Goal: Task Accomplishment & Management: Use online tool/utility

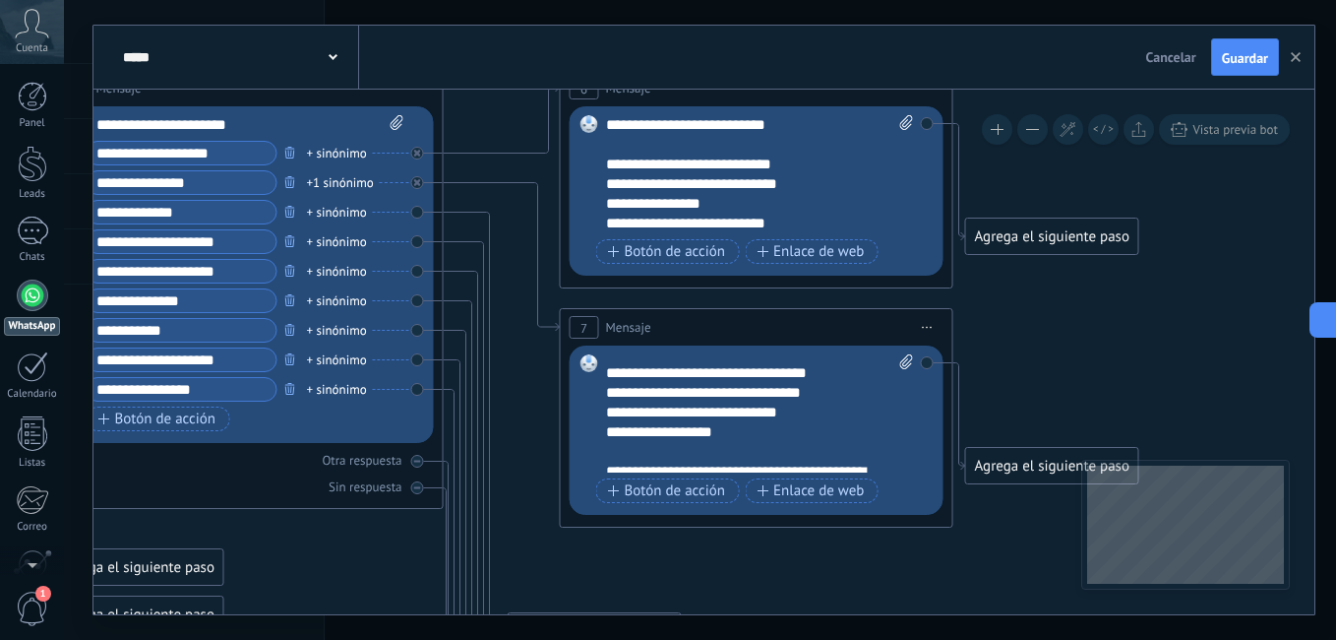
scroll to position [413, 0]
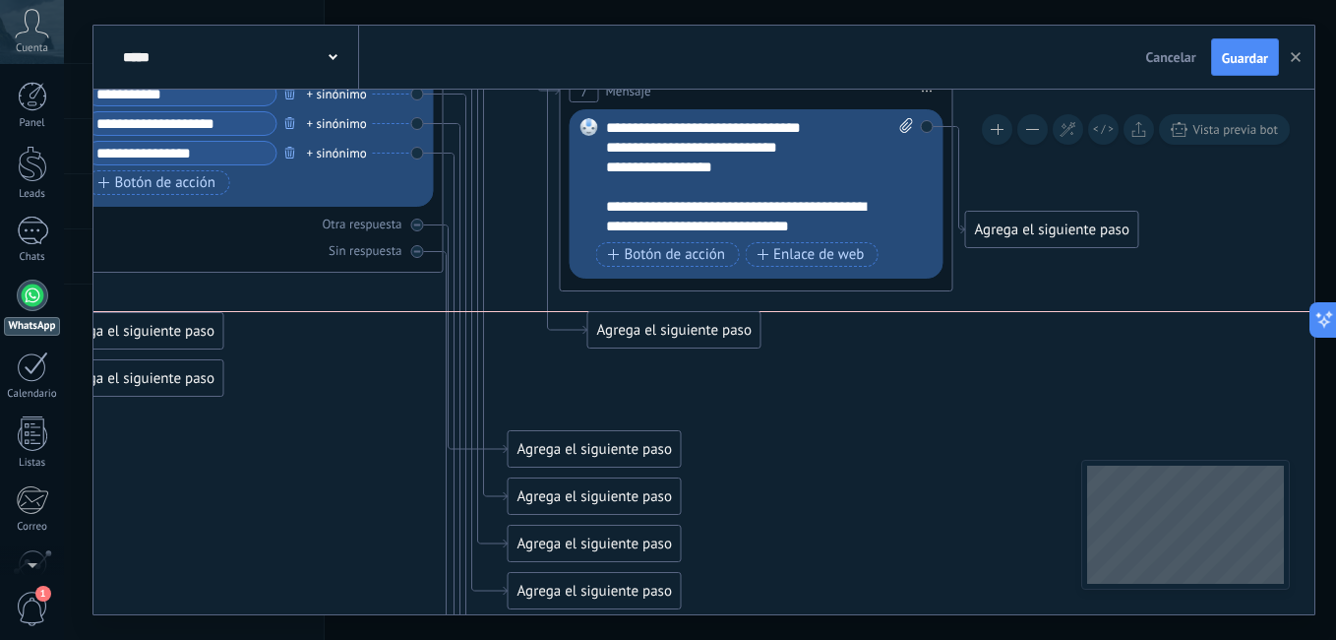
drag, startPoint x: 632, startPoint y: 391, endPoint x: 711, endPoint y: 331, distance: 99.8
click at [711, 331] on div "Agrega el siguiente paso" at bounding box center [674, 330] width 172 height 32
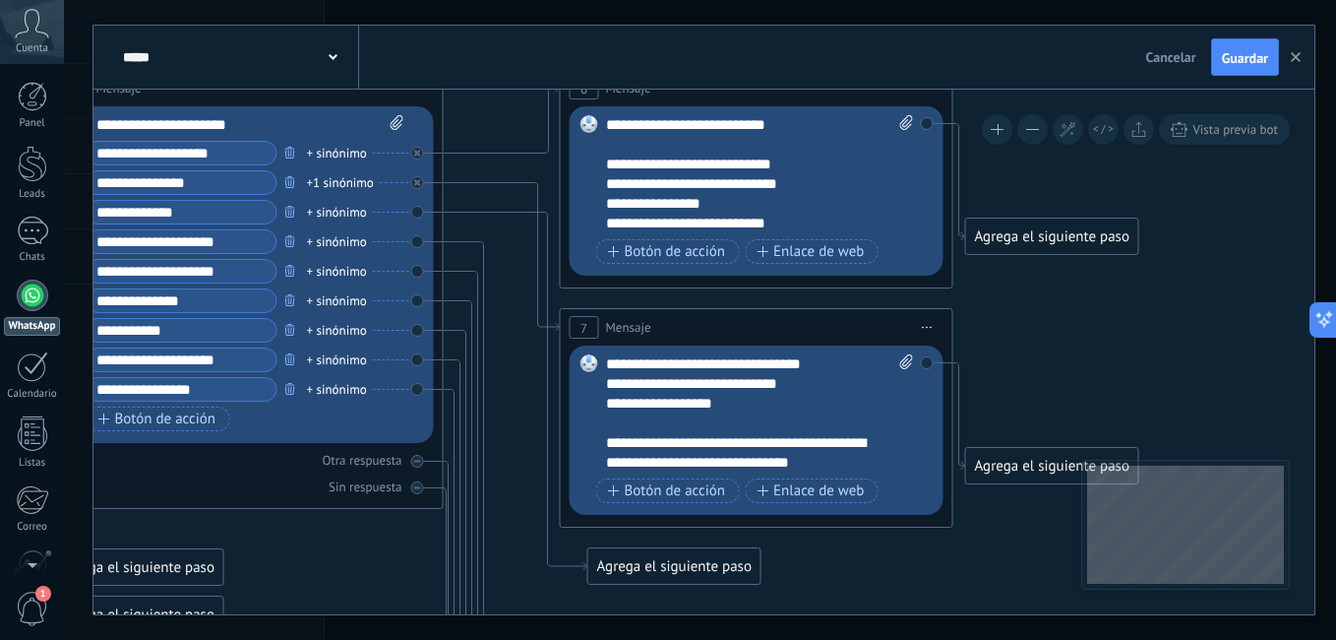
click at [683, 574] on div "Agrega el siguiente paso" at bounding box center [674, 566] width 172 height 32
click at [693, 564] on div "Agrega el siguiente paso" at bounding box center [707, 566] width 239 height 32
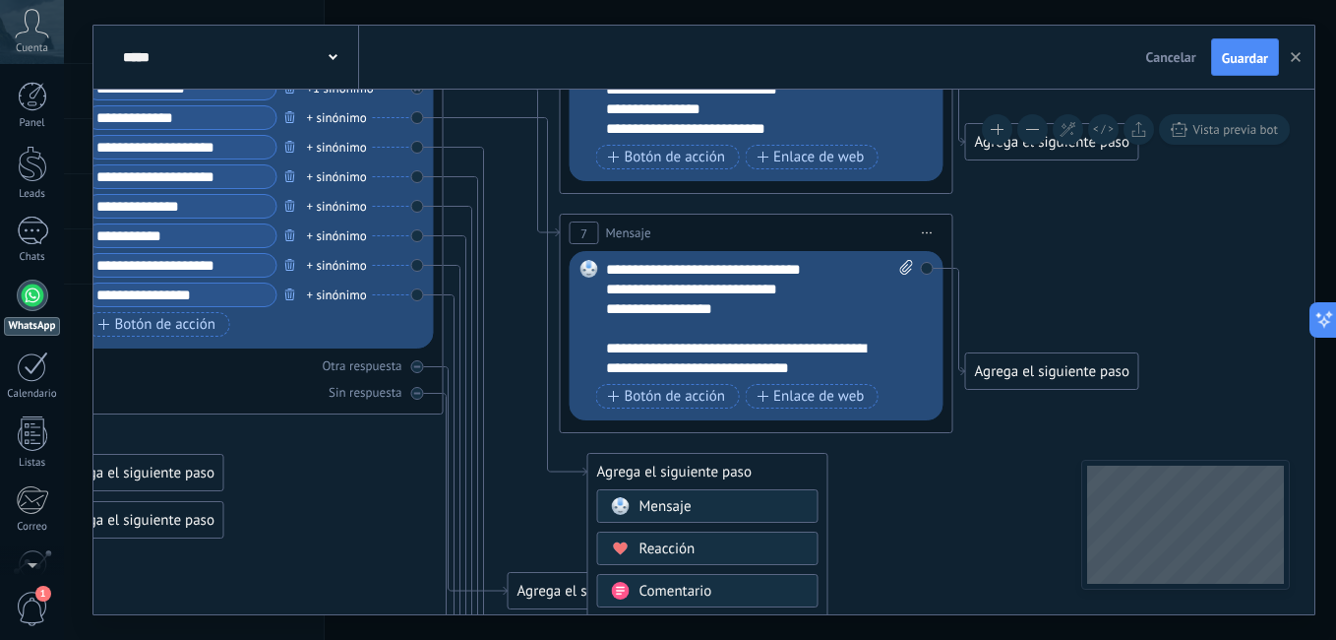
click at [691, 518] on div "Mensaje" at bounding box center [707, 505] width 221 height 33
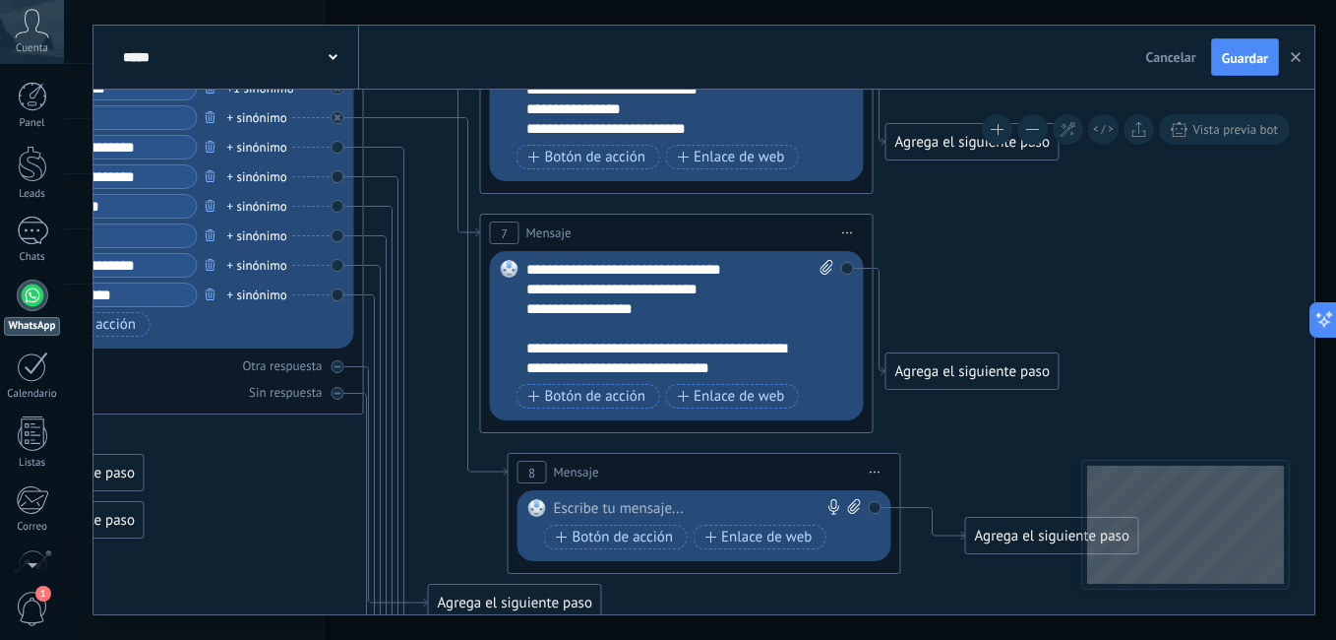
click at [630, 506] on div at bounding box center [700, 509] width 292 height 20
paste div
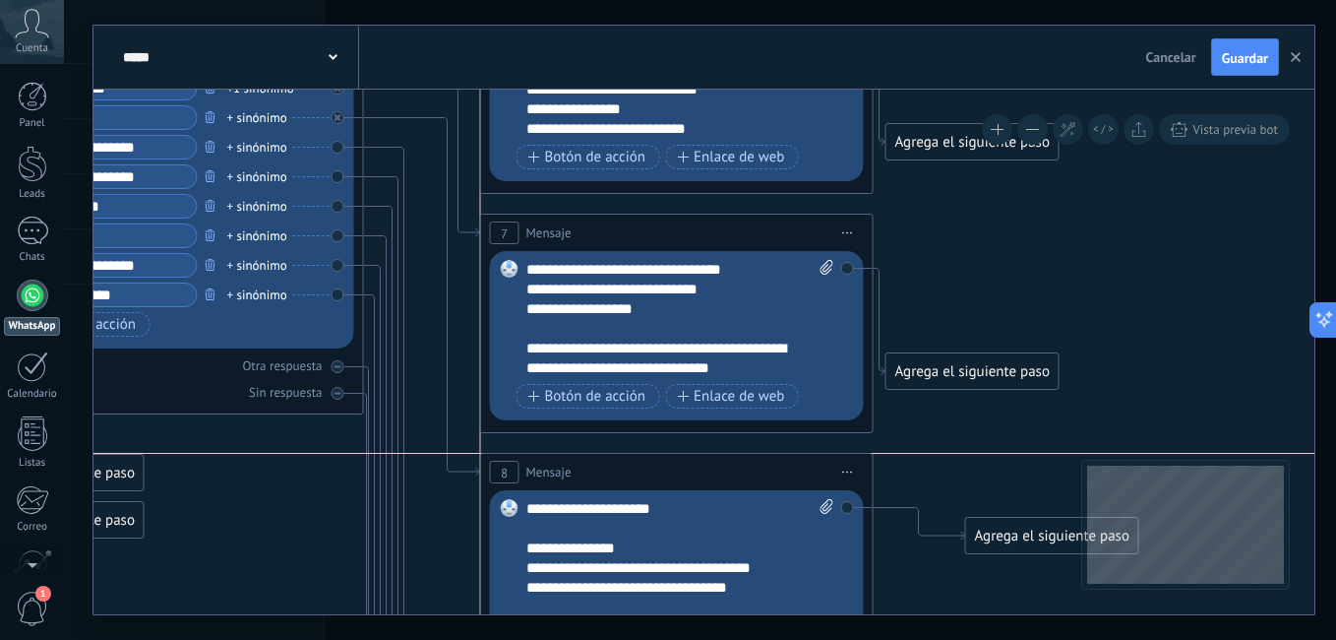
drag, startPoint x: 598, startPoint y: 478, endPoint x: 572, endPoint y: 479, distance: 26.6
click at [572, 479] on div "8 Mensaje ******* (a): Todos los contactos - canales seleccionados Todos los co…" at bounding box center [677, 472] width 392 height 36
click at [426, 515] on icon at bounding box center [132, 370] width 2863 height 2269
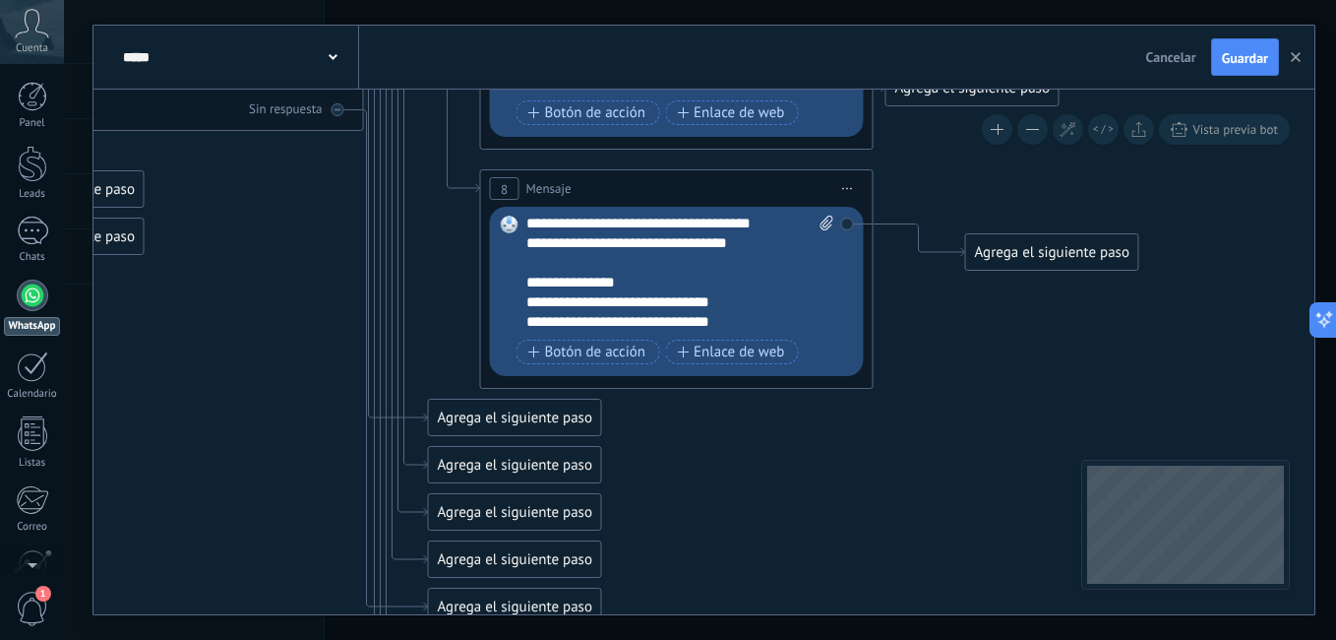
scroll to position [118, 0]
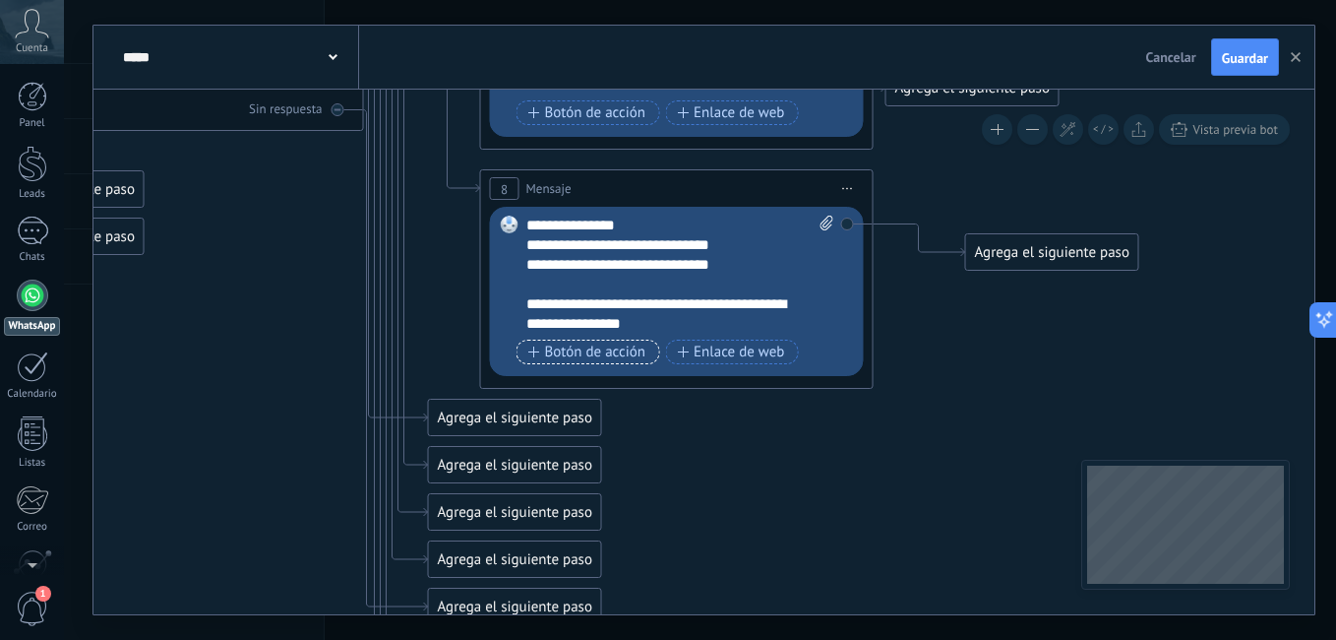
click at [580, 347] on span "Botón de acción" at bounding box center [587, 352] width 118 height 16
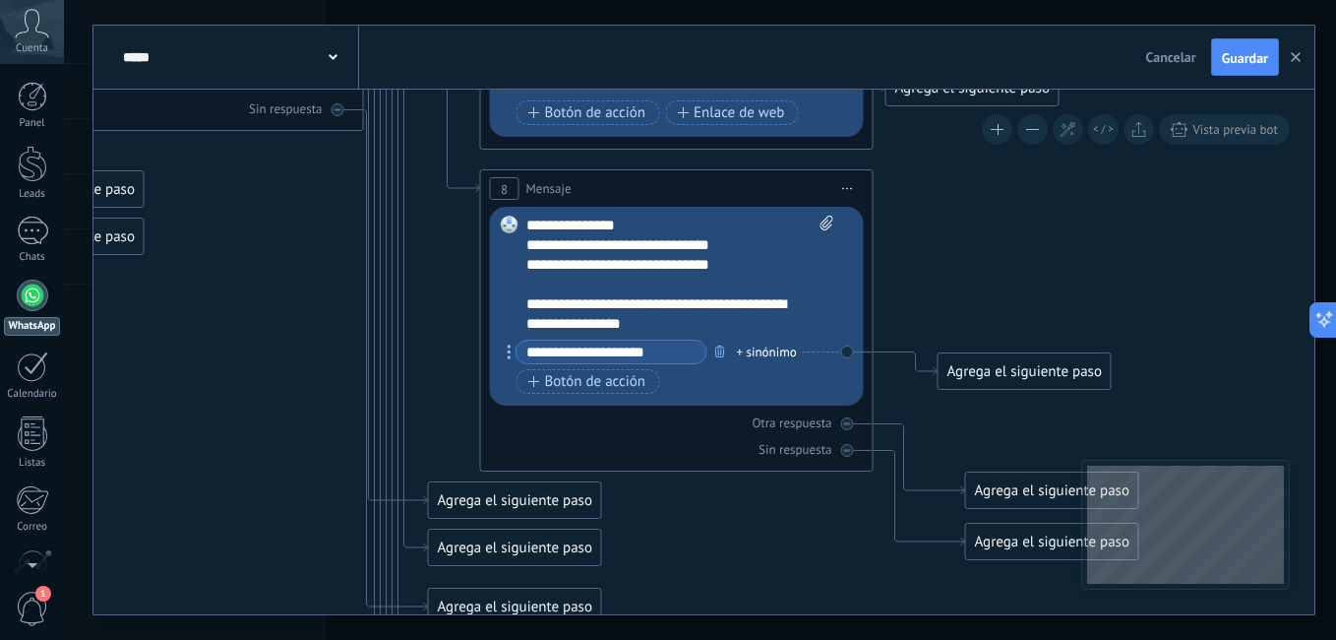
click at [604, 353] on input "**********" at bounding box center [612, 351] width 190 height 23
type input "**********"
click at [564, 390] on span "Botón de acción" at bounding box center [587, 382] width 118 height 16
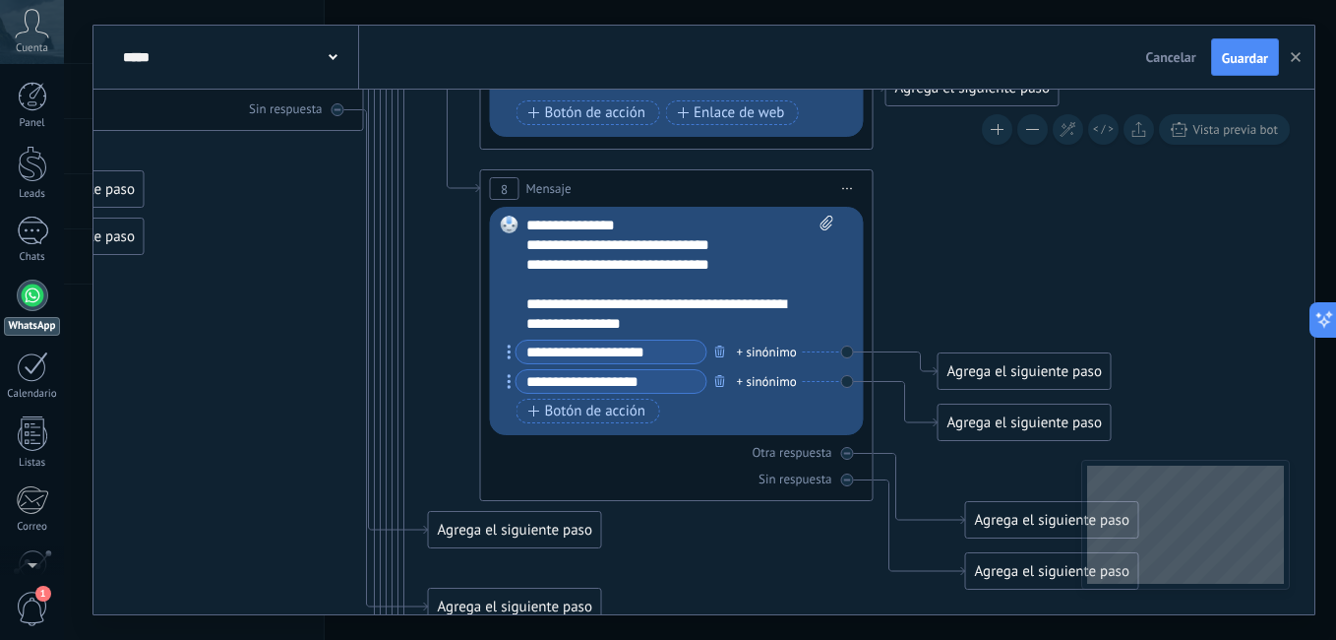
type input "**********"
click at [435, 417] on icon at bounding box center [132, 176] width 2863 height 2448
click at [998, 369] on div "Agrega el siguiente paso" at bounding box center [1025, 371] width 172 height 32
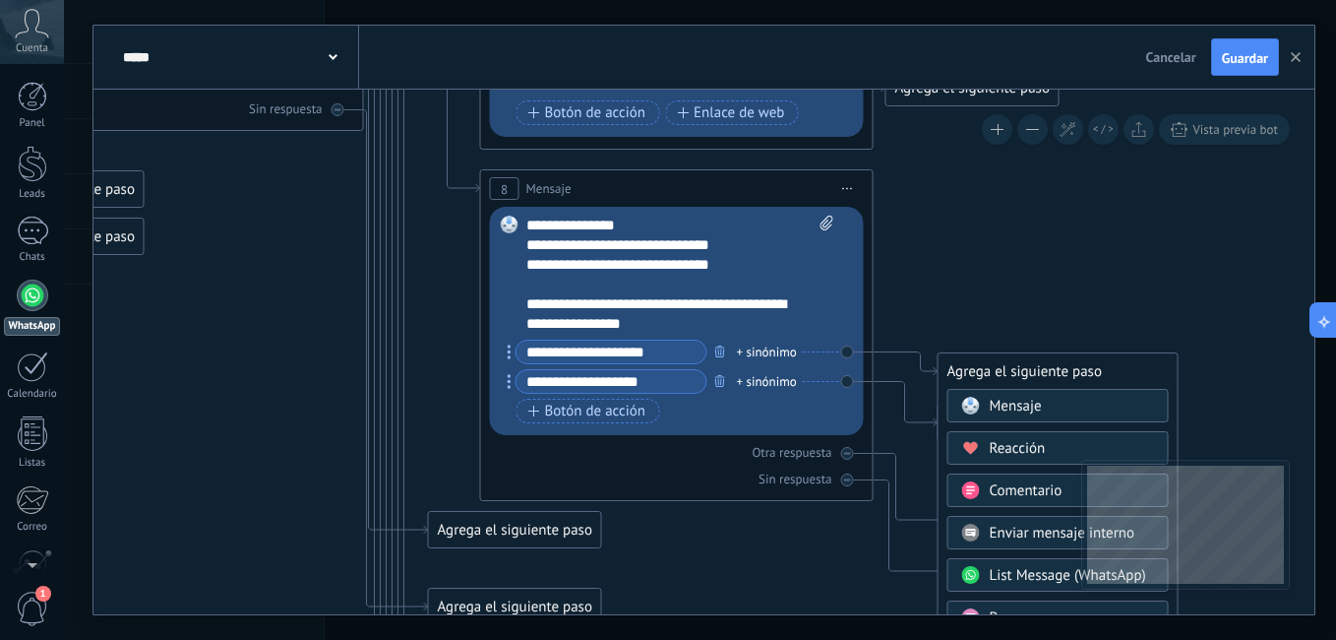
click at [1034, 410] on span "Mensaje" at bounding box center [1016, 405] width 52 height 19
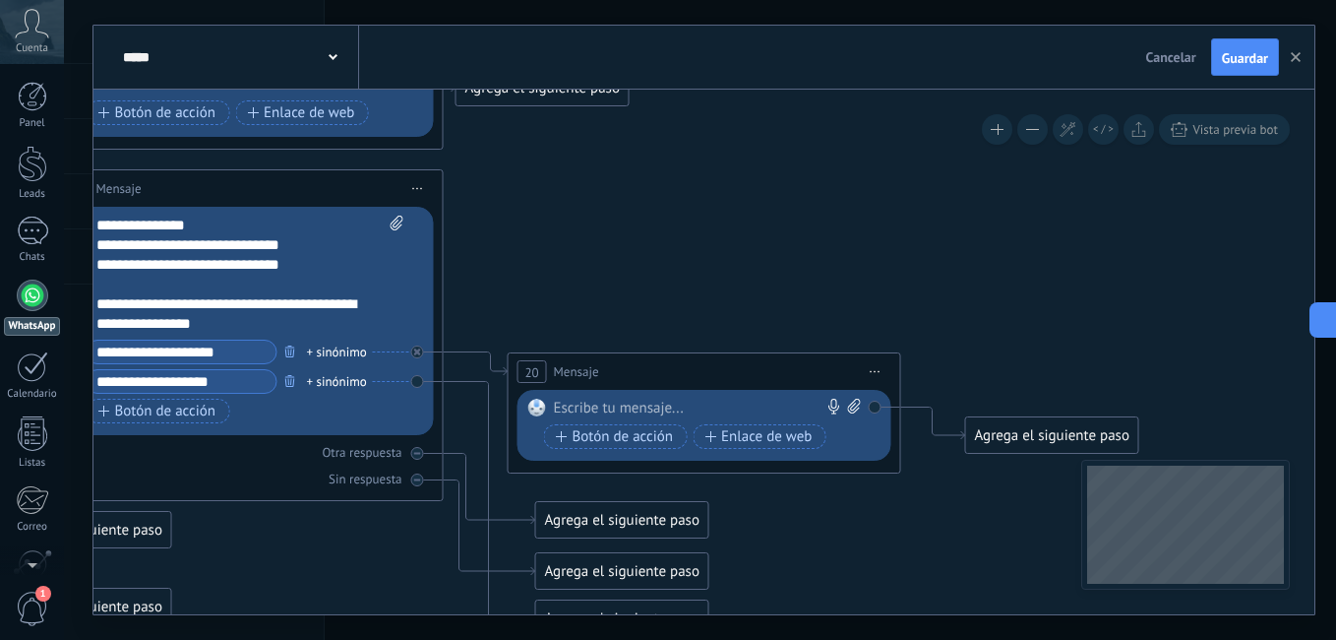
click at [659, 402] on div at bounding box center [700, 408] width 292 height 20
paste div
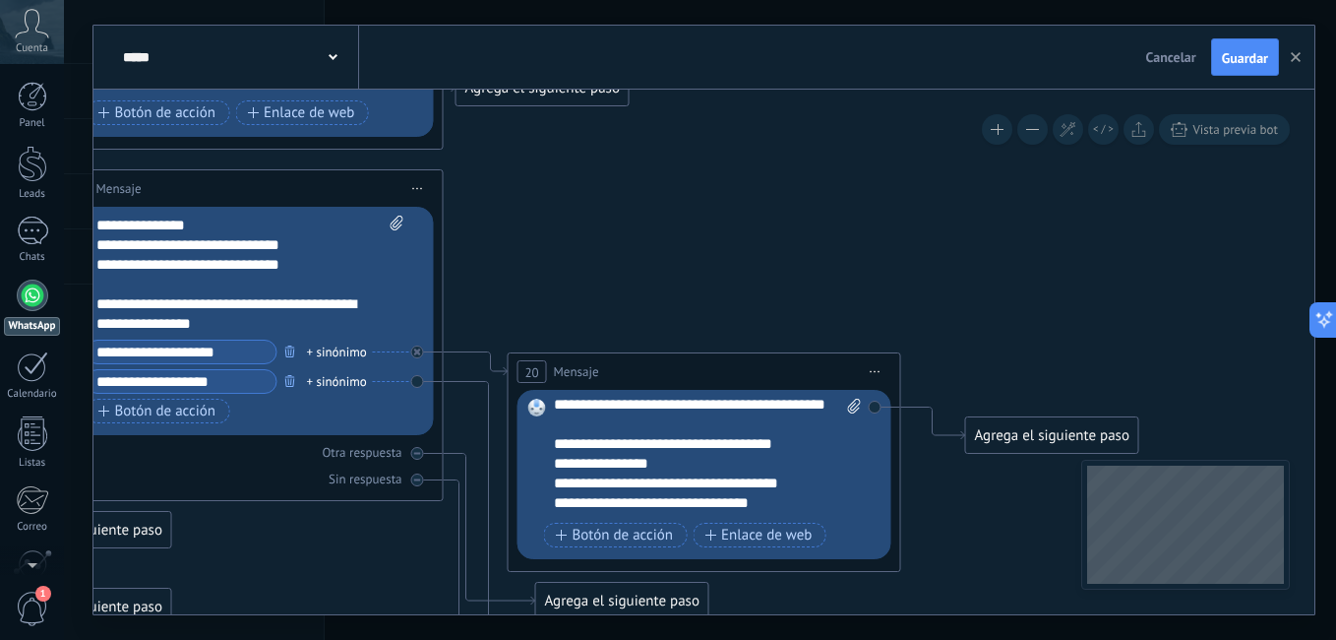
scroll to position [59, 0]
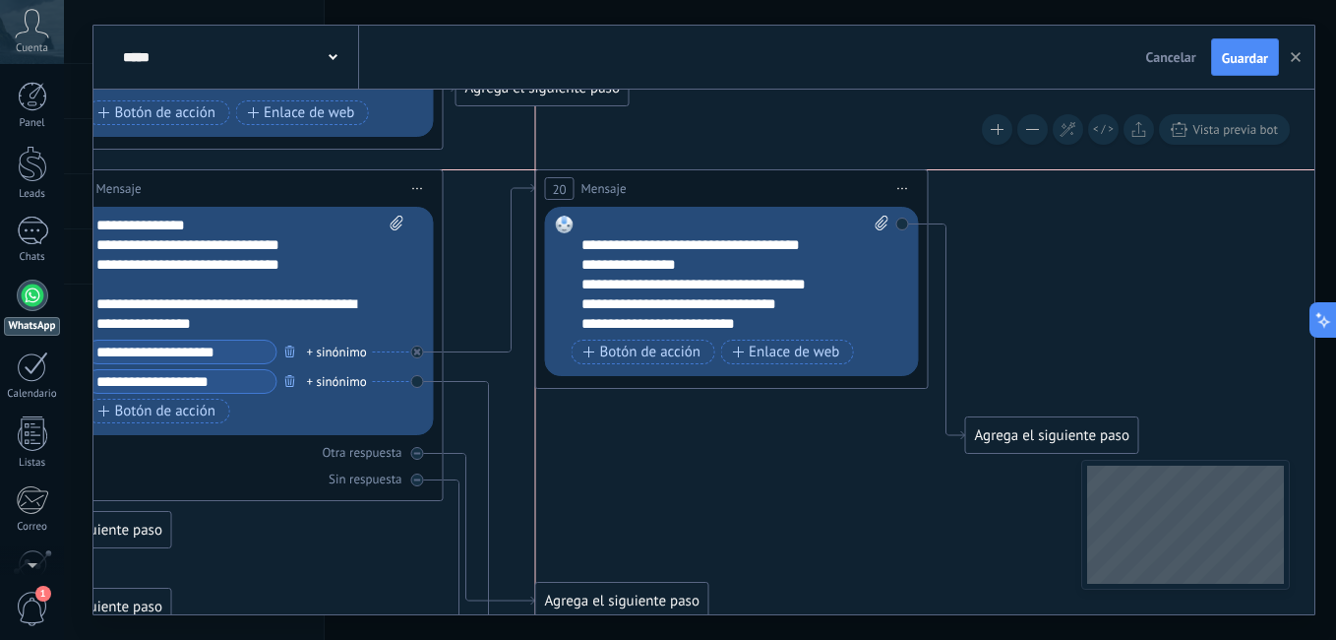
drag, startPoint x: 724, startPoint y: 370, endPoint x: 749, endPoint y: 183, distance: 188.5
click at [749, 183] on div "20 Mensaje ******* (a): Todos los contactos - canales seleccionados Todos los c…" at bounding box center [732, 188] width 392 height 36
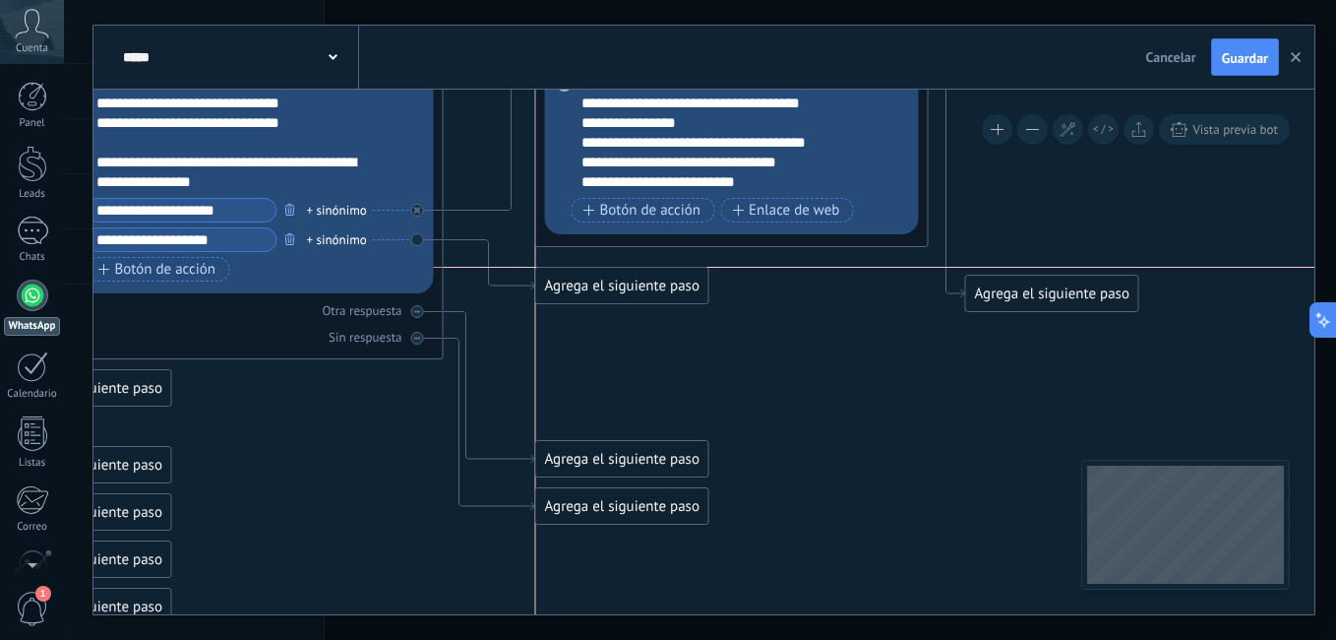
drag, startPoint x: 582, startPoint y: 547, endPoint x: 579, endPoint y: 276, distance: 270.6
click at [579, 276] on div "Agrega el siguiente paso" at bounding box center [622, 286] width 172 height 32
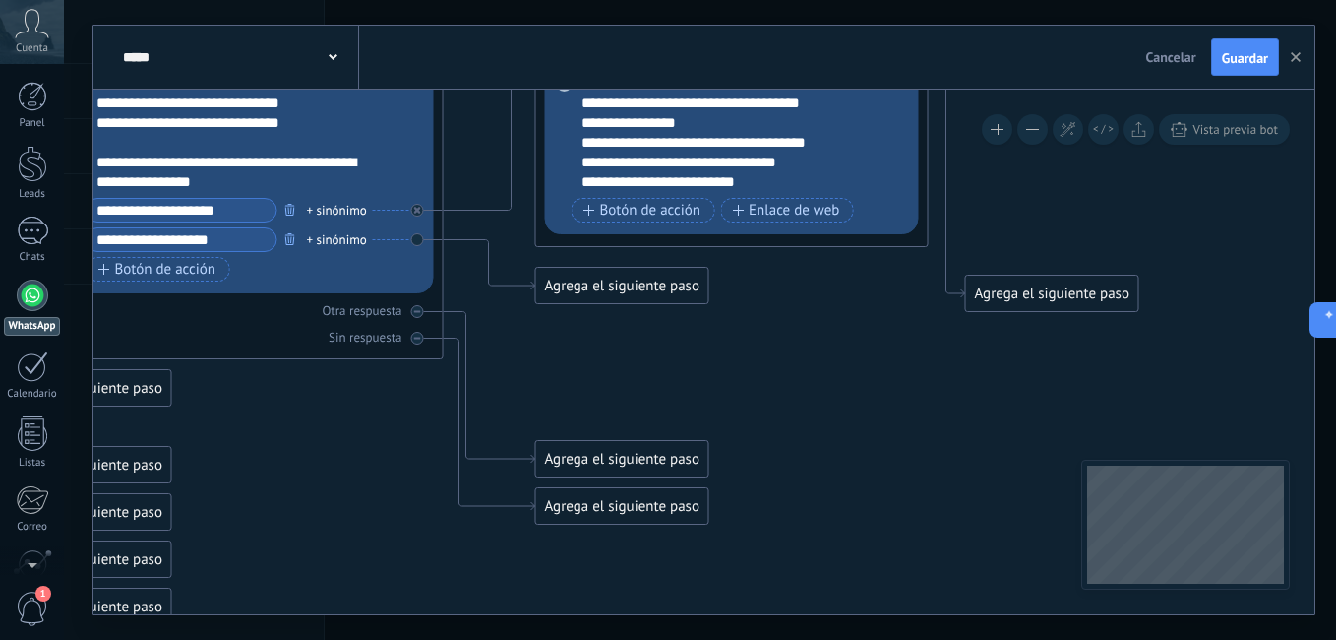
click at [579, 276] on div "Agrega el siguiente paso" at bounding box center [622, 286] width 172 height 32
click at [678, 284] on div "Agrega el siguiente paso" at bounding box center [622, 286] width 172 height 32
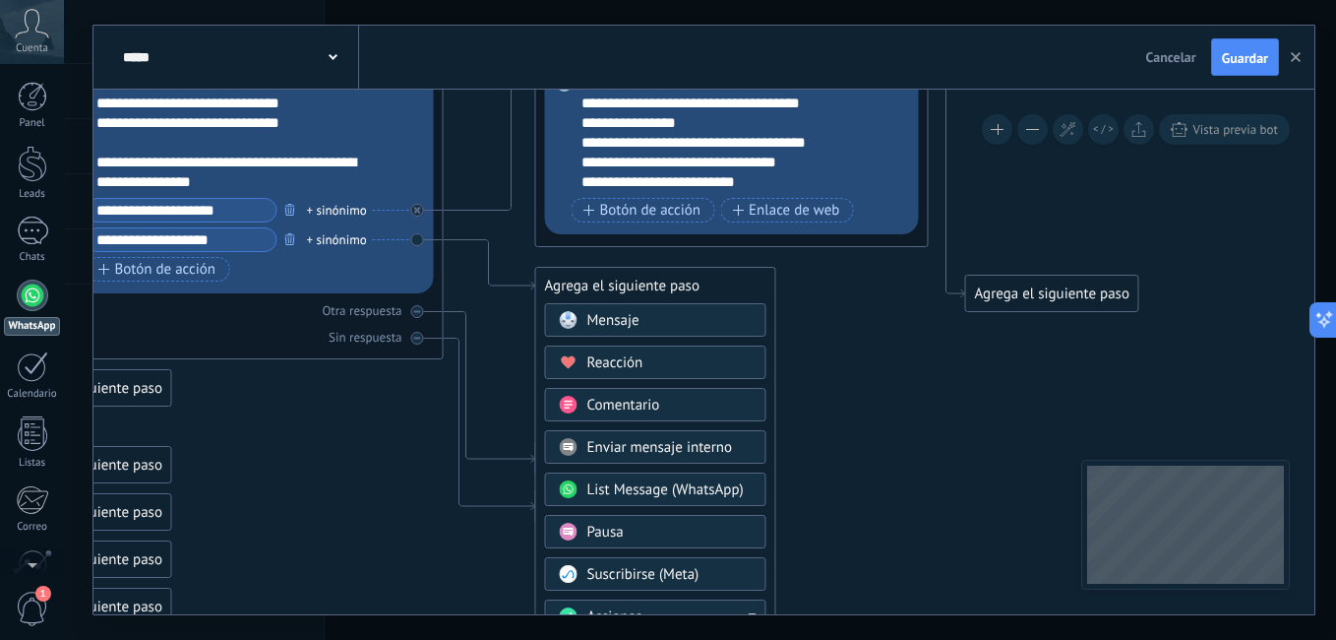
click at [689, 316] on div "Mensaje" at bounding box center [669, 321] width 165 height 20
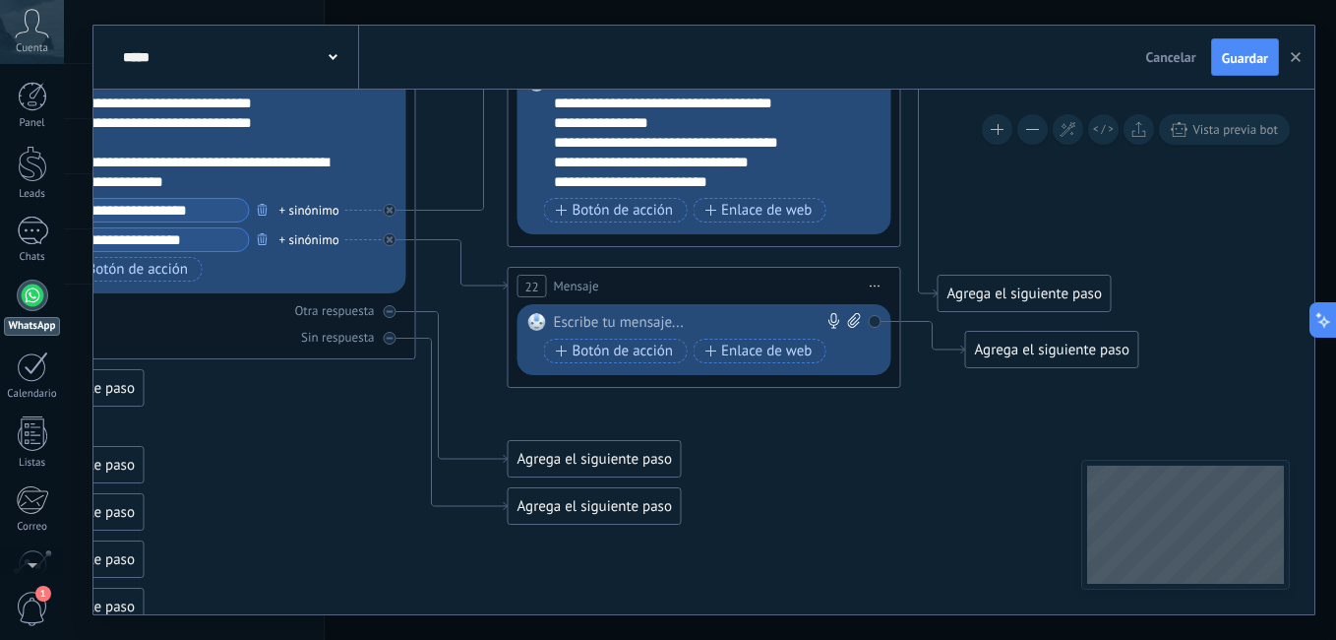
click at [637, 322] on div at bounding box center [700, 323] width 292 height 20
paste div
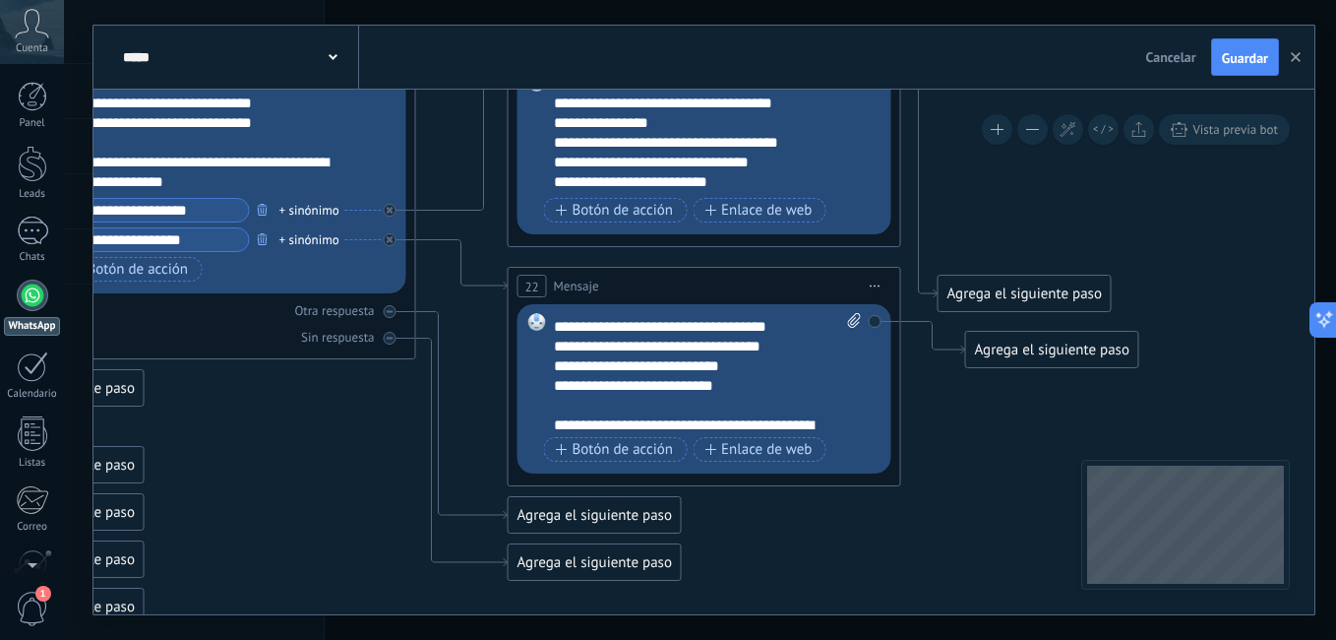
scroll to position [79, 0]
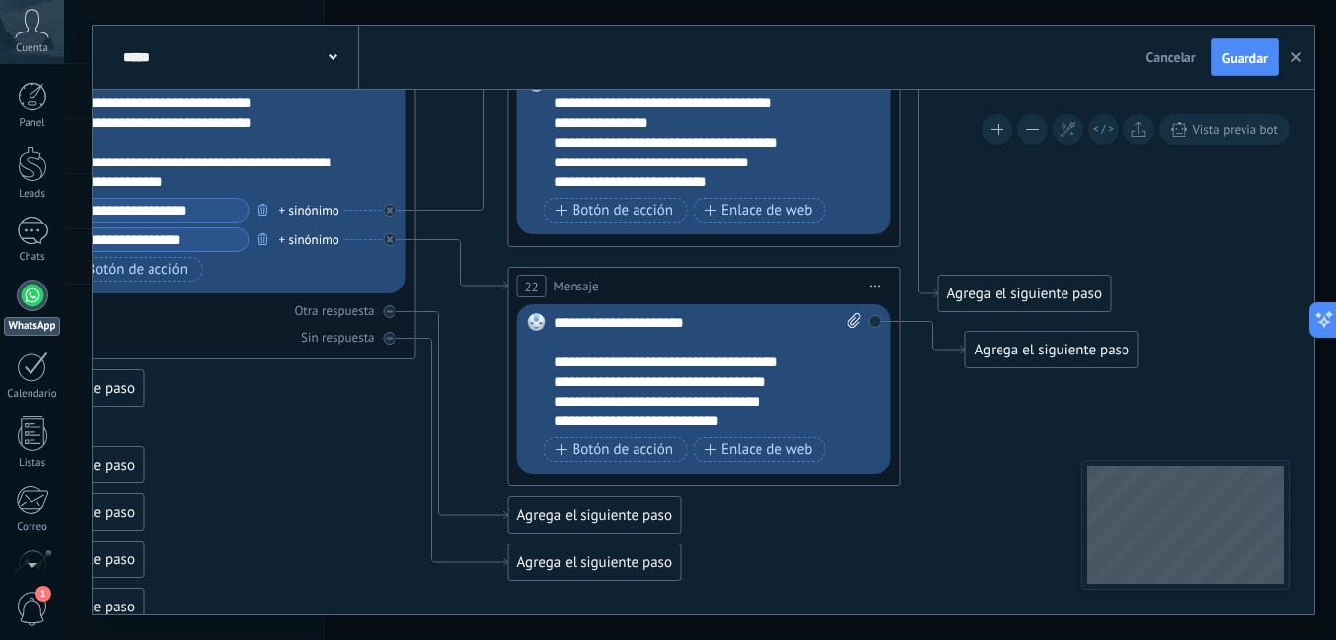
click at [551, 361] on div "Reemplazar Quitar Convertir a mensaje de voz Arrastre la imagen aquí para adjun…" at bounding box center [705, 388] width 374 height 169
click at [556, 361] on div "**********" at bounding box center [691, 362] width 274 height 20
click at [552, 363] on div "Reemplazar Quitar Convertir a mensaje de voz Arrastre la imagen aquí para adjun…" at bounding box center [705, 388] width 374 height 169
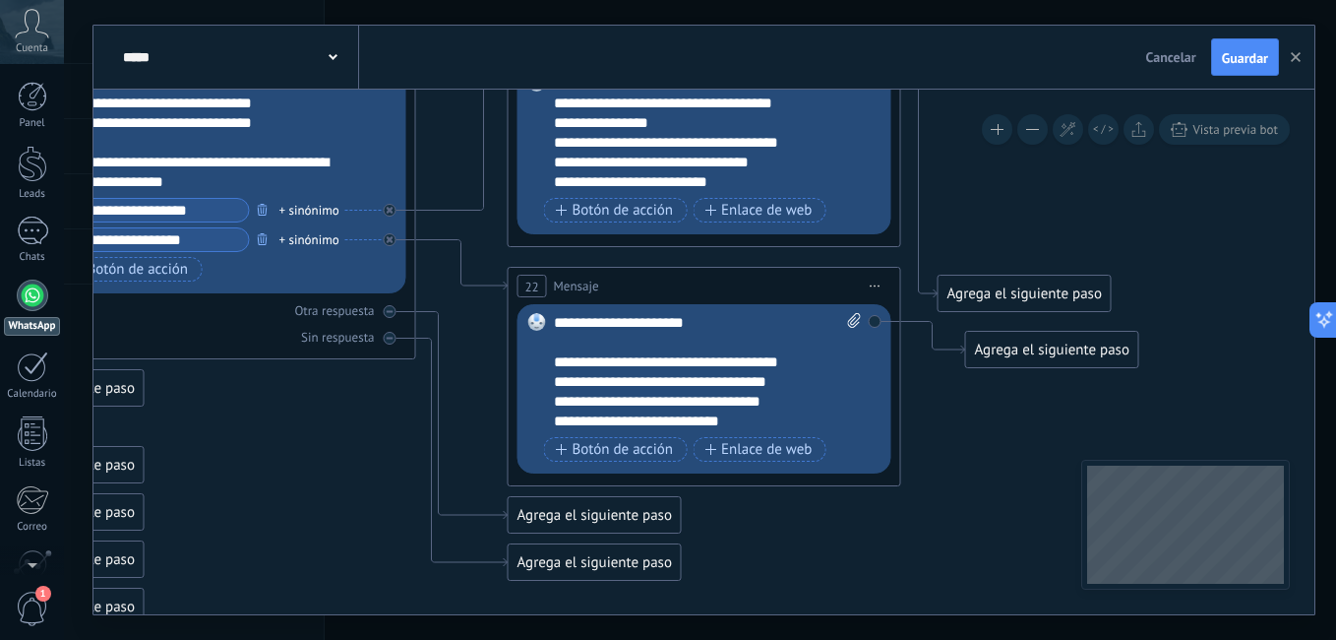
click at [557, 359] on div "**********" at bounding box center [691, 362] width 274 height 20
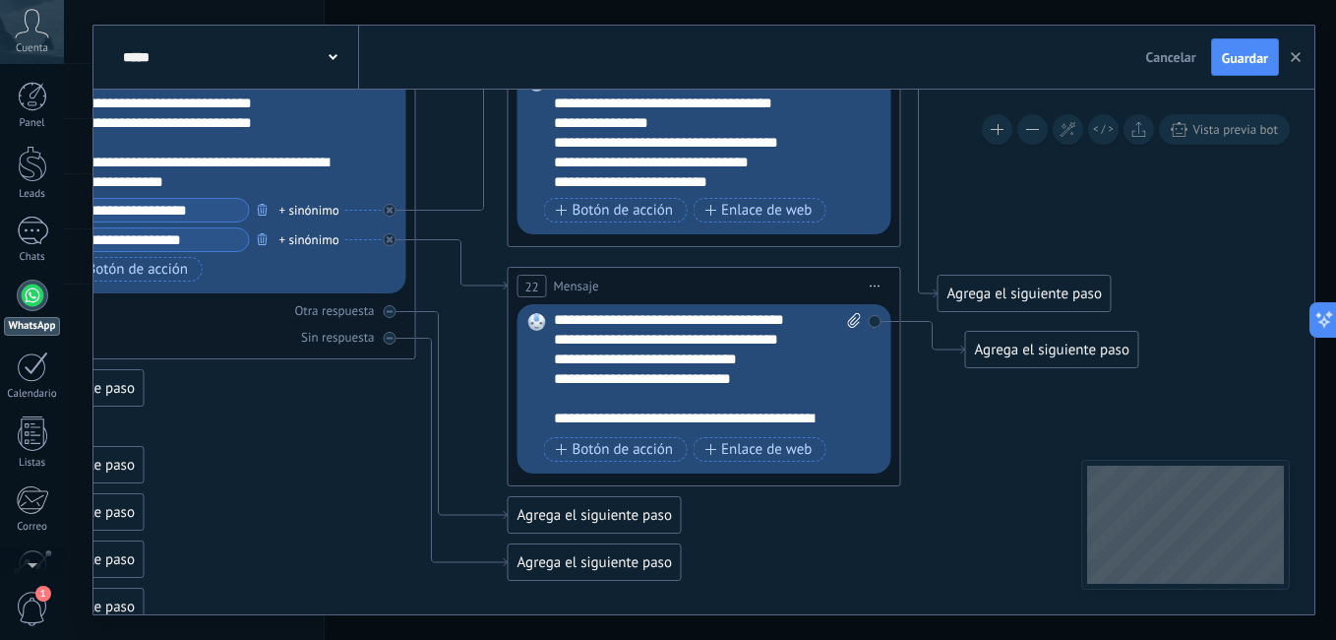
scroll to position [79, 0]
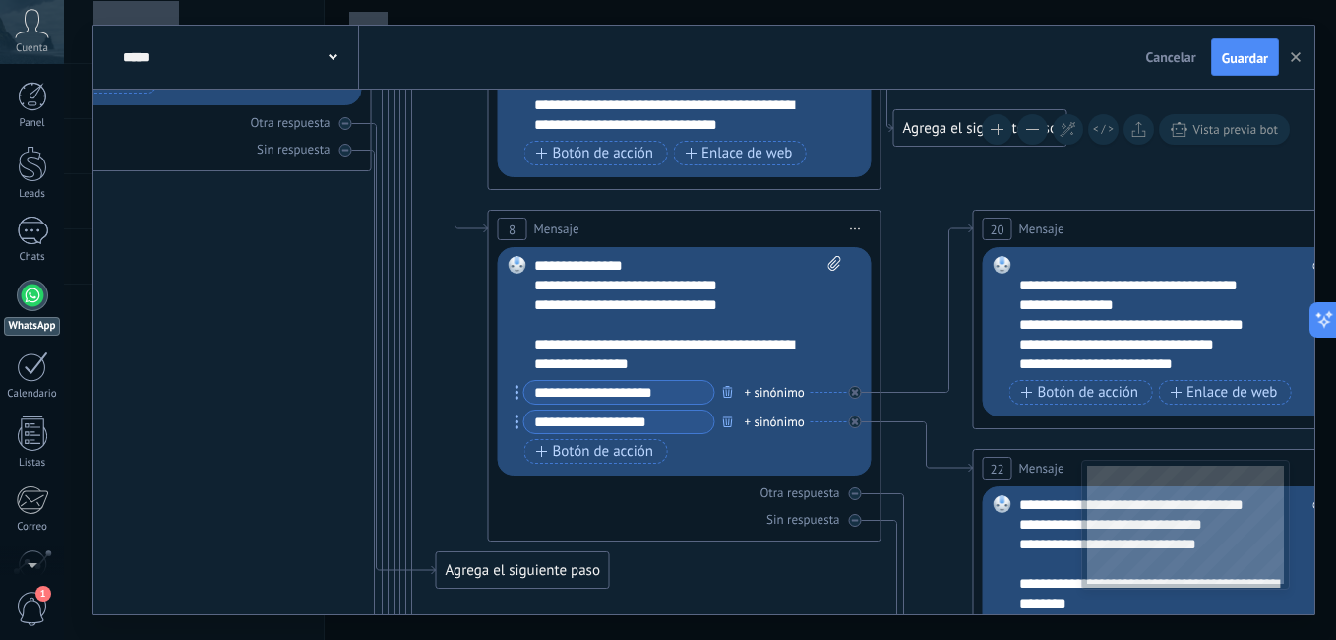
drag, startPoint x: 426, startPoint y: 505, endPoint x: 833, endPoint y: 682, distance: 444.1
click at [833, 639] on html ".abccls-1,.abccls-2{fill-rule:evenodd}.abccls-2{fill:#fff} .abfcls-1{fill:none}…" at bounding box center [668, 320] width 1336 height 640
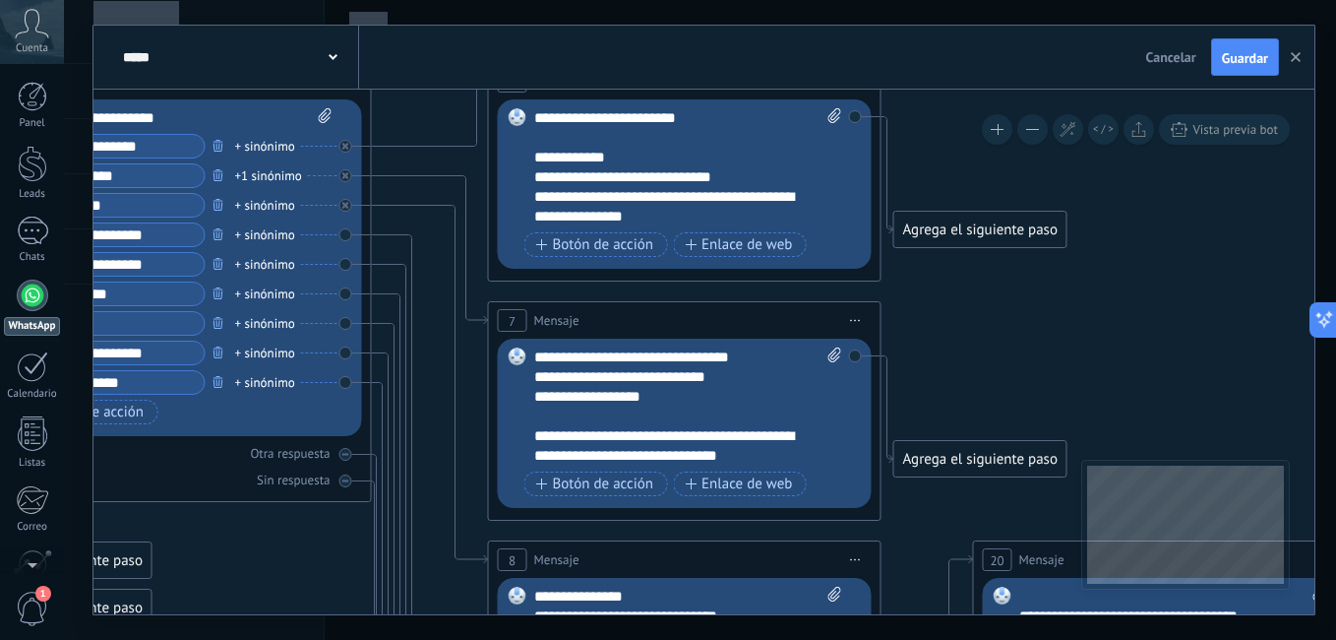
click at [642, 419] on div at bounding box center [678, 416] width 288 height 20
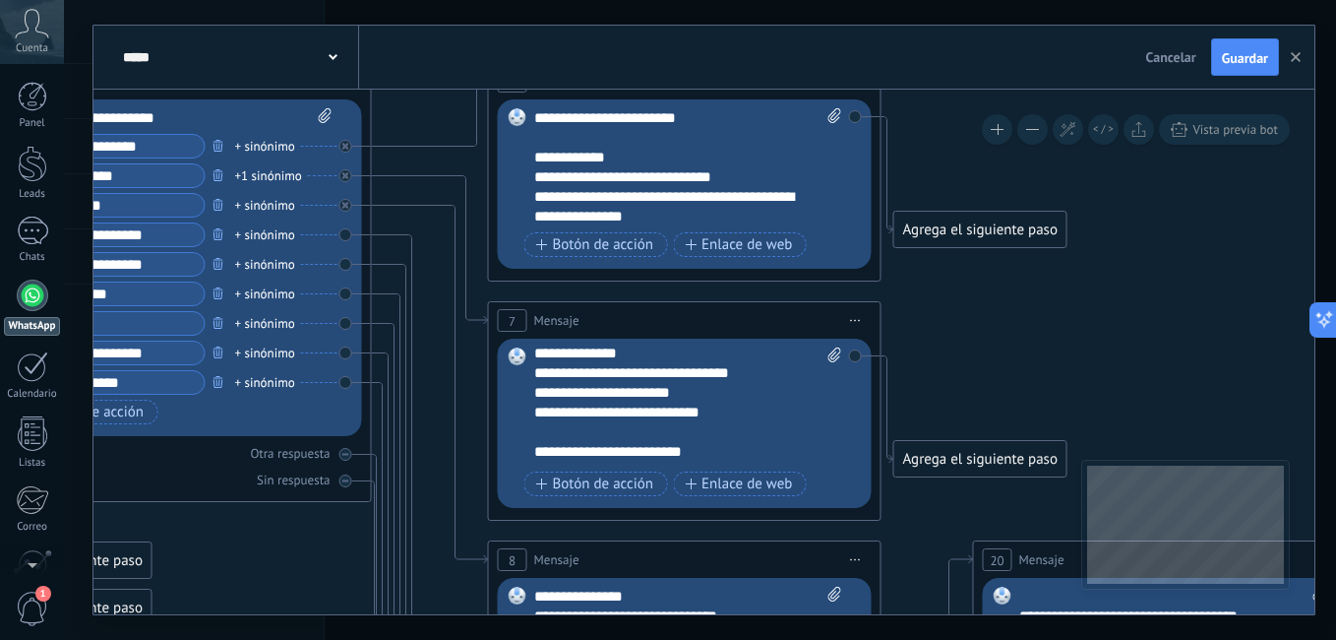
scroll to position [295, 0]
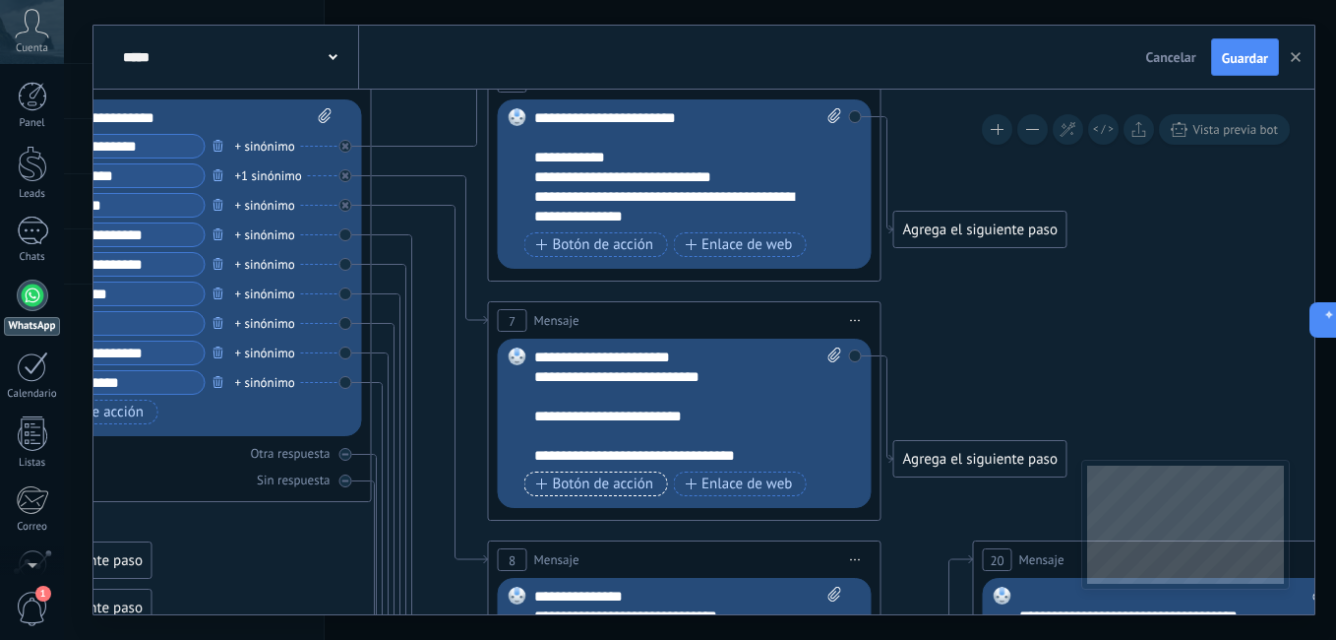
click at [631, 483] on span "Botón de acción" at bounding box center [595, 484] width 118 height 16
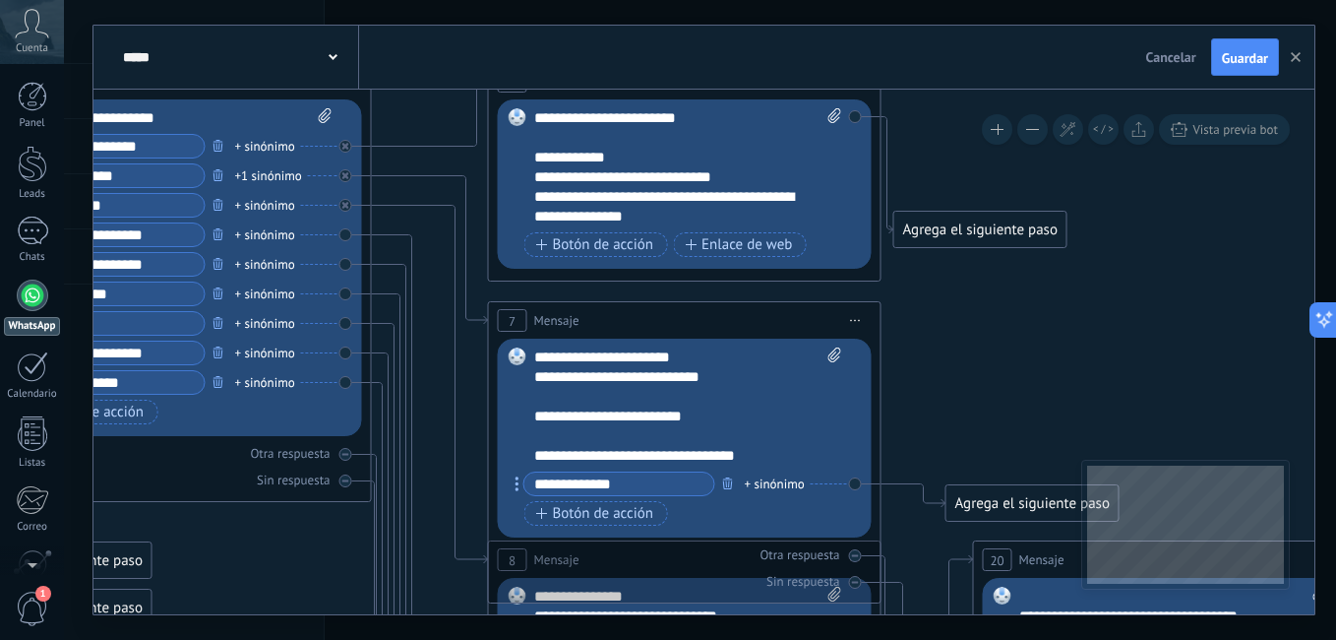
type input "**********"
click at [966, 428] on icon at bounding box center [369, 547] width 3320 height 2448
click at [1014, 505] on div "Agrega el siguiente paso" at bounding box center [1033, 503] width 172 height 32
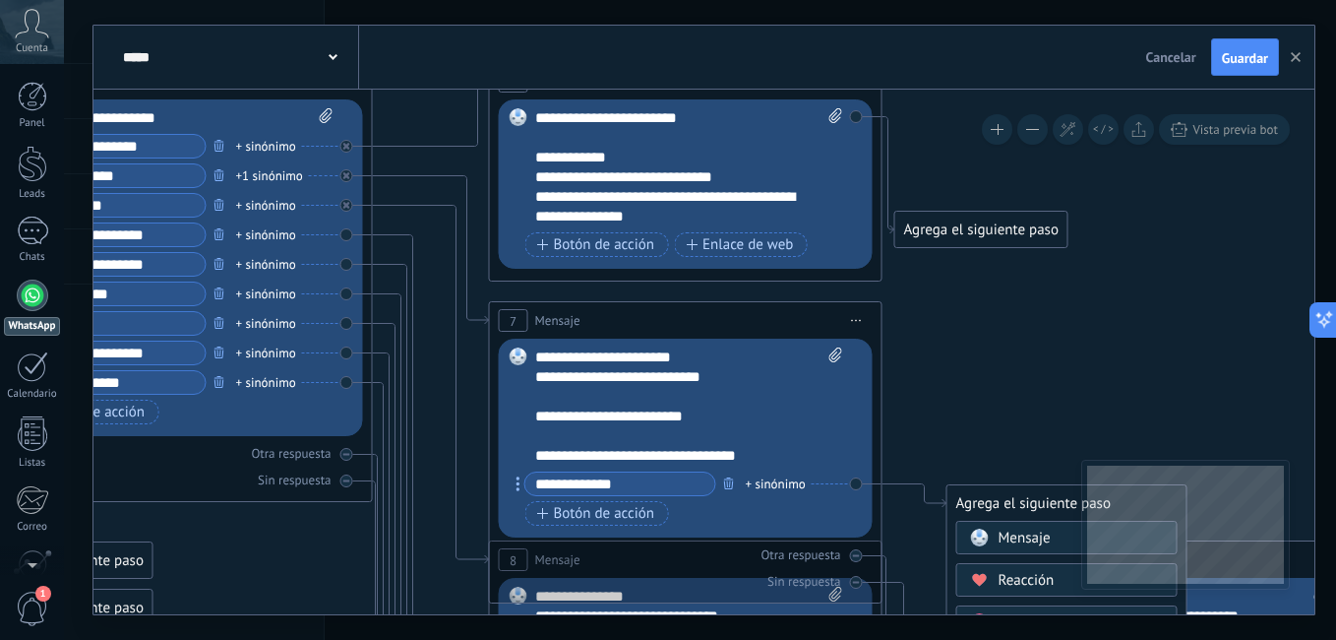
click at [1033, 528] on span "Mensaje" at bounding box center [1025, 537] width 52 height 19
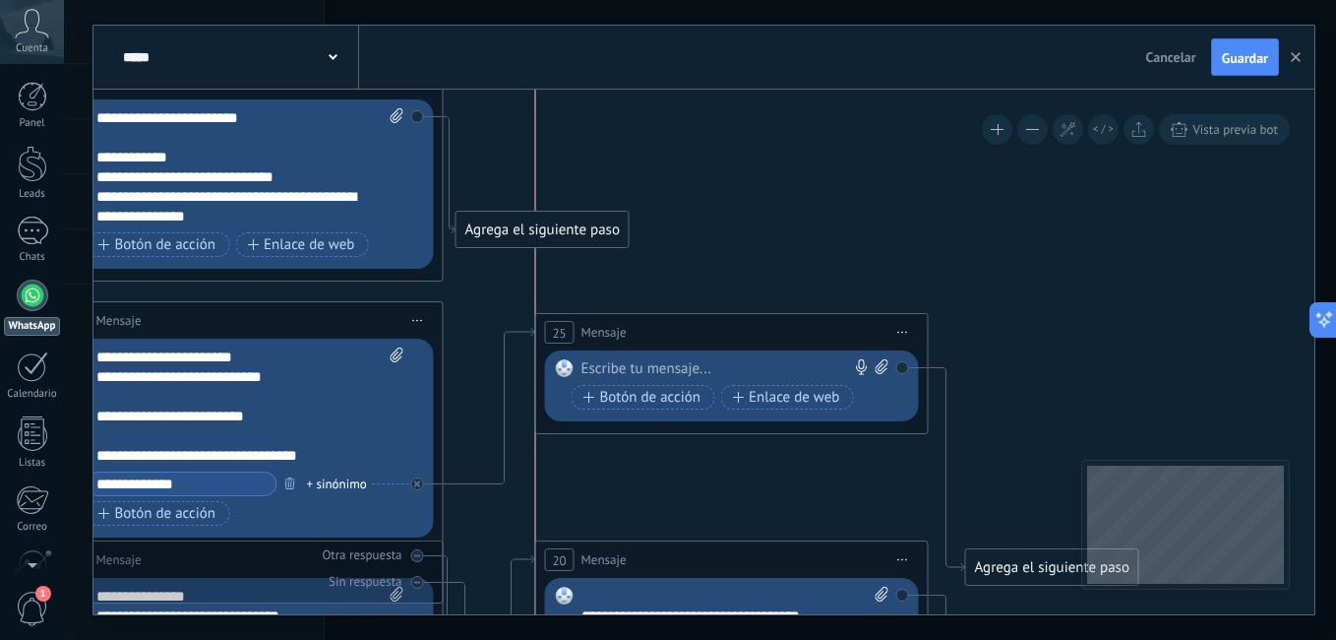
drag, startPoint x: 737, startPoint y: 497, endPoint x: 769, endPoint y: 326, distance: 174.2
click at [769, 326] on div "25 Mensaje ******* (a): Todos los contactos - canales seleccionados Todos los c…" at bounding box center [732, 332] width 392 height 36
click at [688, 367] on div at bounding box center [727, 369] width 292 height 20
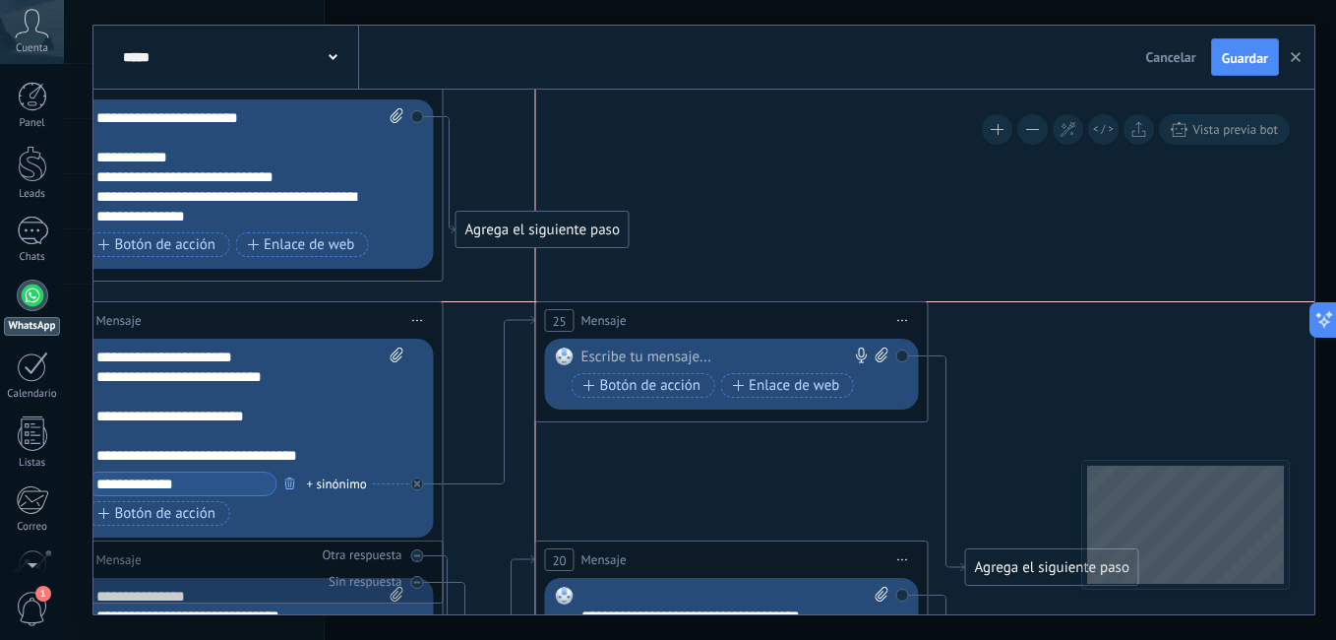
drag, startPoint x: 715, startPoint y: 330, endPoint x: 718, endPoint y: 317, distance: 13.1
click at [718, 317] on div "25 Mensaje ******* (a): Todos los contactos - canales seleccionados Todos los c…" at bounding box center [732, 320] width 392 height 36
click at [718, 360] on div at bounding box center [727, 357] width 292 height 20
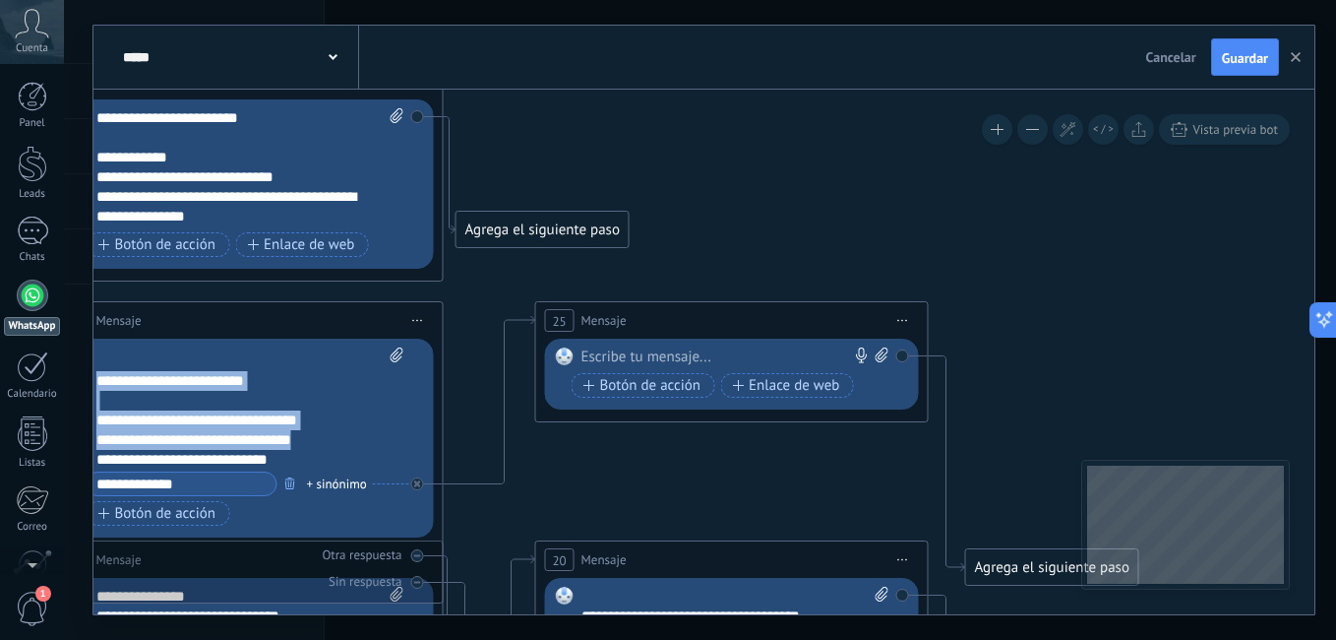
scroll to position [413, 0]
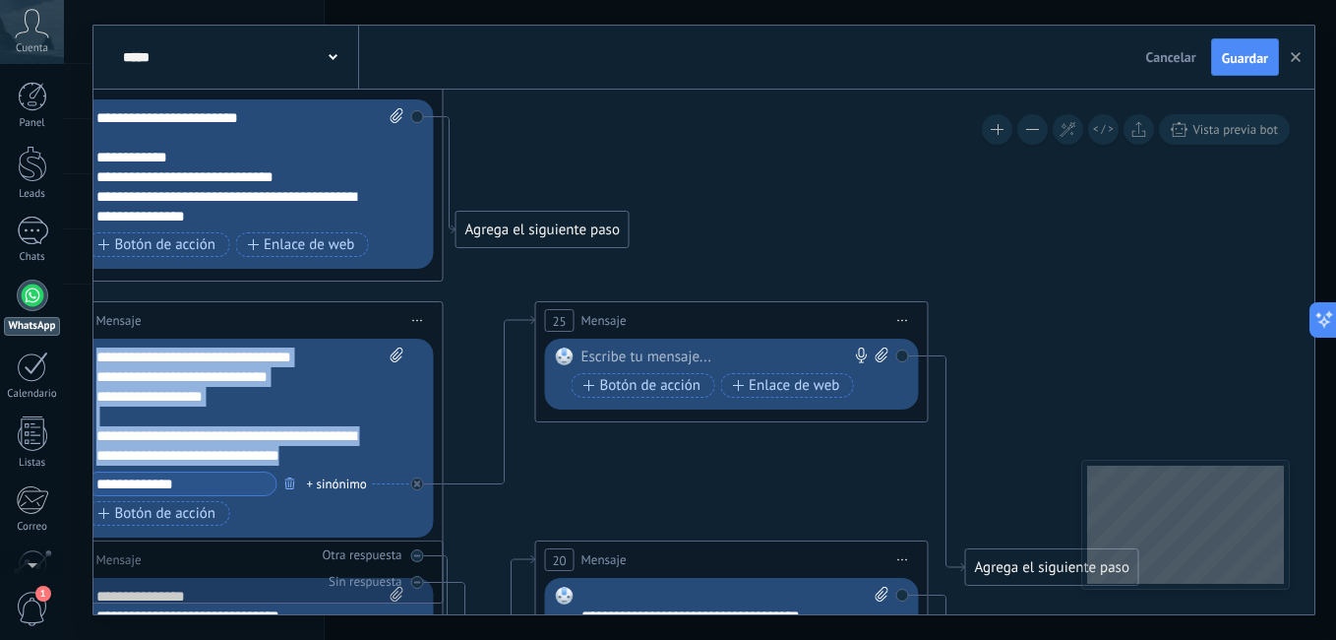
drag, startPoint x: 103, startPoint y: 410, endPoint x: 322, endPoint y: 457, distance: 223.3
click at [322, 457] on div "**********" at bounding box center [250, 406] width 308 height 118
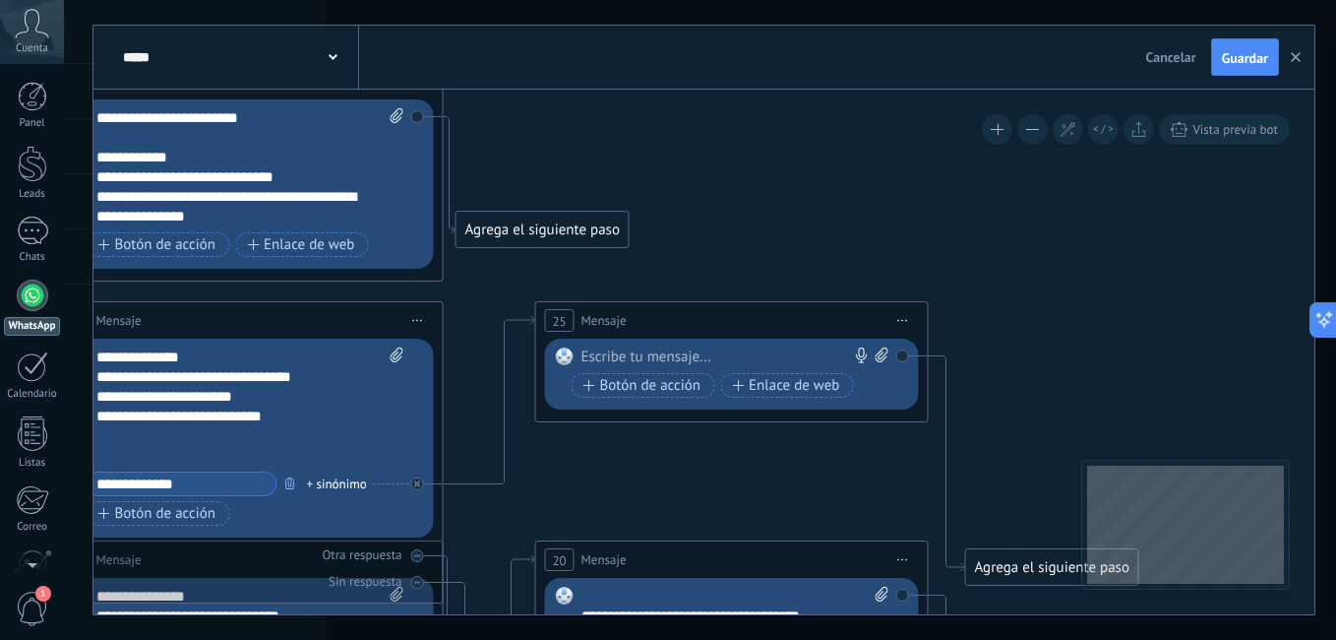
scroll to position [236, 0]
click at [668, 382] on span "Botón de acción" at bounding box center [642, 386] width 118 height 16
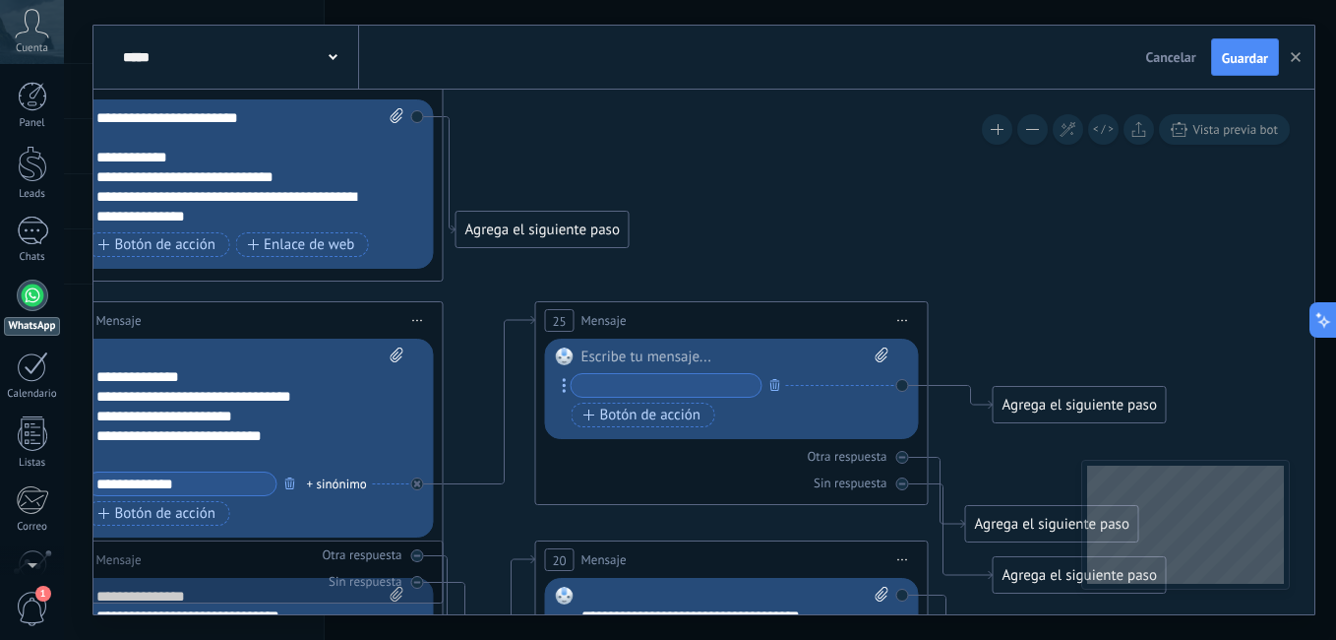
click at [644, 357] on div at bounding box center [735, 357] width 308 height 20
paste div
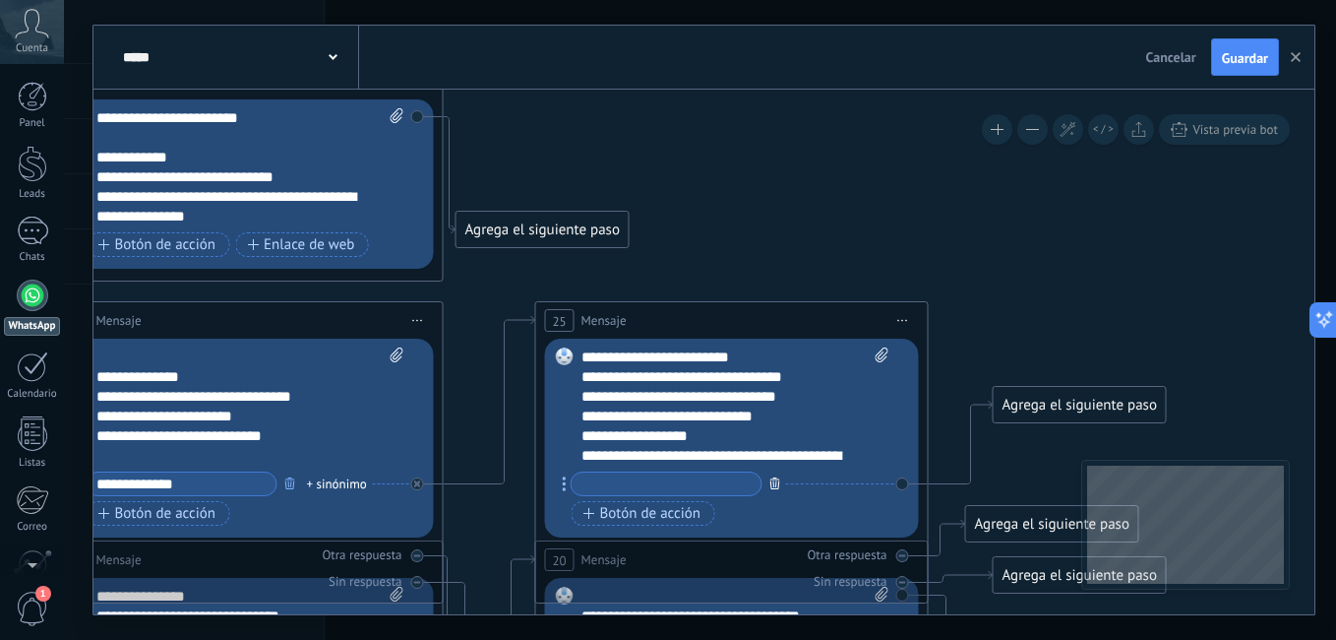
click at [771, 484] on icon "button" at bounding box center [775, 483] width 10 height 12
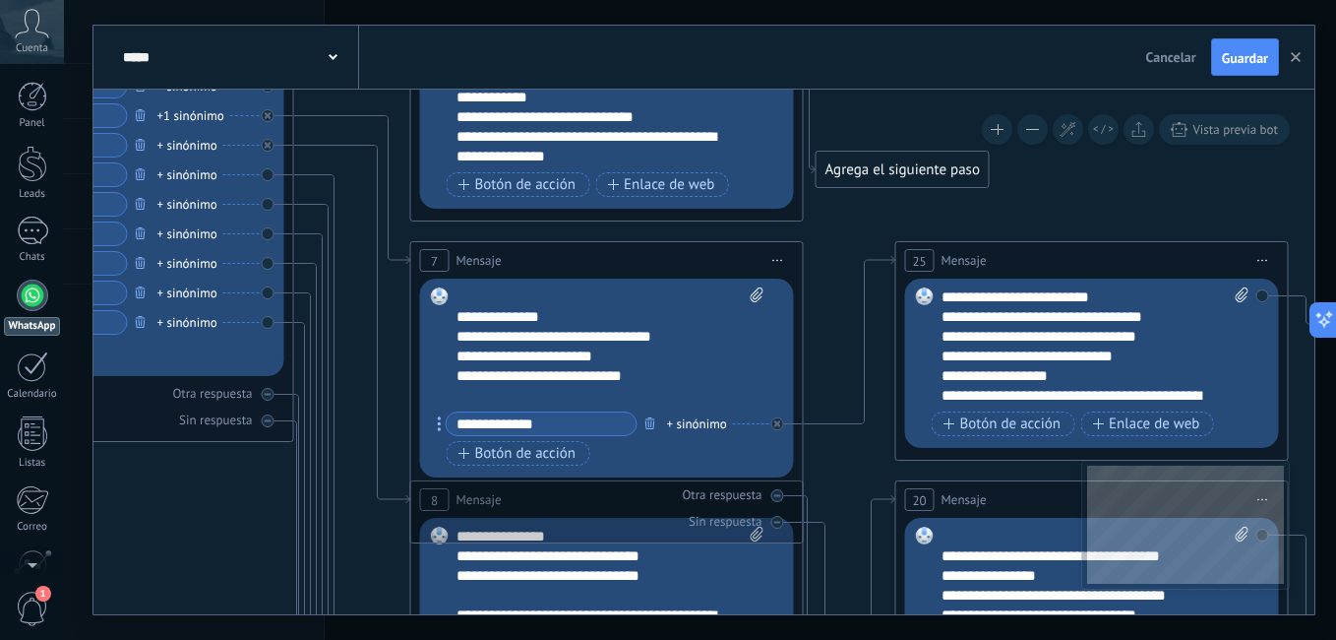
drag, startPoint x: 489, startPoint y: 420, endPoint x: 849, endPoint y: 360, distance: 365.1
click at [849, 360] on icon at bounding box center [291, 487] width 3320 height 2448
click at [843, 323] on icon at bounding box center [291, 487] width 3320 height 2448
click at [736, 252] on div "7 Mensaje ******* (a): Todos los contactos - canales seleccionados Todos los co…" at bounding box center [607, 260] width 392 height 36
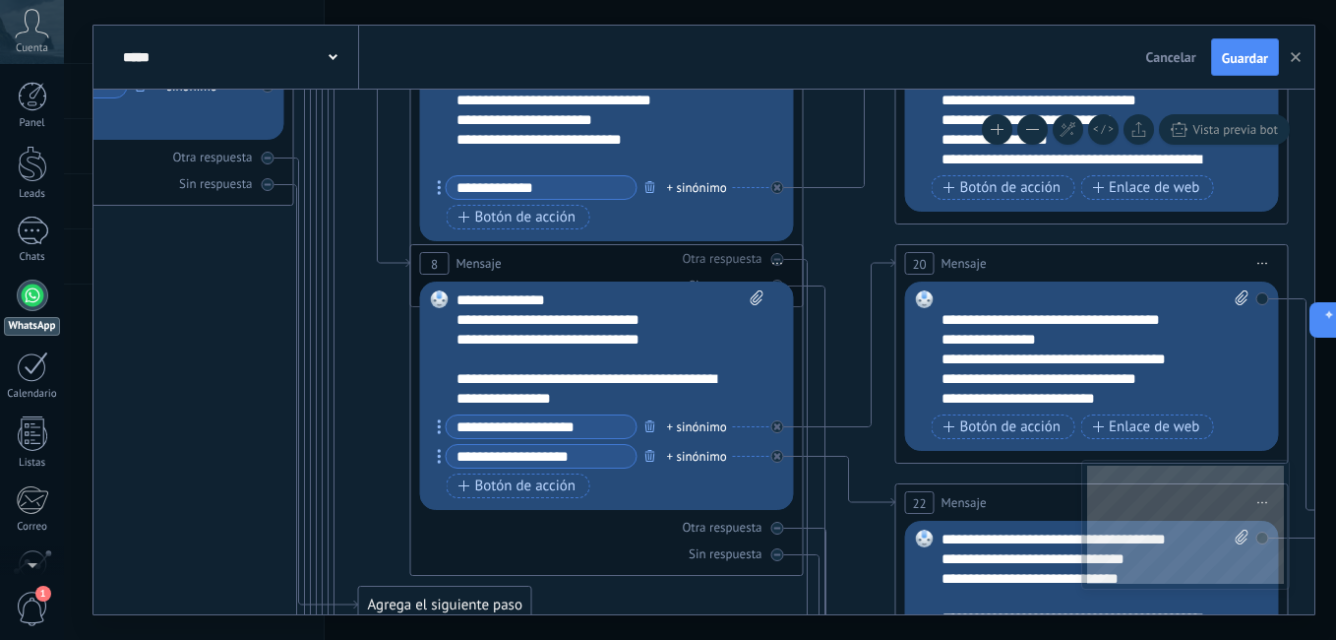
drag, startPoint x: 432, startPoint y: 543, endPoint x: 432, endPoint y: 577, distance: 33.5
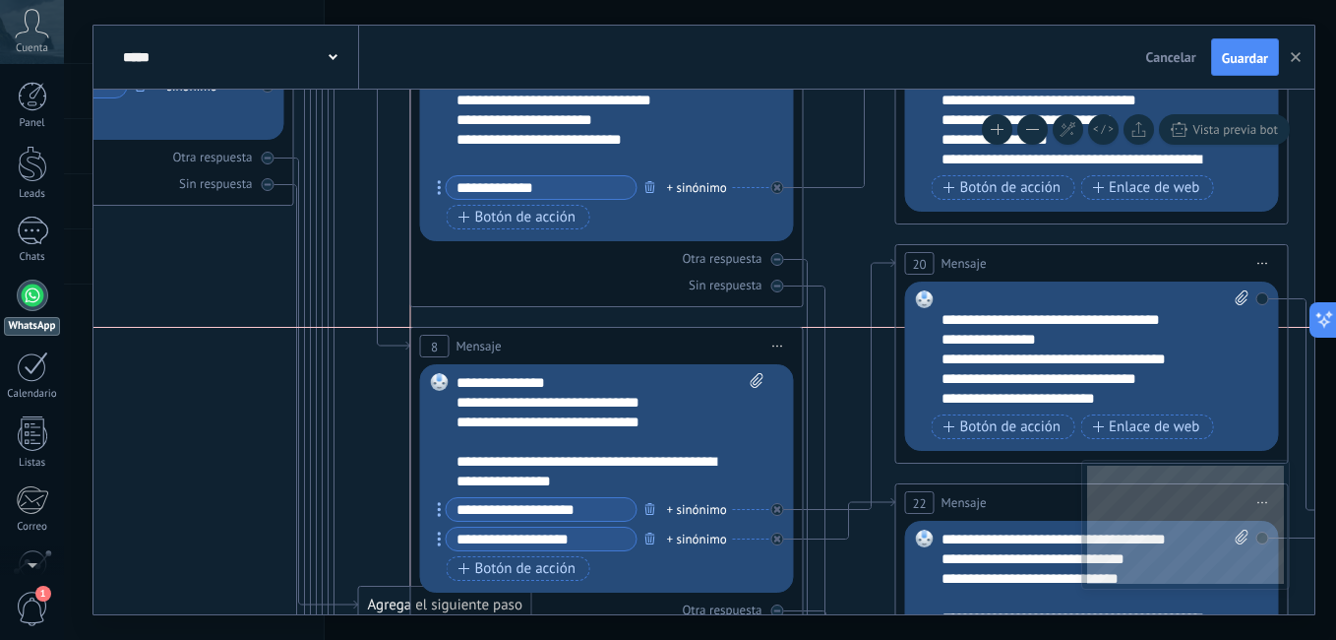
drag, startPoint x: 579, startPoint y: 260, endPoint x: 573, endPoint y: 344, distance: 84.9
click at [573, 344] on div "8 Mensaje ******* (a): Todos los contactos - canales seleccionados Todos los co…" at bounding box center [607, 346] width 392 height 36
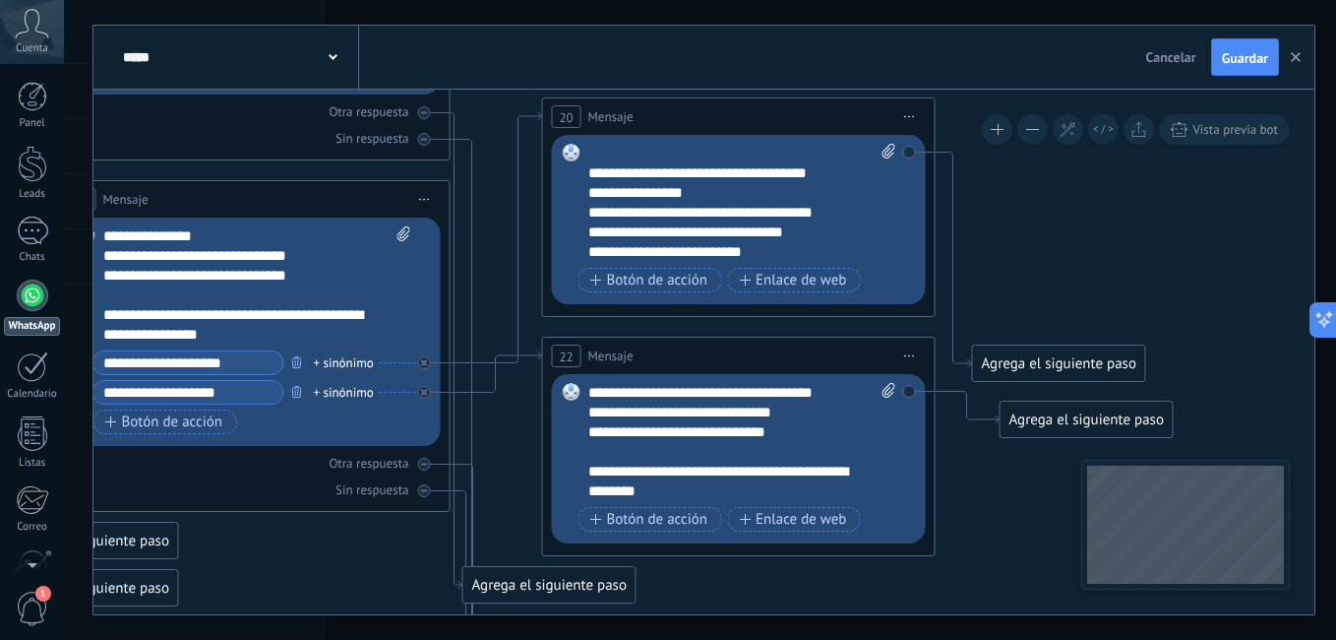
drag, startPoint x: 845, startPoint y: 434, endPoint x: 485, endPoint y: 426, distance: 360.2
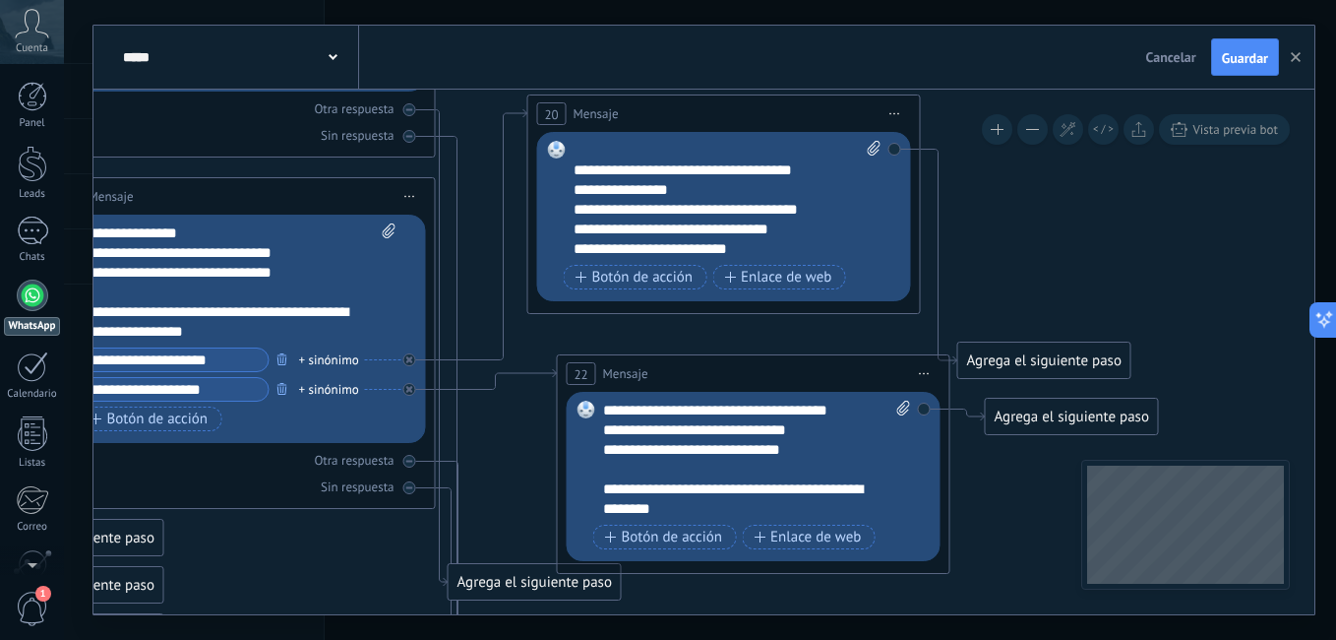
drag, startPoint x: 700, startPoint y: 358, endPoint x: 729, endPoint y: 379, distance: 36.0
click at [729, 379] on div "22 Mensaje ******* (a): Todos los contactos - canales seleccionados Todos los c…" at bounding box center [754, 373] width 392 height 36
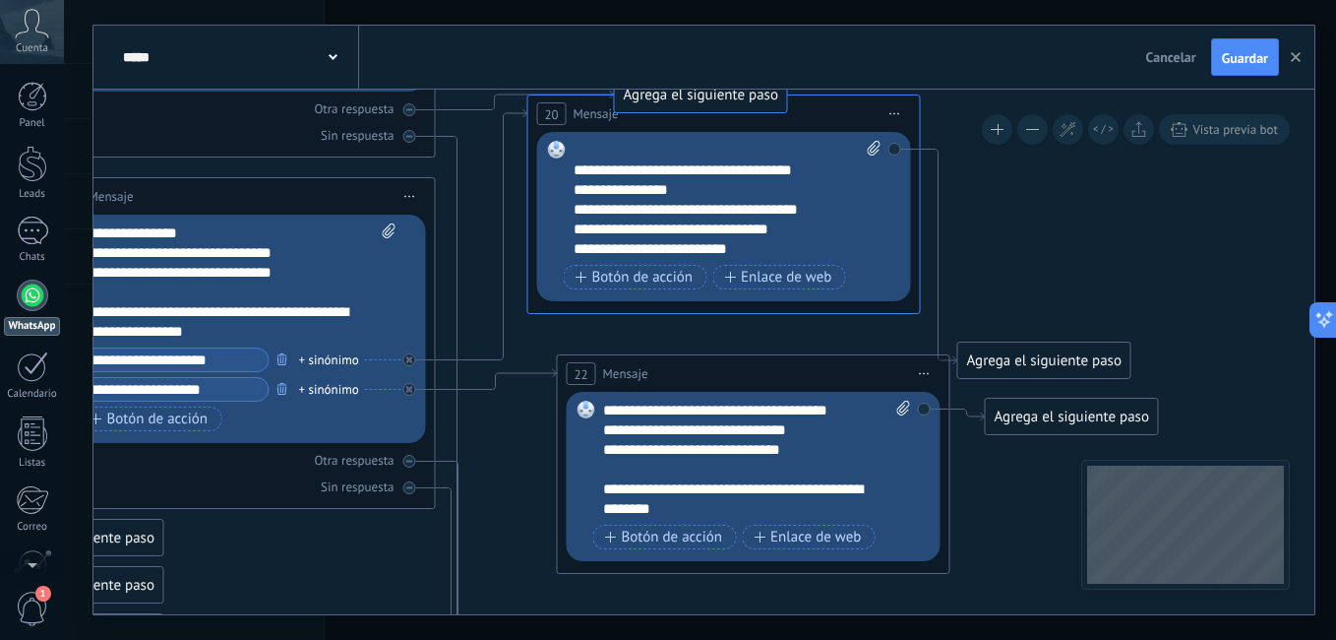
drag, startPoint x: 513, startPoint y: 582, endPoint x: 704, endPoint y: 106, distance: 513.4
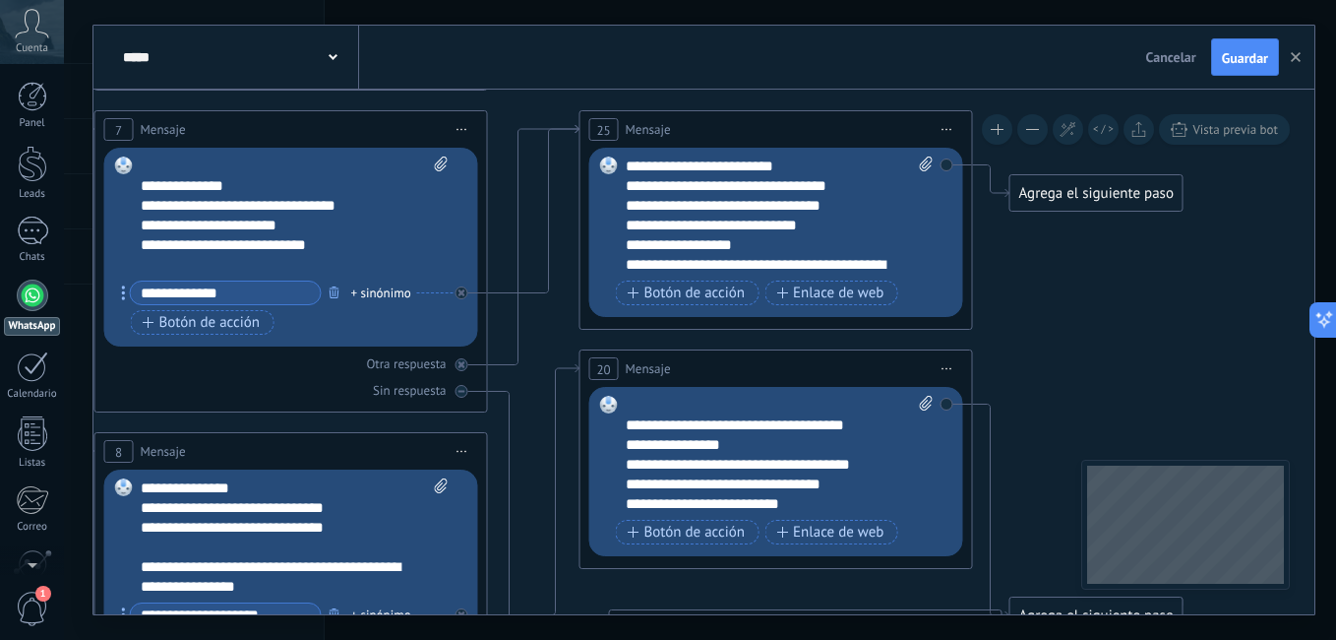
drag, startPoint x: 1050, startPoint y: 381, endPoint x: 1063, endPoint y: 448, distance: 68.1
click at [501, 361] on icon at bounding box center [533, 245] width 91 height 240
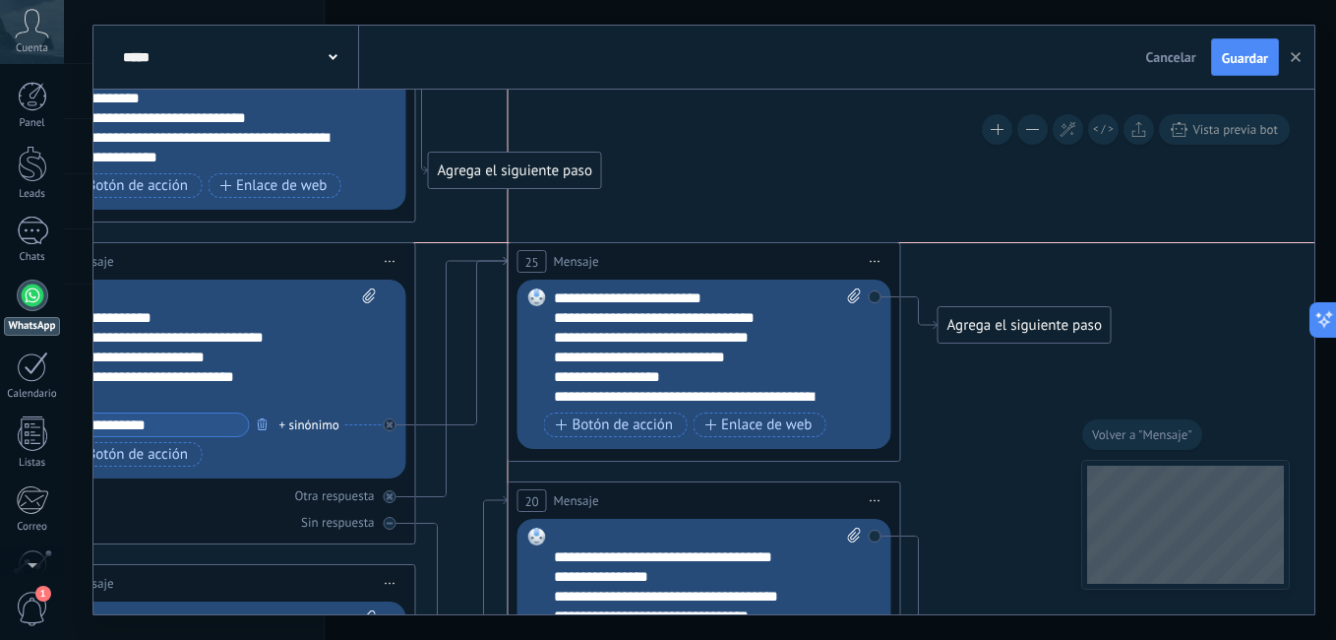
click at [609, 250] on div "25 Mensaje ******* (a): Todos los contactos - canales seleccionados Todos los c…" at bounding box center [705, 261] width 392 height 36
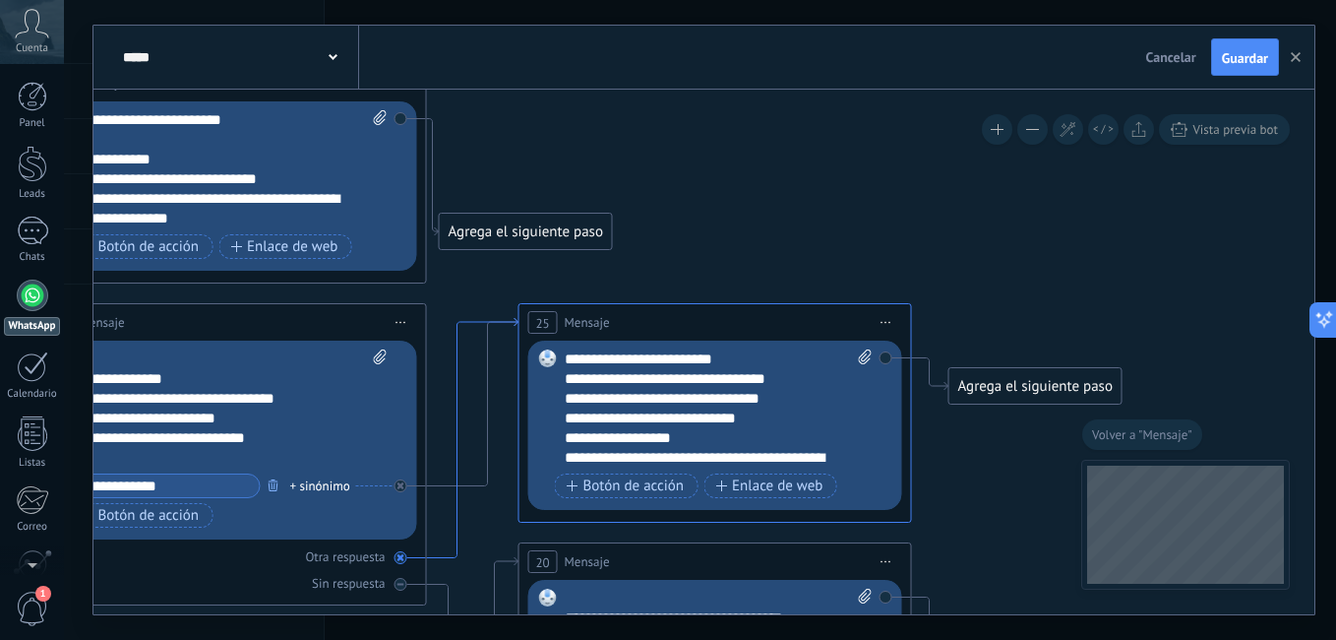
drag, startPoint x: 454, startPoint y: 262, endPoint x: 464, endPoint y: 323, distance: 62.0
click at [464, 318] on icon at bounding box center [472, 438] width 91 height 240
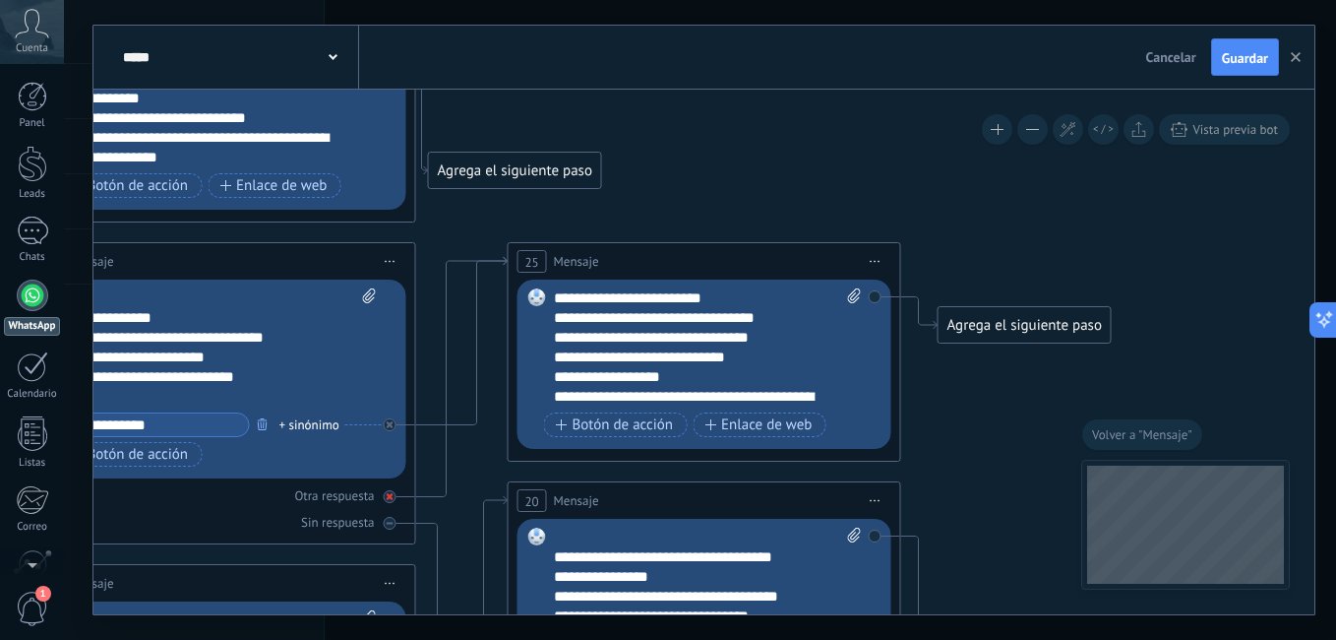
click at [390, 502] on div at bounding box center [390, 496] width 13 height 13
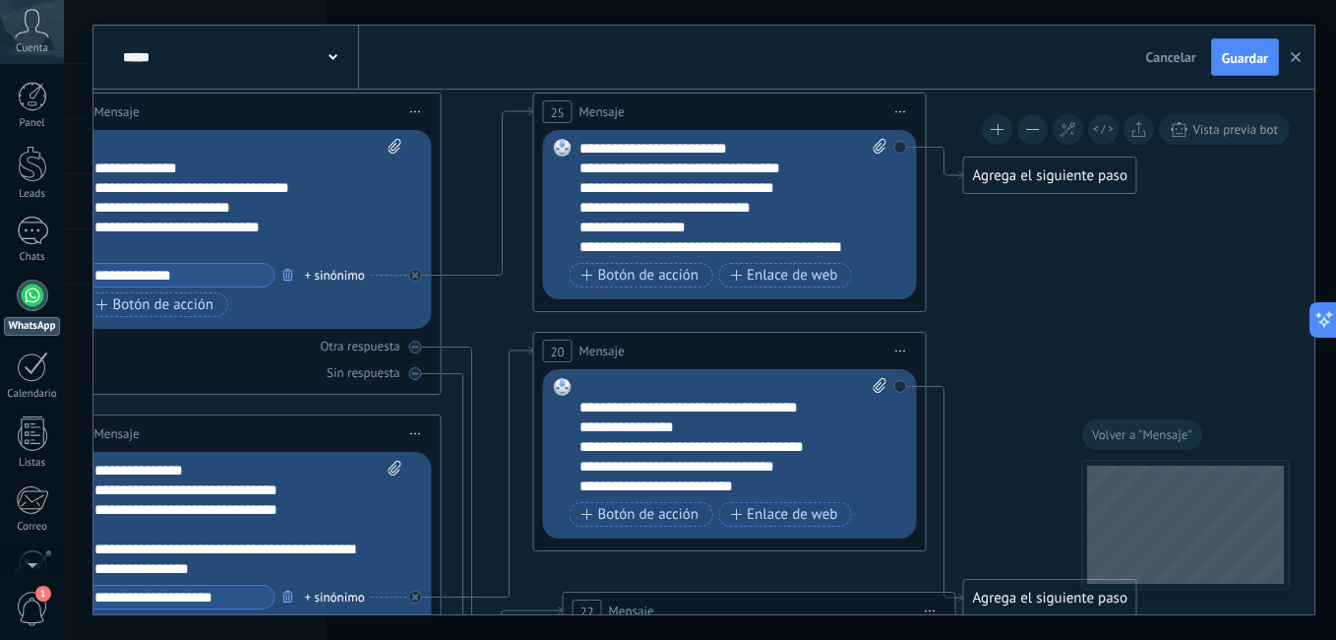
drag, startPoint x: 475, startPoint y: 465, endPoint x: 504, endPoint y: 255, distance: 212.5
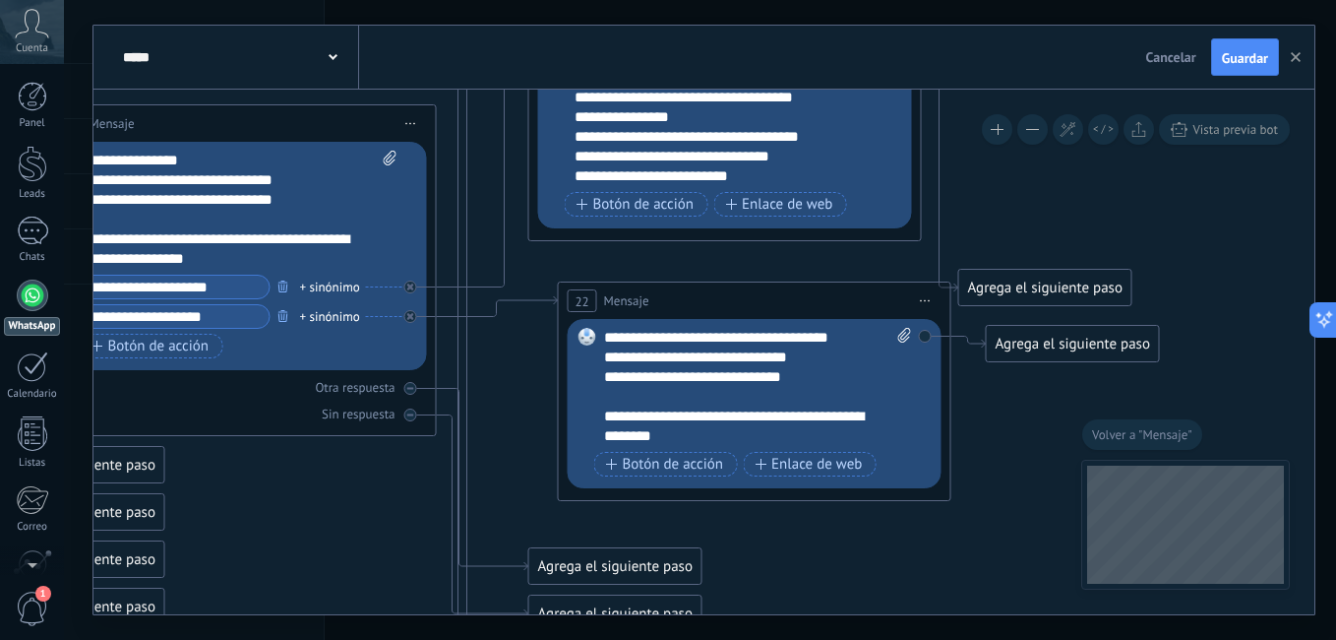
drag, startPoint x: 560, startPoint y: 289, endPoint x: 550, endPoint y: 268, distance: 23.8
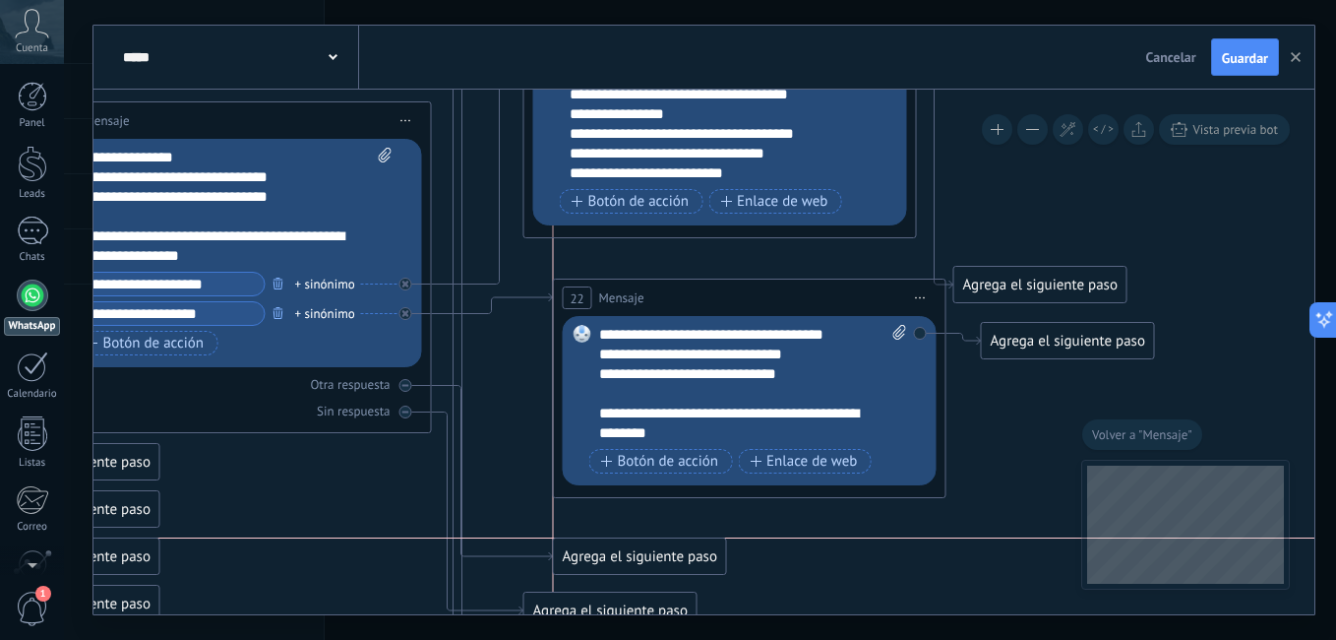
drag, startPoint x: 592, startPoint y: 566, endPoint x: 619, endPoint y: 554, distance: 29.1
click at [619, 554] on div "Agrega el siguiente paso" at bounding box center [640, 556] width 172 height 32
drag, startPoint x: 516, startPoint y: 405, endPoint x: 550, endPoint y: 428, distance: 41.2
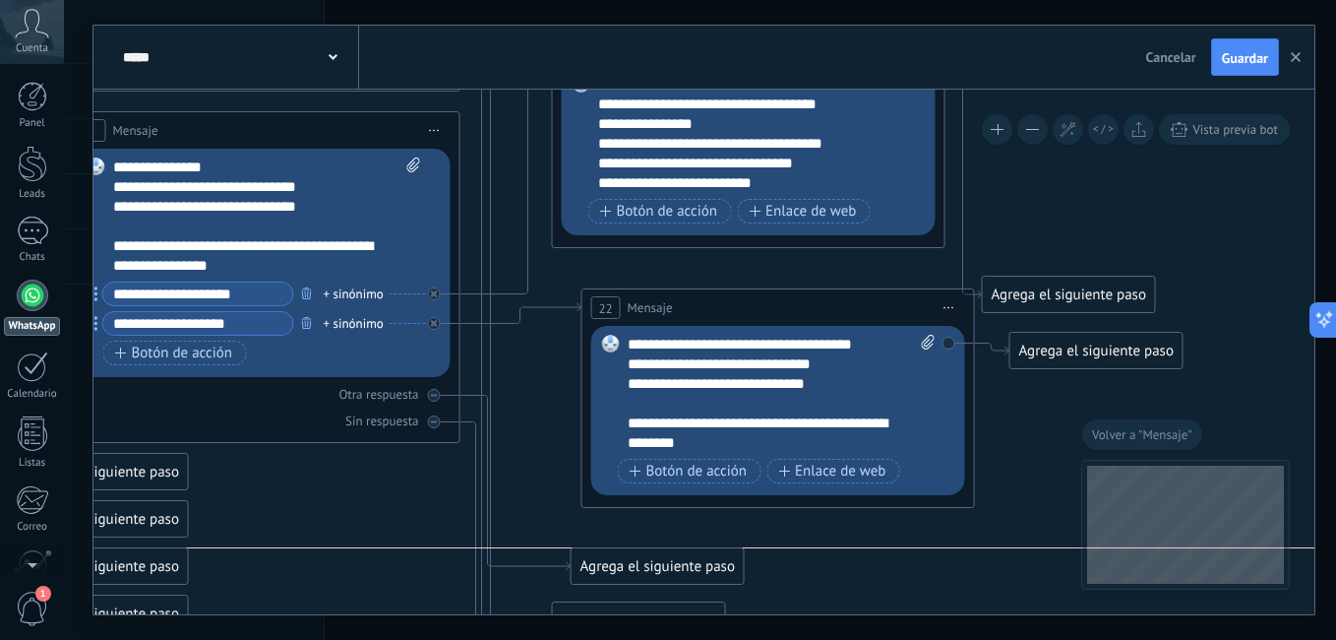
drag, startPoint x: 628, startPoint y: 567, endPoint x: 617, endPoint y: 562, distance: 11.9
click at [617, 562] on div "Agrega el siguiente paso" at bounding box center [658, 566] width 172 height 32
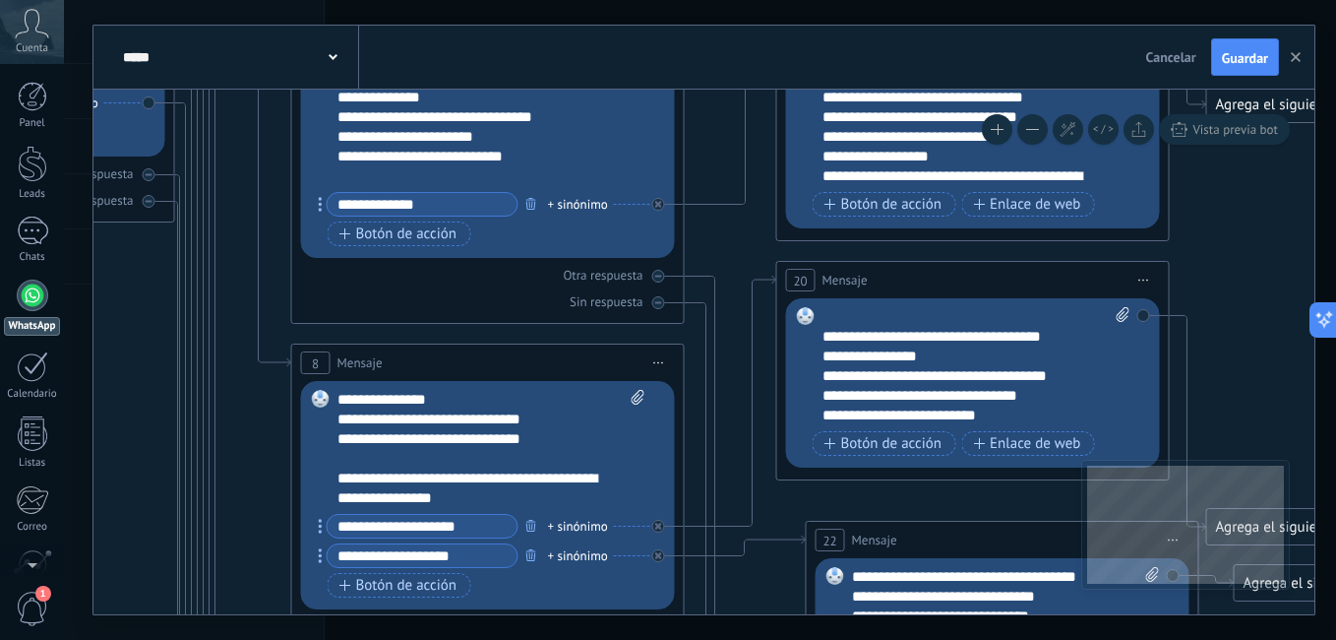
drag, startPoint x: 543, startPoint y: 386, endPoint x: 726, endPoint y: 439, distance: 190.6
click at [799, 639] on html ".abccls-1,.abccls-2{fill-rule:evenodd}.abccls-2{fill:#fff} .abfcls-1{fill:none}…" at bounding box center [668, 320] width 1336 height 640
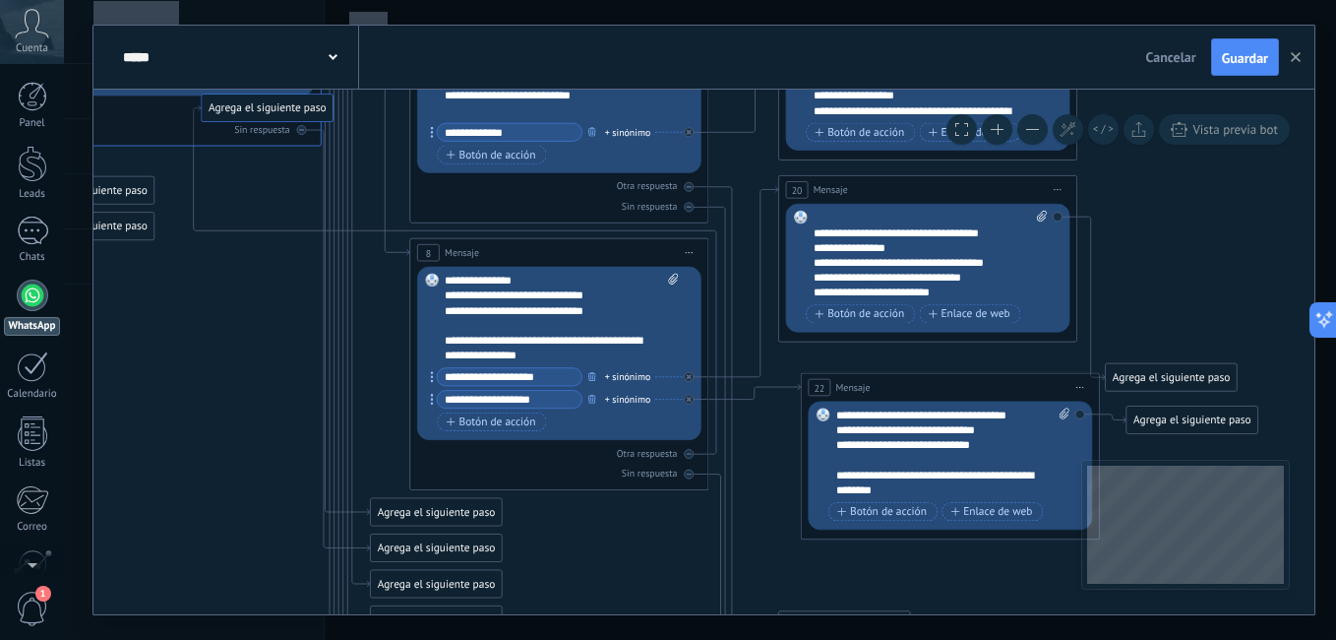
drag, startPoint x: 824, startPoint y: 579, endPoint x: 233, endPoint y: 104, distance: 758.6
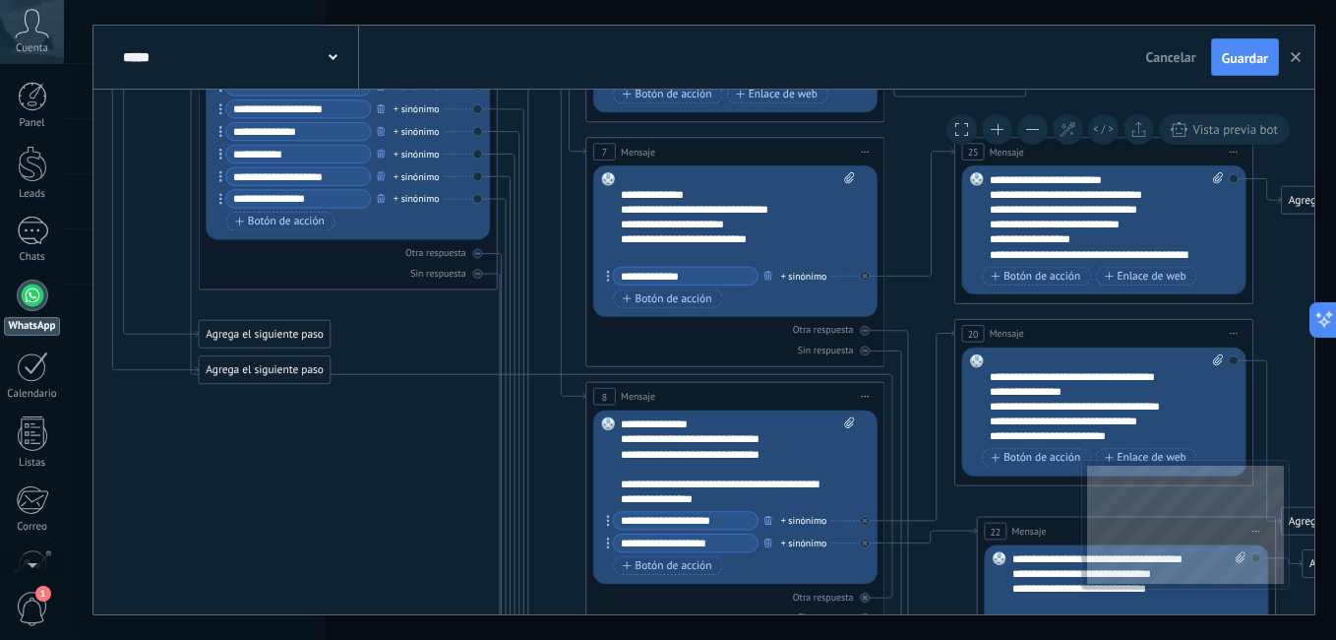
drag, startPoint x: 260, startPoint y: 322, endPoint x: 445, endPoint y: 426, distance: 212.3
click at [445, 426] on icon at bounding box center [496, 344] width 2524 height 1901
drag, startPoint x: 284, startPoint y: 361, endPoint x: 290, endPoint y: 400, distance: 39.8
click at [290, 400] on div "Agrega el siguiente paso" at bounding box center [264, 408] width 131 height 25
click at [507, 367] on icon at bounding box center [522, 456] width 48 height 405
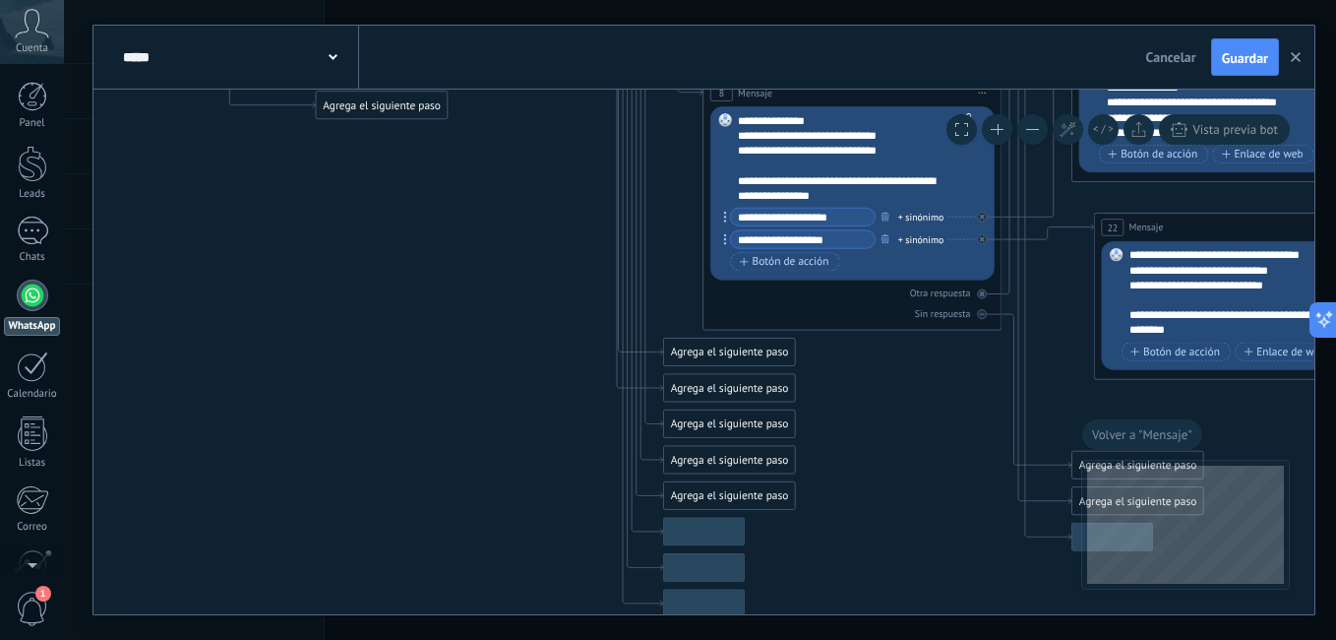
click at [466, 375] on icon at bounding box center [613, 40] width 2524 height 1901
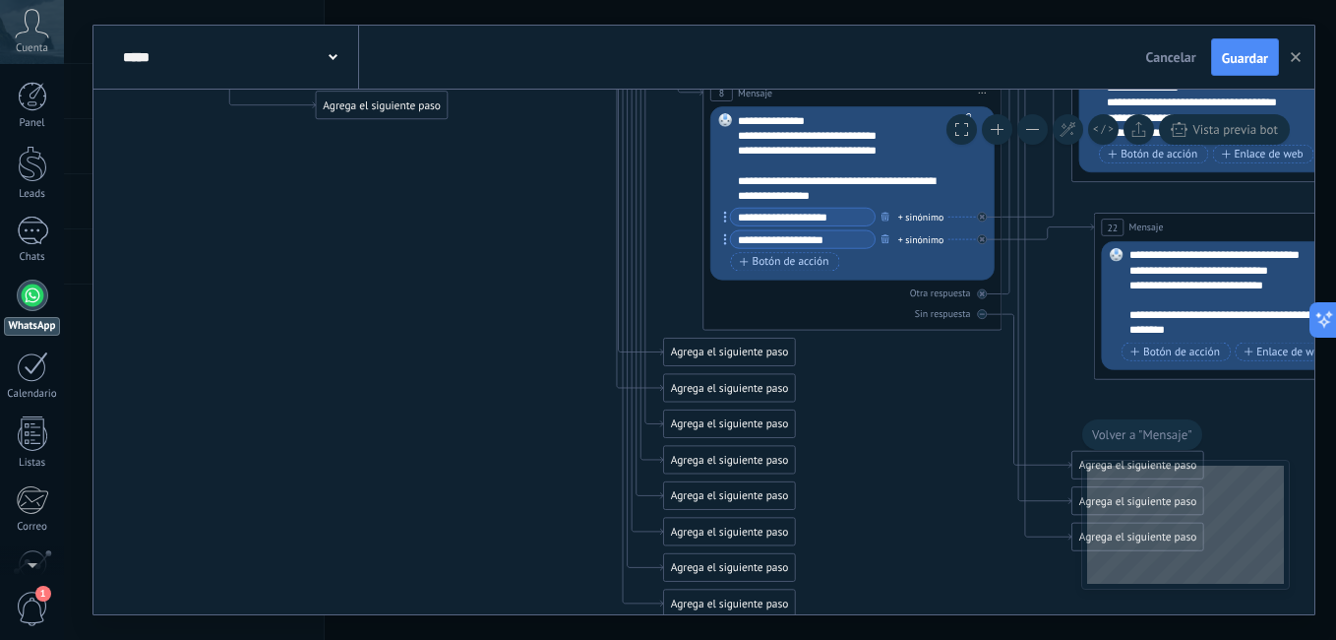
click at [509, 351] on icon at bounding box center [613, 40] width 2524 height 1901
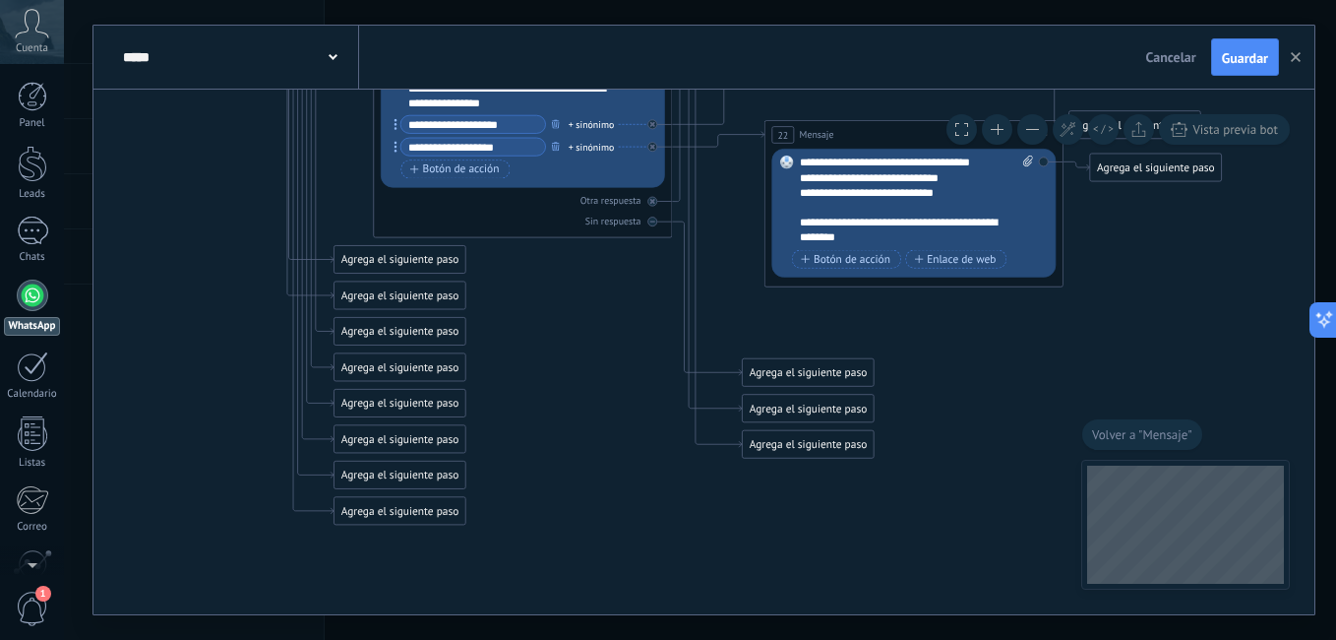
drag, startPoint x: 508, startPoint y: 264, endPoint x: 178, endPoint y: 171, distance: 342.3
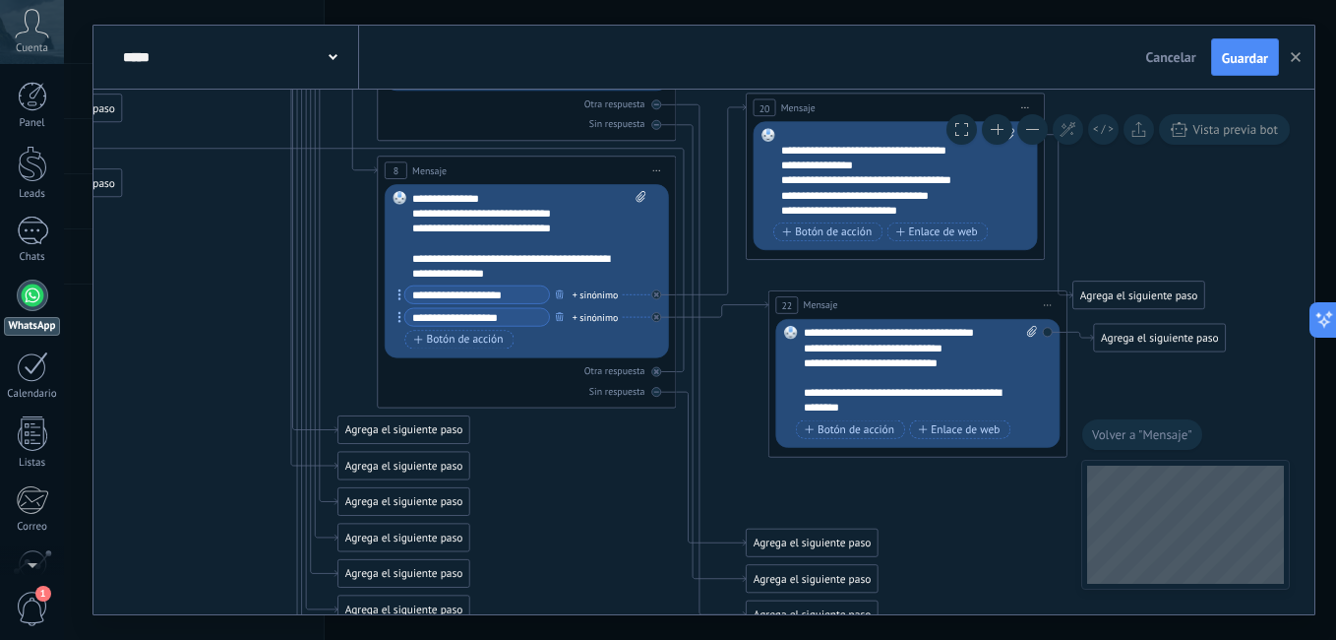
drag, startPoint x: 604, startPoint y: 501, endPoint x: 614, endPoint y: 513, distance: 15.4
click at [614, 513] on icon at bounding box center [287, 118] width 2524 height 1901
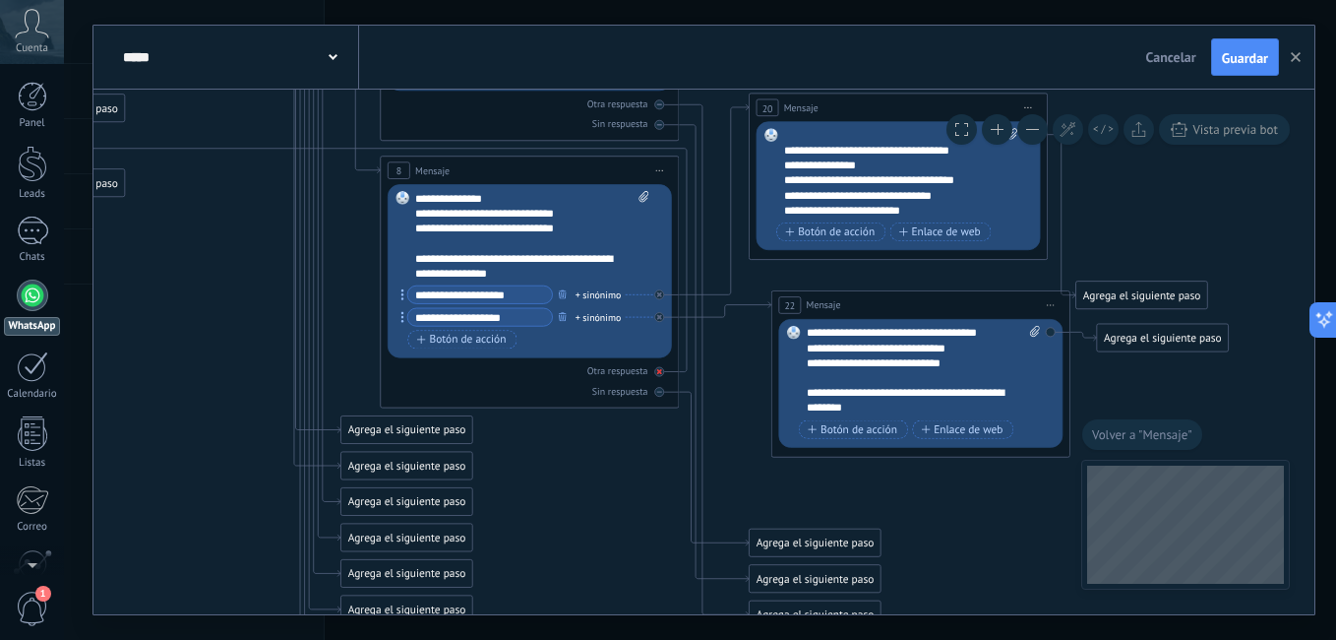
click at [0, 0] on icon at bounding box center [0, 0] width 0 height 0
drag, startPoint x: 788, startPoint y: 487, endPoint x: 769, endPoint y: 488, distance: 18.7
click at [769, 488] on div "Agrega el siguiente paso" at bounding box center [795, 486] width 131 height 25
click at [655, 371] on div at bounding box center [659, 372] width 10 height 10
click at [662, 395] on div at bounding box center [659, 392] width 10 height 10
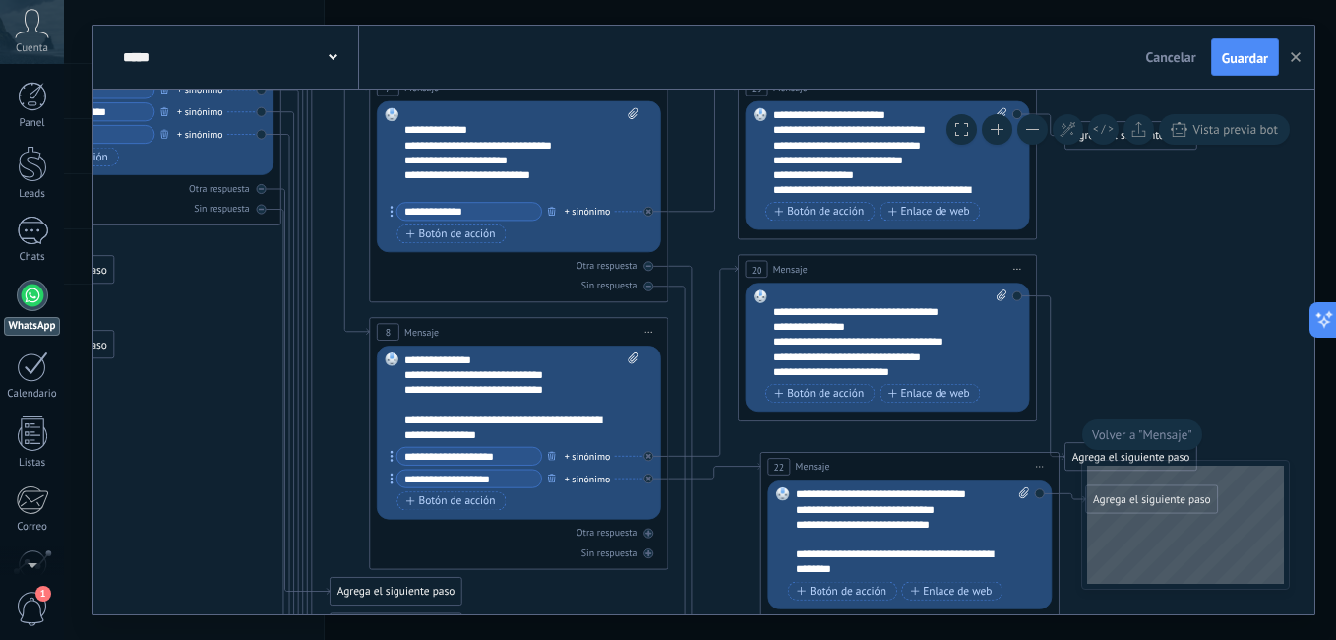
drag, startPoint x: 654, startPoint y: 436, endPoint x: 643, endPoint y: 603, distance: 167.6
click at [643, 603] on icon at bounding box center [279, 279] width 2524 height 1901
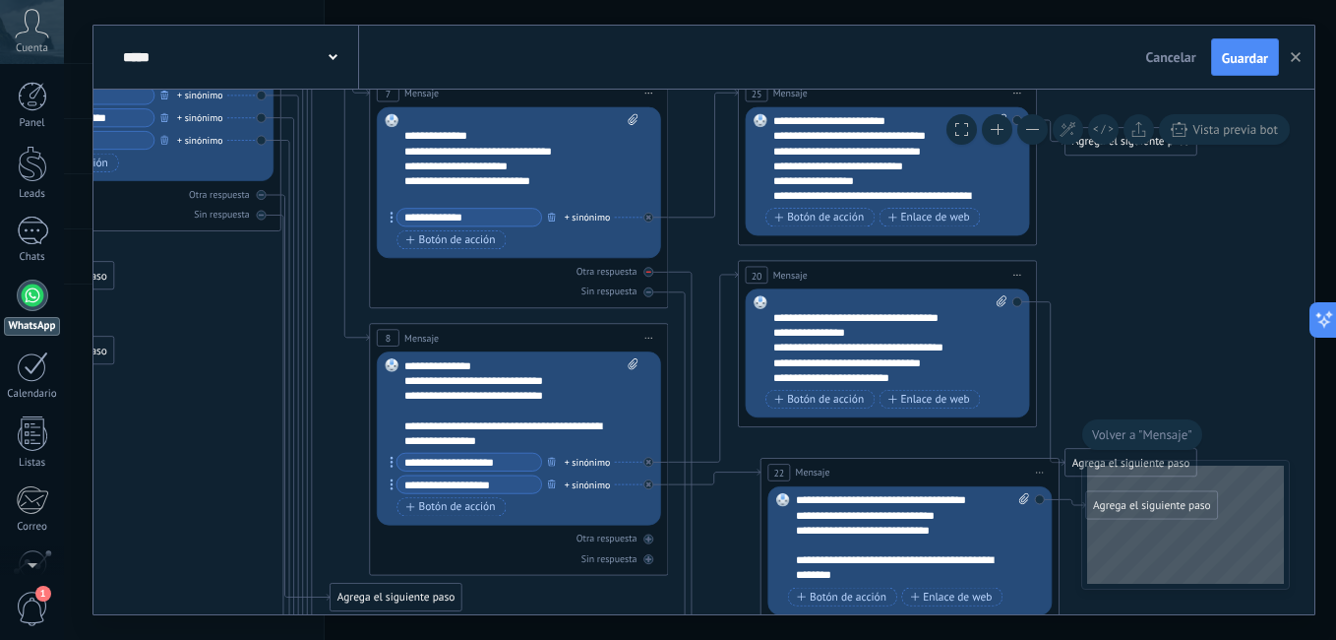
click at [647, 272] on icon at bounding box center [648, 272] width 5 height 1
click at [648, 287] on div at bounding box center [648, 292] width 10 height 10
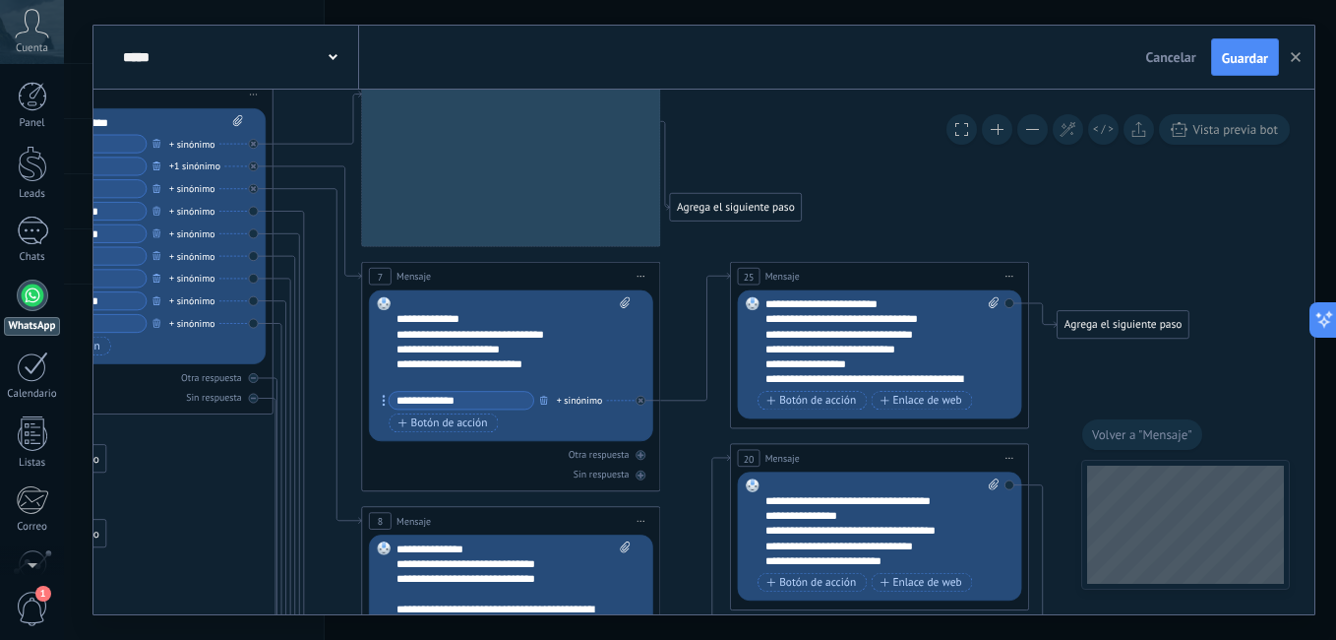
drag, startPoint x: 685, startPoint y: 394, endPoint x: 686, endPoint y: 571, distance: 177.1
click at [686, 570] on icon at bounding box center [271, 468] width 2524 height 1901
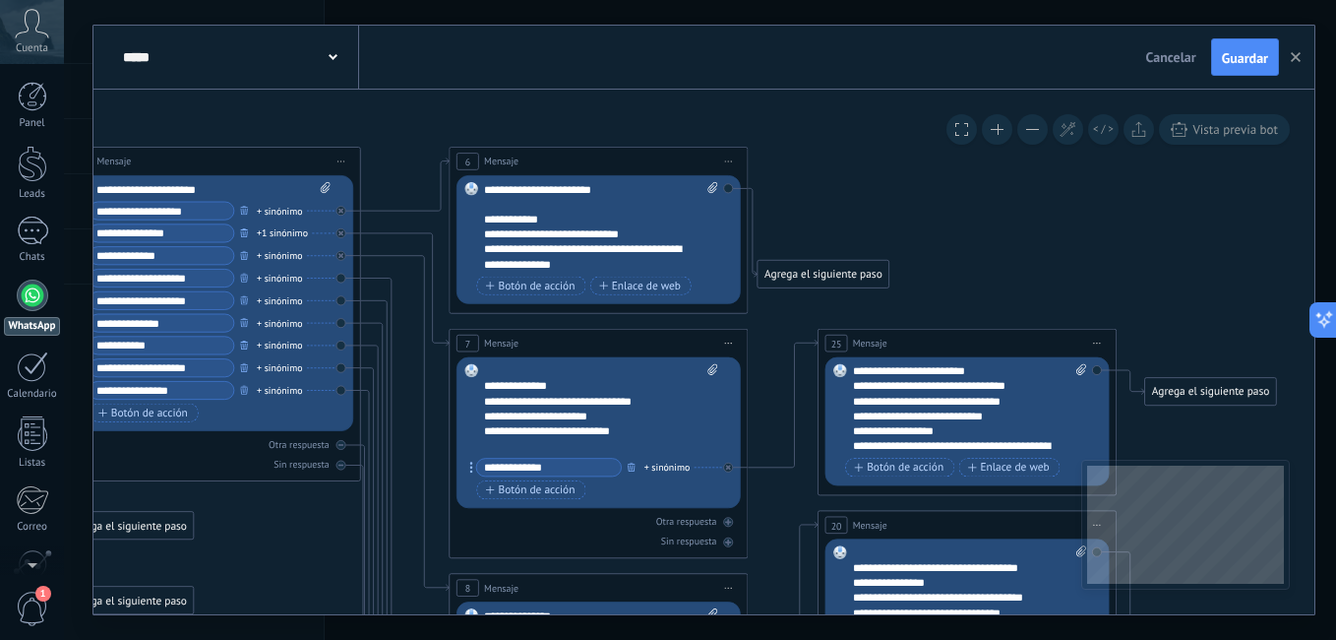
drag, startPoint x: 750, startPoint y: 284, endPoint x: 843, endPoint y: 215, distance: 116.1
click at [843, 215] on icon at bounding box center [359, 535] width 2524 height 1901
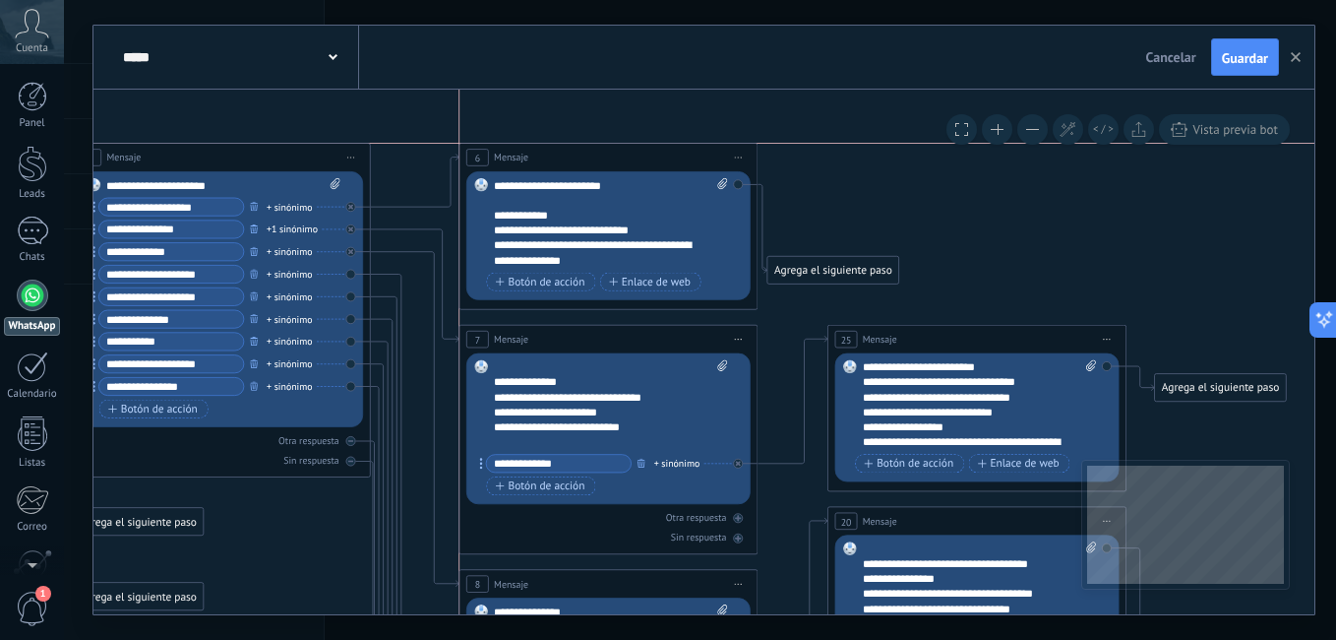
click at [624, 153] on div "6 Mensaje ******* (a): Todos los contactos - canales seleccionados Todos los co…" at bounding box center [607, 158] width 297 height 28
click at [895, 203] on icon at bounding box center [369, 517] width 2524 height 1872
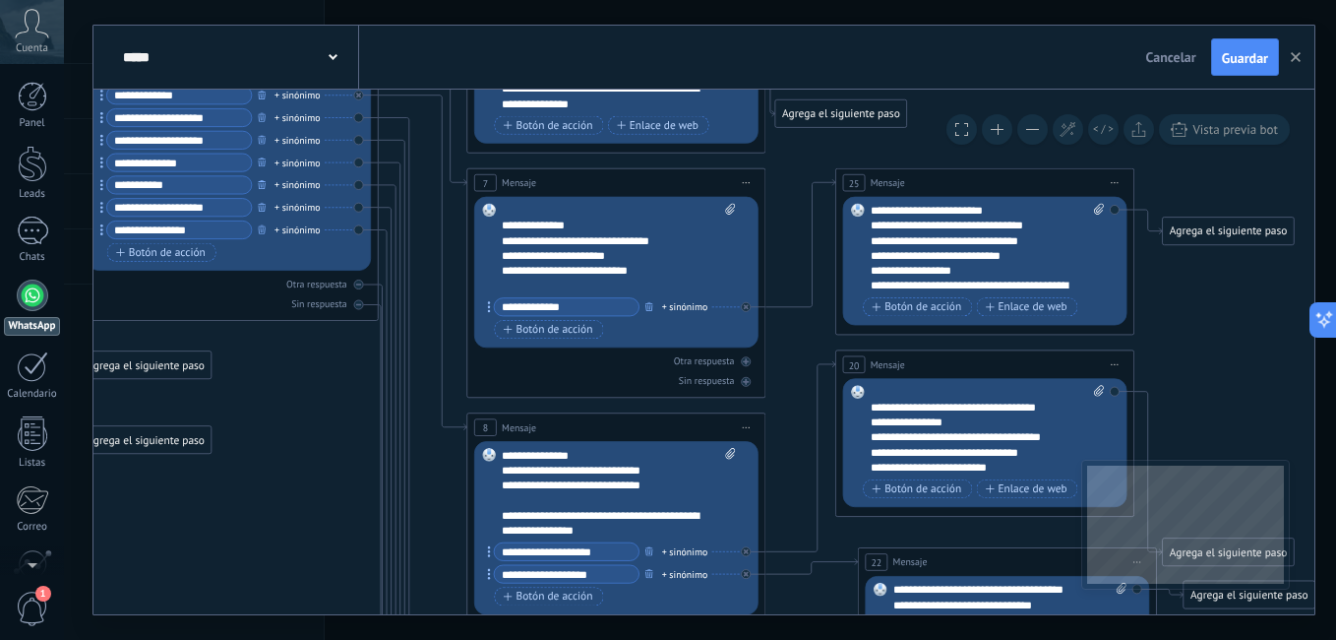
drag, startPoint x: 772, startPoint y: 351, endPoint x: 755, endPoint y: 170, distance: 181.9
click at [761, 161] on icon at bounding box center [377, 360] width 2524 height 1872
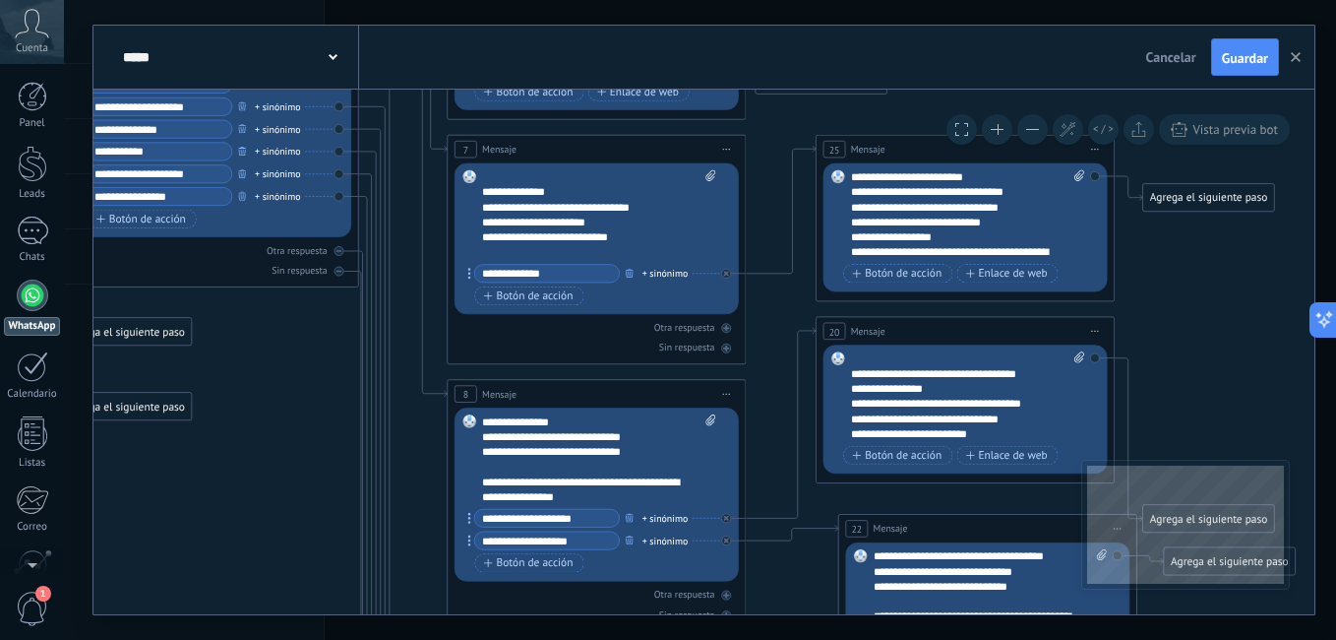
click at [763, 196] on icon at bounding box center [357, 327] width 2524 height 1872
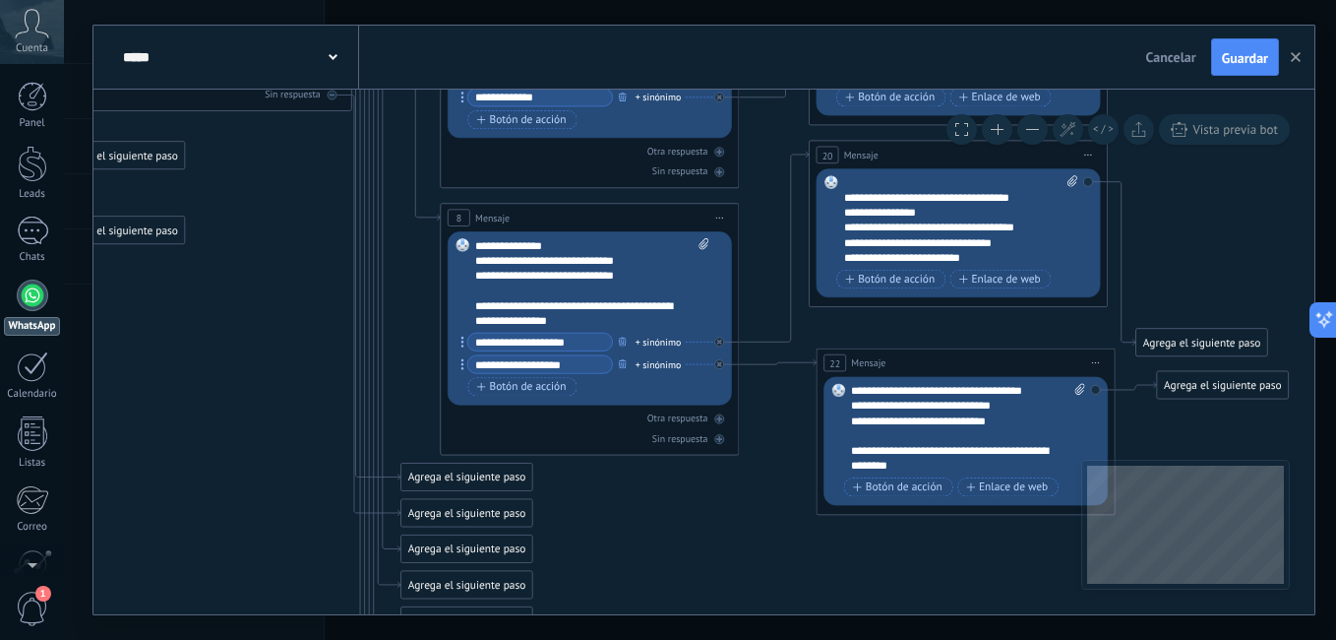
drag, startPoint x: 921, startPoint y: 347, endPoint x: 906, endPoint y: 358, distance: 18.3
click at [906, 358] on div "22 Mensaje ******* (a): Todos los contactos - canales seleccionados Todos los c…" at bounding box center [965, 363] width 297 height 28
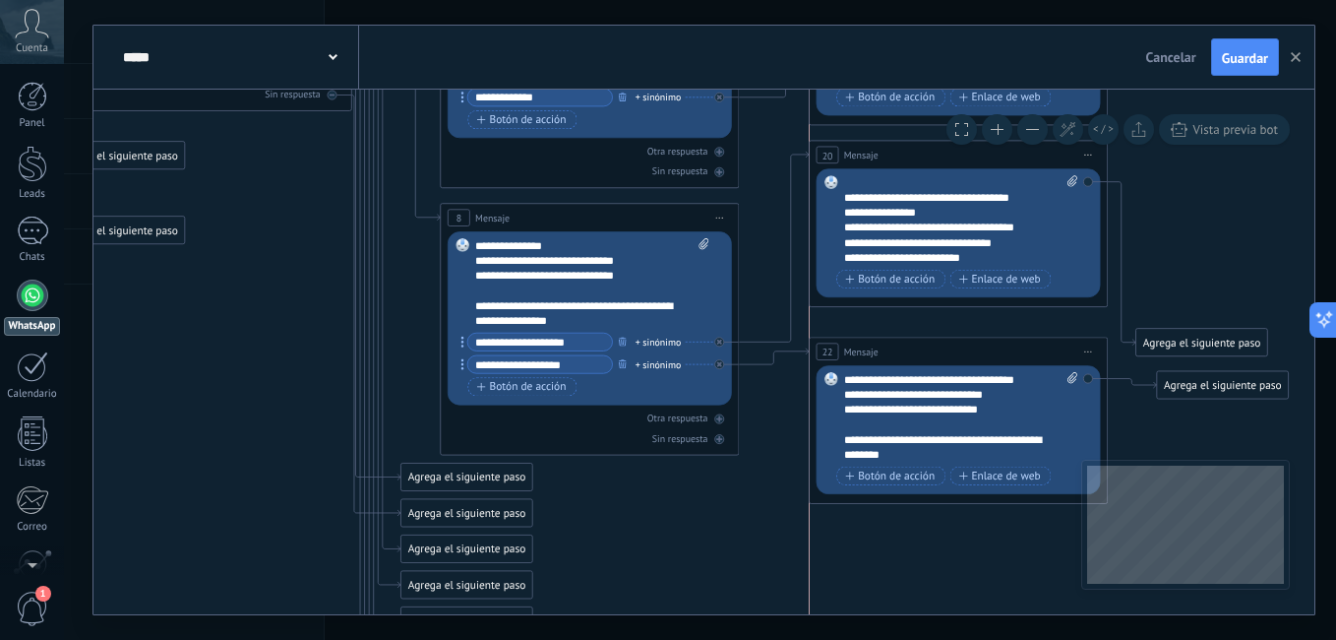
drag, startPoint x: 911, startPoint y: 350, endPoint x: 910, endPoint y: 339, distance: 10.9
click at [910, 339] on div "22 Mensaje ******* (a): Todos los contactos - canales seleccionados Todos los c…" at bounding box center [958, 351] width 297 height 28
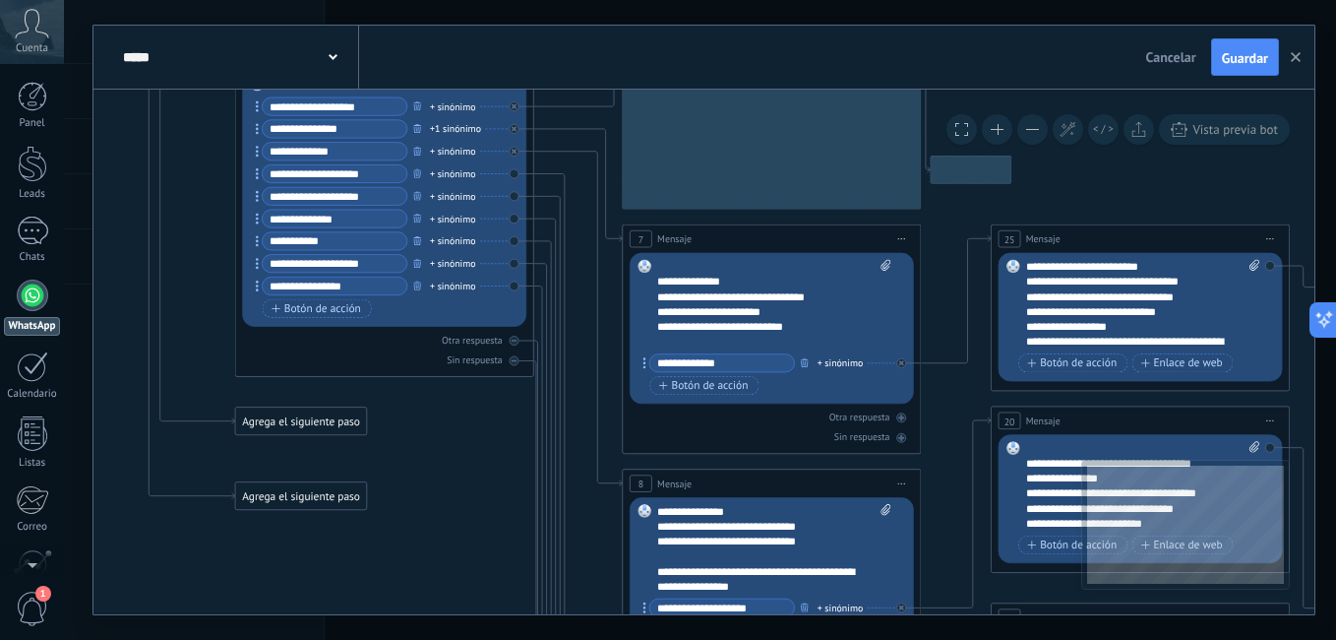
drag, startPoint x: 294, startPoint y: 231, endPoint x: 510, endPoint y: 485, distance: 332.9
click at [569, 639] on html ".abccls-1,.abccls-2{fill-rule:evenodd}.abccls-2{fill:#fff} .abfcls-1{fill:none}…" at bounding box center [668, 320] width 1336 height 640
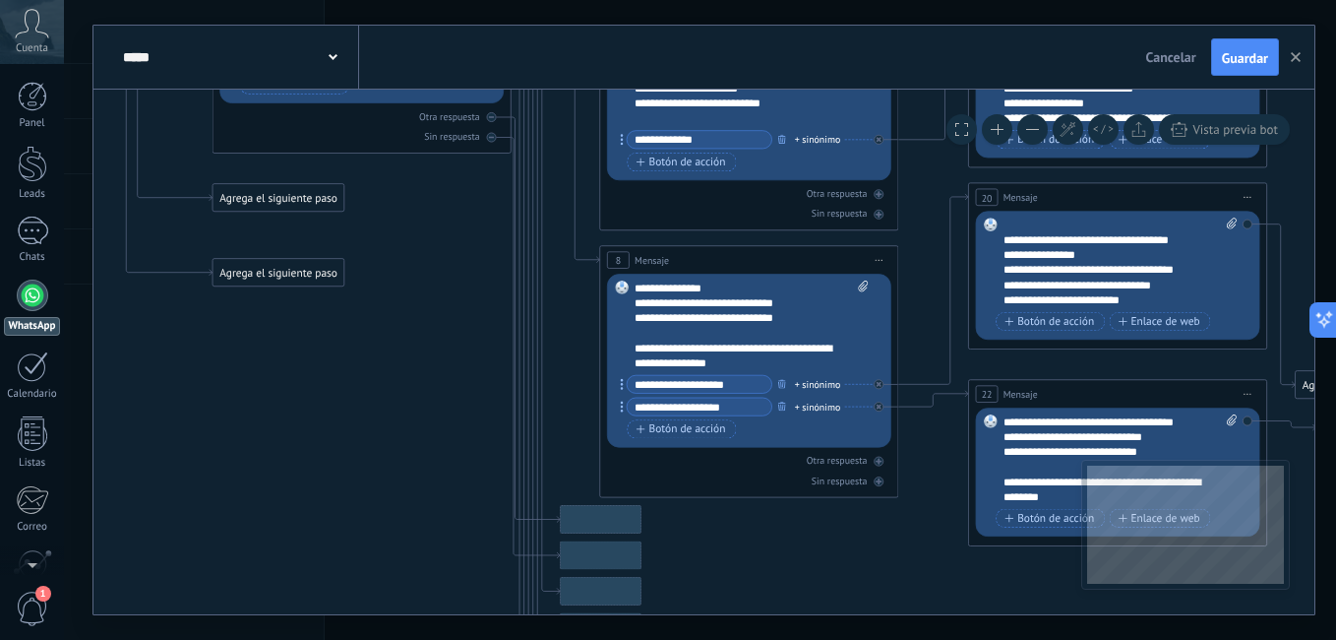
drag, startPoint x: 570, startPoint y: 525, endPoint x: 359, endPoint y: 164, distance: 418.0
click at [360, 162] on icon at bounding box center [509, 207] width 2524 height 1901
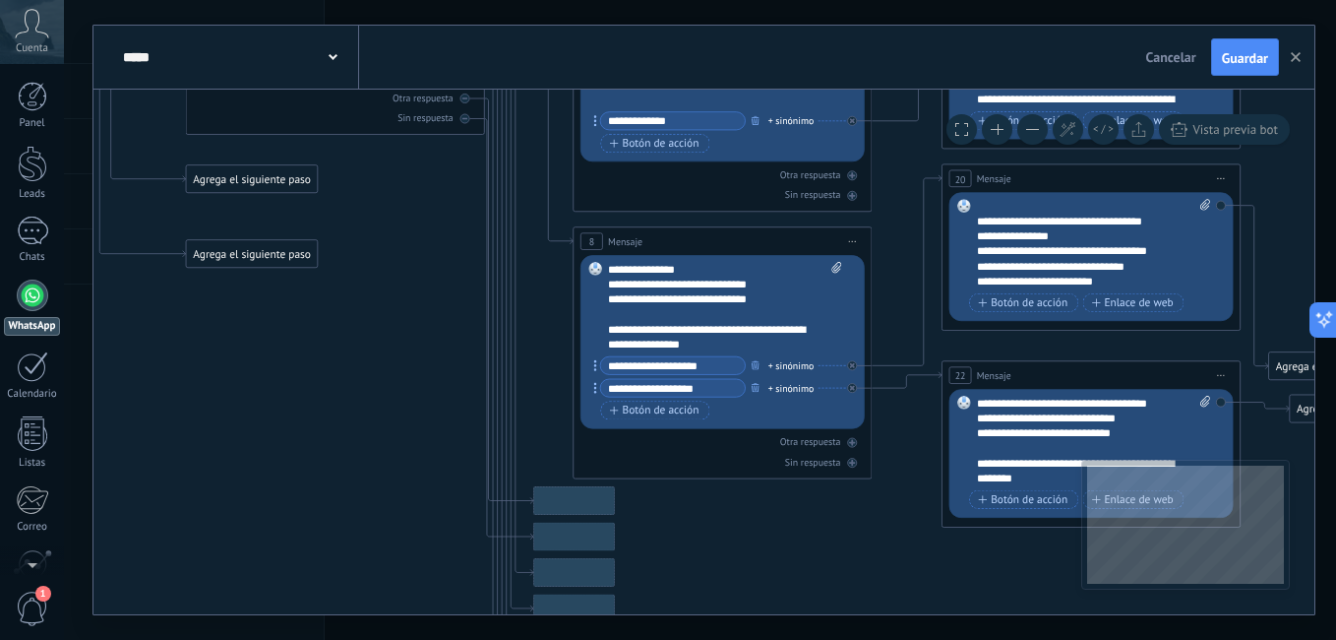
drag, startPoint x: 398, startPoint y: 463, endPoint x: 427, endPoint y: 194, distance: 271.1
click at [427, 194] on icon at bounding box center [483, 189] width 2524 height 1901
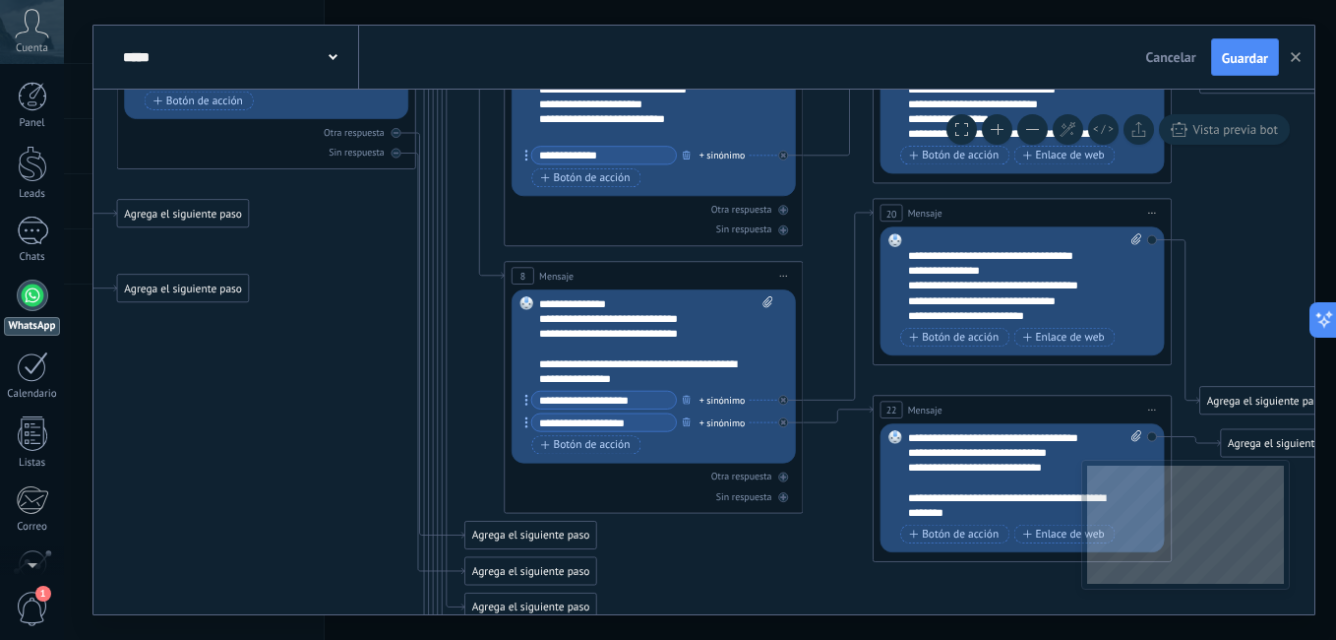
drag, startPoint x: 407, startPoint y: 259, endPoint x: 355, endPoint y: 415, distance: 164.9
click at [355, 415] on icon at bounding box center [414, 223] width 2524 height 1901
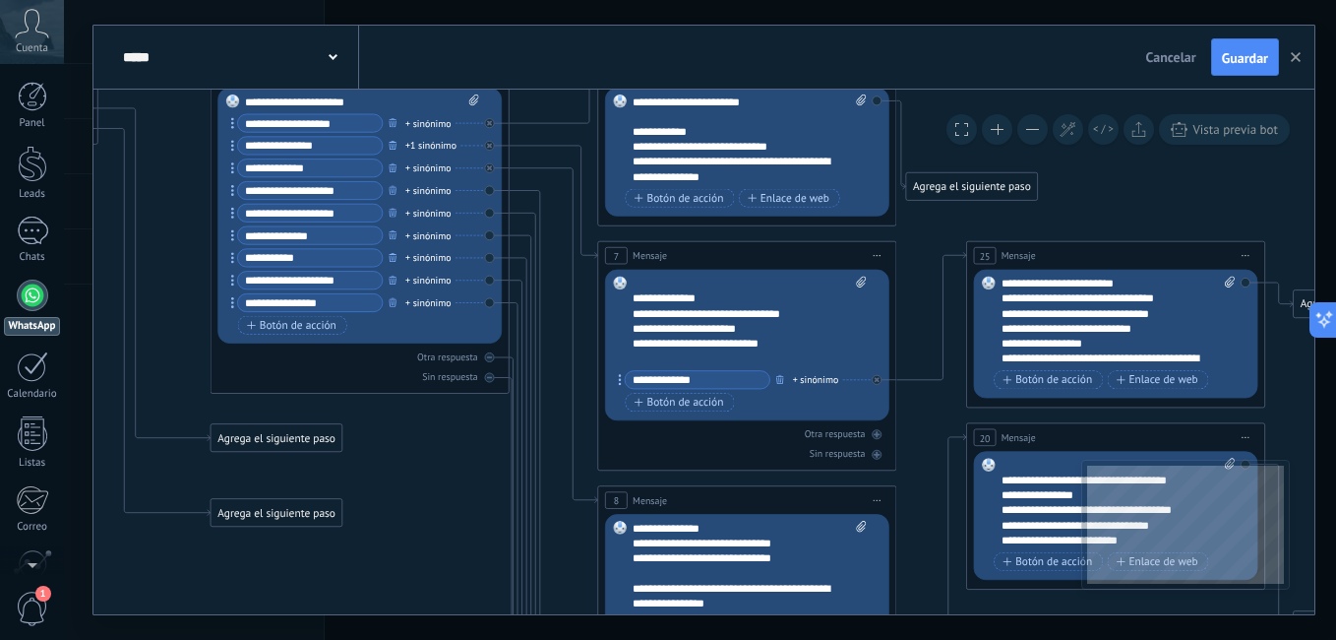
drag, startPoint x: 390, startPoint y: 536, endPoint x: 399, endPoint y: 550, distance: 16.9
click at [399, 550] on icon at bounding box center [507, 447] width 2524 height 1901
click at [522, 213] on icon at bounding box center [534, 541] width 48 height 657
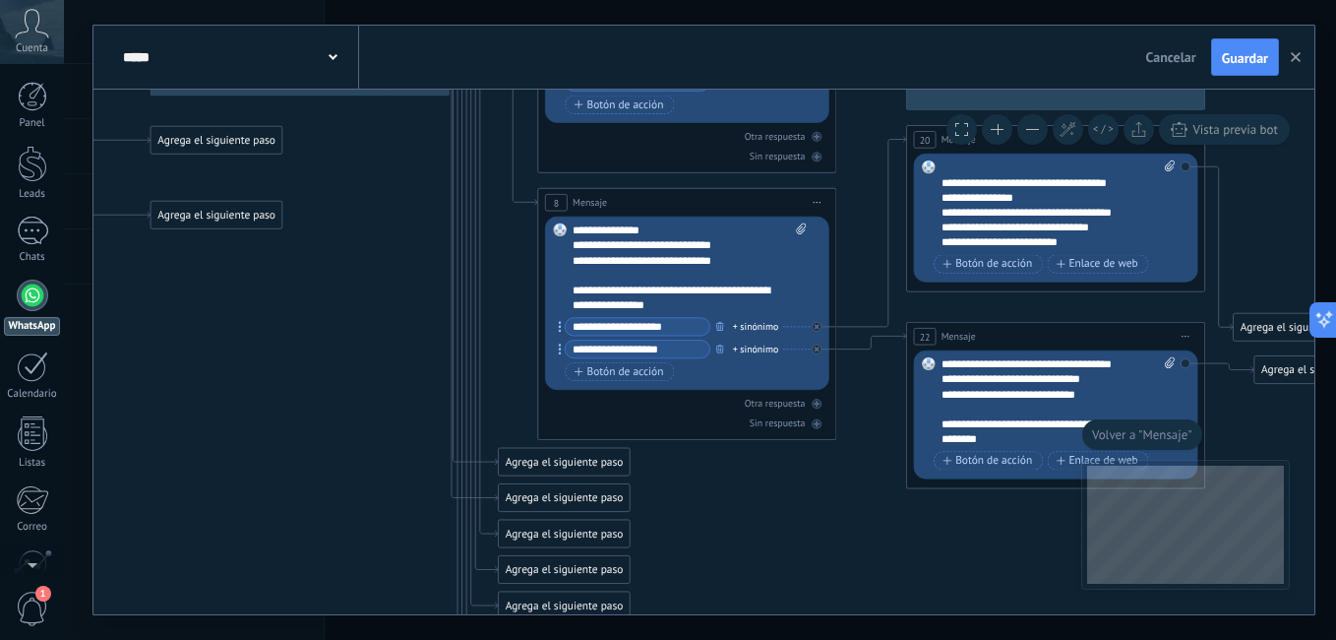
drag, startPoint x: 736, startPoint y: 479, endPoint x: 718, endPoint y: 555, distance: 77.8
click at [718, 552] on icon at bounding box center [447, 150] width 2524 height 1901
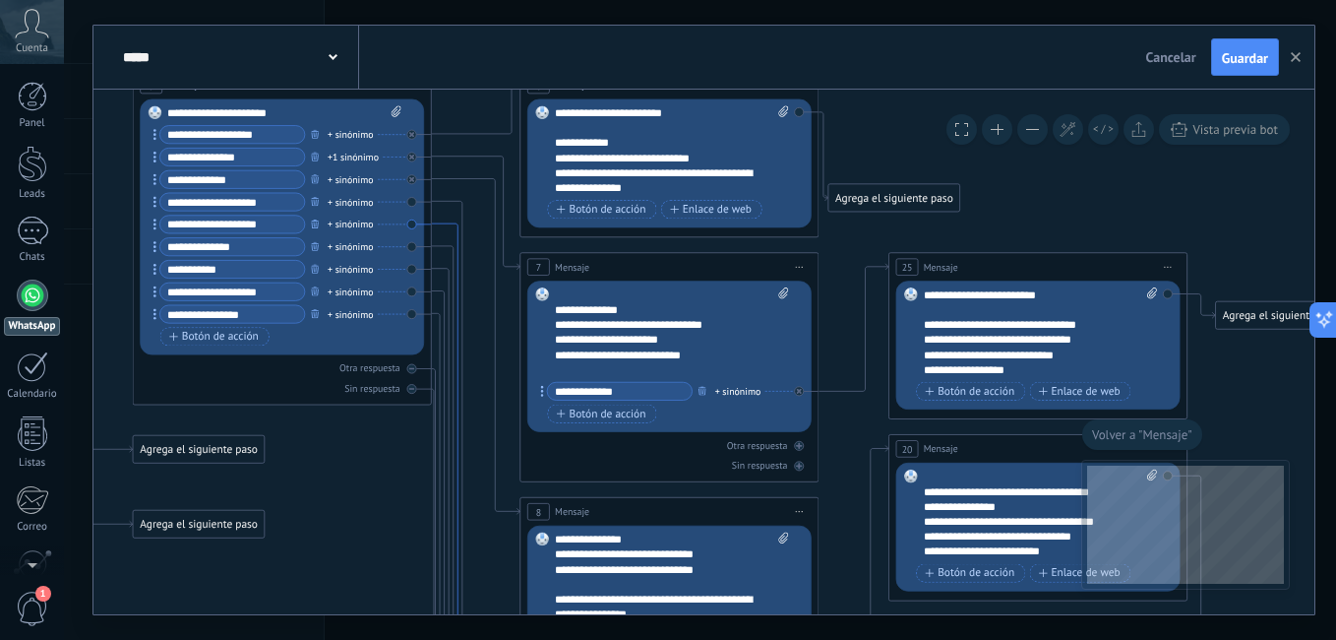
click at [452, 223] on icon at bounding box center [456, 551] width 48 height 657
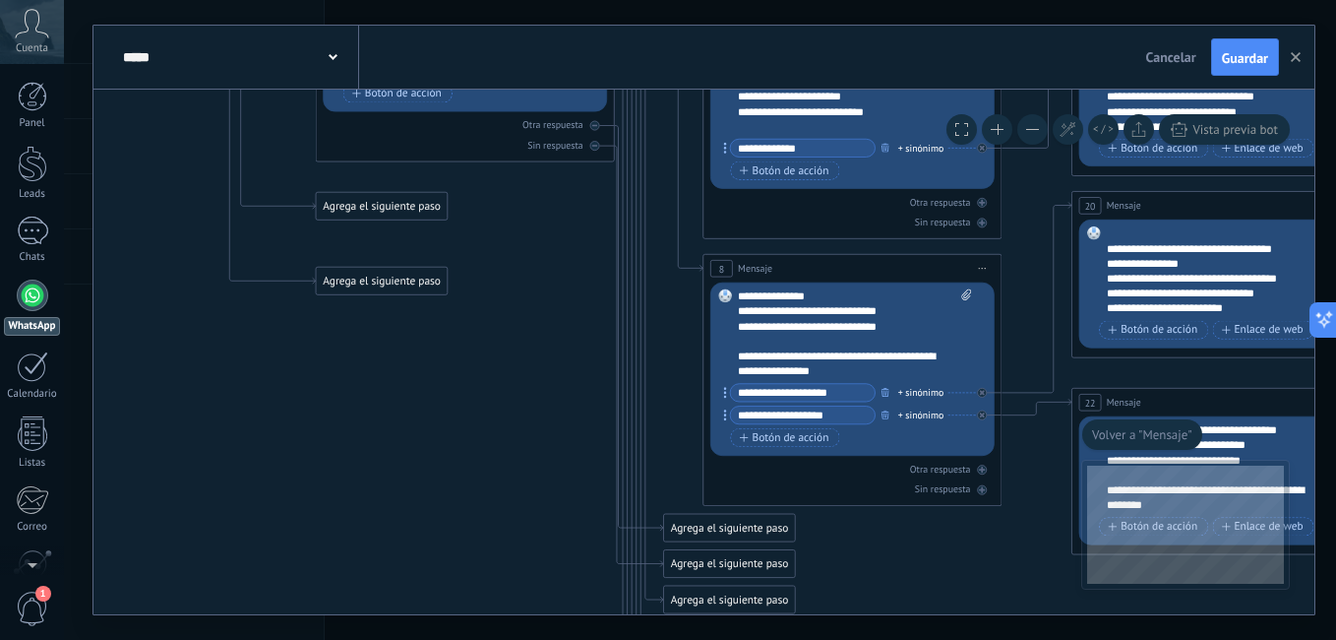
drag, startPoint x: 532, startPoint y: 257, endPoint x: 551, endPoint y: 290, distance: 38.3
click at [534, 344] on icon at bounding box center [613, 216] width 2524 height 1901
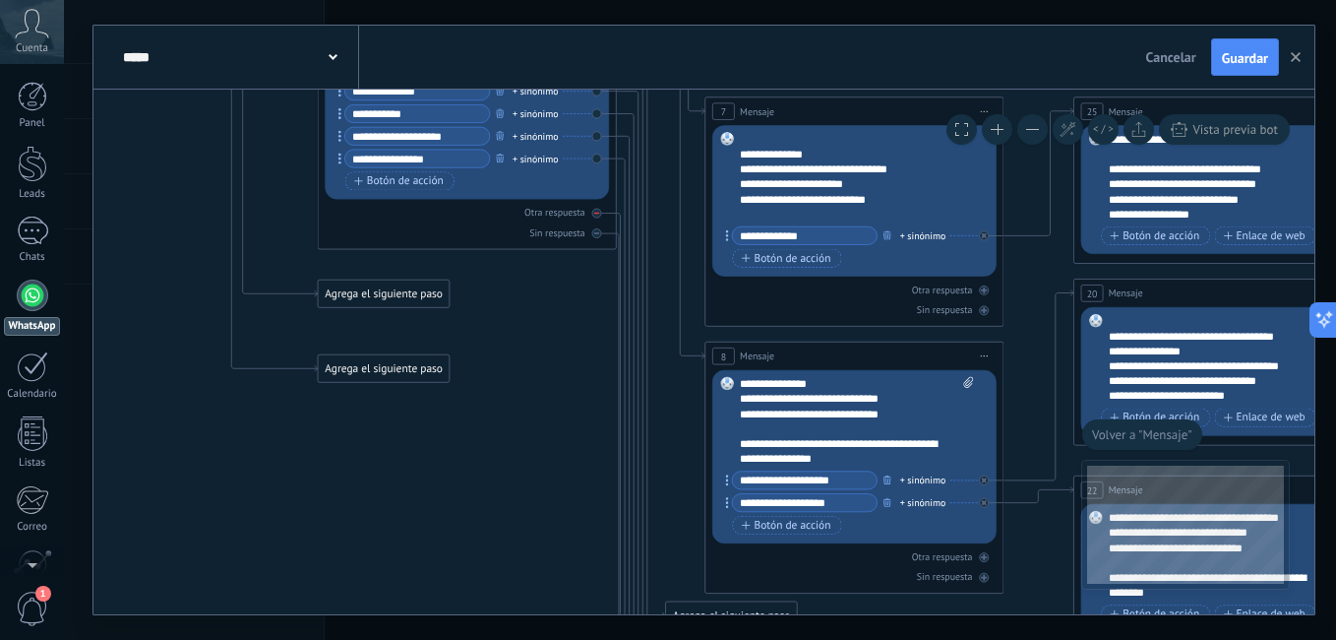
click at [0, 0] on icon at bounding box center [0, 0] width 0 height 0
click at [598, 240] on div "3 Mensaje ******* (a): Todos los contactos - canales seleccionados Todos los co…" at bounding box center [467, 82] width 299 height 335
click at [592, 239] on div "Sin respuesta" at bounding box center [467, 232] width 284 height 14
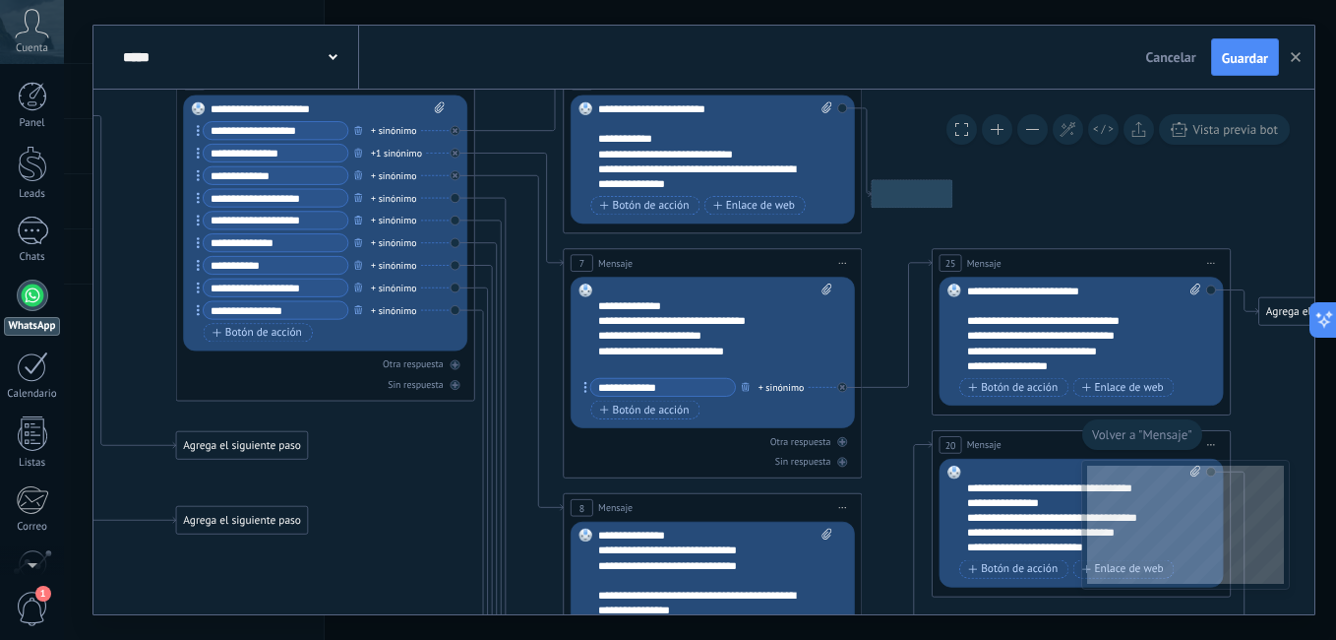
drag, startPoint x: 490, startPoint y: 144, endPoint x: 448, endPoint y: 543, distance: 401.7
click at [448, 555] on icon at bounding box center [473, 455] width 2524 height 1901
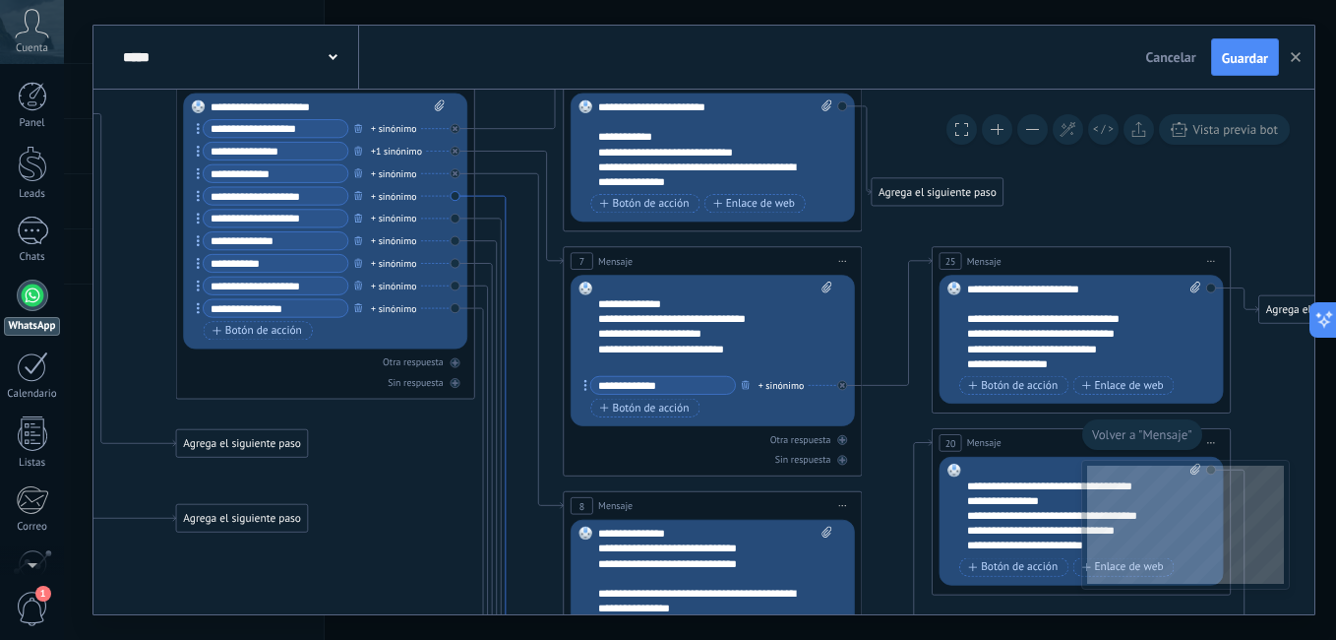
click at [508, 214] on icon at bounding box center [499, 517] width 48 height 643
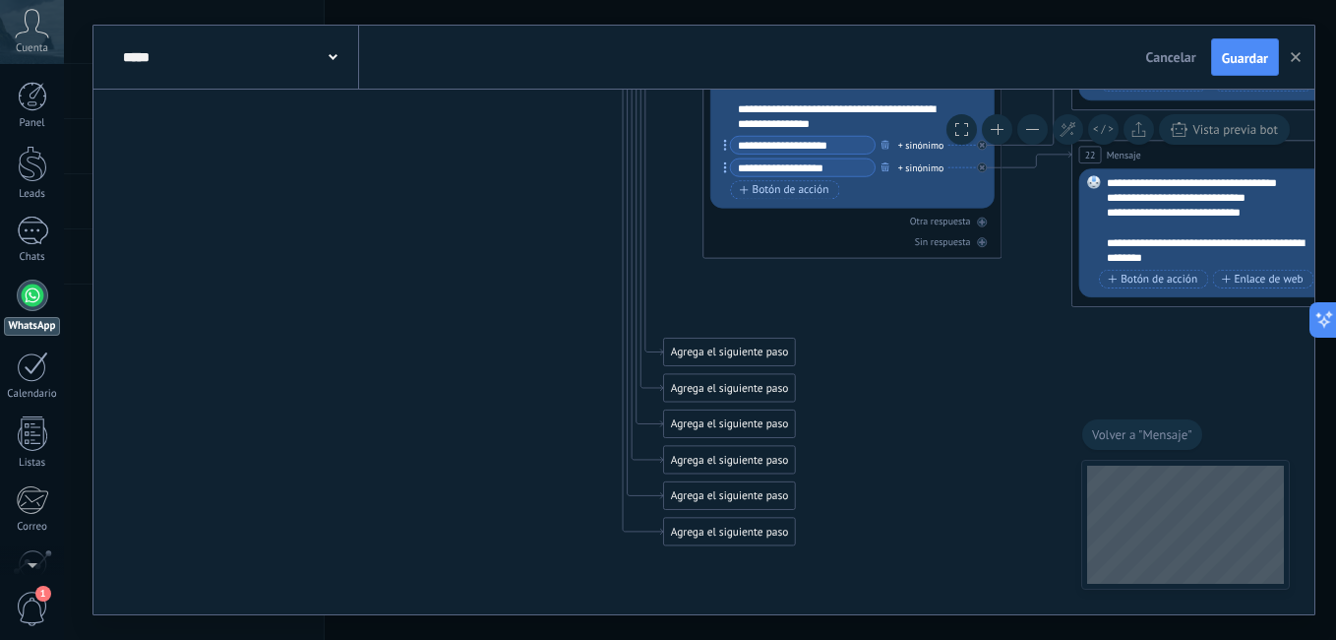
click at [681, 353] on div "Agrega el siguiente paso" at bounding box center [729, 351] width 131 height 25
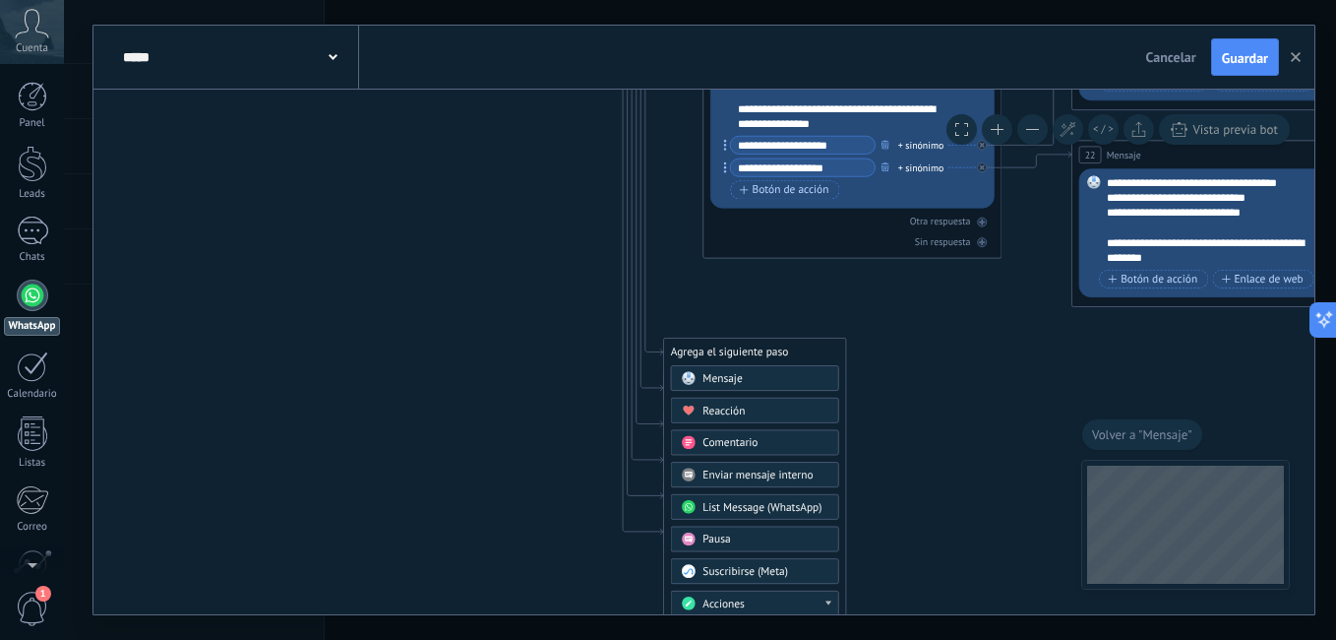
click at [761, 370] on div "Mensaje" at bounding box center [755, 378] width 168 height 26
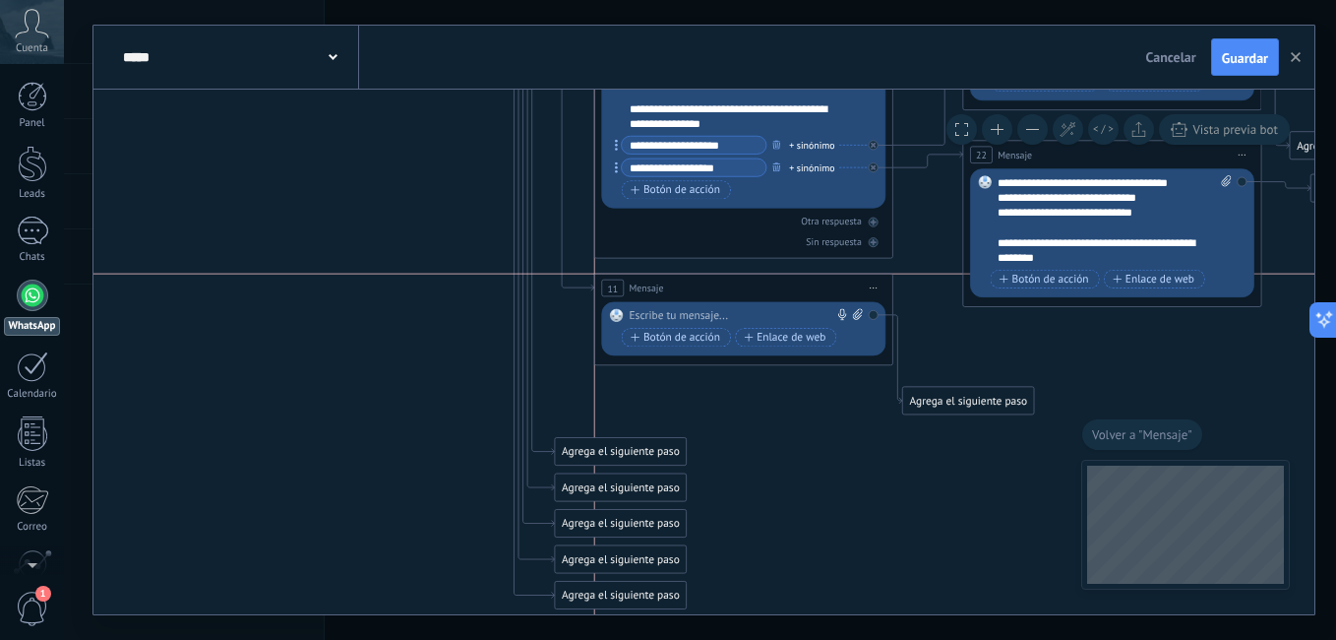
drag, startPoint x: 720, startPoint y: 355, endPoint x: 762, endPoint y: 297, distance: 71.8
click at [762, 297] on div "11 Mensaje ******* (a): Todos los contactos - canales seleccionados Todos los c…" at bounding box center [743, 288] width 297 height 28
click at [685, 307] on div "Reemplazar Quitar Convertir a mensaje de voz Arrastre la imagen aquí para adjun…" at bounding box center [743, 329] width 284 height 54
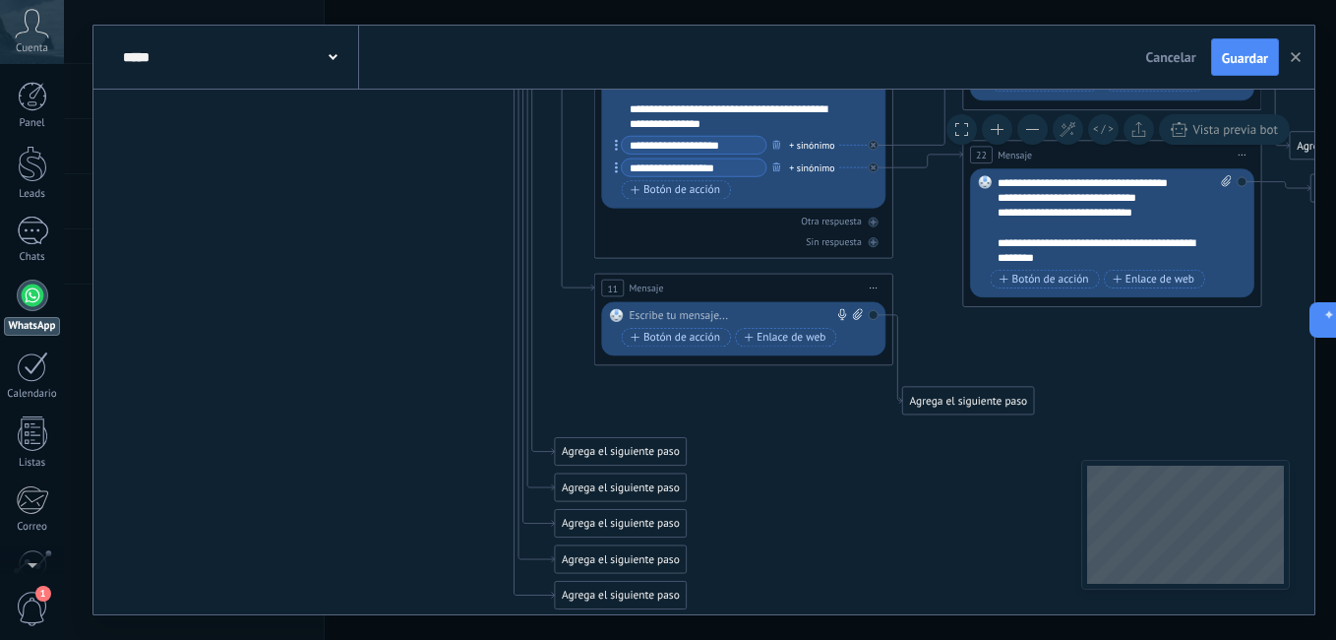
click at [695, 312] on div at bounding box center [741, 315] width 222 height 15
paste div
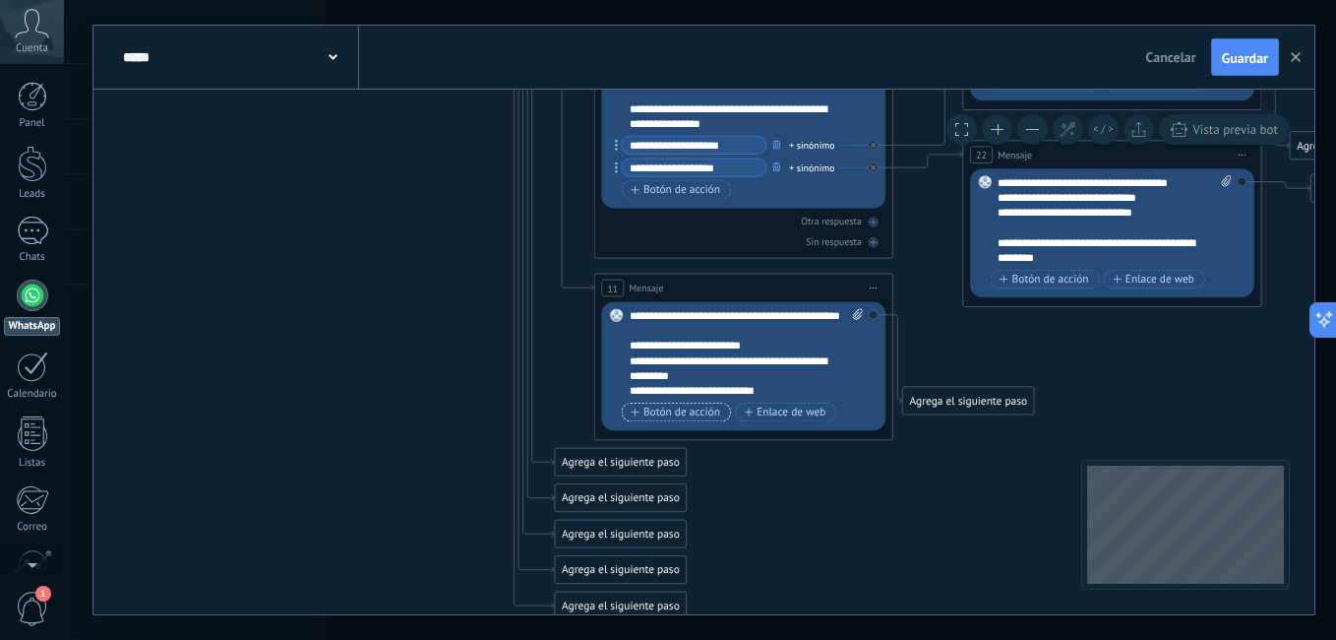
click at [702, 410] on span "Botón de acción" at bounding box center [676, 412] width 90 height 12
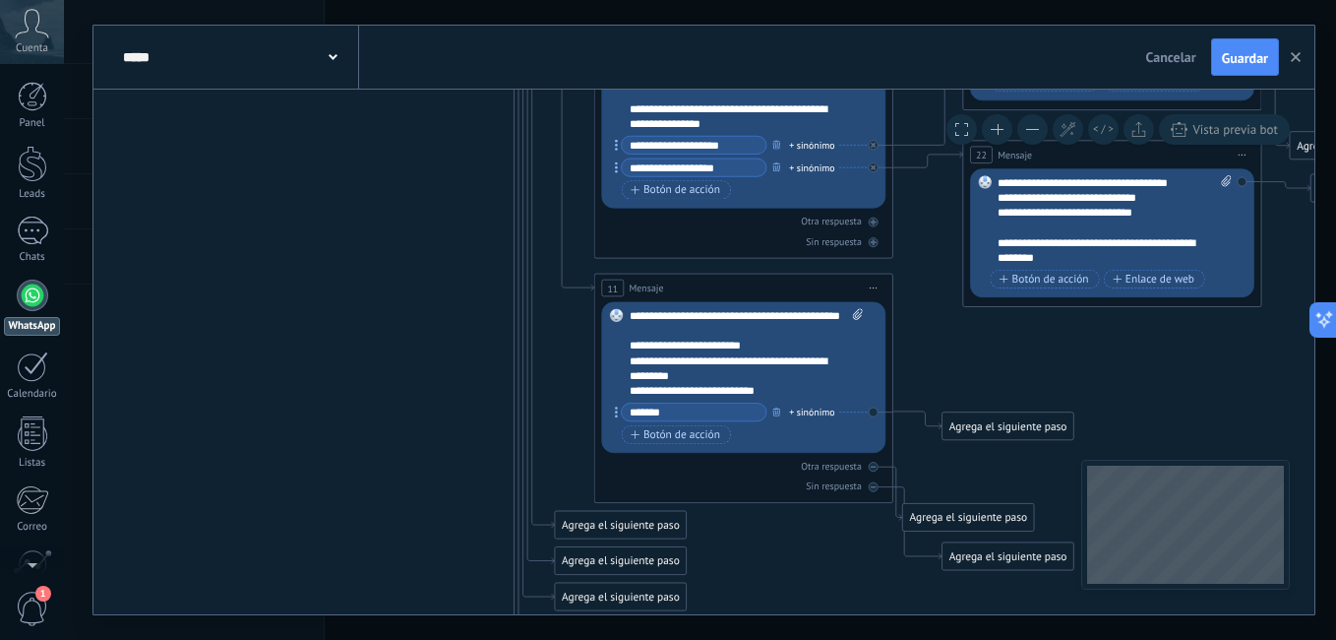
type input "*******"
type input "**********"
click at [1072, 407] on icon at bounding box center [504, 37] width 2524 height 2038
click at [875, 491] on div at bounding box center [874, 487] width 10 height 10
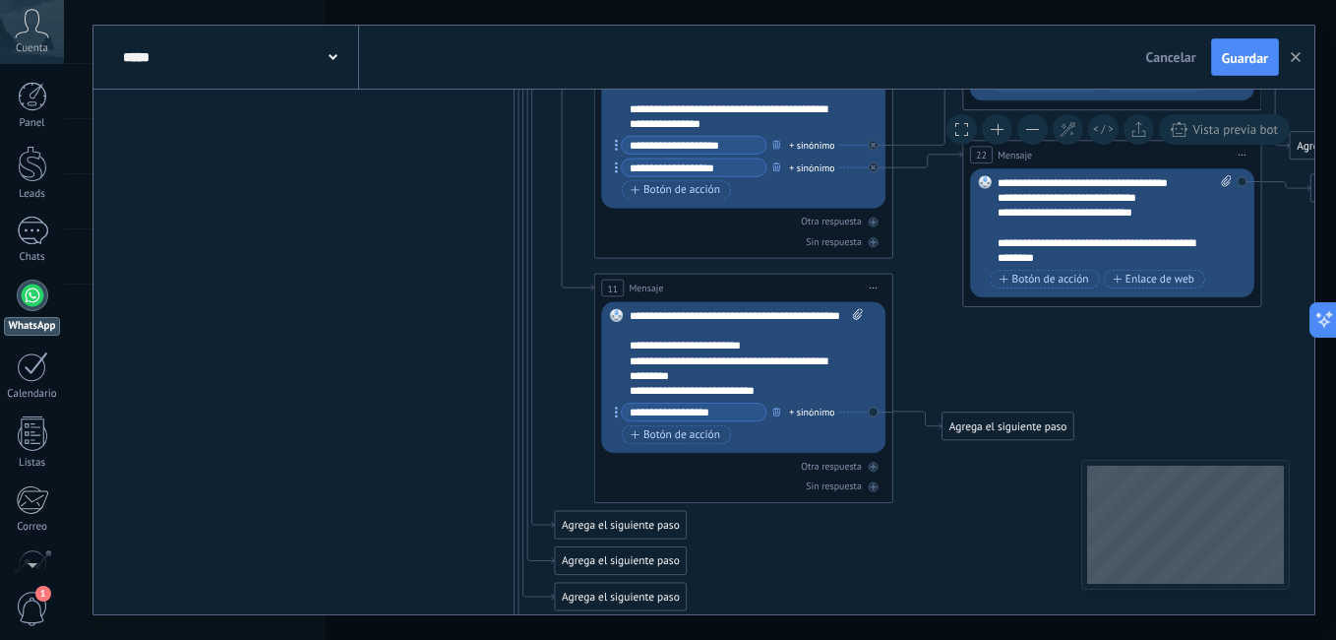
click at [999, 432] on div "Agrega el siguiente paso" at bounding box center [1008, 426] width 131 height 25
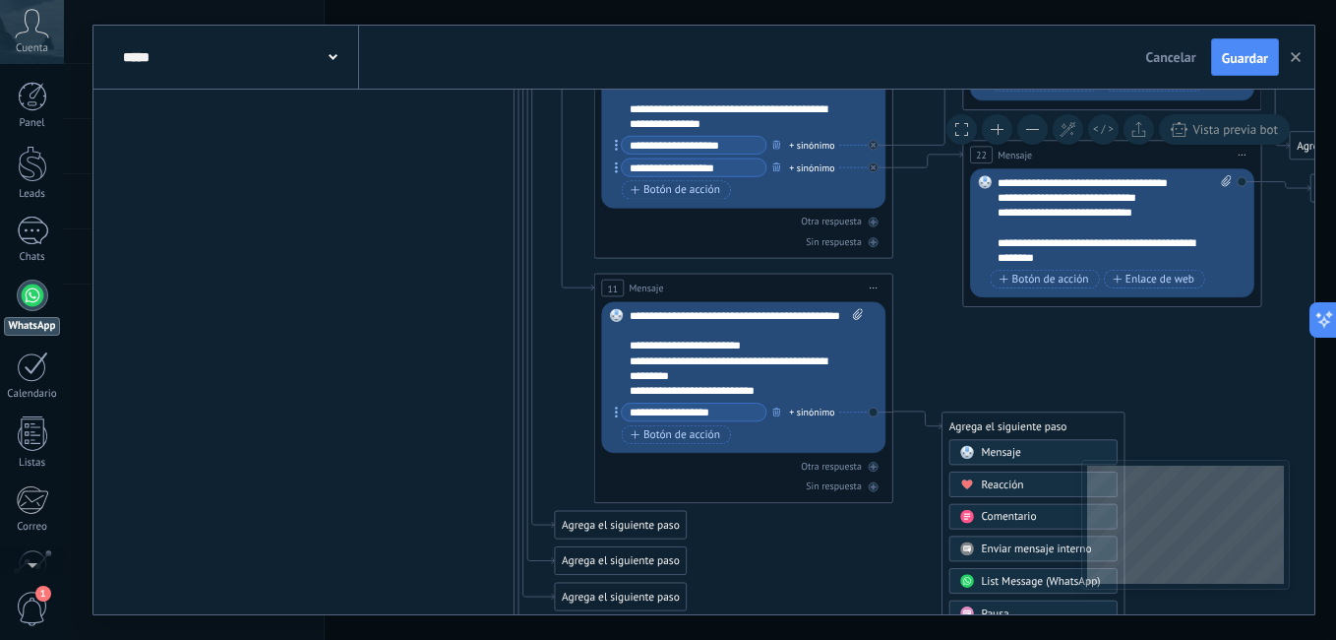
click at [1013, 457] on span "Mensaje" at bounding box center [1000, 453] width 39 height 14
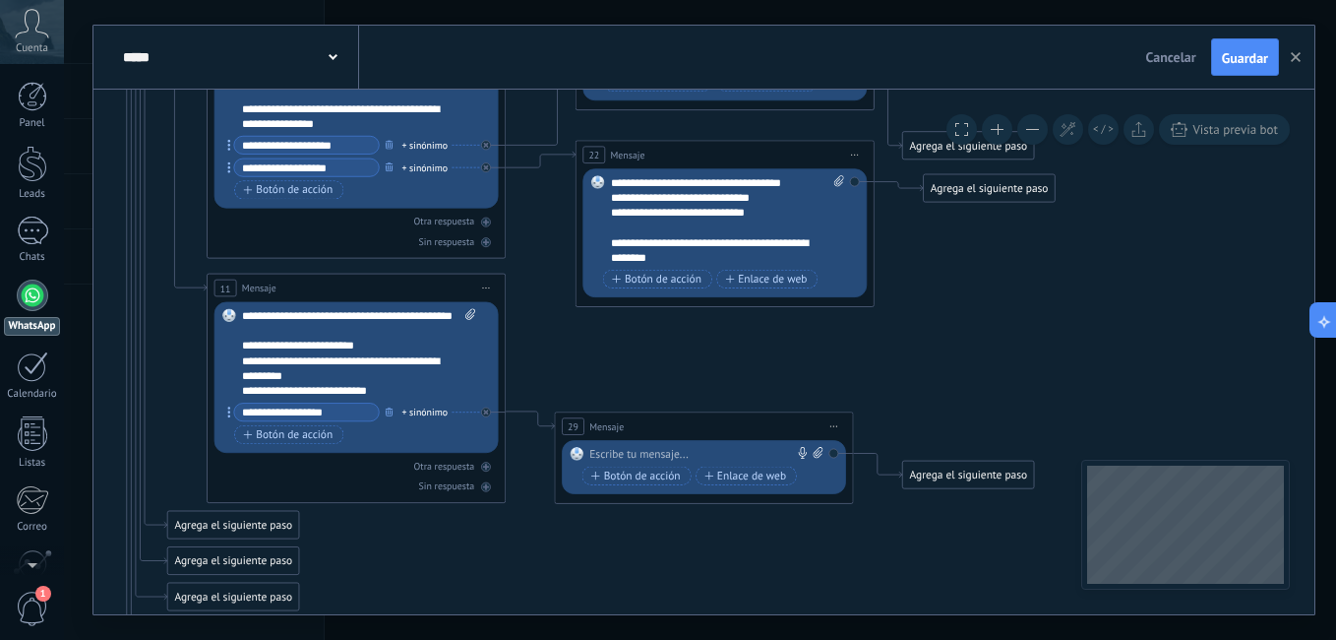
click at [710, 450] on div at bounding box center [700, 454] width 222 height 15
paste div
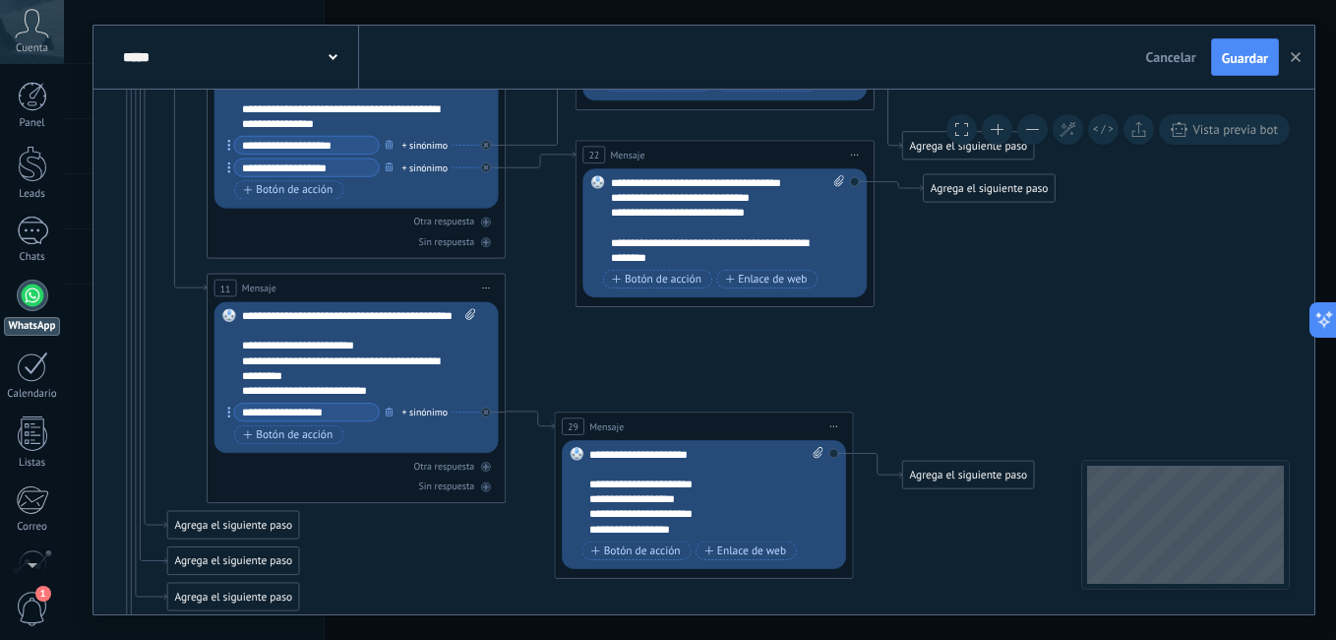
click at [903, 389] on icon at bounding box center [117, 37] width 2524 height 2038
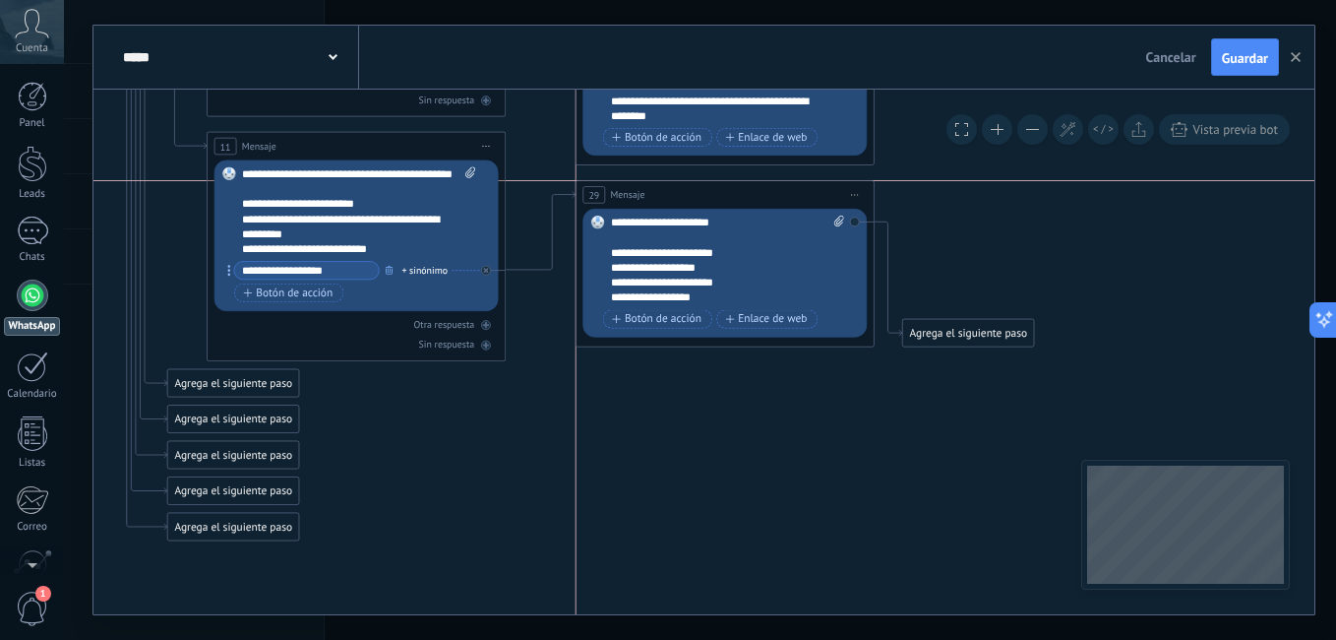
drag, startPoint x: 774, startPoint y: 276, endPoint x: 797, endPoint y: 190, distance: 89.5
click at [797, 190] on div "29 Mensaje ******* (a): Todos los contactos - canales seleccionados Todos los c…" at bounding box center [725, 195] width 297 height 28
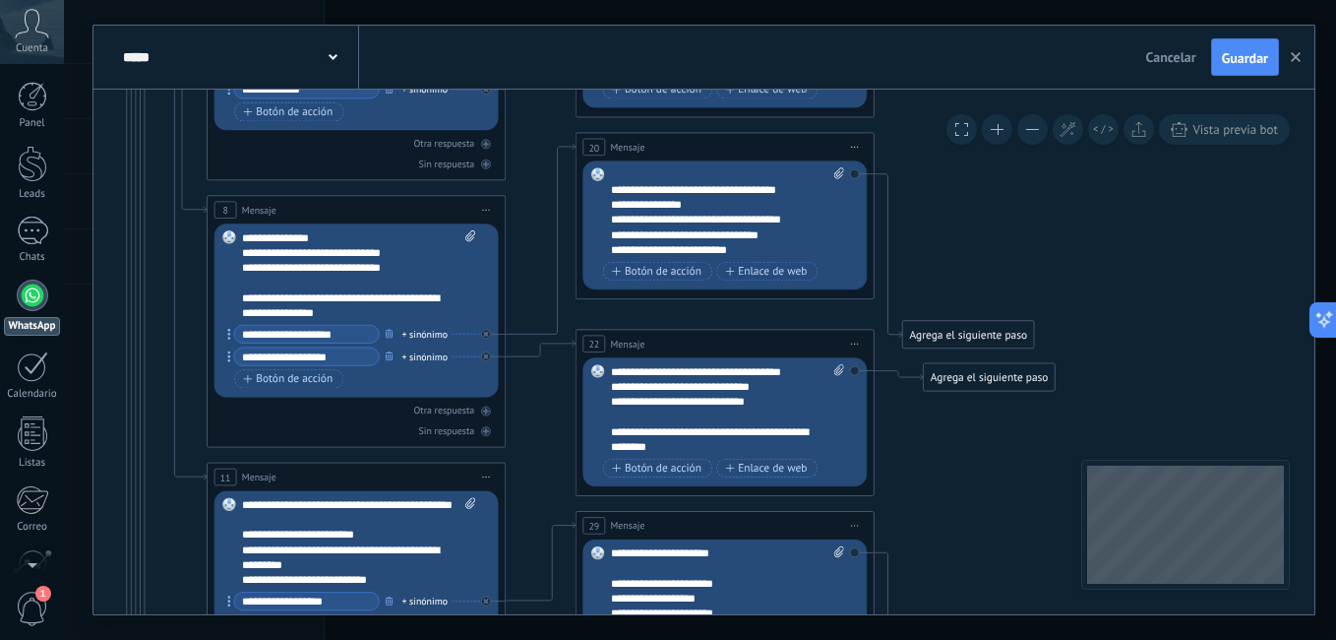
click at [853, 373] on div "Reemplazar Quitar Convertir a mensaje de voz Arrastre la imagen aquí para adjun…" at bounding box center [724, 421] width 284 height 129
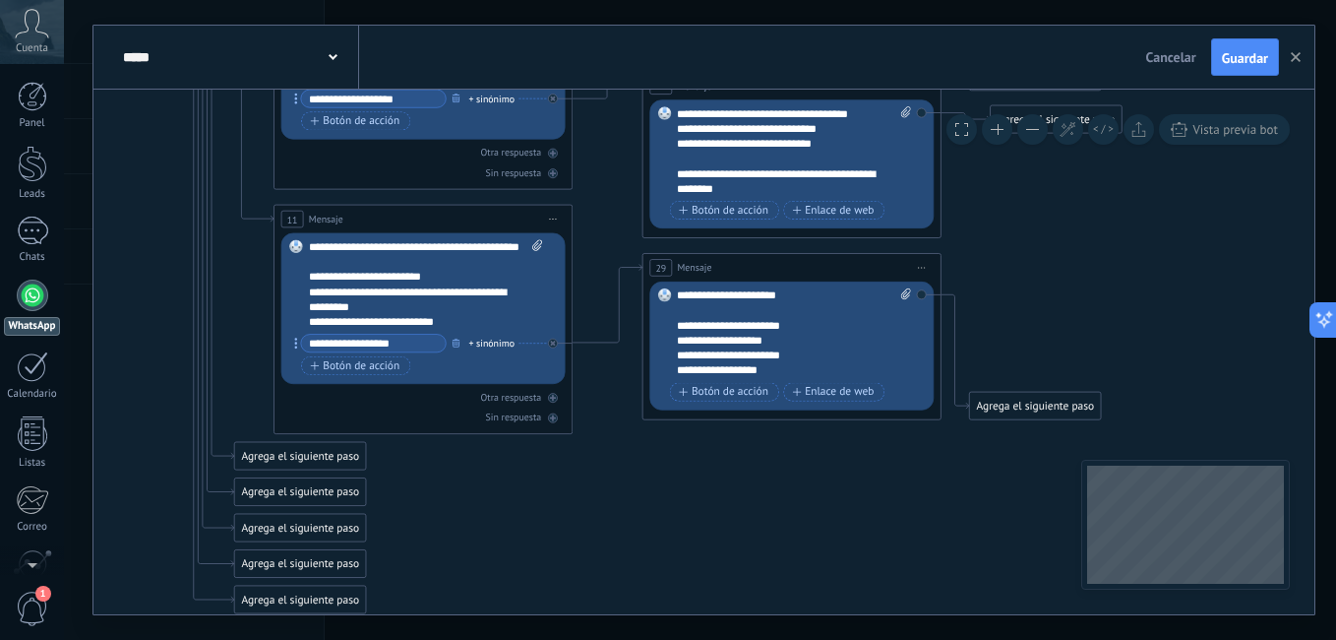
drag, startPoint x: 620, startPoint y: 412, endPoint x: 544, endPoint y: 517, distance: 128.9
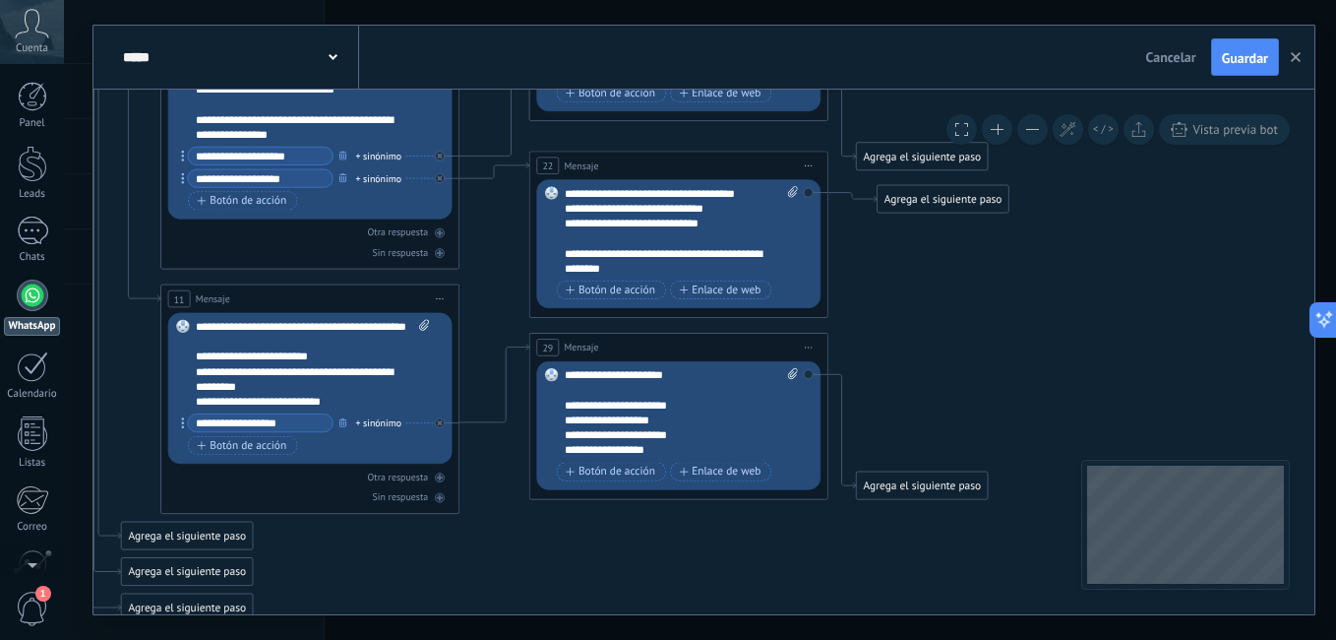
click at [921, 556] on icon at bounding box center [71, 48] width 2524 height 2038
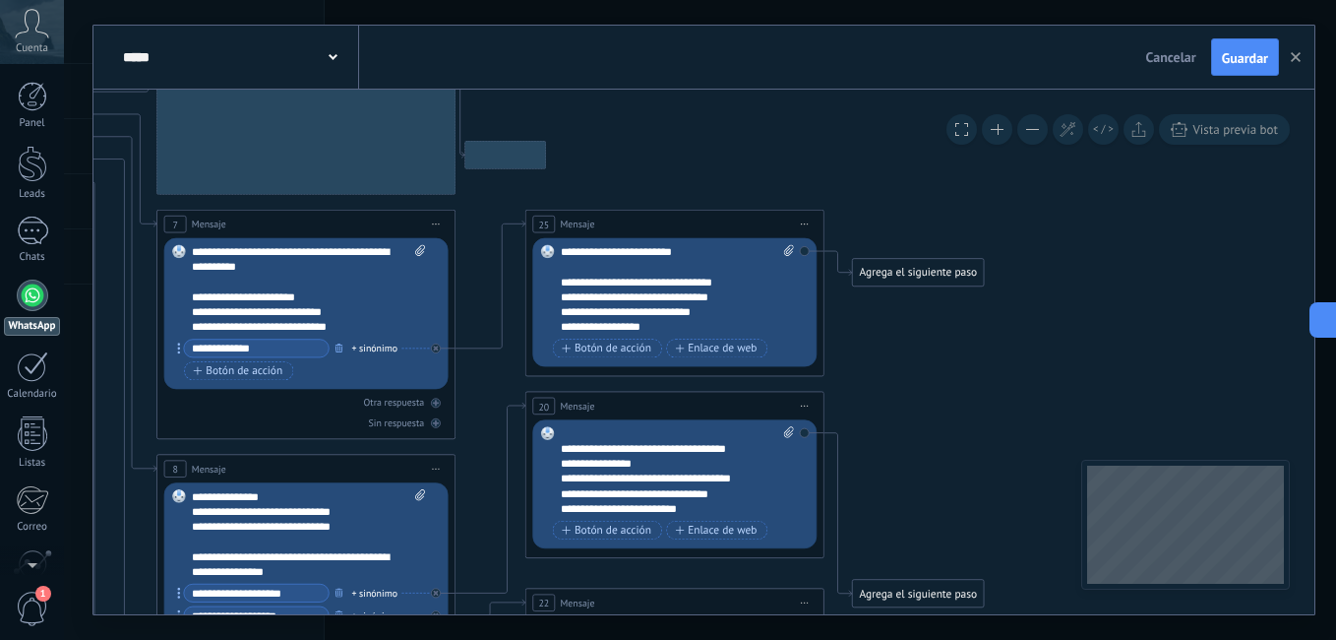
drag, startPoint x: 940, startPoint y: 232, endPoint x: 966, endPoint y: 137, distance: 99.1
click at [1033, 63] on div "**********" at bounding box center [703, 320] width 1221 height 588
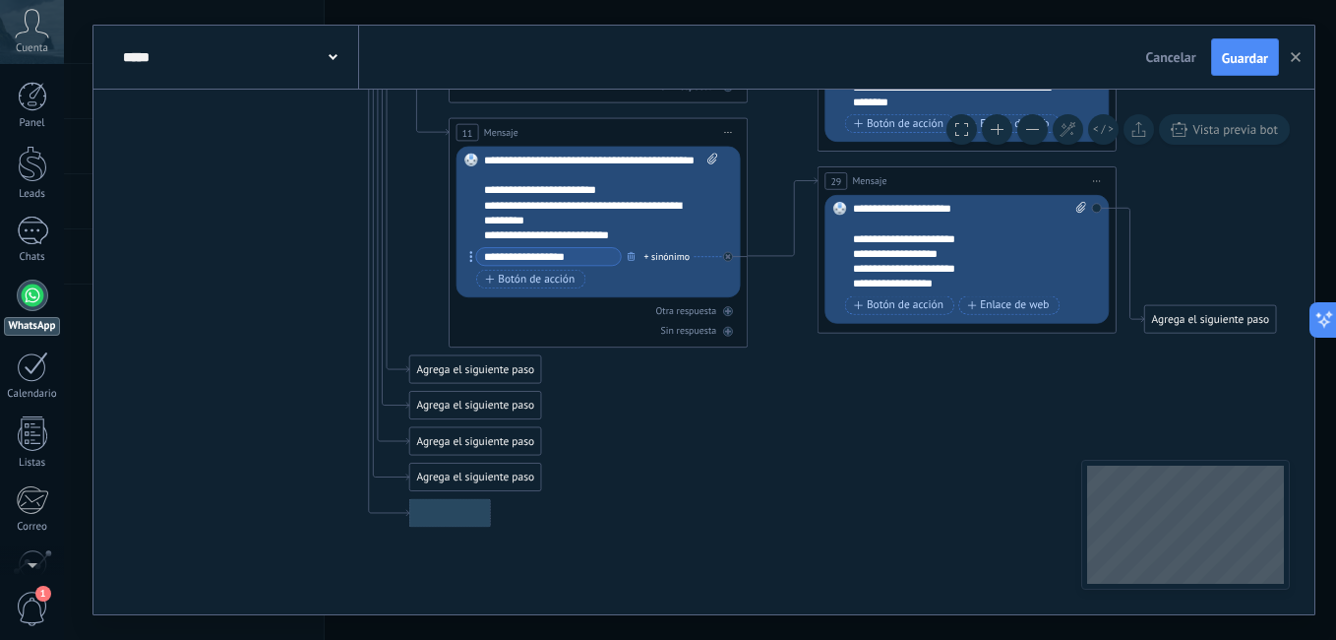
drag, startPoint x: 779, startPoint y: 127, endPoint x: 785, endPoint y: 118, distance: 10.6
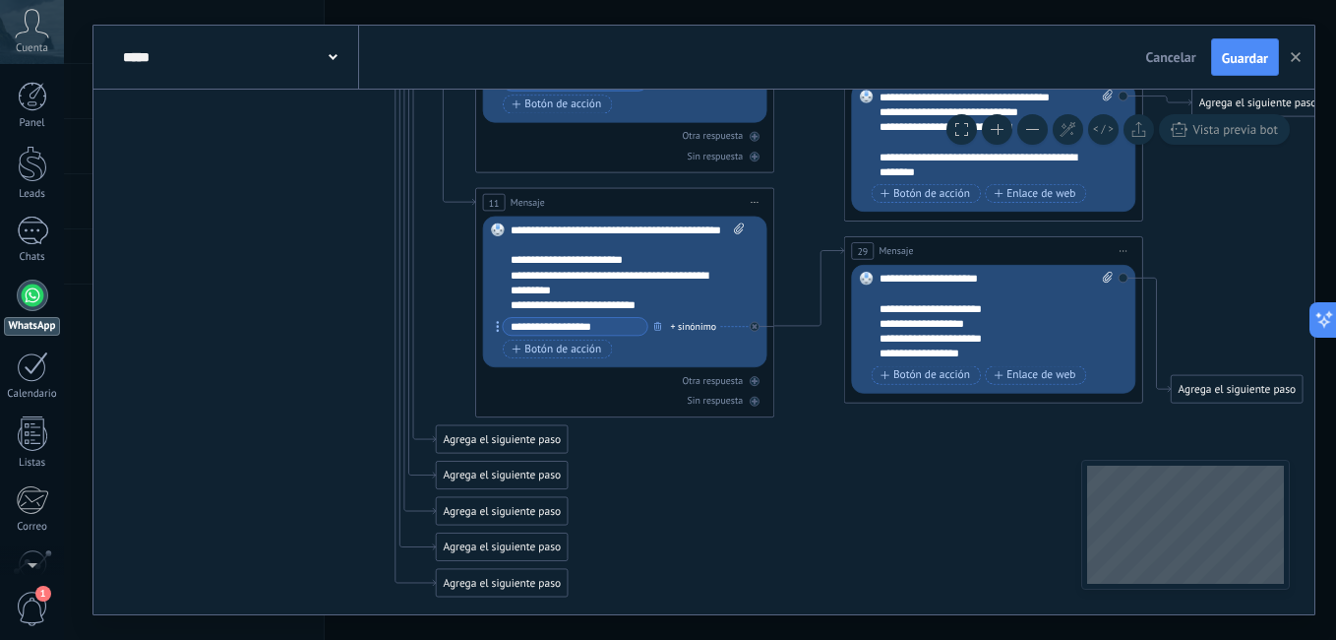
drag, startPoint x: 768, startPoint y: 408, endPoint x: 659, endPoint y: 450, distance: 116.8
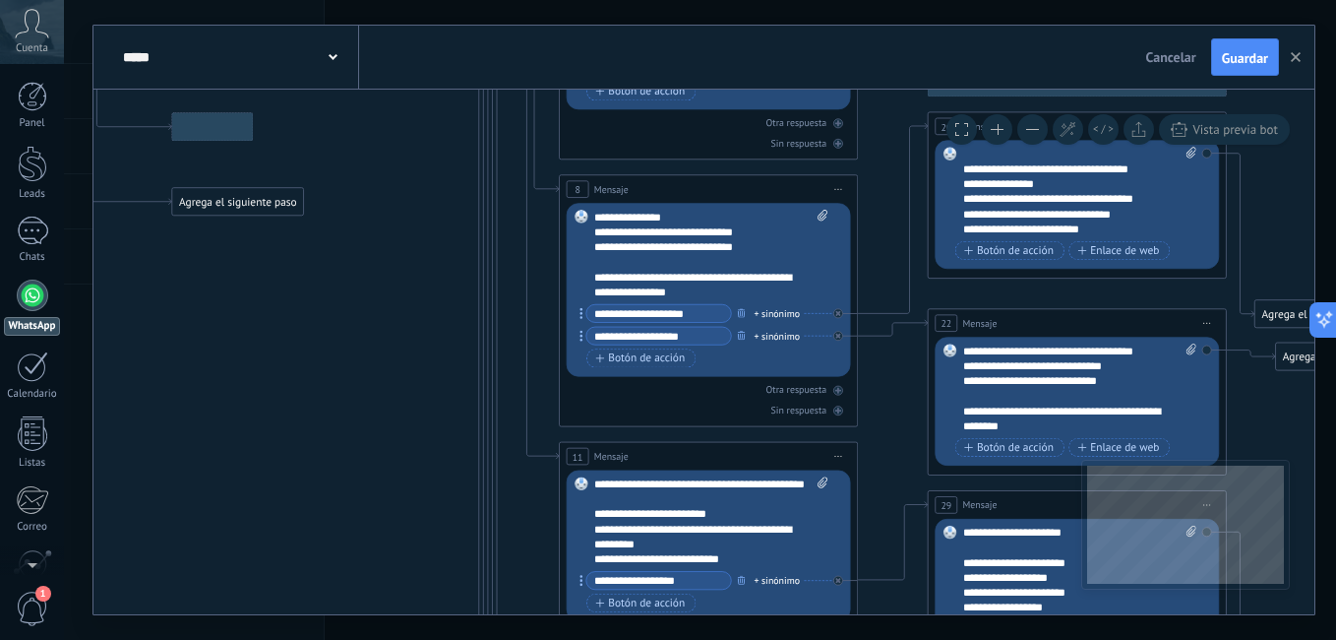
click at [399, 527] on icon at bounding box center [469, 205] width 2524 height 2038
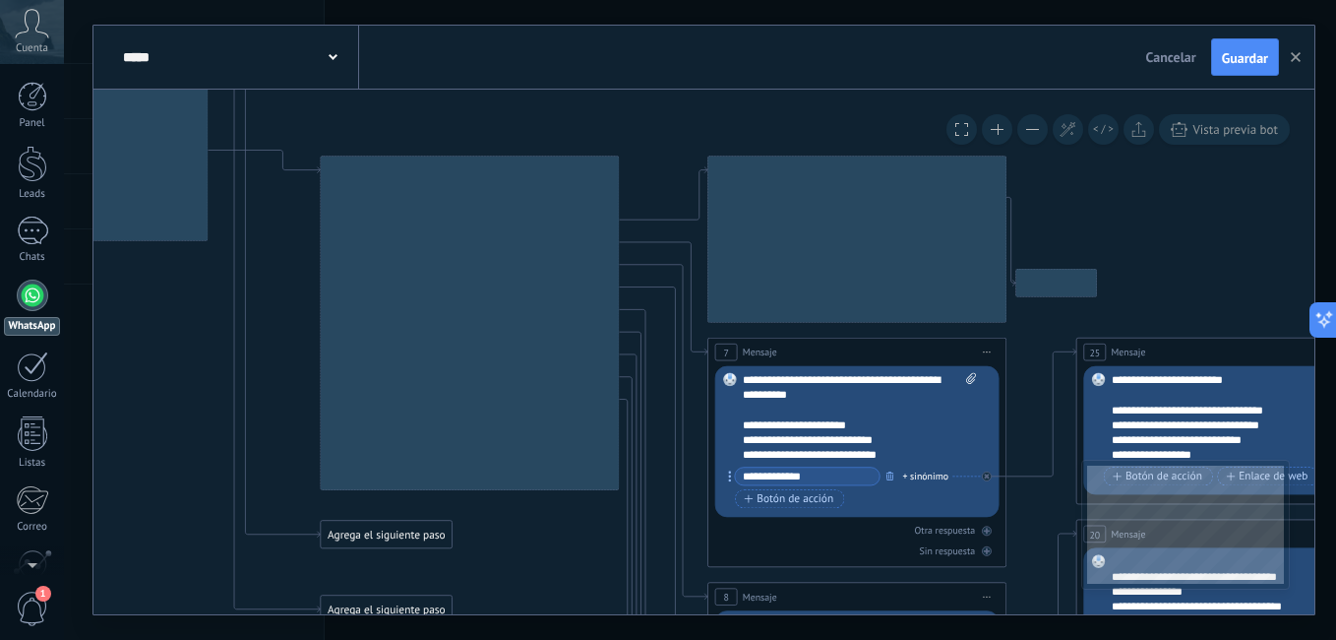
drag, startPoint x: 443, startPoint y: 387, endPoint x: 490, endPoint y: 508, distance: 129.9
click at [490, 508] on icon at bounding box center [618, 613] width 2524 height 2038
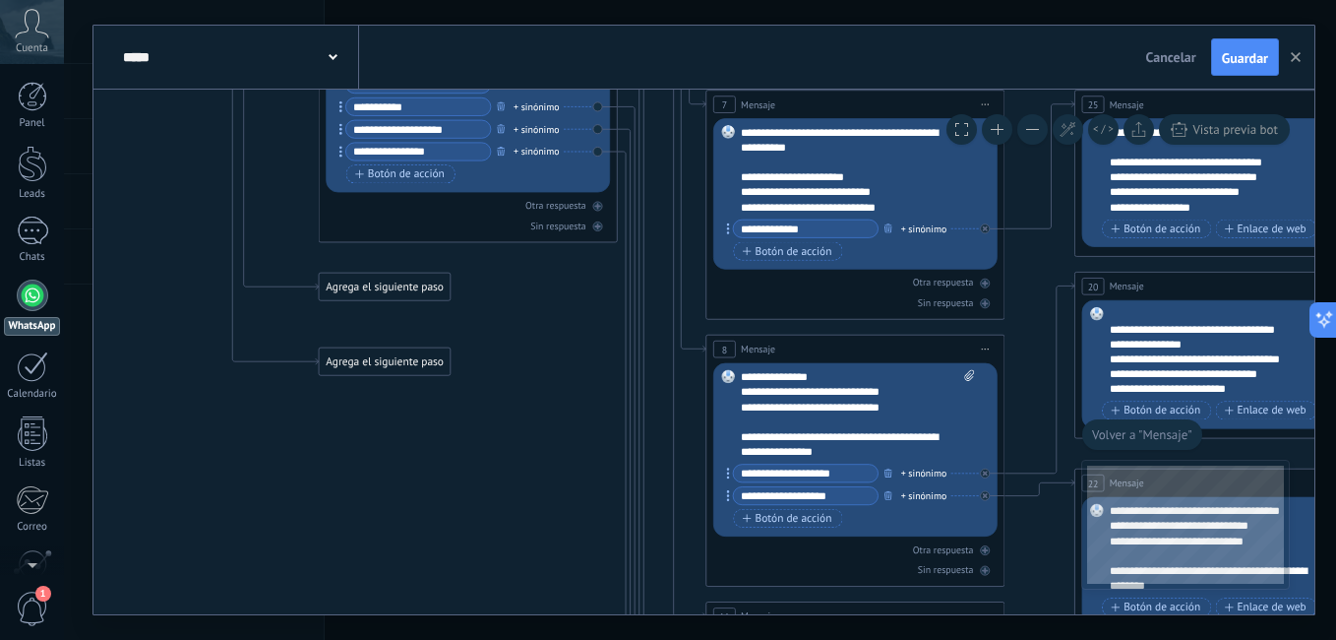
drag, startPoint x: 675, startPoint y: 324, endPoint x: 682, endPoint y: 494, distance: 170.3
click at [682, 494] on icon at bounding box center [616, 366] width 2524 height 2038
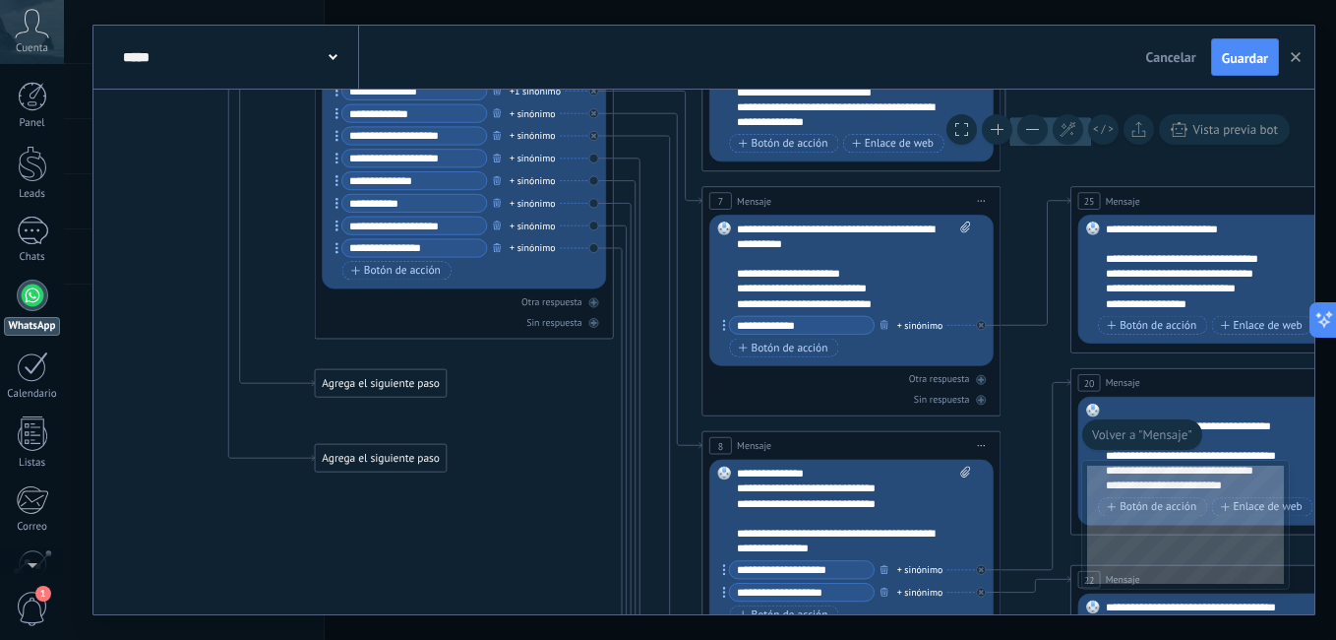
drag, startPoint x: 550, startPoint y: 433, endPoint x: 575, endPoint y: 489, distance: 61.2
click at [552, 519] on icon at bounding box center [612, 462] width 2524 height 2038
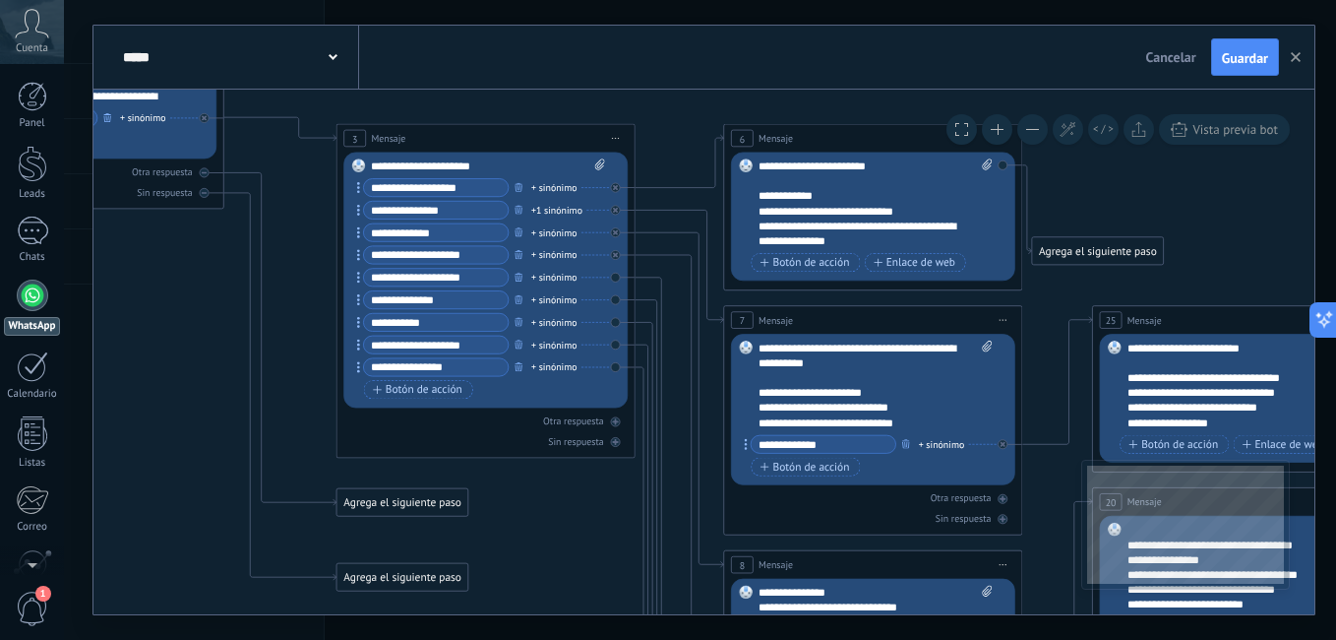
click at [200, 320] on icon at bounding box center [633, 581] width 2524 height 2038
click at [645, 259] on icon at bounding box center [680, 544] width 89 height 579
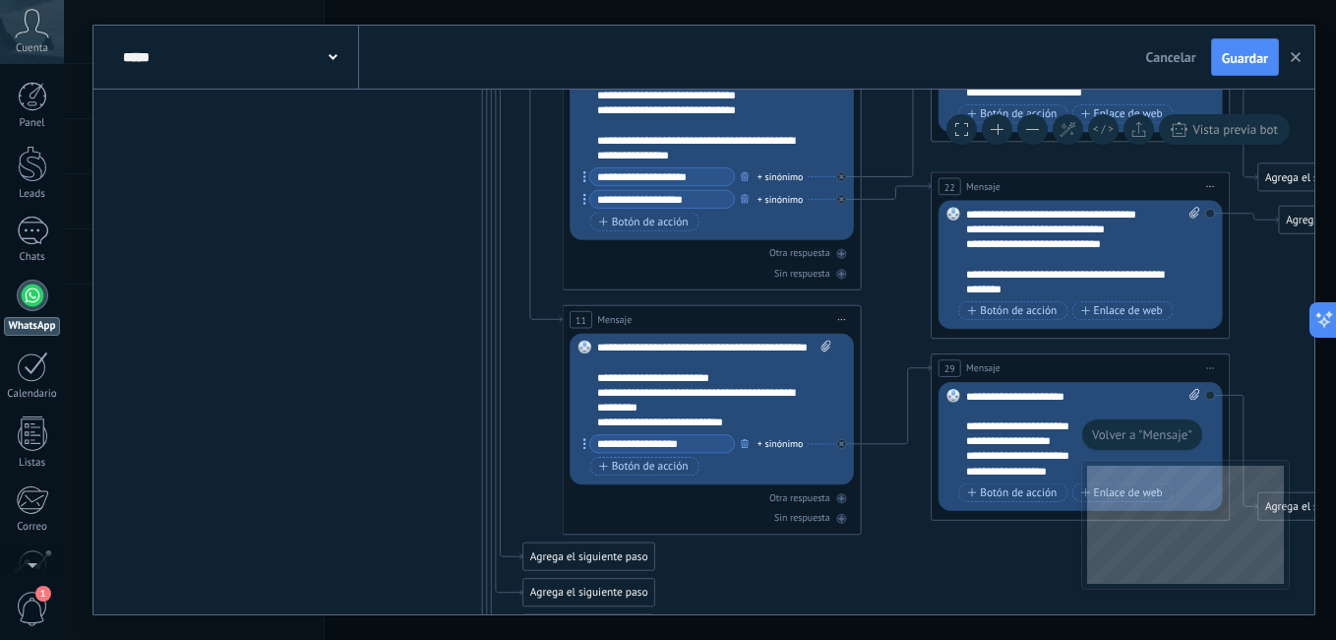
drag, startPoint x: 550, startPoint y: 341, endPoint x: 556, endPoint y: 532, distance: 191.0
click at [556, 532] on icon at bounding box center [472, 70] width 2524 height 2038
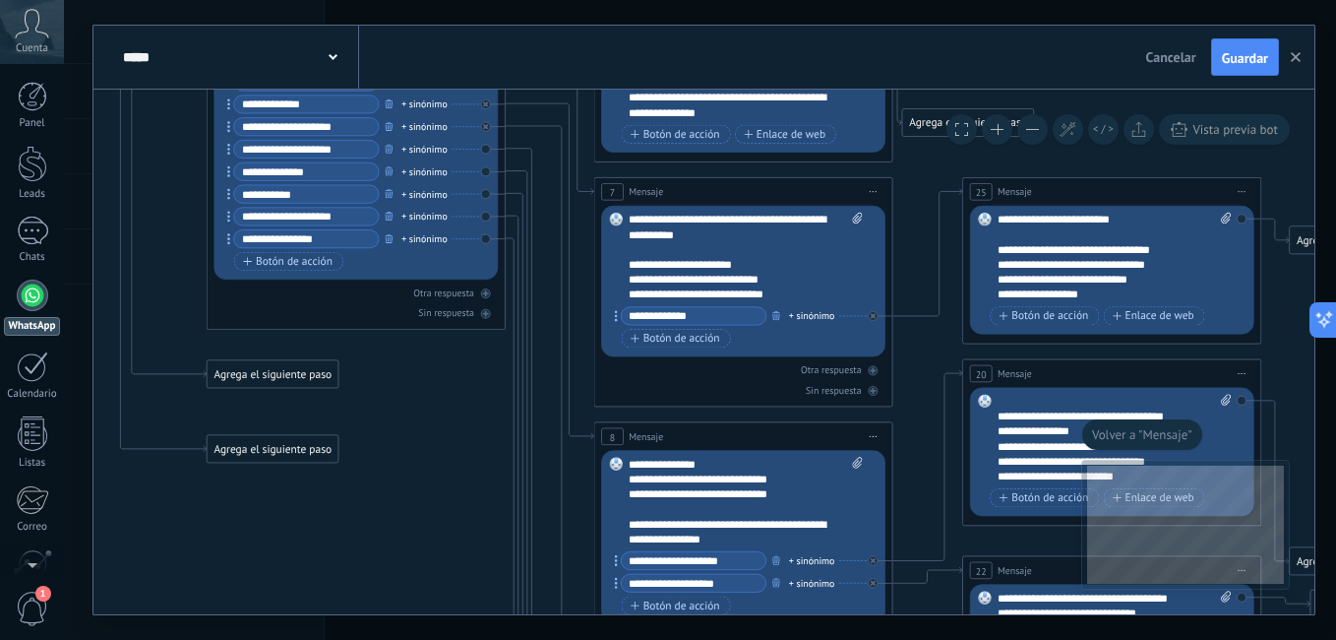
drag, startPoint x: 558, startPoint y: 289, endPoint x: 605, endPoint y: 512, distance: 227.3
click at [605, 534] on icon at bounding box center [503, 453] width 2524 height 2038
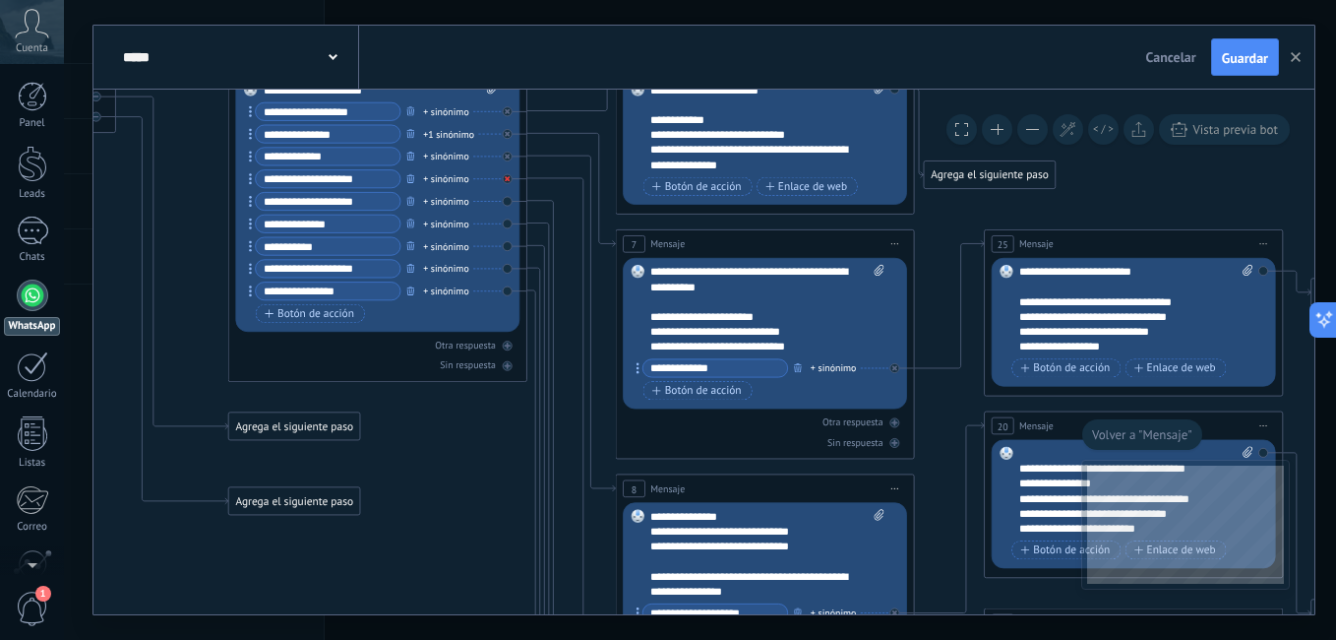
click at [892, 610] on icon at bounding box center [894, 612] width 5 height 5
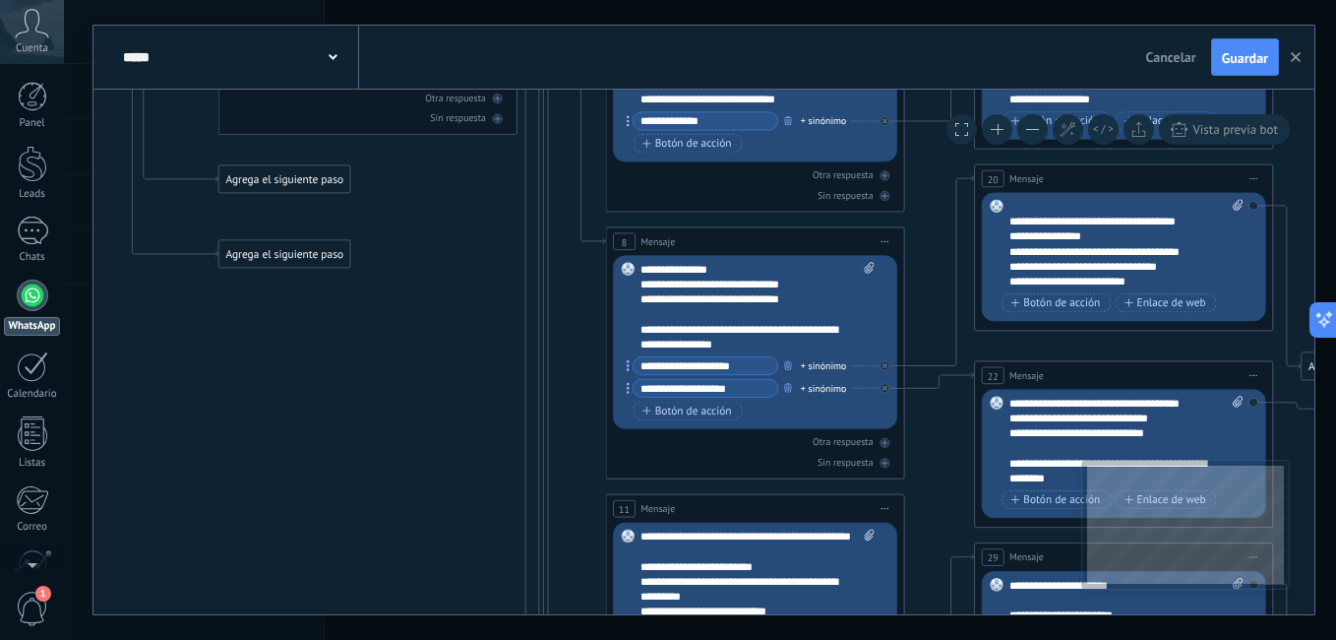
drag, startPoint x: 573, startPoint y: 307, endPoint x: 562, endPoint y: 52, distance: 255.0
click at [562, 52] on div "**********" at bounding box center [703, 320] width 1221 height 588
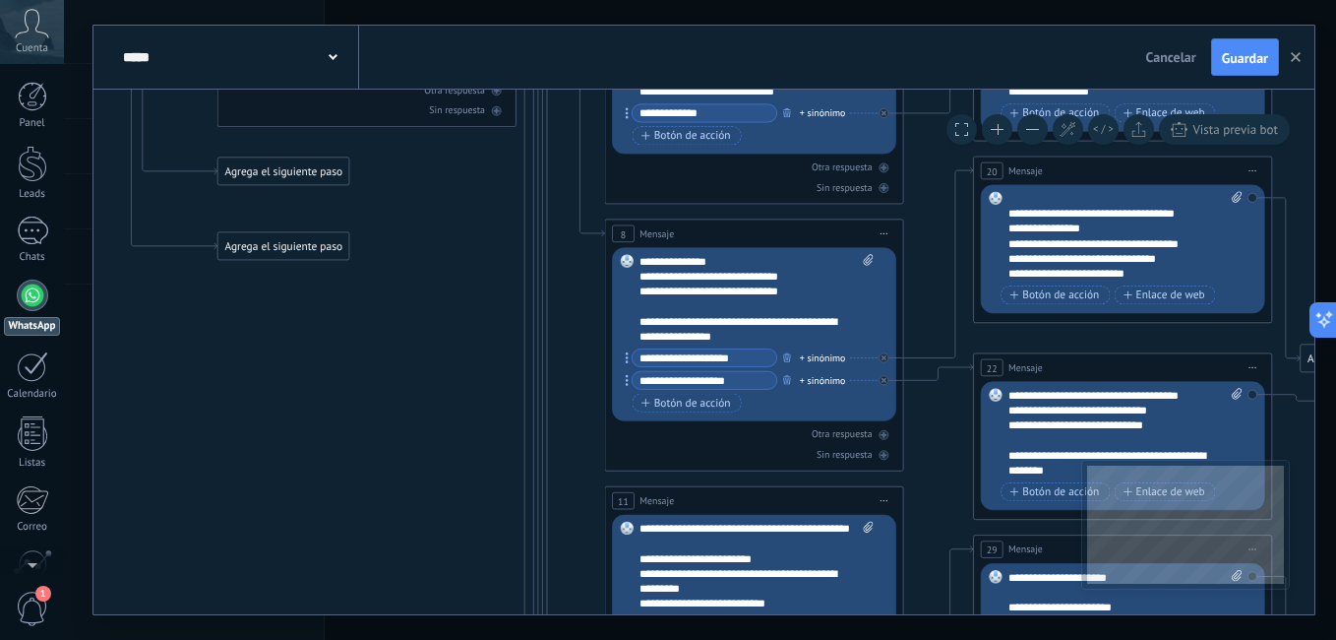
click at [736, 505] on div "11 Mensaje ******* (a): Todos los contactos - canales seleccionados Todos los c…" at bounding box center [753, 501] width 297 height 28
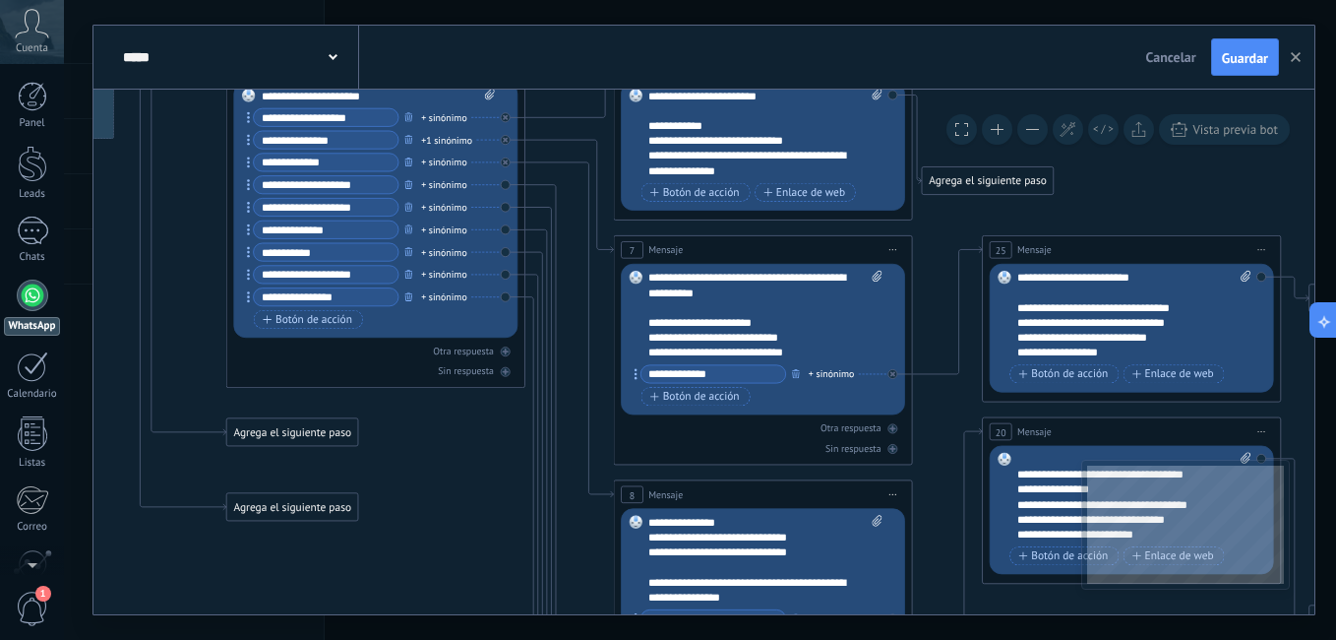
drag, startPoint x: 341, startPoint y: 278, endPoint x: 356, endPoint y: 584, distance: 306.3
click at [354, 585] on icon at bounding box center [523, 450] width 2524 height 1917
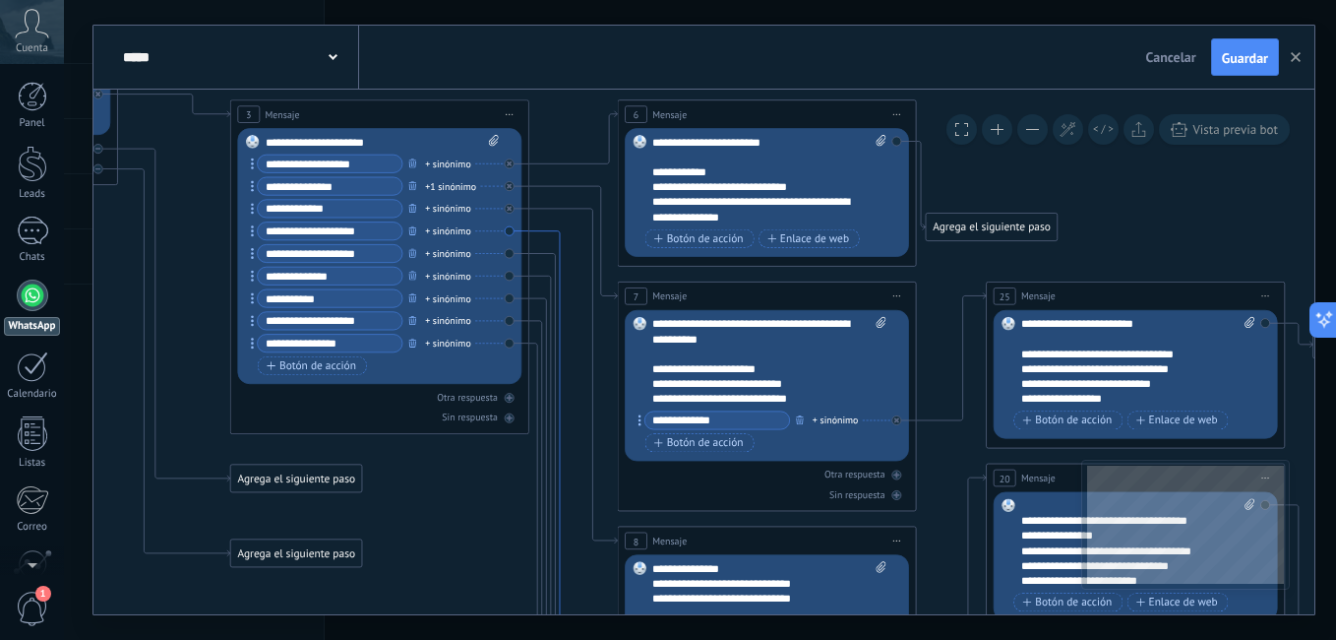
click at [556, 235] on icon at bounding box center [553, 646] width 48 height 831
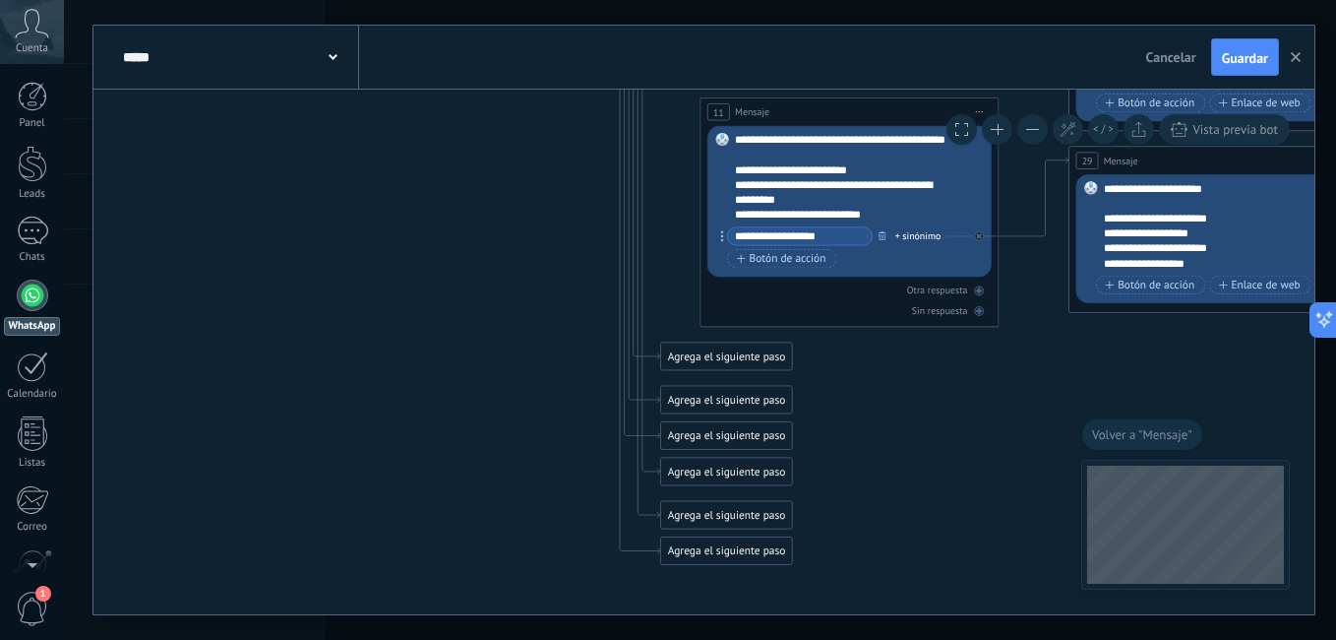
drag, startPoint x: 531, startPoint y: 247, endPoint x: 489, endPoint y: 464, distance: 221.5
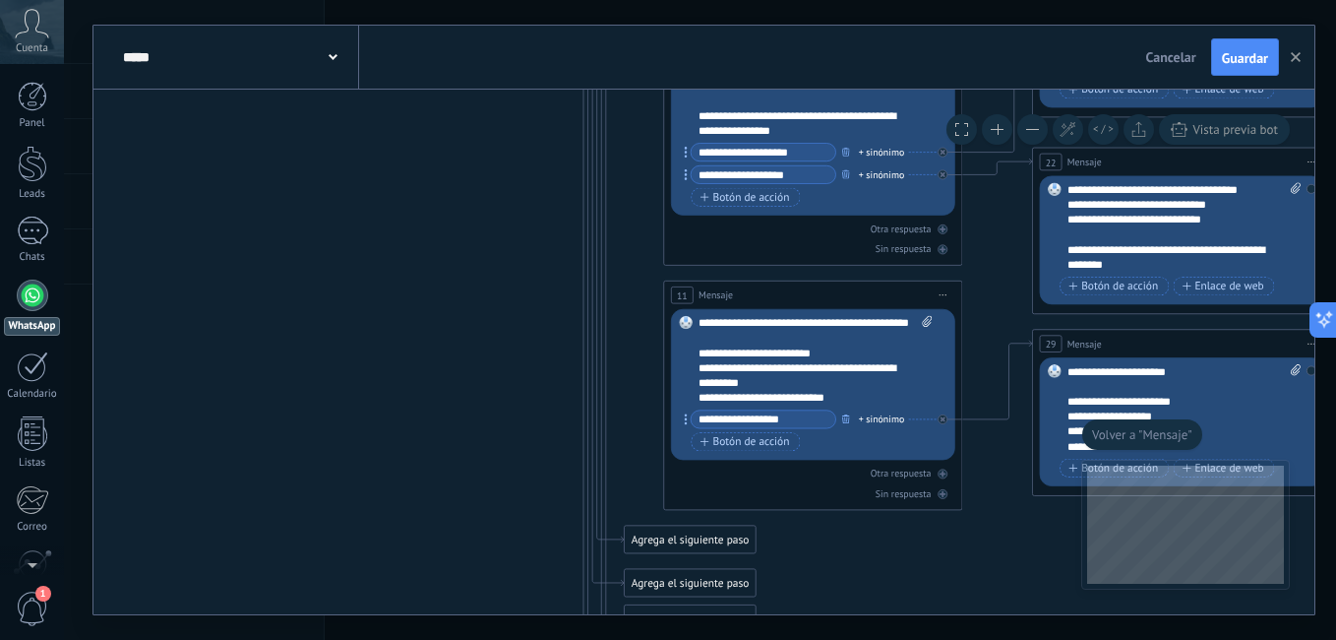
click at [452, 639] on html ".abccls-1,.abccls-2{fill-rule:evenodd}.abccls-2{fill:#fff} .abfcls-1{fill:none}…" at bounding box center [668, 320] width 1336 height 640
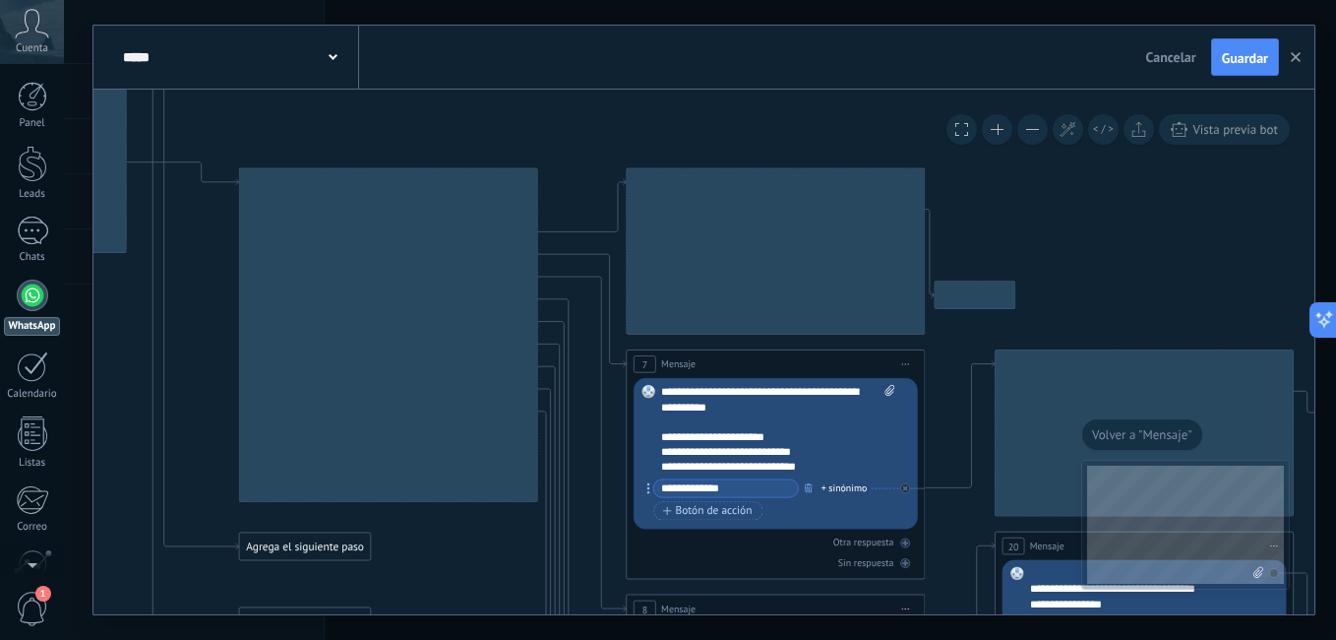
drag, startPoint x: 462, startPoint y: 493, endPoint x: 459, endPoint y: 540, distance: 47.3
click at [459, 540] on icon at bounding box center [536, 564] width 2524 height 1917
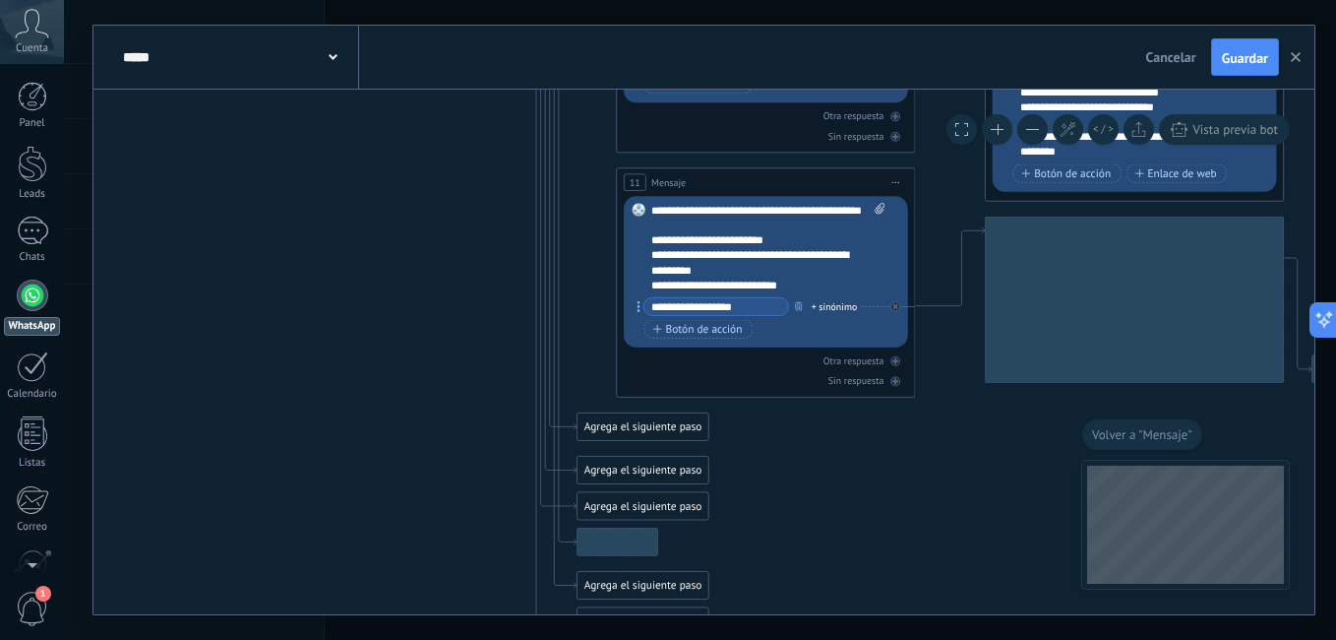
drag, startPoint x: 488, startPoint y: 398, endPoint x: 466, endPoint y: 472, distance: 76.9
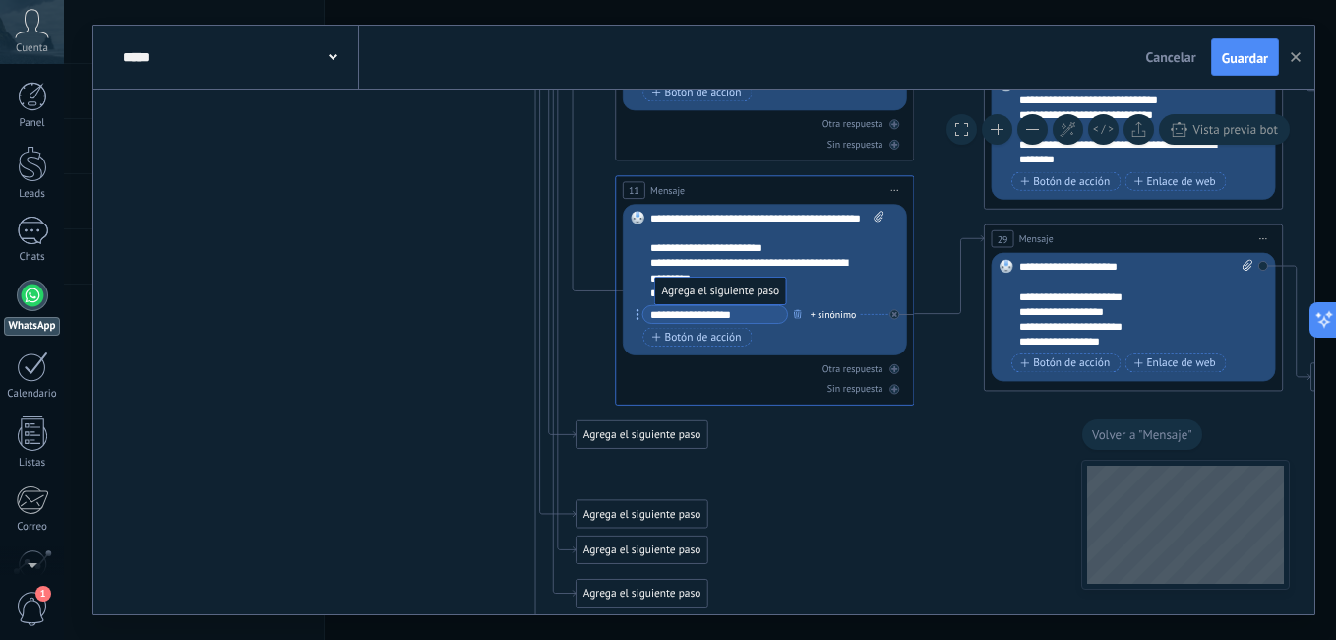
drag, startPoint x: 639, startPoint y: 468, endPoint x: 717, endPoint y: 281, distance: 202.8
drag, startPoint x: 459, startPoint y: 359, endPoint x: 472, endPoint y: 455, distance: 96.3
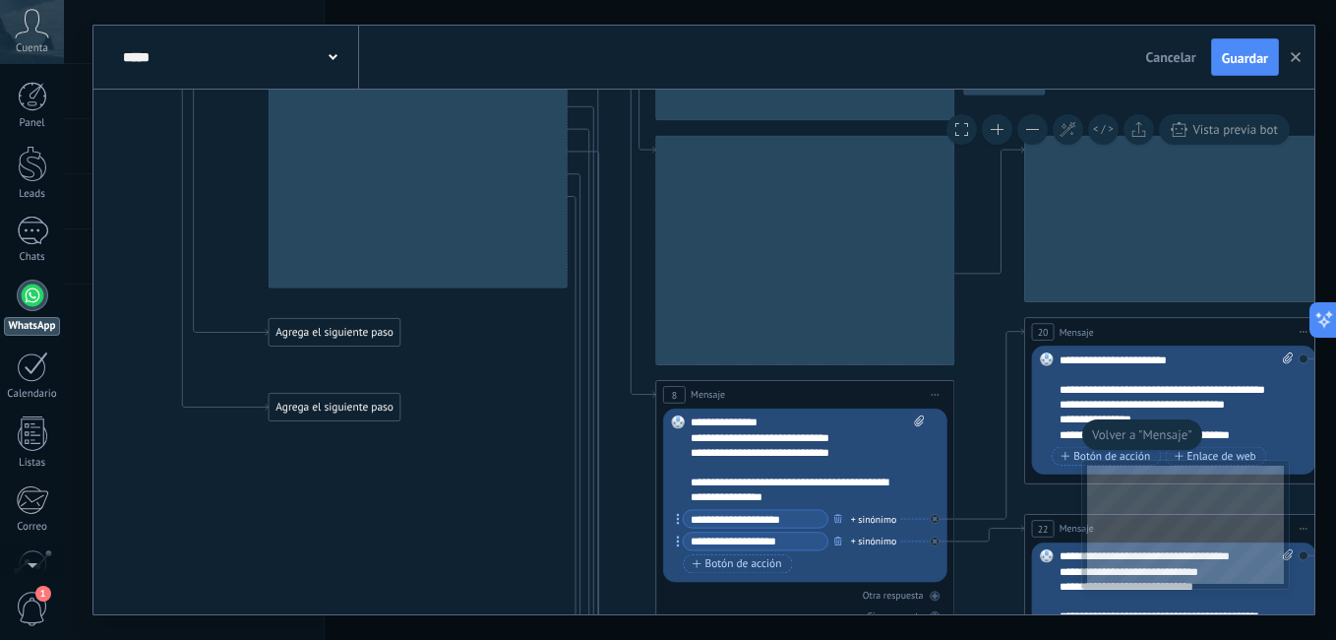
drag, startPoint x: 483, startPoint y: 276, endPoint x: 499, endPoint y: 528, distance: 252.4
click at [499, 540] on icon at bounding box center [565, 440] width 2524 height 2096
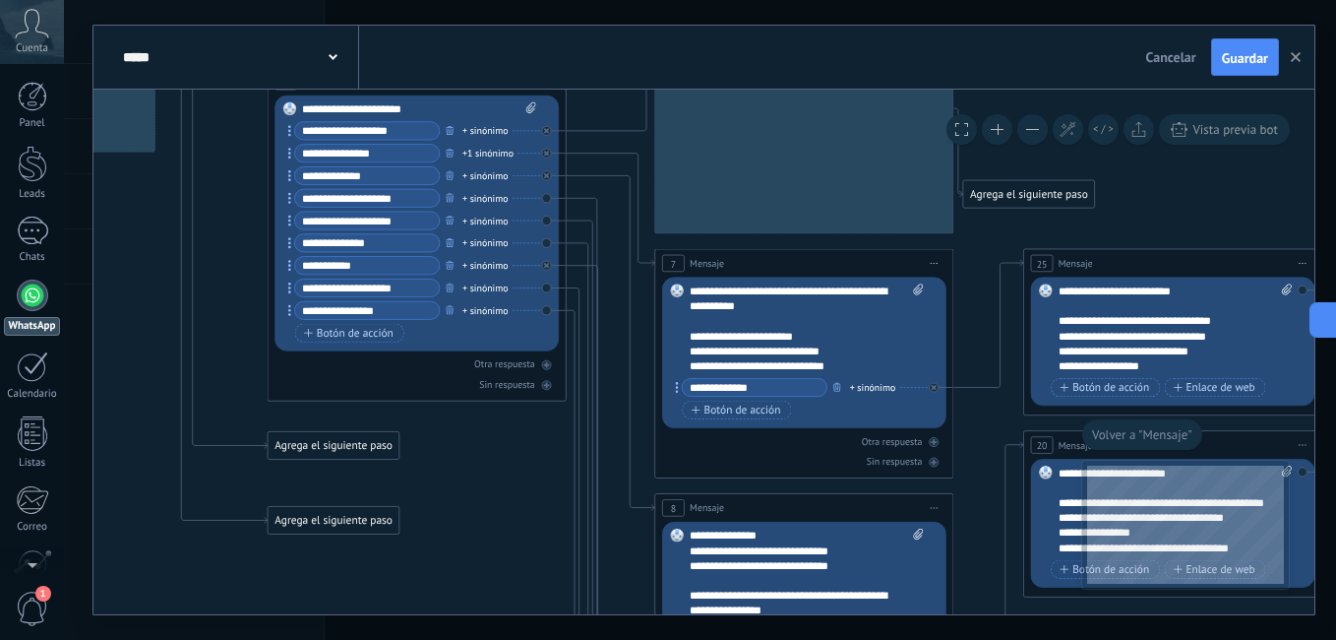
drag, startPoint x: 509, startPoint y: 381, endPoint x: 505, endPoint y: 448, distance: 67.0
click at [505, 448] on icon at bounding box center [564, 553] width 2524 height 2096
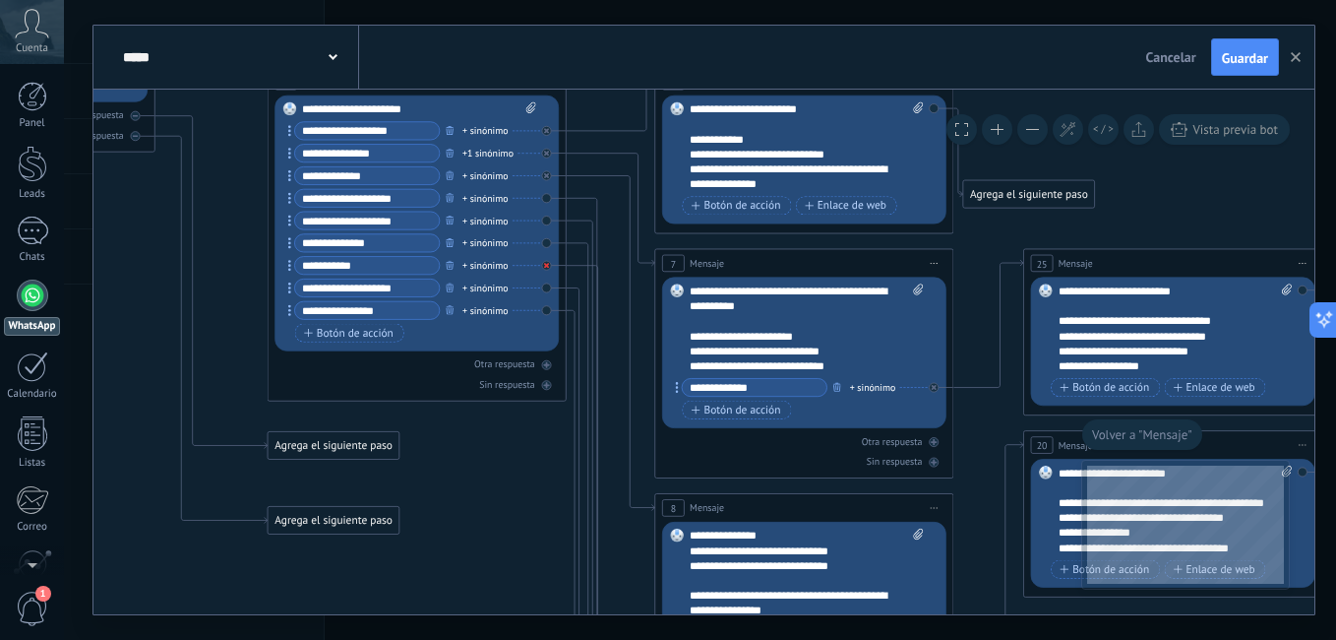
click at [932, 629] on icon at bounding box center [934, 631] width 5 height 5
click at [593, 294] on icon at bounding box center [591, 642] width 48 height 844
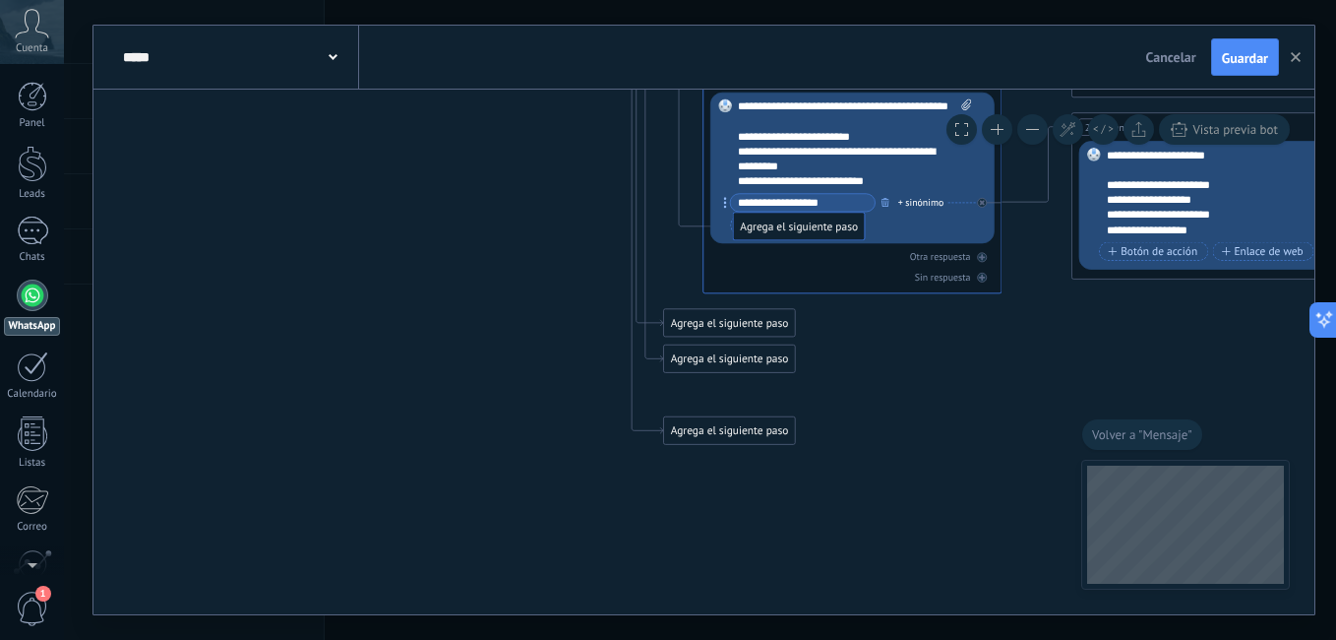
drag, startPoint x: 696, startPoint y: 394, endPoint x: 765, endPoint y: 225, distance: 182.2
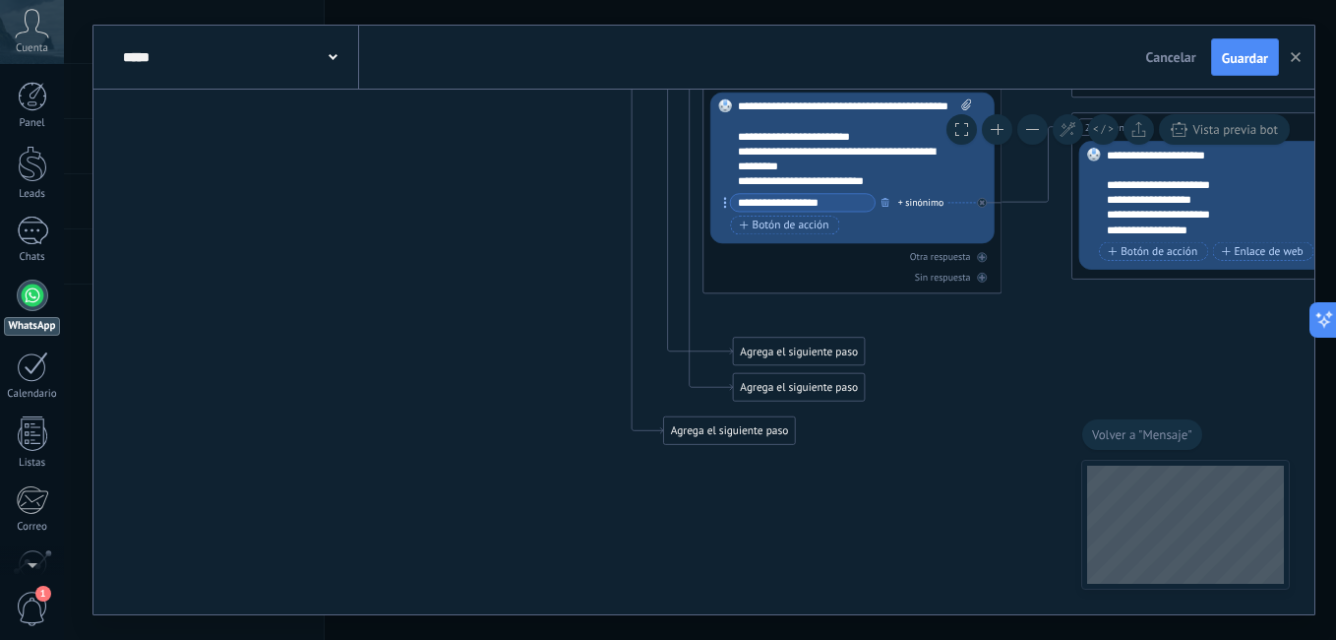
drag, startPoint x: 518, startPoint y: 218, endPoint x: 507, endPoint y: 549, distance: 330.8
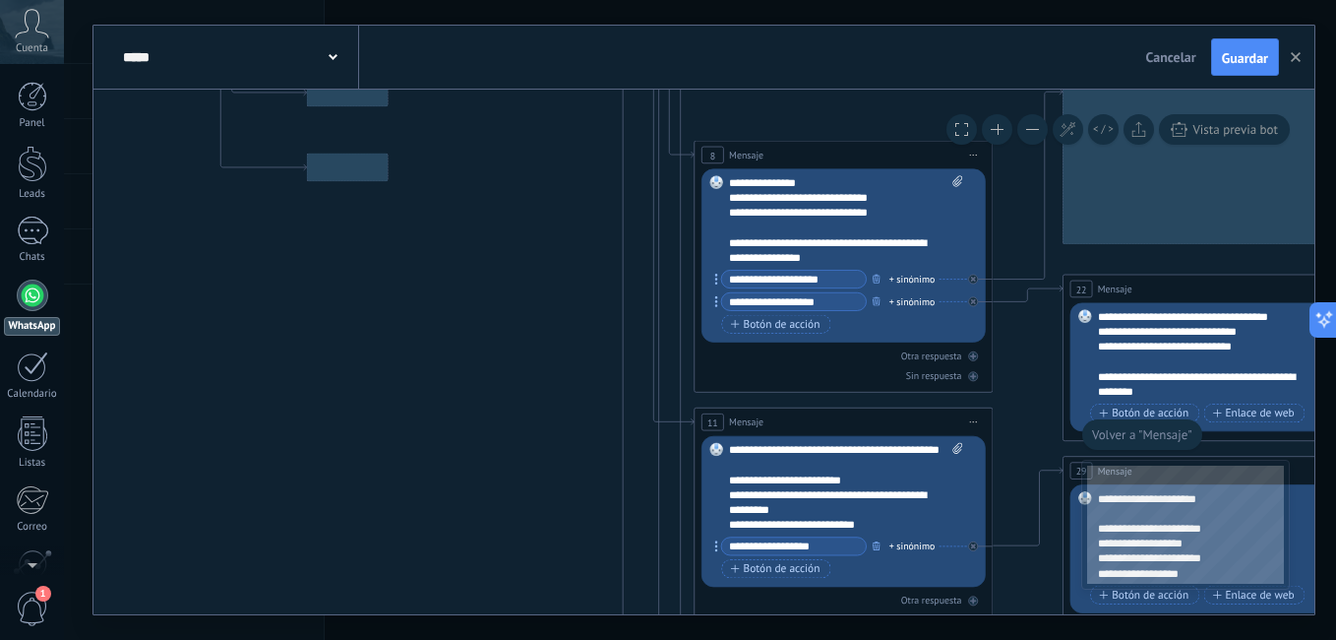
drag, startPoint x: 554, startPoint y: 536, endPoint x: 554, endPoint y: 407, distance: 128.9
click at [554, 537] on icon at bounding box center [604, 157] width 2524 height 2009
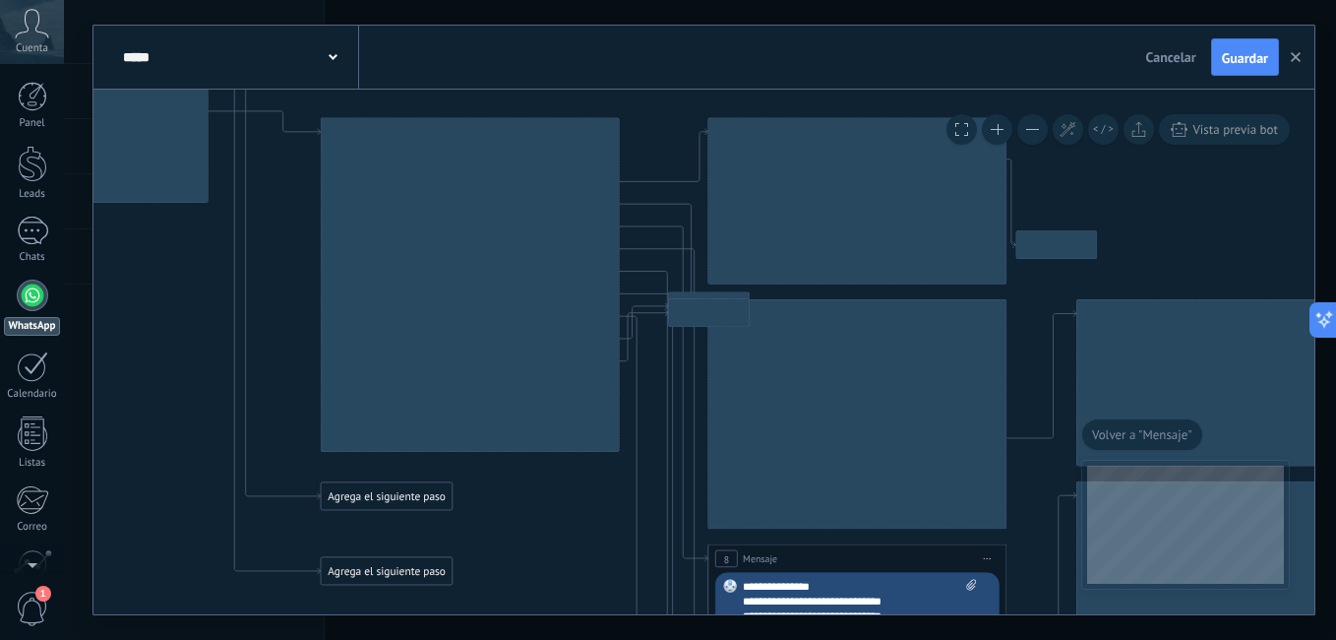
drag, startPoint x: 573, startPoint y: 336, endPoint x: 574, endPoint y: 498, distance: 161.4
click at [574, 498] on icon at bounding box center [618, 560] width 2524 height 2009
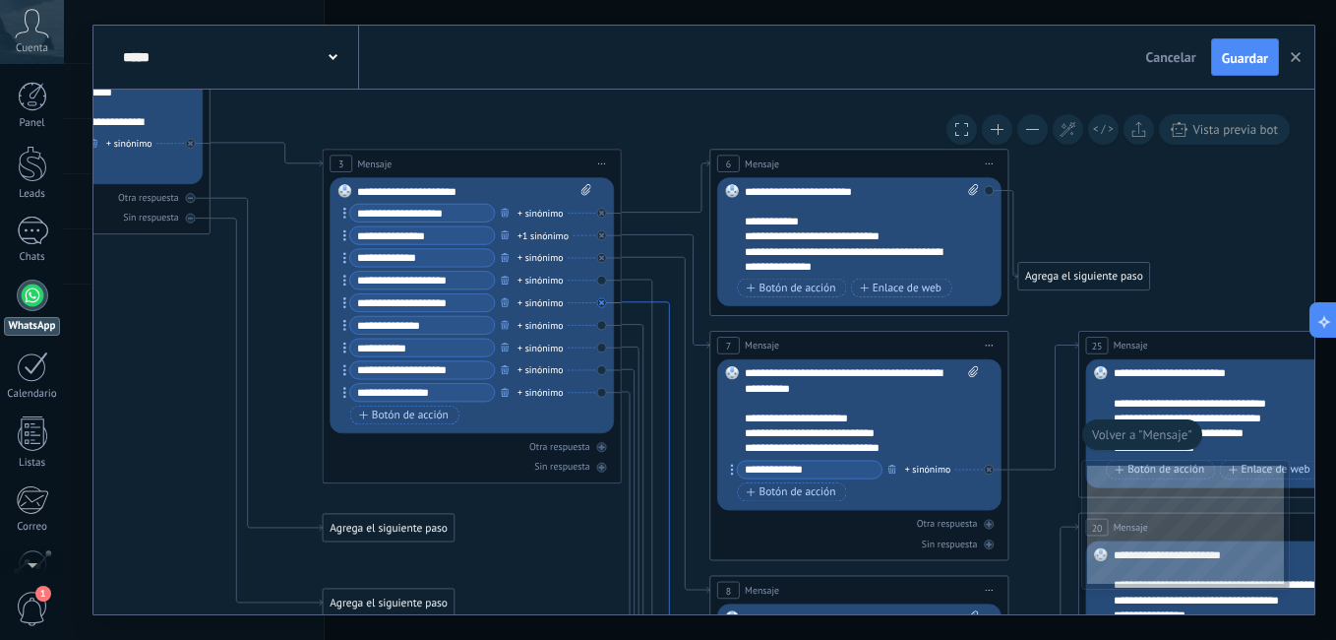
click at [668, 303] on icon at bounding box center [666, 581] width 89 height 558
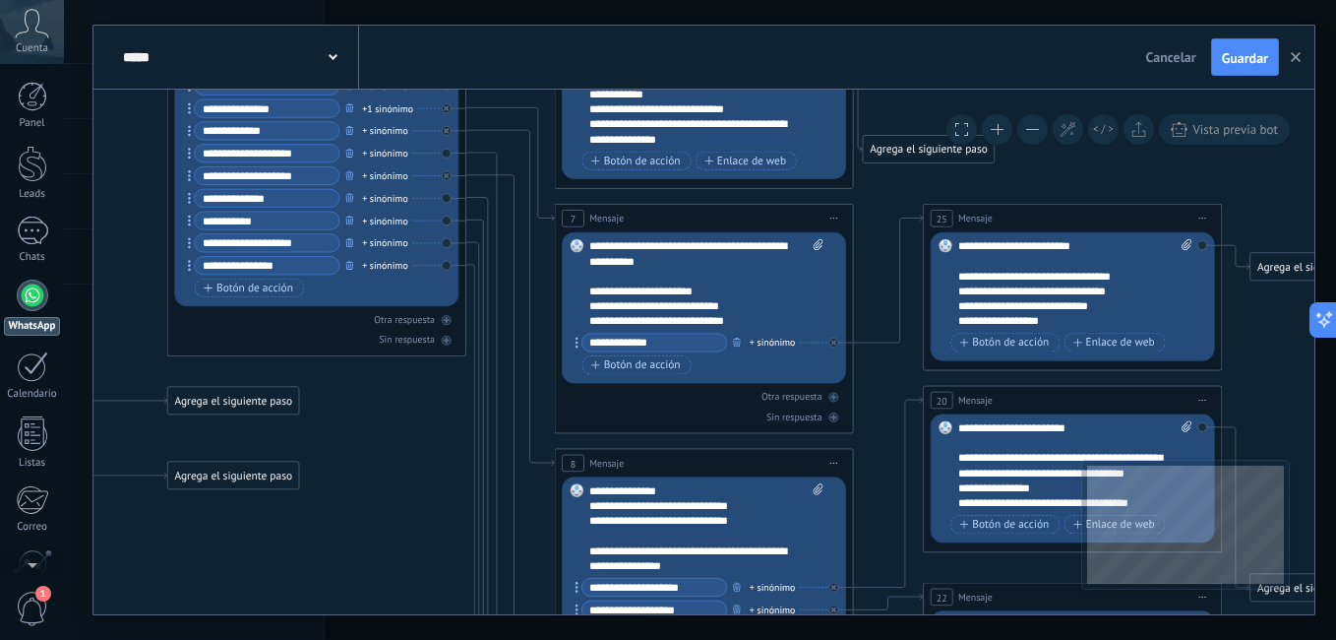
drag, startPoint x: 435, startPoint y: 403, endPoint x: 435, endPoint y: 457, distance: 53.1
click at [435, 457] on icon at bounding box center [464, 465] width 2524 height 2009
click at [499, 155] on icon at bounding box center [490, 614] width 48 height 925
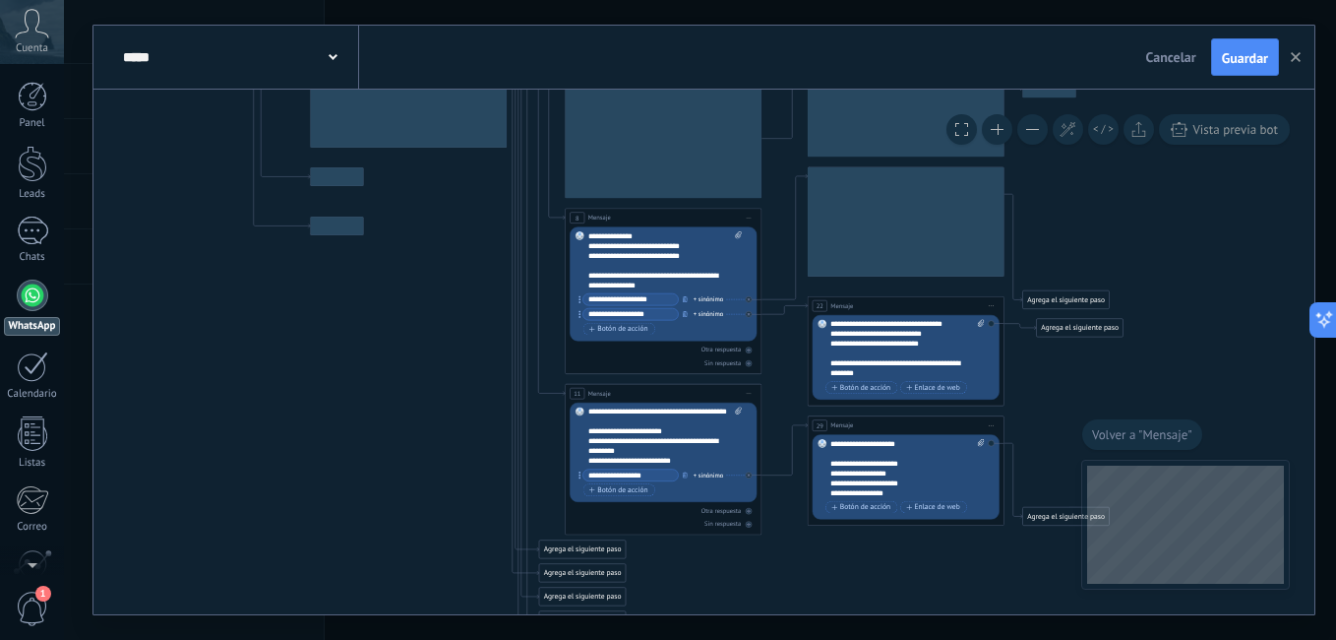
drag, startPoint x: 432, startPoint y: 394, endPoint x: 404, endPoint y: 497, distance: 106.9
click at [404, 497] on icon at bounding box center [505, 219] width 1661 height 1322
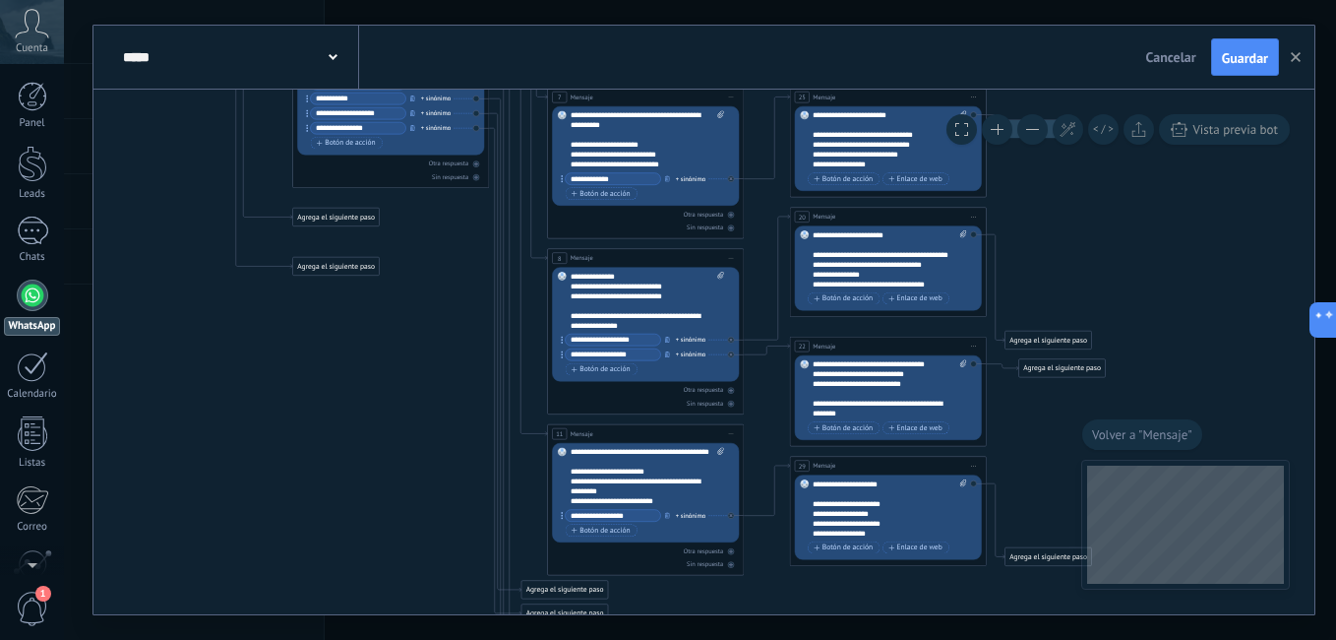
drag, startPoint x: 440, startPoint y: 396, endPoint x: 425, endPoint y: 427, distance: 33.9
click at [425, 427] on icon at bounding box center [488, 260] width 1661 height 1322
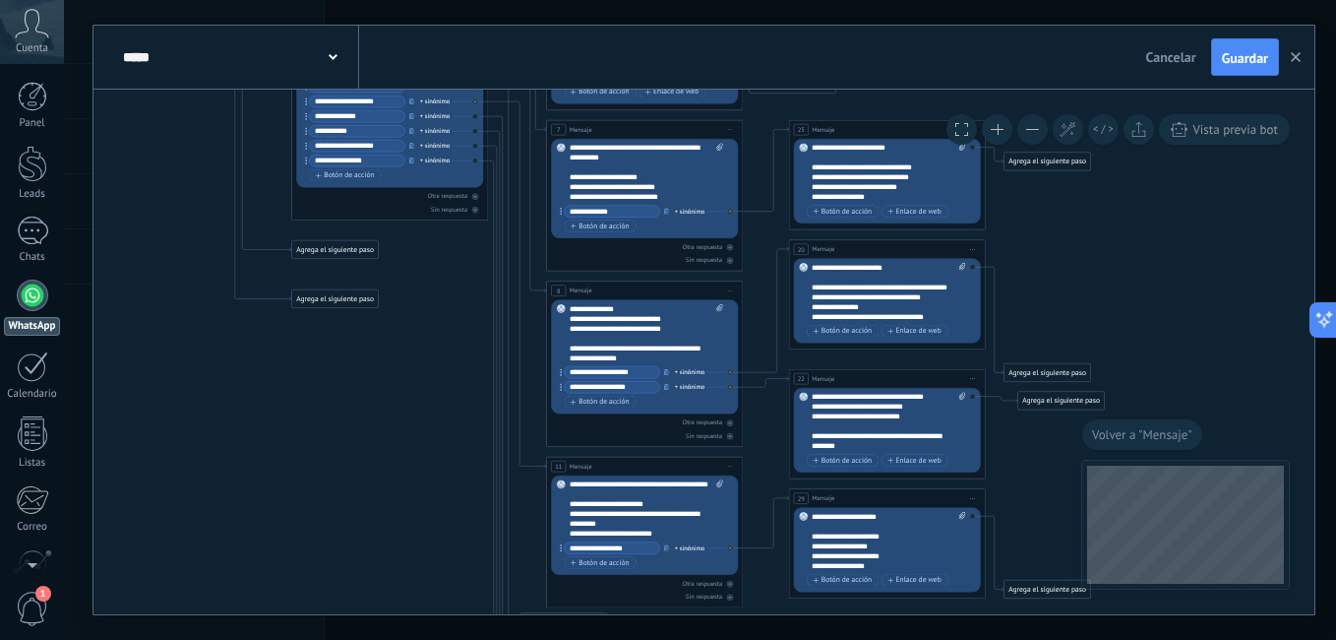
click at [447, 277] on icon at bounding box center [487, 292] width 1661 height 1322
drag, startPoint x: 464, startPoint y: 261, endPoint x: 466, endPoint y: 285, distance: 24.7
click at [457, 332] on icon at bounding box center [487, 292] width 1661 height 1322
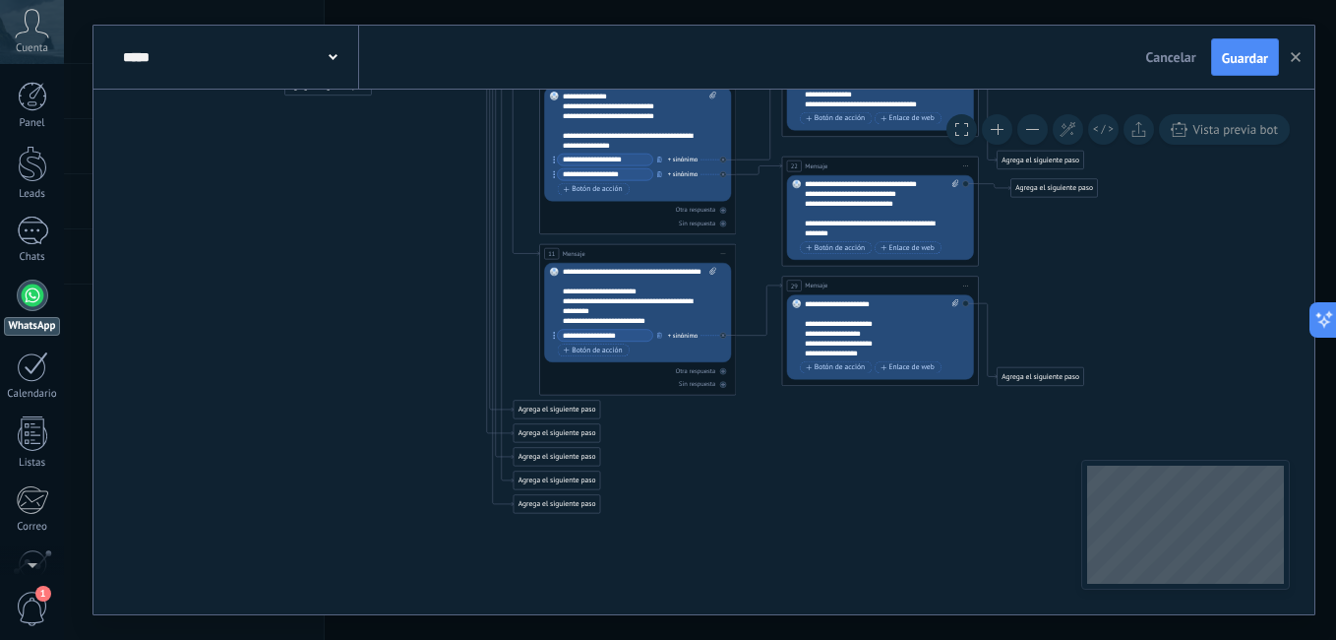
click at [534, 477] on div "Agrega el siguiente paso" at bounding box center [557, 480] width 87 height 17
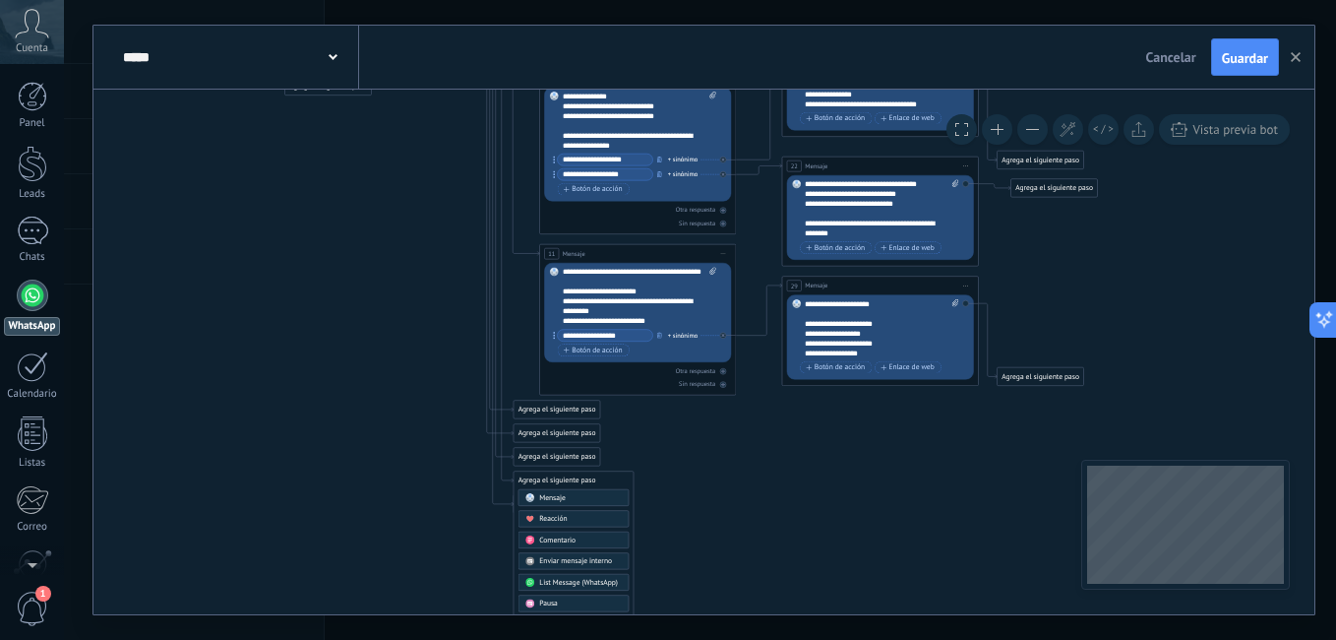
click at [563, 495] on span "Mensaje" at bounding box center [552, 498] width 27 height 10
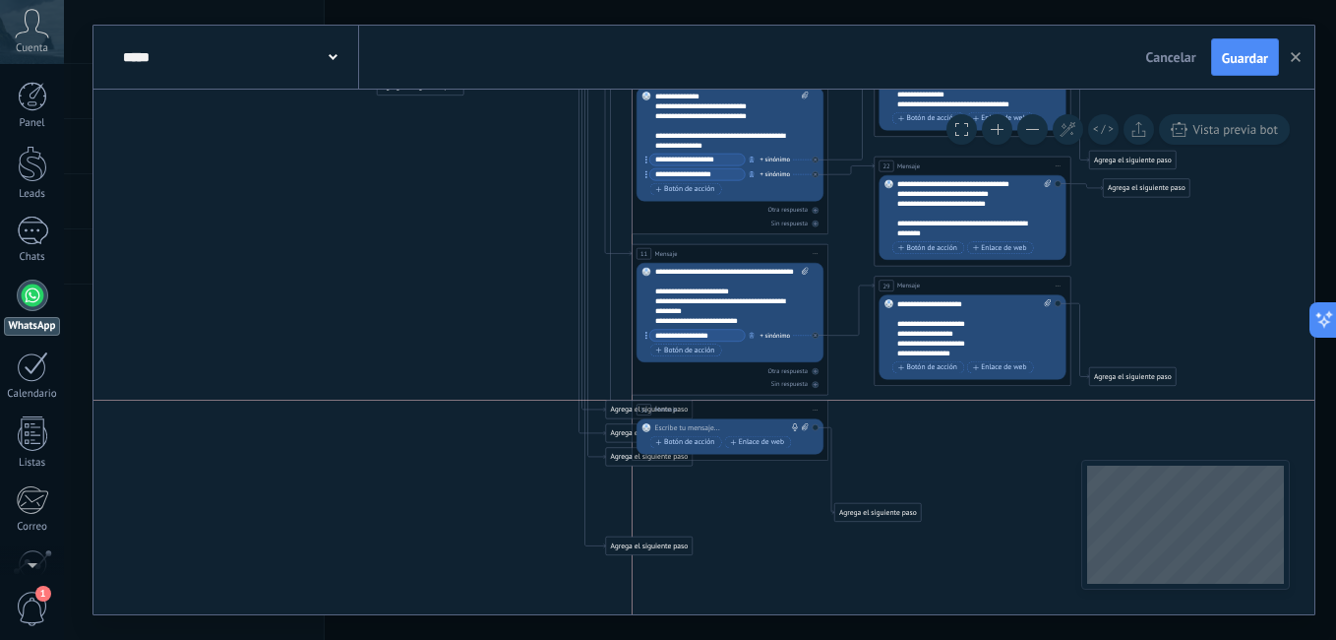
drag, startPoint x: 709, startPoint y: 483, endPoint x: 738, endPoint y: 416, distance: 72.7
click at [738, 416] on div "31 Mensaje ******* (a): Todos los contactos - canales seleccionados Todos los c…" at bounding box center [731, 409] width 196 height 19
click at [689, 427] on div at bounding box center [728, 428] width 147 height 10
click at [702, 424] on div at bounding box center [728, 428] width 147 height 10
paste div
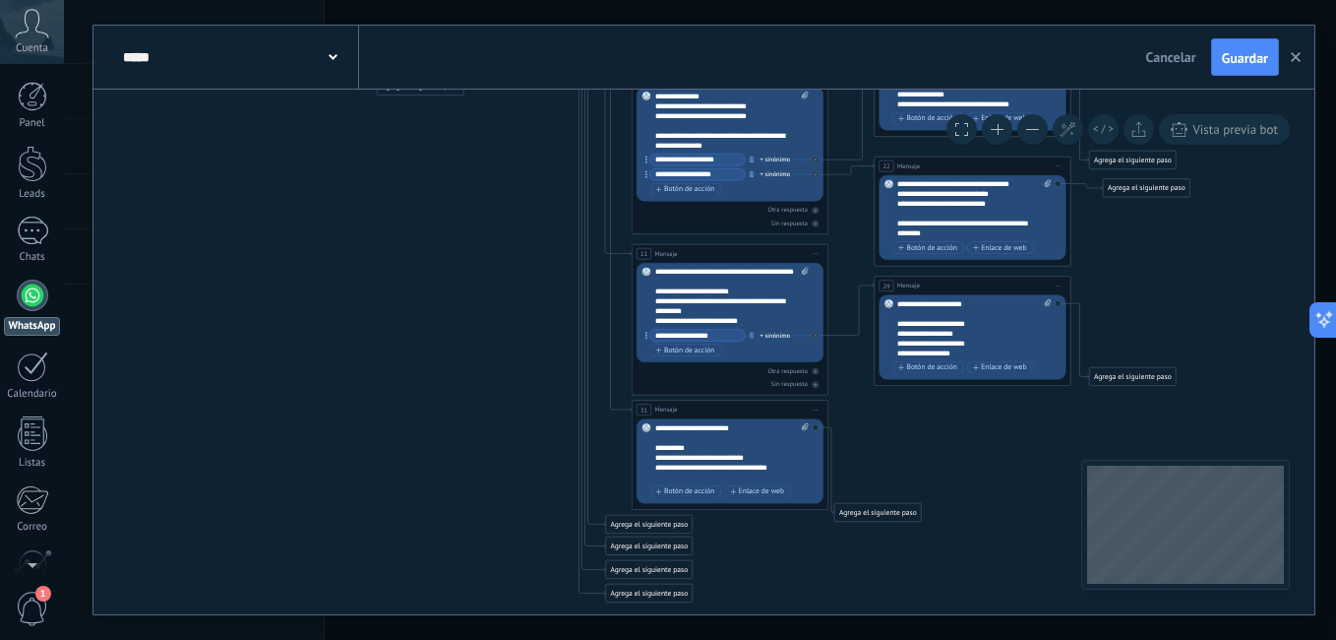
click at [922, 460] on icon at bounding box center [572, 110] width 1661 height 1382
drag, startPoint x: 885, startPoint y: 510, endPoint x: 898, endPoint y: 422, distance: 88.5
click at [898, 422] on div "Agrega el siguiente paso" at bounding box center [891, 424] width 87 height 17
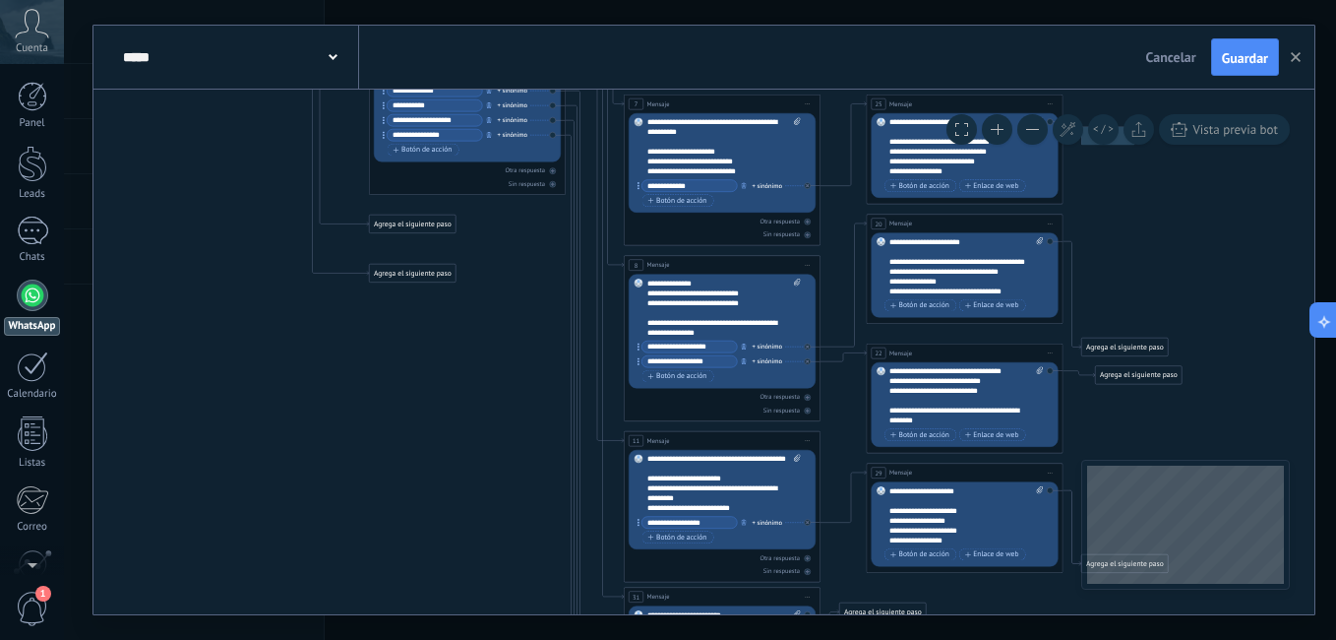
drag, startPoint x: 428, startPoint y: 261, endPoint x: 420, endPoint y: 448, distance: 187.1
click at [420, 448] on icon at bounding box center [564, 320] width 1661 height 1430
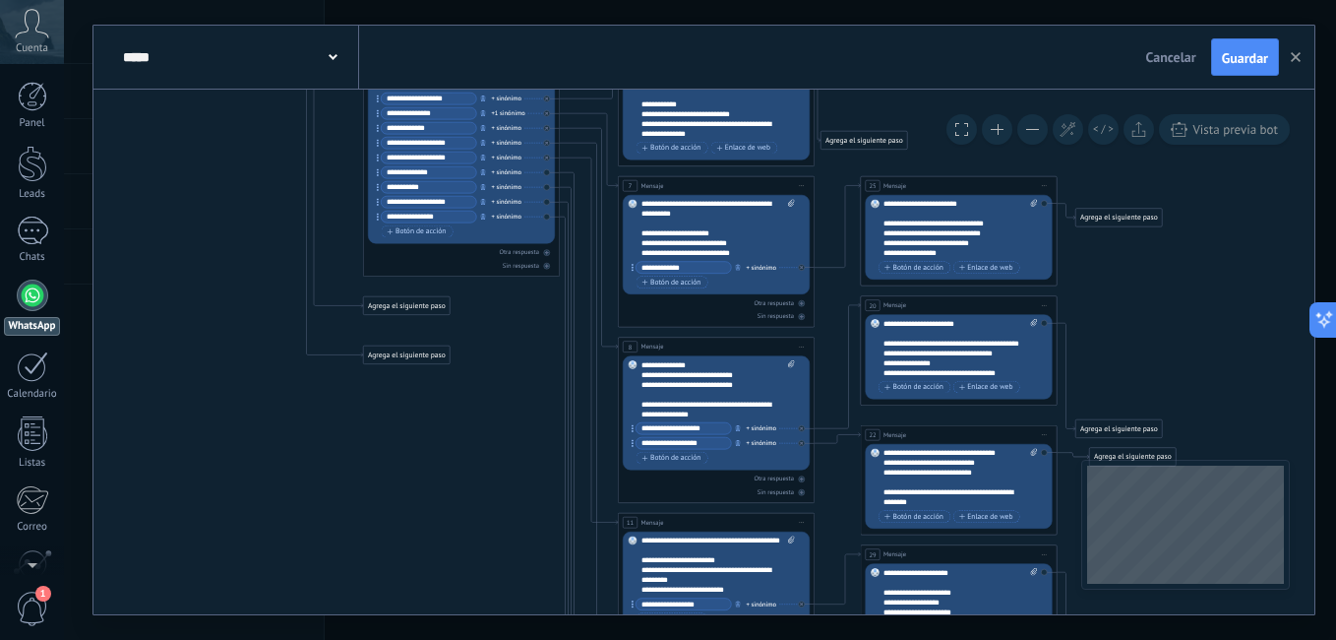
click at [486, 445] on icon at bounding box center [558, 402] width 1661 height 1430
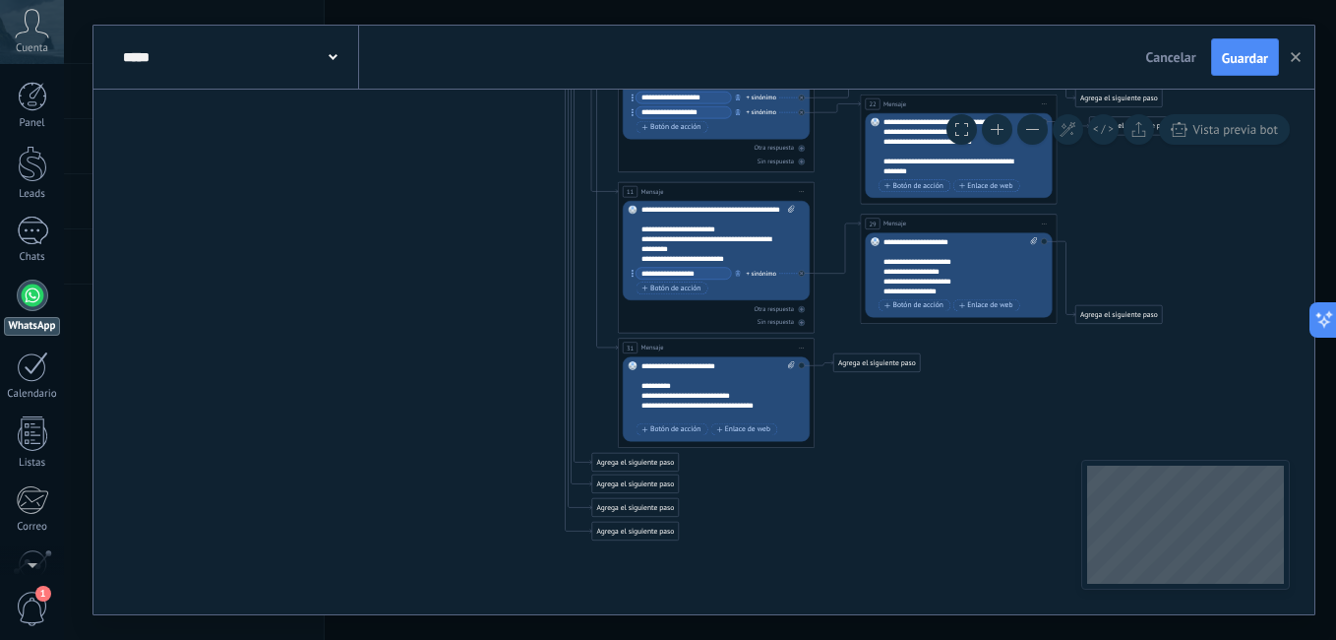
click at [635, 461] on div "Agrega el siguiente paso" at bounding box center [635, 462] width 87 height 17
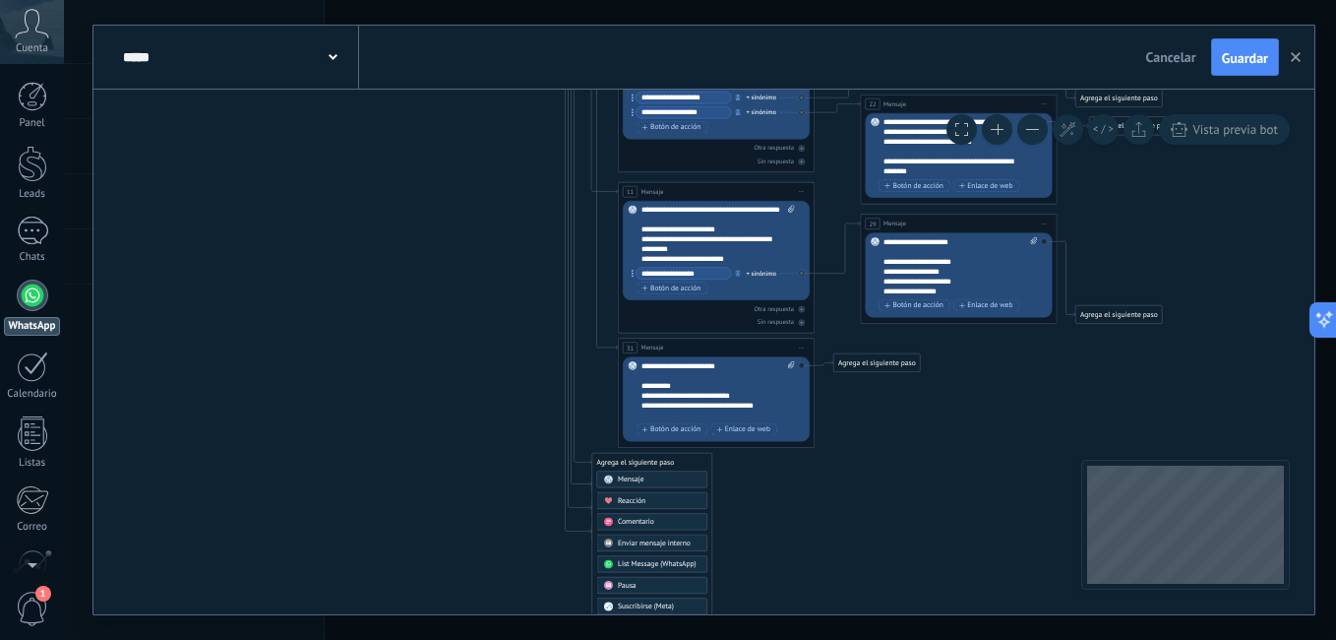
click at [666, 478] on div "Mensaje" at bounding box center [659, 479] width 83 height 10
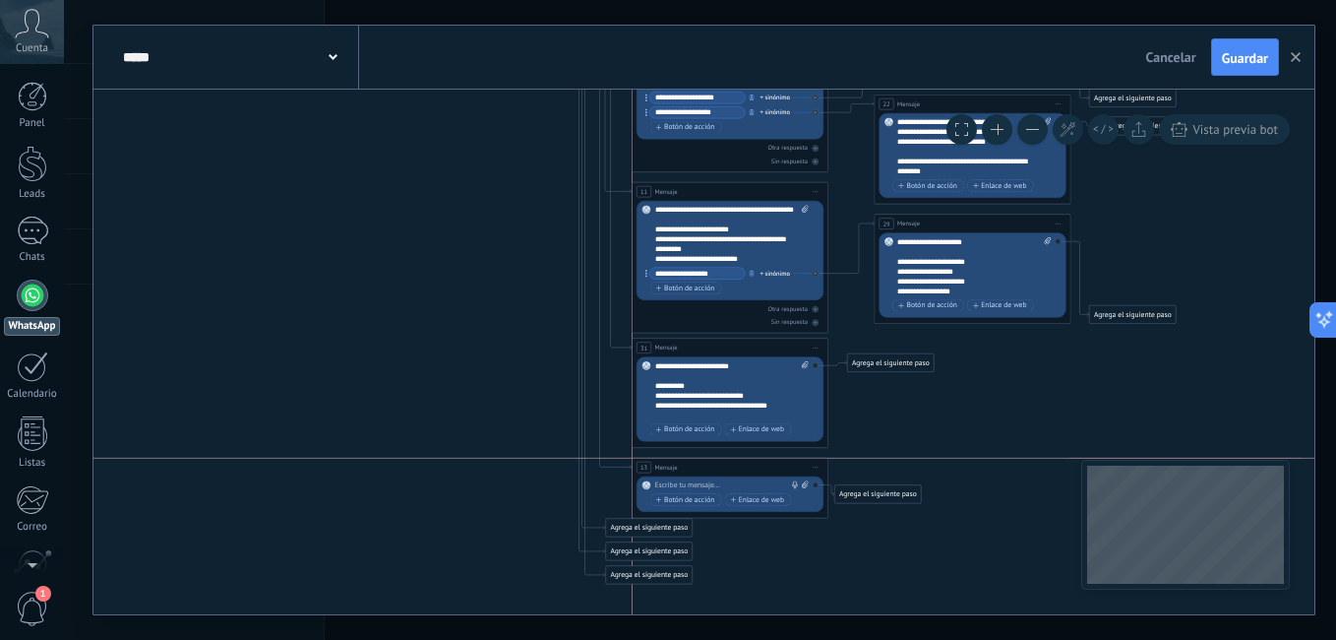
drag, startPoint x: 761, startPoint y: 463, endPoint x: 791, endPoint y: 466, distance: 29.7
click at [791, 466] on div "13 Mensaje ******* (a): Todos los contactos - canales seleccionados Todos los c…" at bounding box center [731, 466] width 196 height 19
click at [694, 482] on div at bounding box center [728, 485] width 147 height 10
click at [1251, 44] on button "Guardar" at bounding box center [1245, 56] width 68 height 37
click at [684, 484] on div at bounding box center [728, 485] width 147 height 10
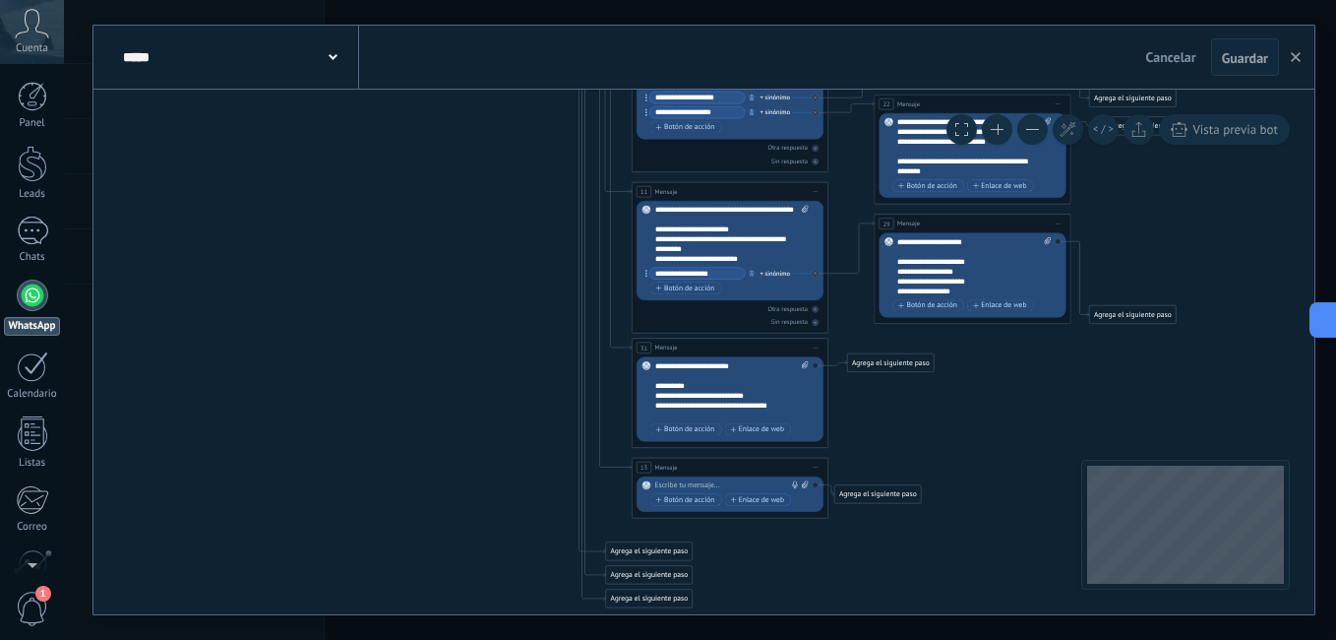
paste div
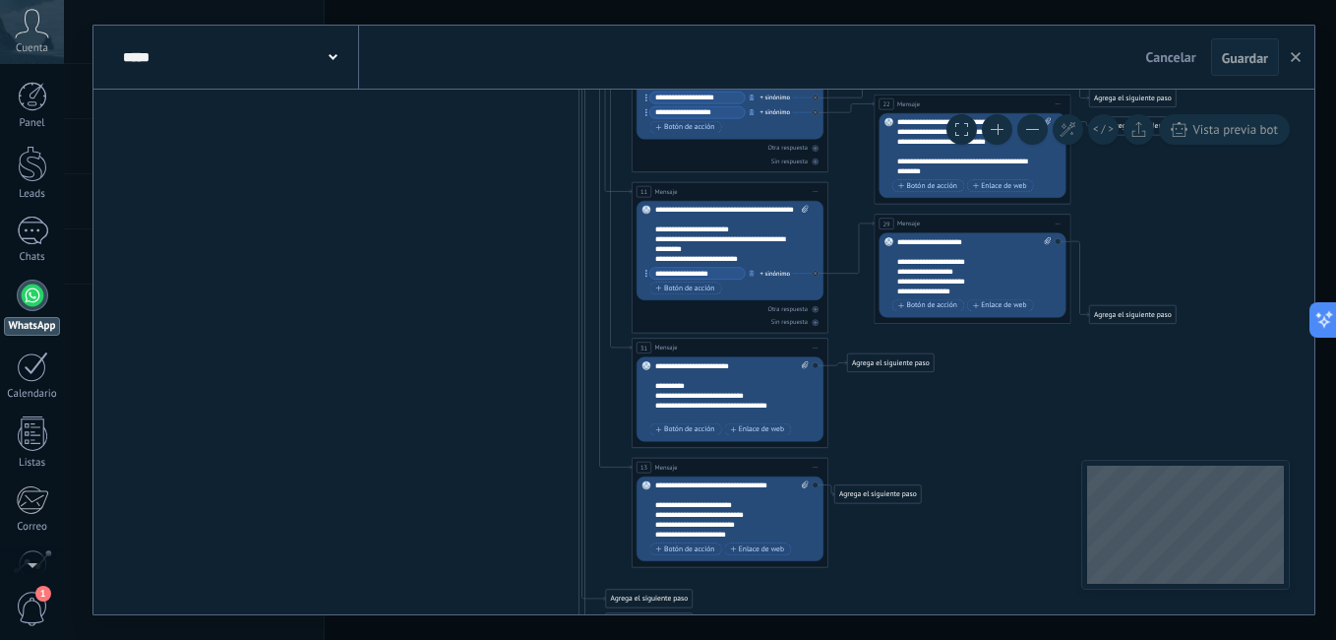
click at [942, 447] on icon at bounding box center [572, 94] width 1661 height 1474
click at [705, 549] on span "Botón de acción" at bounding box center [685, 549] width 59 height 8
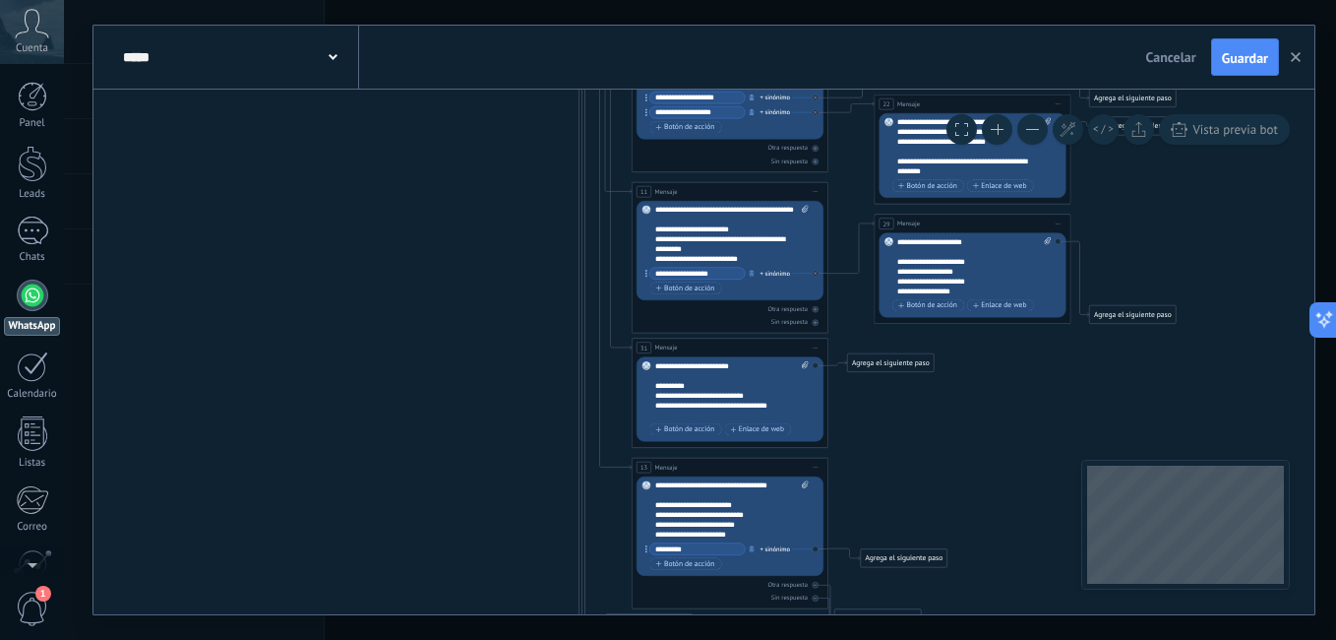
type input "********"
click at [898, 519] on icon at bounding box center [572, 141] width 1661 height 1569
click at [902, 563] on div "Agrega el siguiente paso" at bounding box center [904, 558] width 87 height 17
click at [925, 564] on div "Agrega el siguiente paso" at bounding box center [921, 558] width 120 height 17
click at [939, 576] on div "Mensaje" at bounding box center [927, 576] width 83 height 10
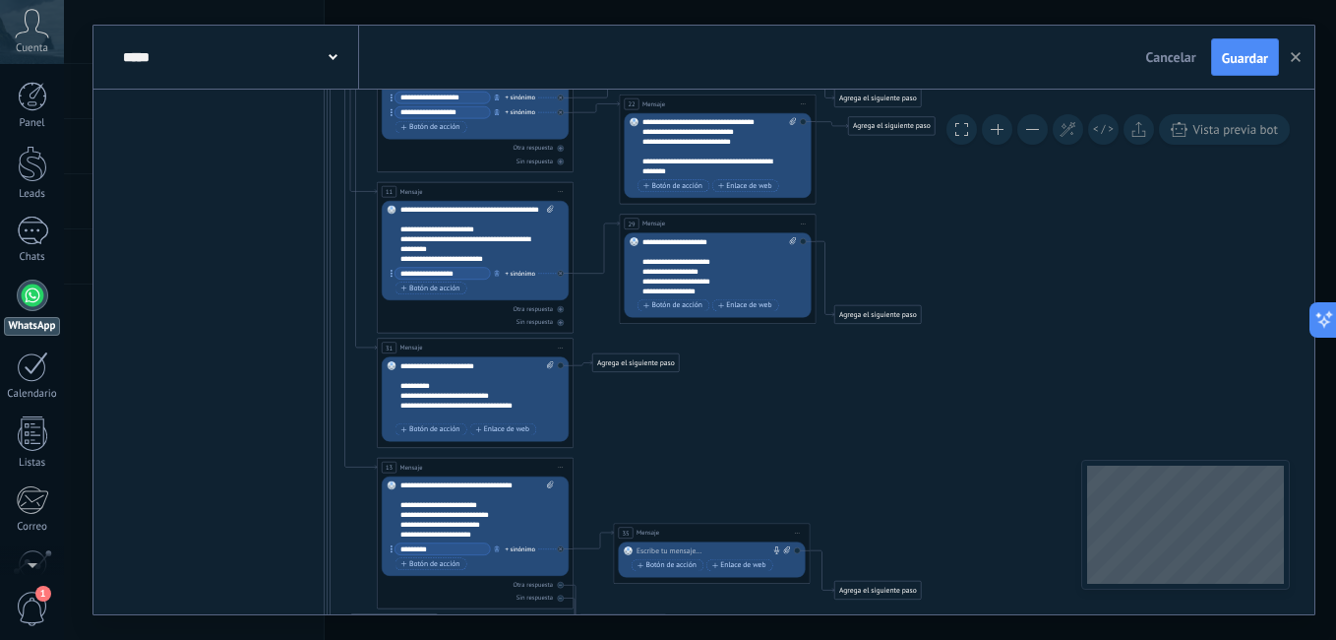
drag, startPoint x: 697, startPoint y: 566, endPoint x: 704, endPoint y: 540, distance: 26.8
click at [704, 540] on div "35 Mensaje ******* (a): Todos los contactos - canales seleccionados Todos los c…" at bounding box center [712, 532] width 196 height 19
click at [719, 550] on div at bounding box center [710, 551] width 147 height 10
click at [689, 550] on div at bounding box center [710, 551] width 147 height 10
paste div
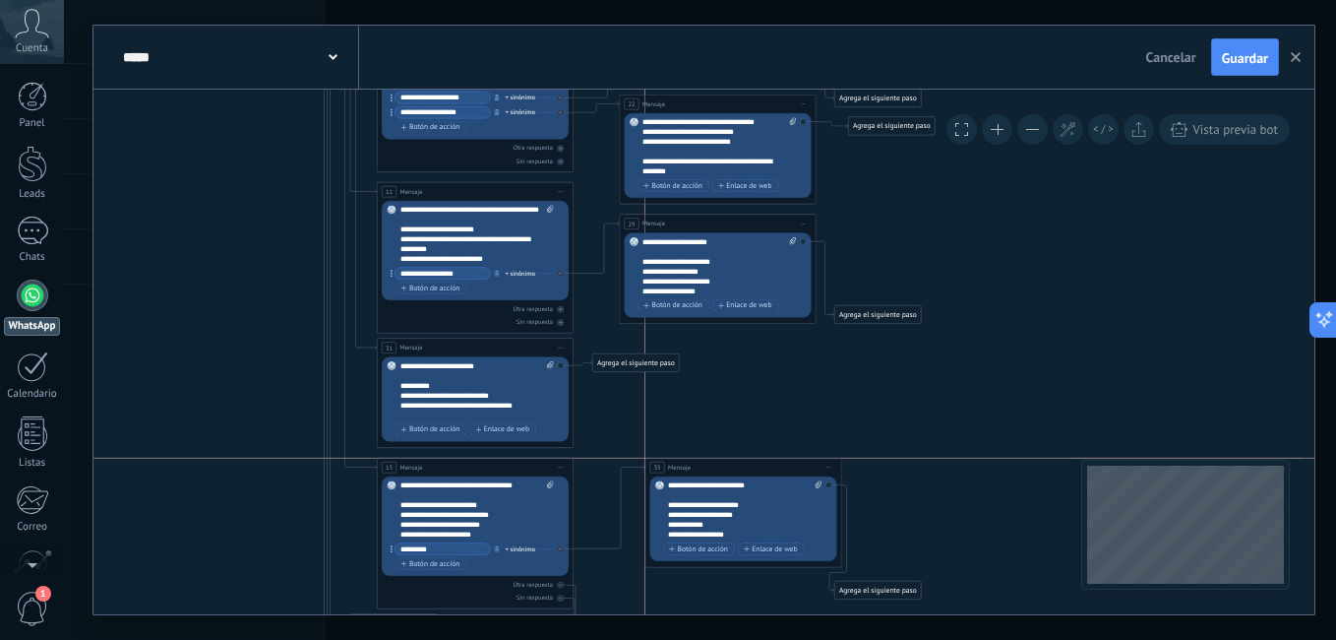
drag, startPoint x: 710, startPoint y: 536, endPoint x: 740, endPoint y: 468, distance: 74.0
click at [740, 468] on div "35 Mensaje ******* (a): Todos los contactos - canales seleccionados Todos los c…" at bounding box center [743, 466] width 196 height 19
click at [908, 479] on icon at bounding box center [317, 141] width 1661 height 1569
drag, startPoint x: 868, startPoint y: 590, endPoint x: 942, endPoint y: 484, distance: 129.4
click at [942, 484] on div "Agrega el siguiente paso" at bounding box center [952, 483] width 87 height 17
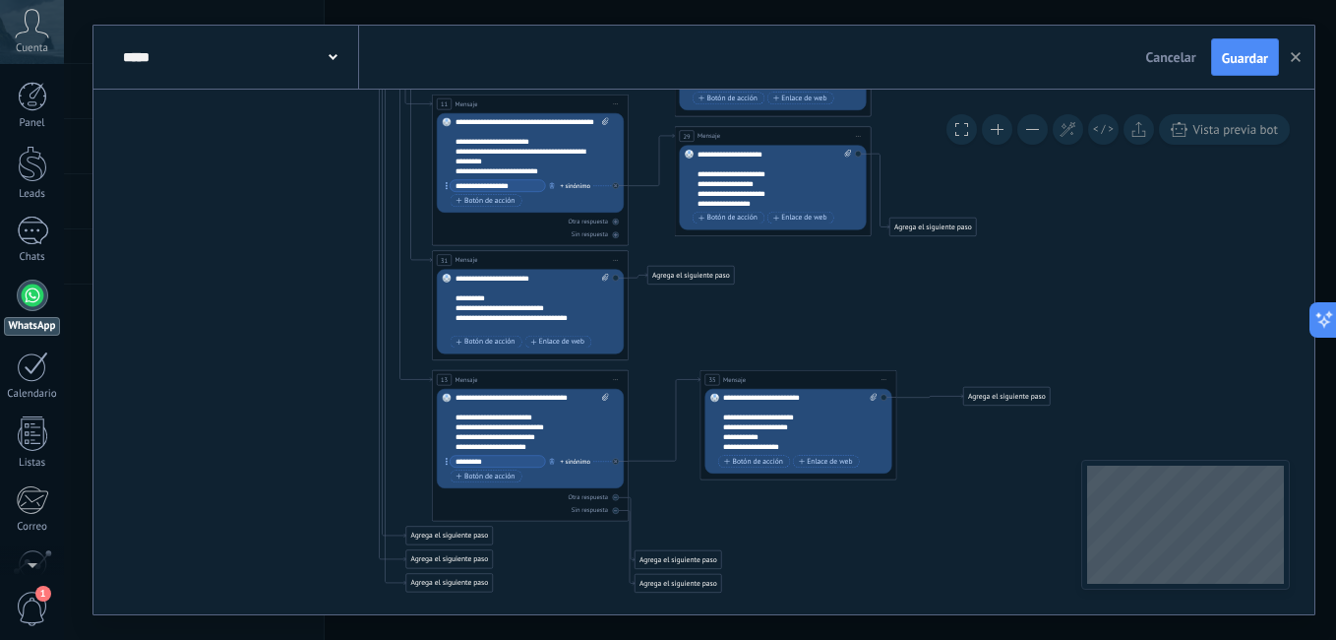
drag, startPoint x: 905, startPoint y: 585, endPoint x: 1005, endPoint y: 420, distance: 192.9
click at [1005, 419] on icon at bounding box center [406, 53] width 1726 height 1569
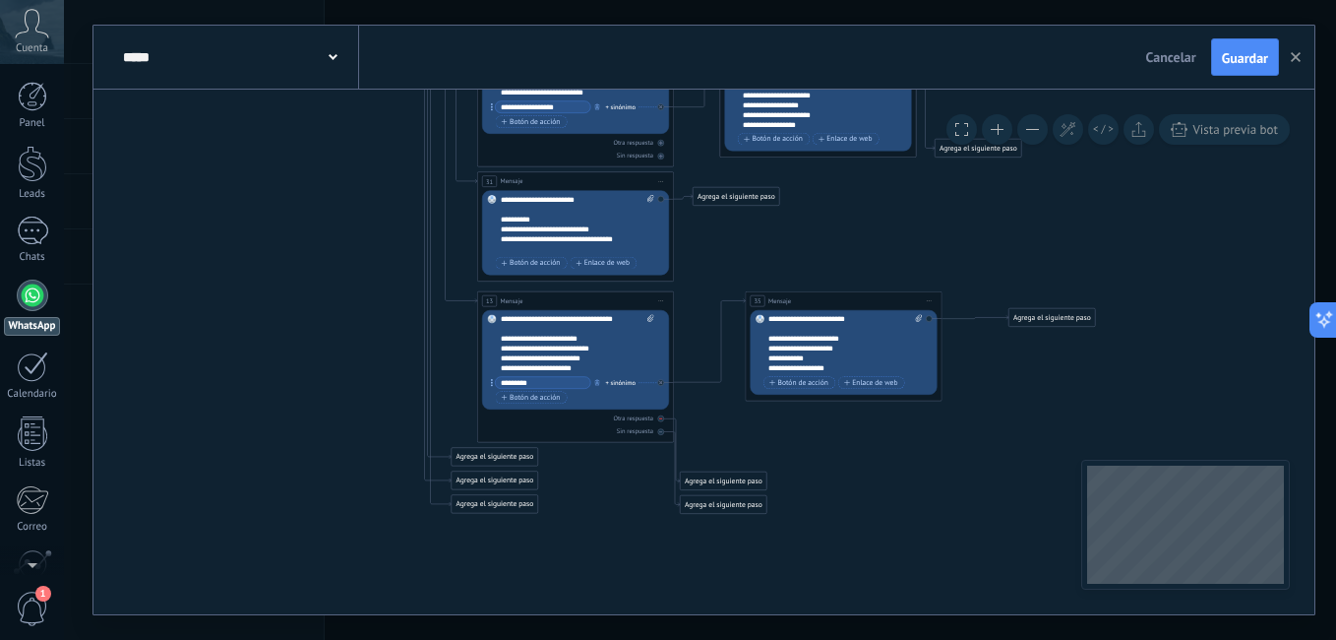
click at [661, 420] on div at bounding box center [661, 418] width 7 height 7
click at [662, 436] on div "13 Mensaje ******* (a): Todos los contactos - canales seleccionados Todos los c…" at bounding box center [575, 367] width 197 height 152
click at [0, 0] on icon at bounding box center [0, 0] width 0 height 0
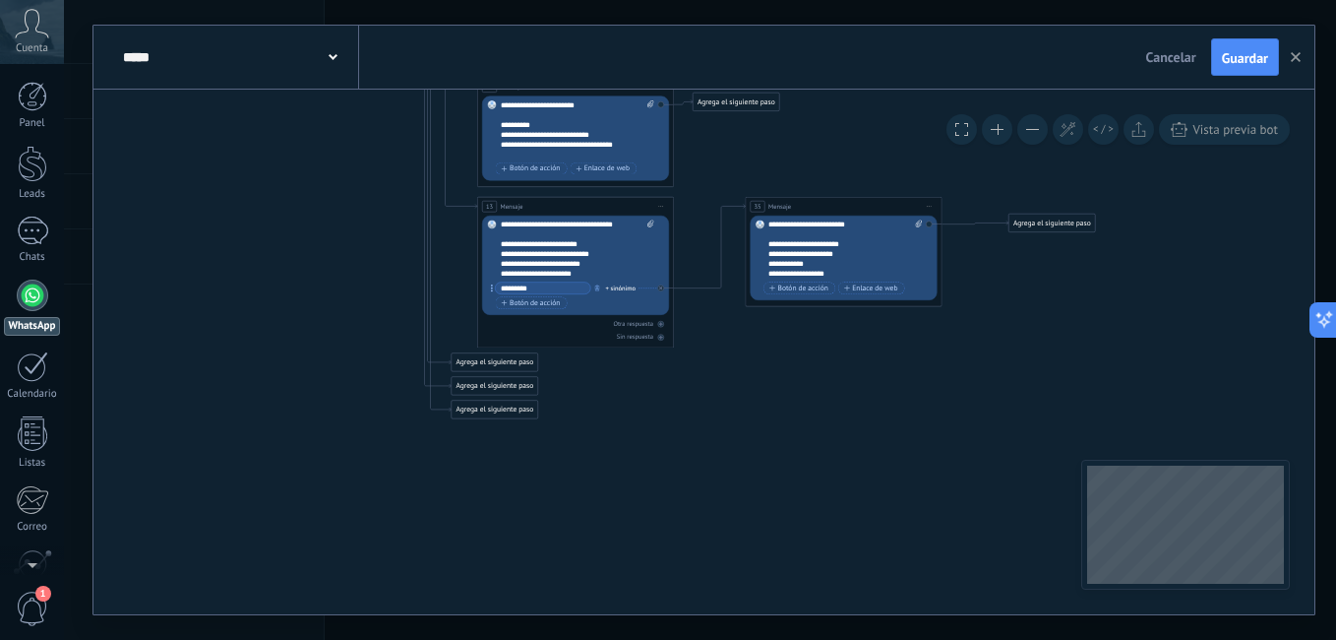
click at [483, 410] on div "Agrega el siguiente paso" at bounding box center [495, 409] width 87 height 17
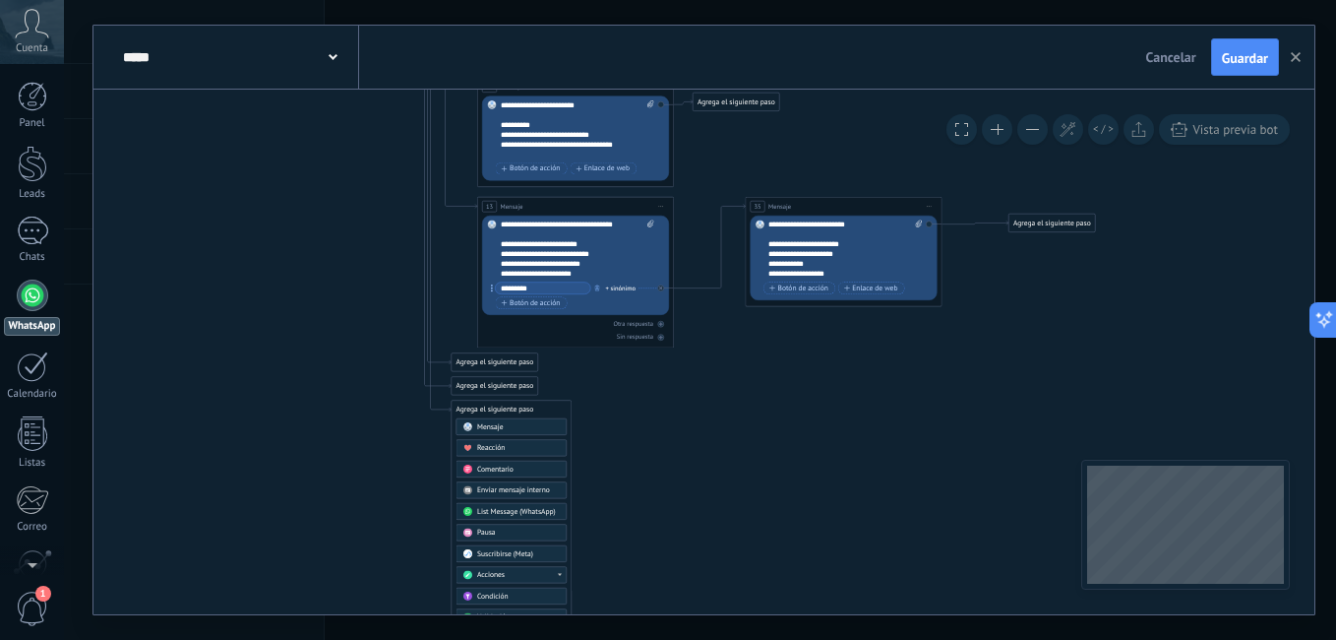
click at [496, 425] on span "Mensaje" at bounding box center [490, 427] width 27 height 10
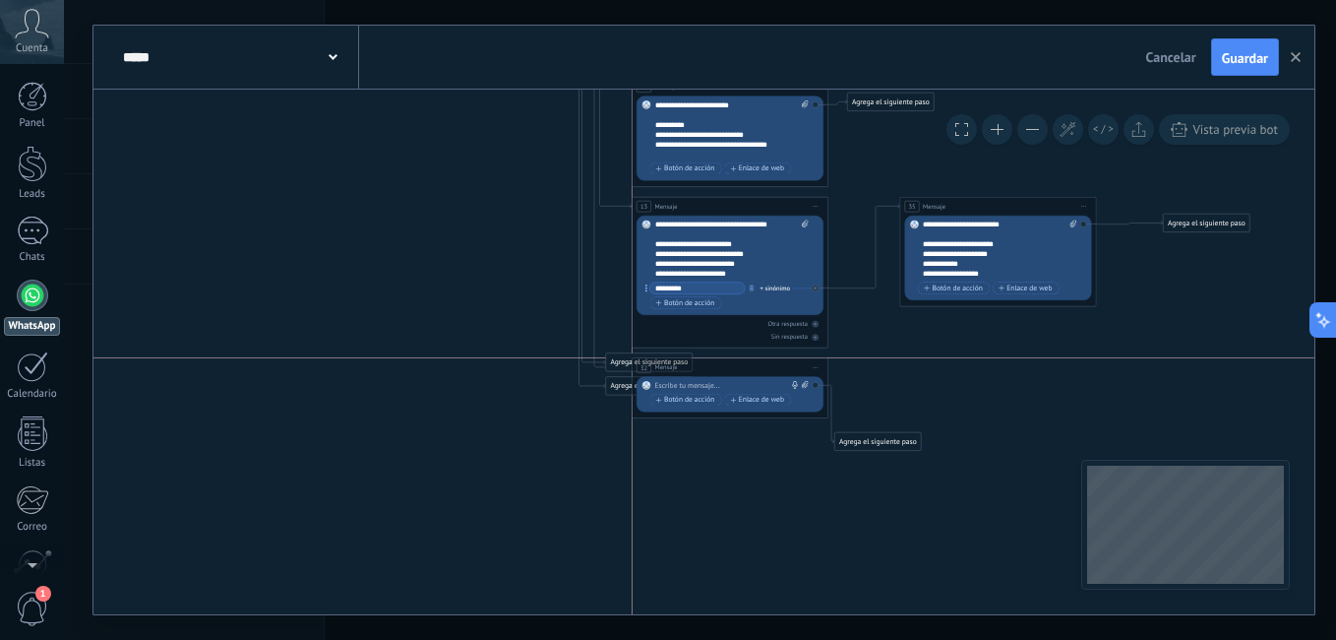
drag, startPoint x: 717, startPoint y: 407, endPoint x: 748, endPoint y: 365, distance: 52.2
click at [748, 365] on div "32 Mensaje ******* (a): Todos los contactos - canales seleccionados Todos los c…" at bounding box center [731, 367] width 196 height 19
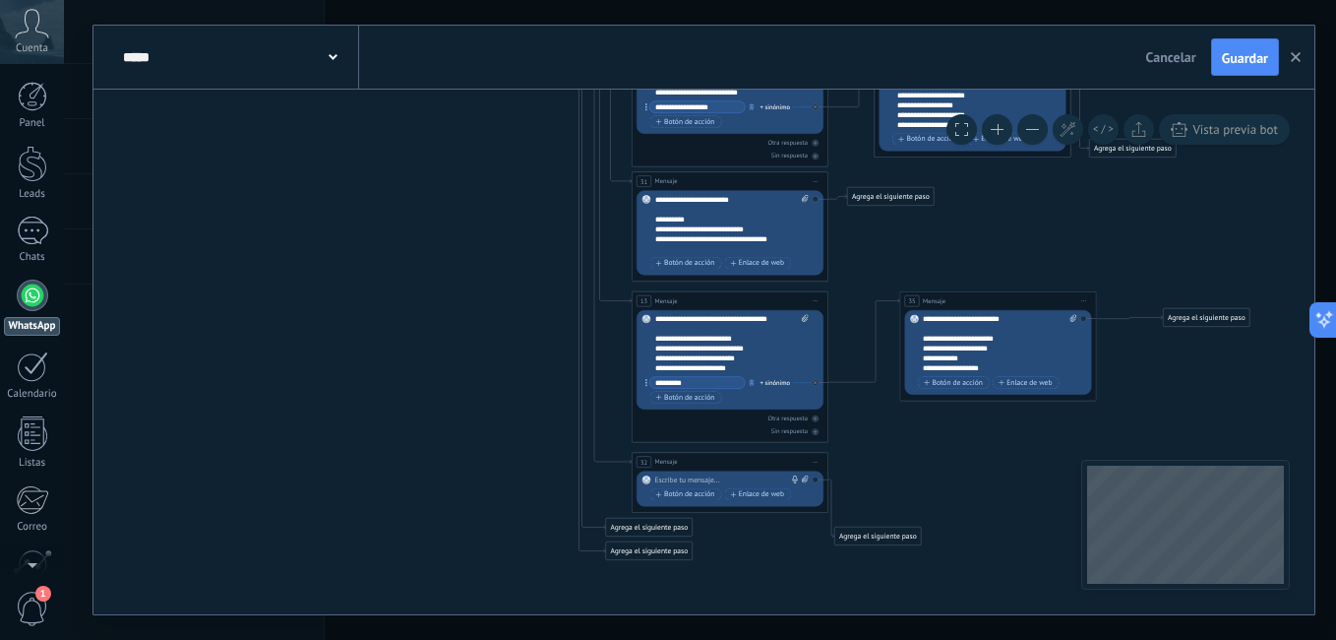
click at [709, 482] on div at bounding box center [728, 480] width 147 height 10
paste div
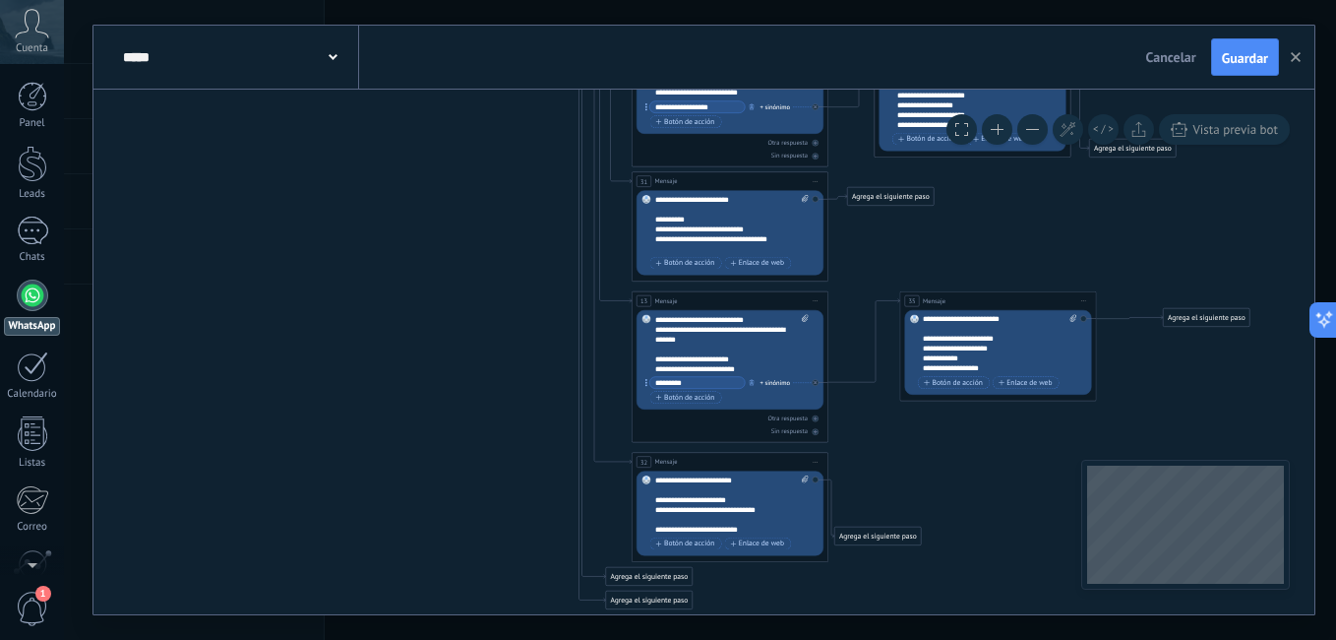
scroll to position [256, 0]
click at [764, 513] on div "**********" at bounding box center [723, 510] width 137 height 10
click at [759, 531] on div "**********" at bounding box center [723, 529] width 137 height 10
click at [769, 528] on div "**********" at bounding box center [723, 529] width 137 height 10
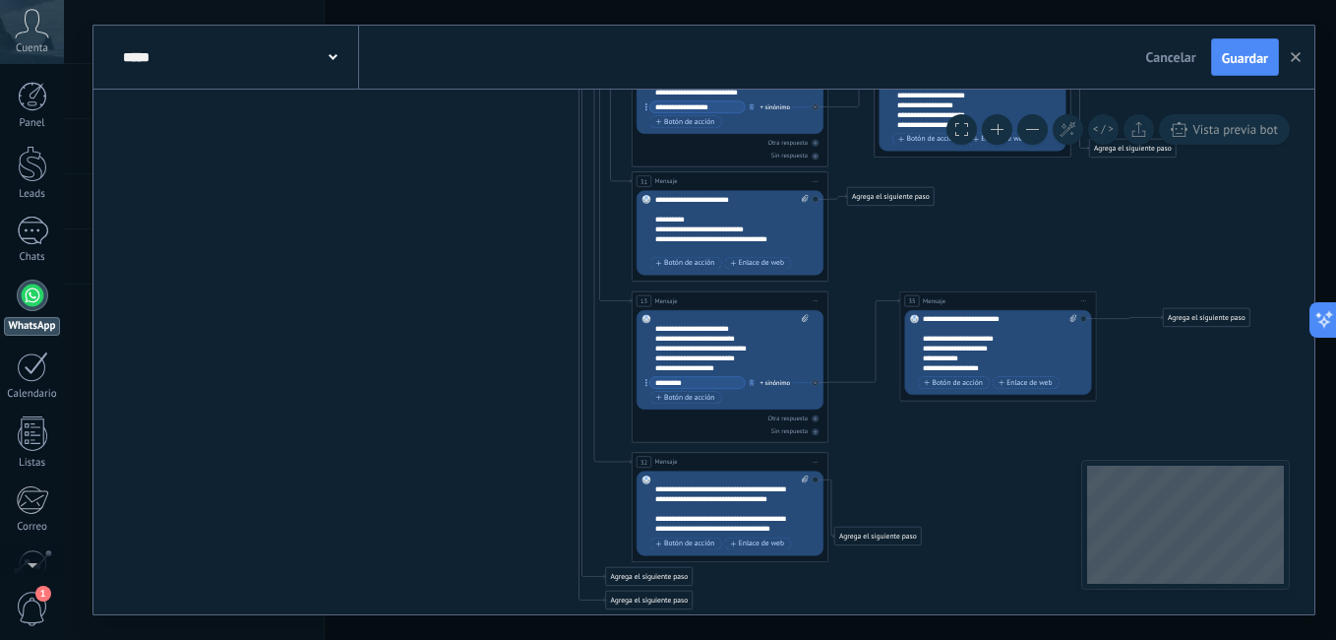
scroll to position [315, 0]
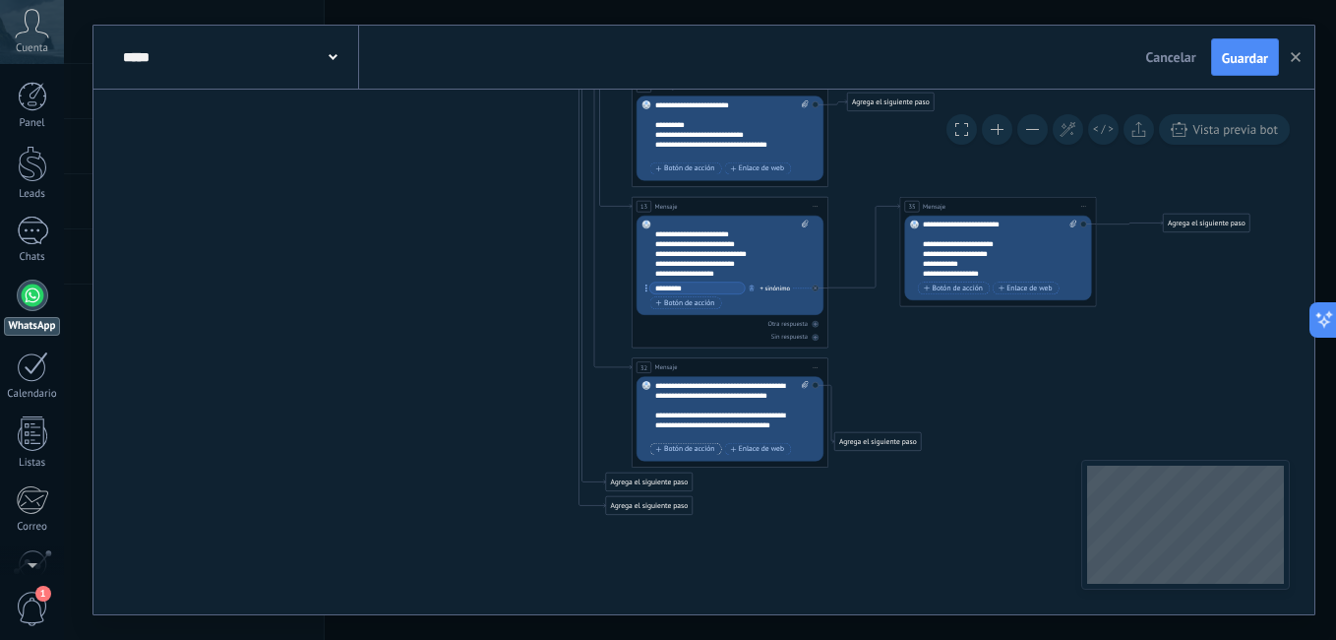
click at [676, 450] on span "Botón de acción" at bounding box center [685, 449] width 59 height 8
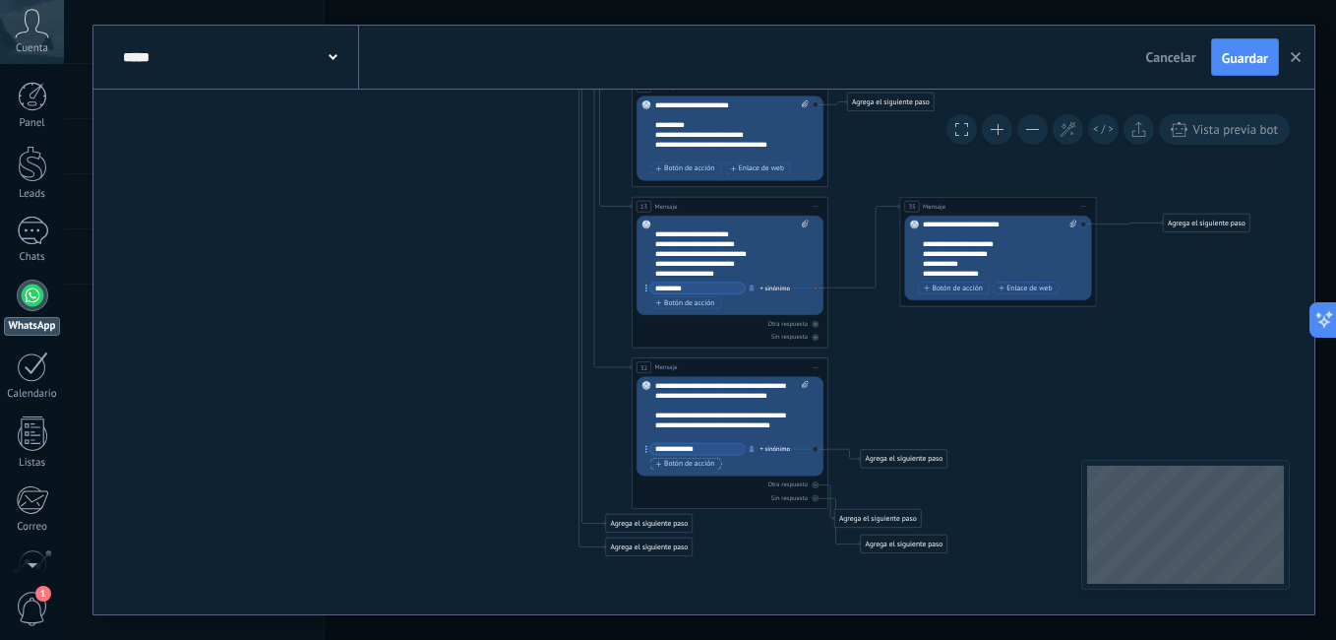
type input "**********"
click at [703, 466] on span "Botón de acción" at bounding box center [685, 463] width 59 height 8
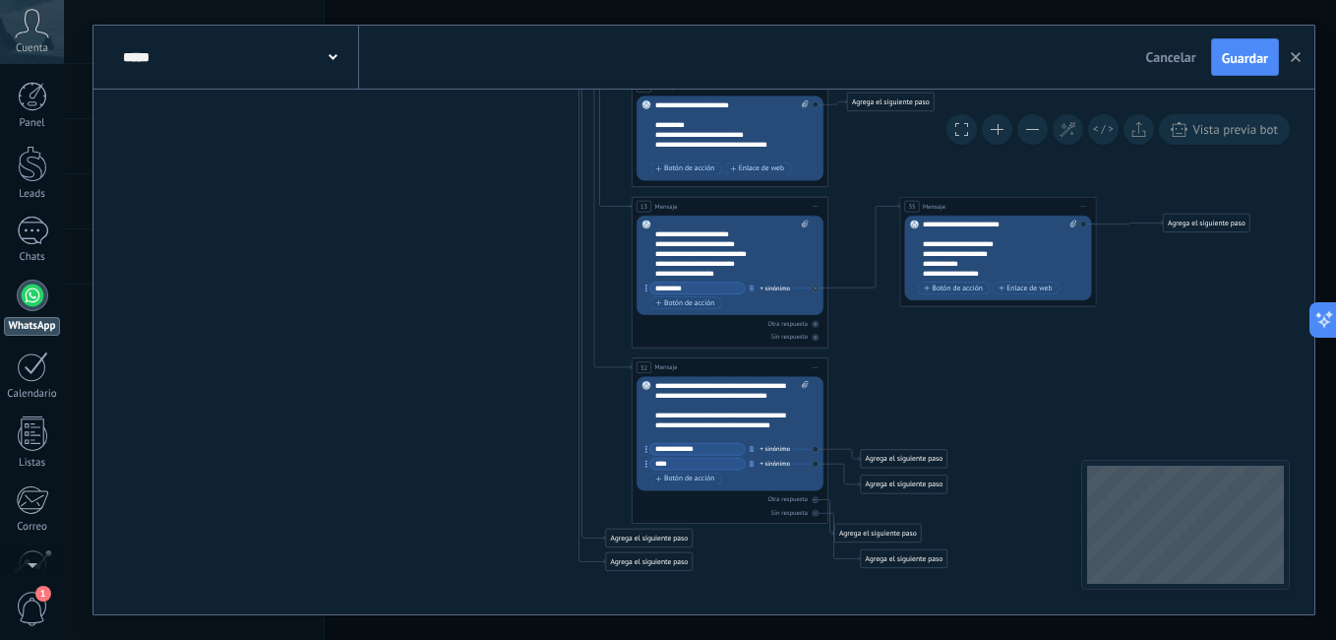
type input "****"
click at [814, 496] on div at bounding box center [816, 499] width 7 height 7
click at [813, 512] on div at bounding box center [816, 513] width 7 height 7
click at [906, 458] on div "Agrega el siguiente paso" at bounding box center [904, 459] width 87 height 17
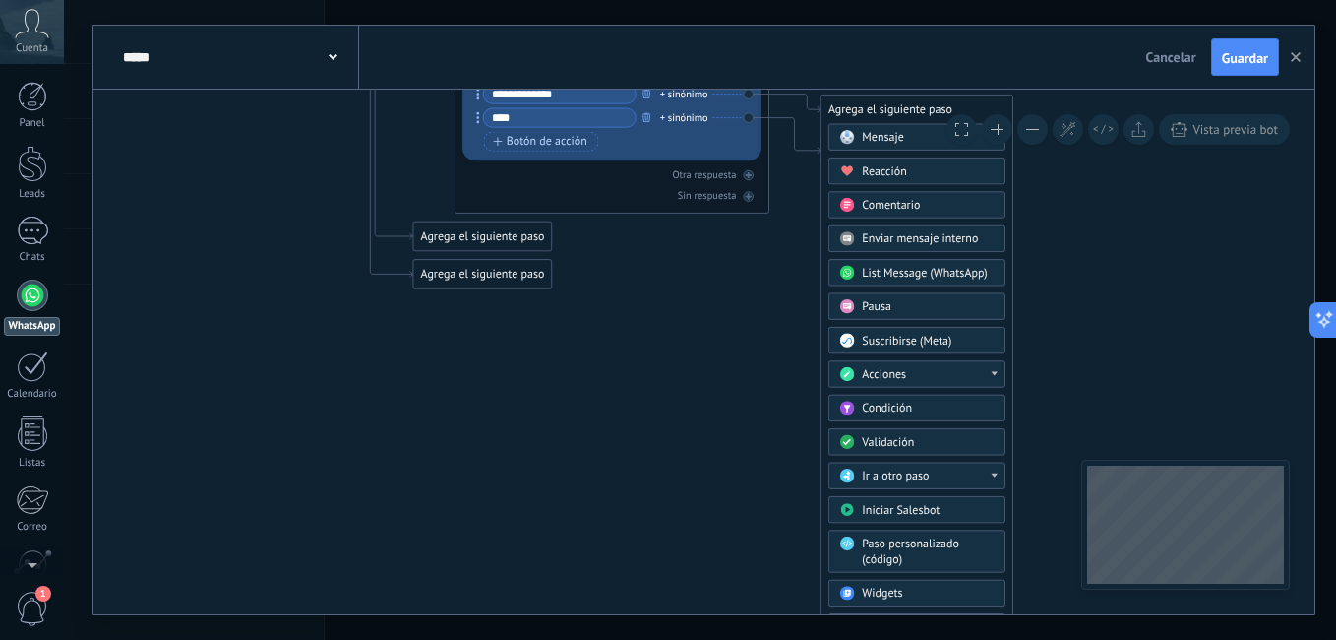
click at [992, 372] on div at bounding box center [995, 374] width 6 height 4
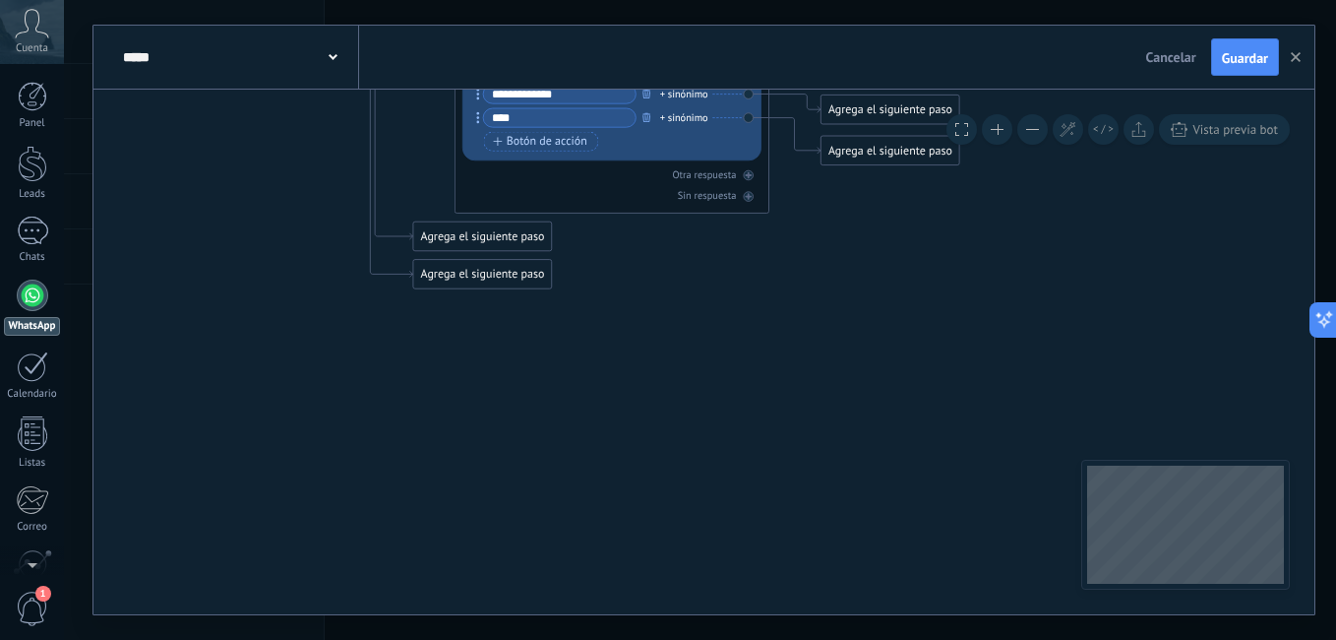
click at [869, 112] on div "Agrega el siguiente paso" at bounding box center [891, 109] width 138 height 26
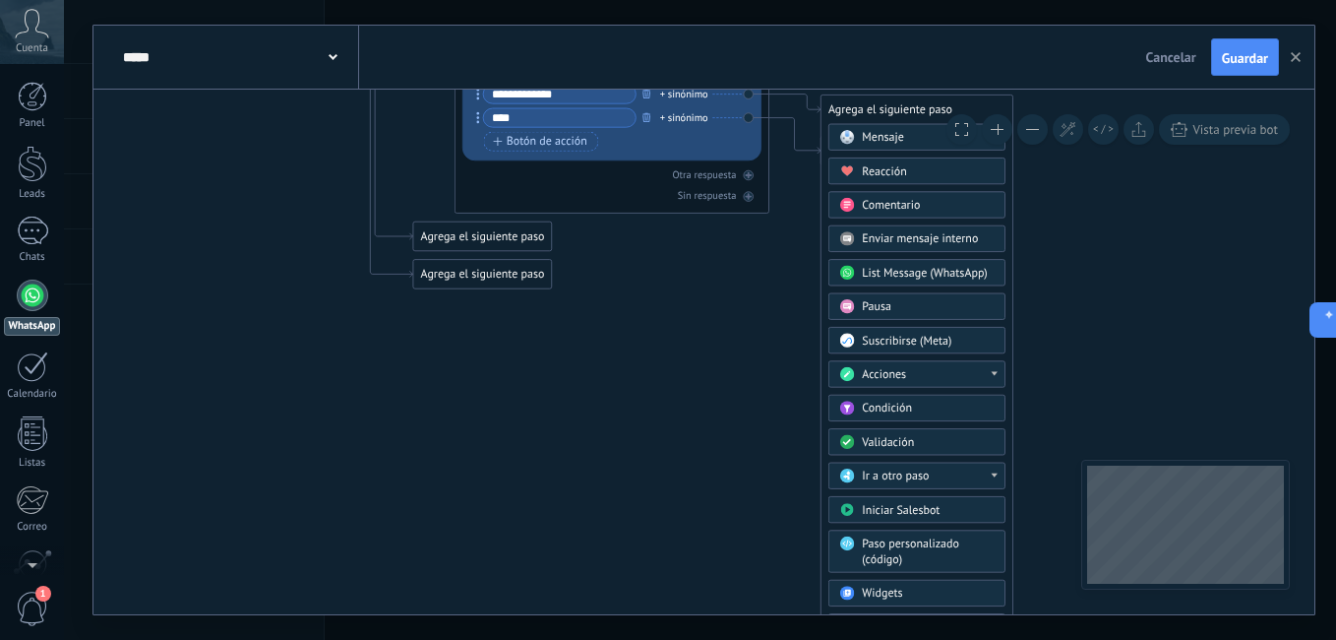
click at [989, 476] on div "Ir a otro paso" at bounding box center [928, 476] width 132 height 16
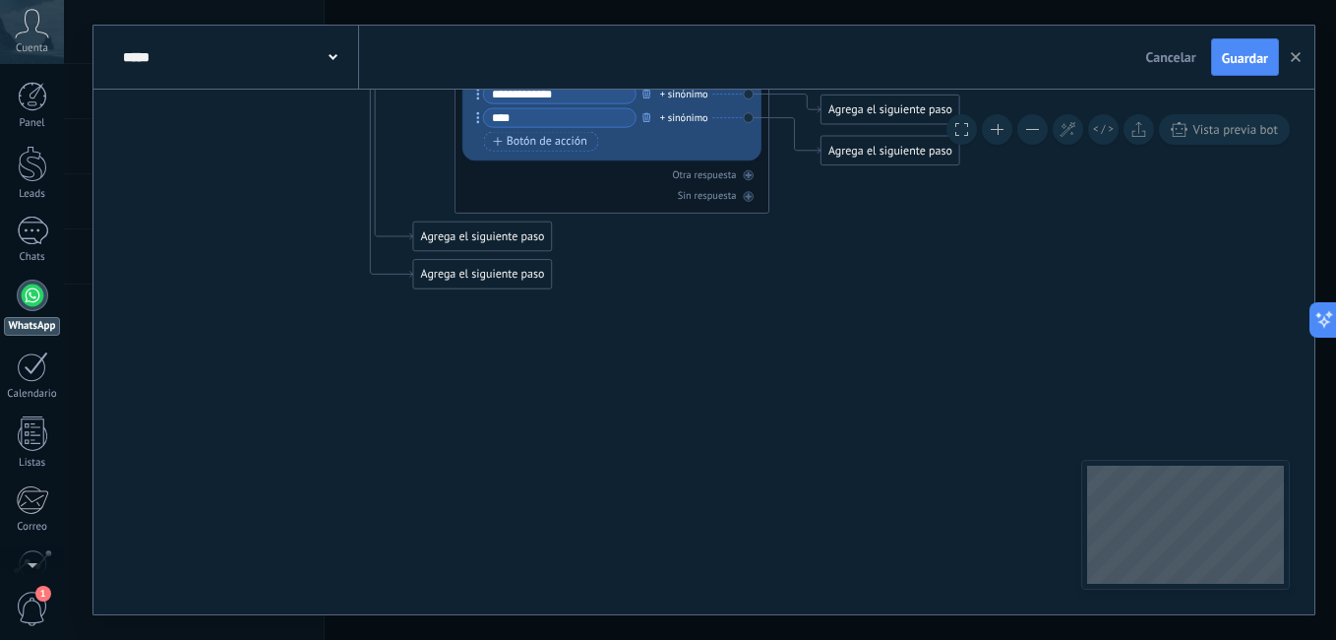
click at [896, 110] on div "Agrega el siguiente paso" at bounding box center [891, 109] width 138 height 26
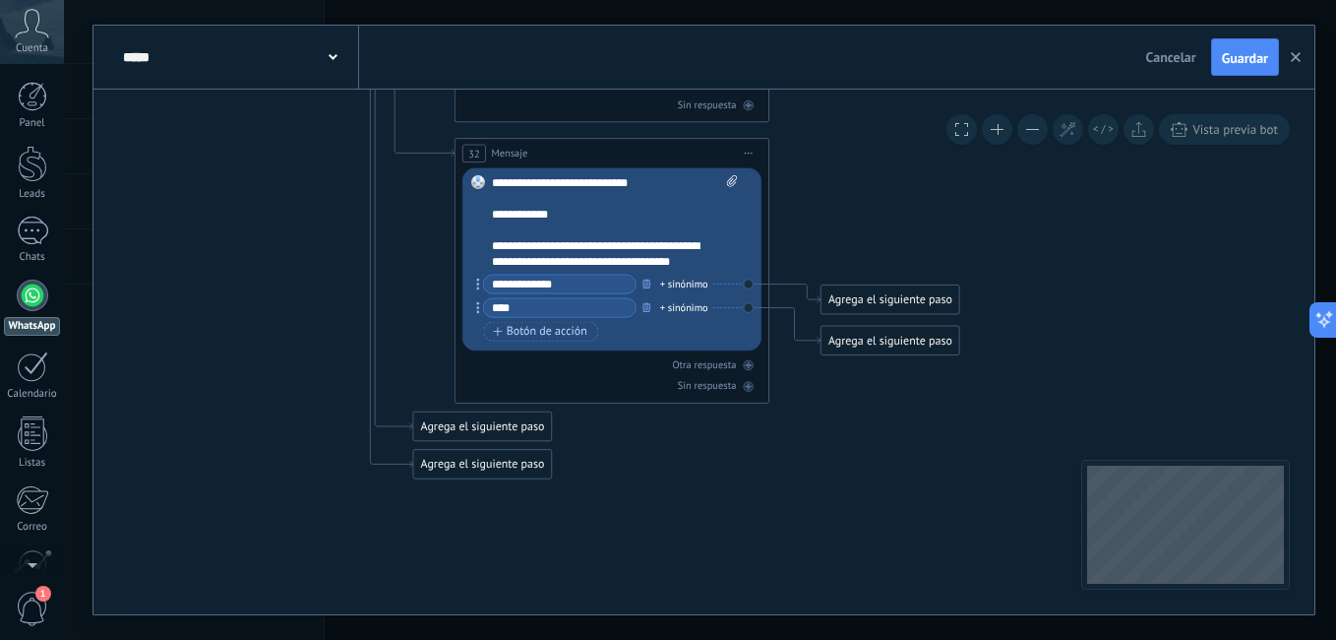
scroll to position [315, 0]
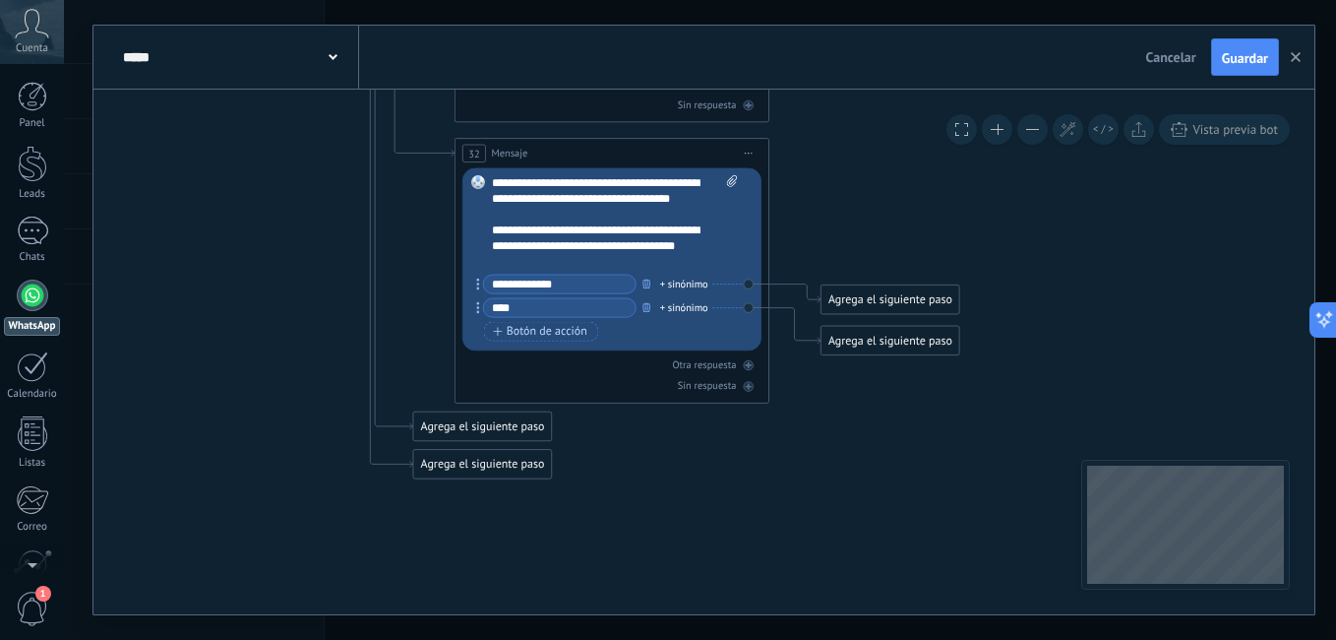
click at [898, 294] on div "Agrega el siguiente paso" at bounding box center [891, 299] width 138 height 26
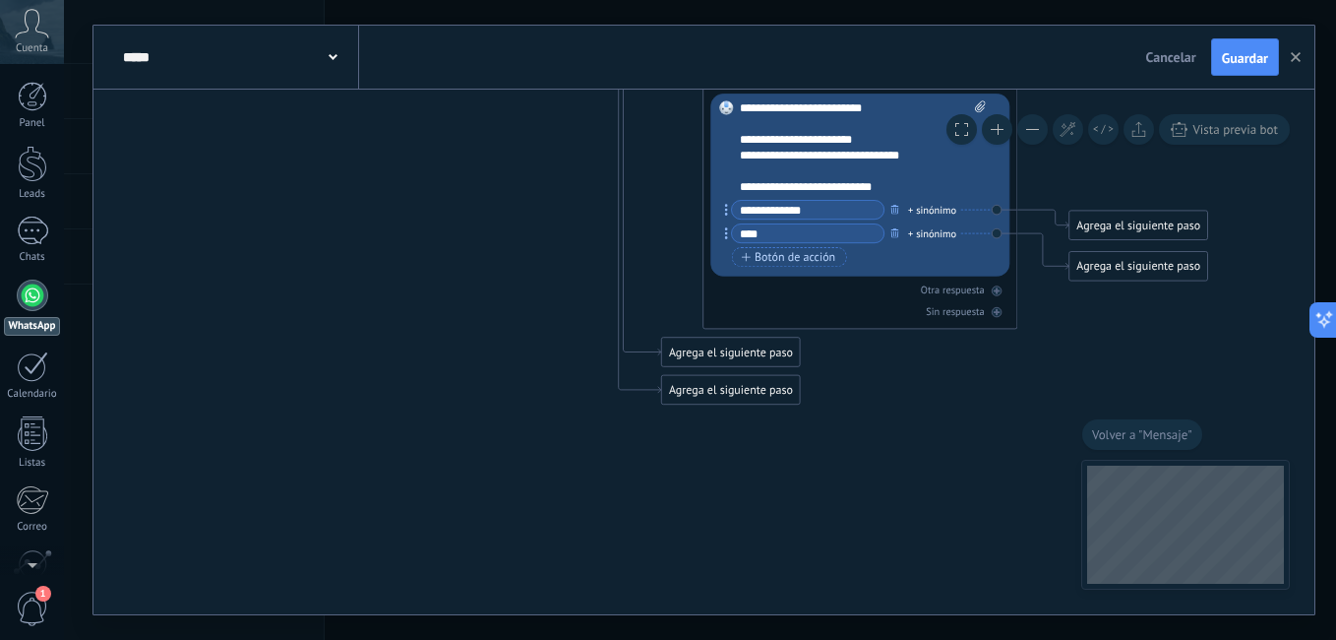
click at [700, 354] on div "Agrega el siguiente paso" at bounding box center [731, 352] width 138 height 26
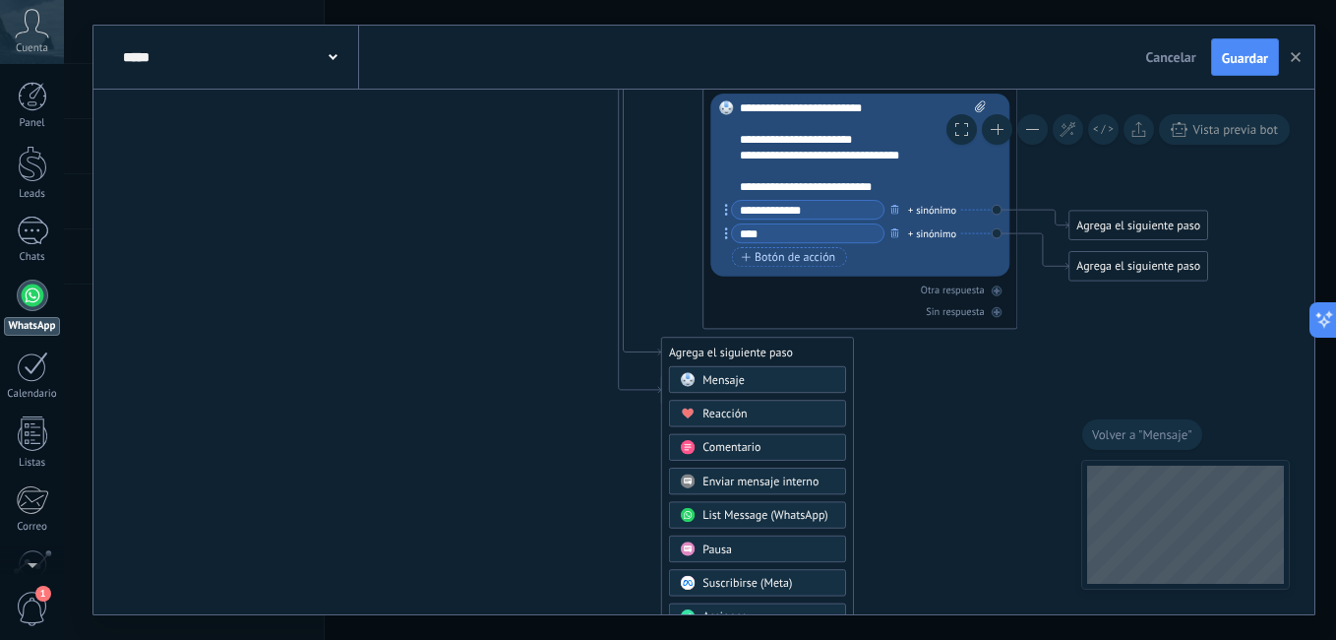
click at [728, 388] on div "Mensaje" at bounding box center [768, 380] width 132 height 16
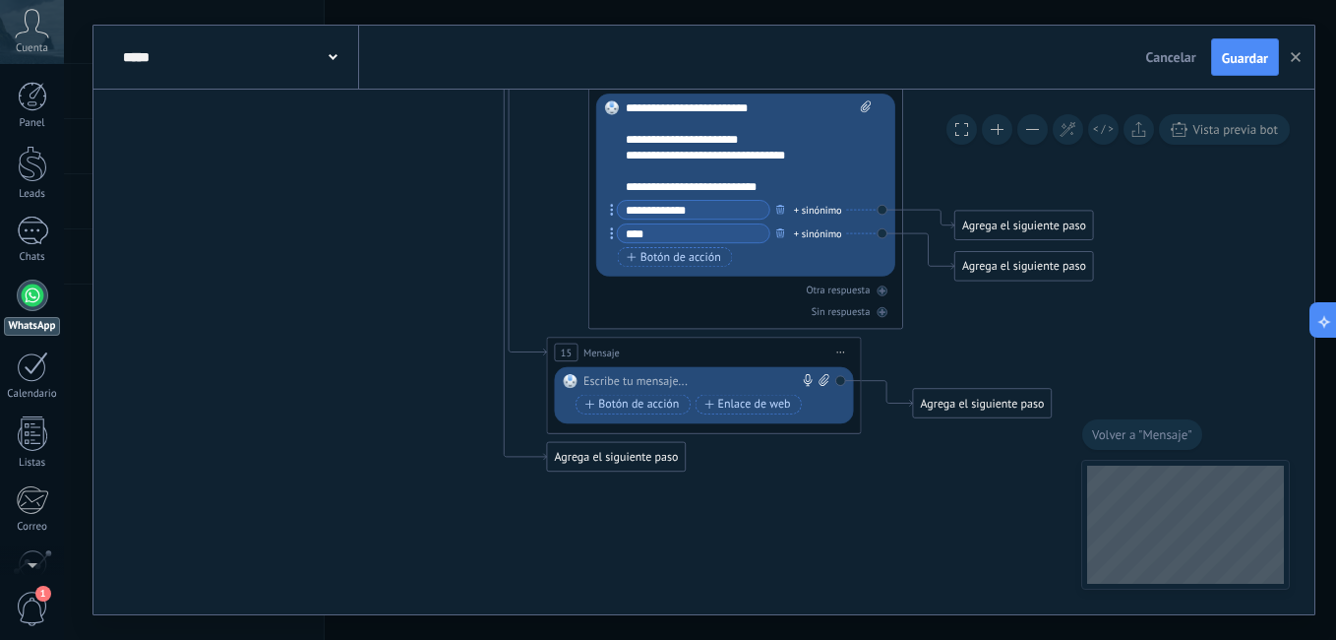
click at [686, 383] on div at bounding box center [700, 382] width 234 height 16
paste div
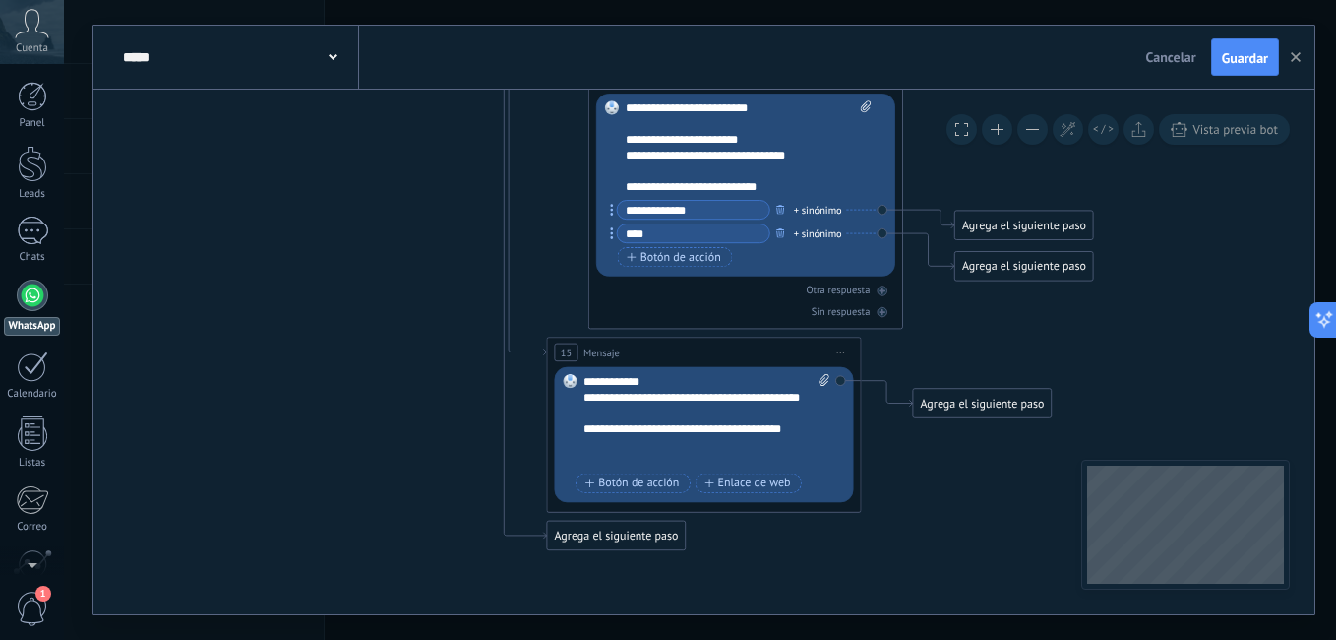
scroll to position [138, 0]
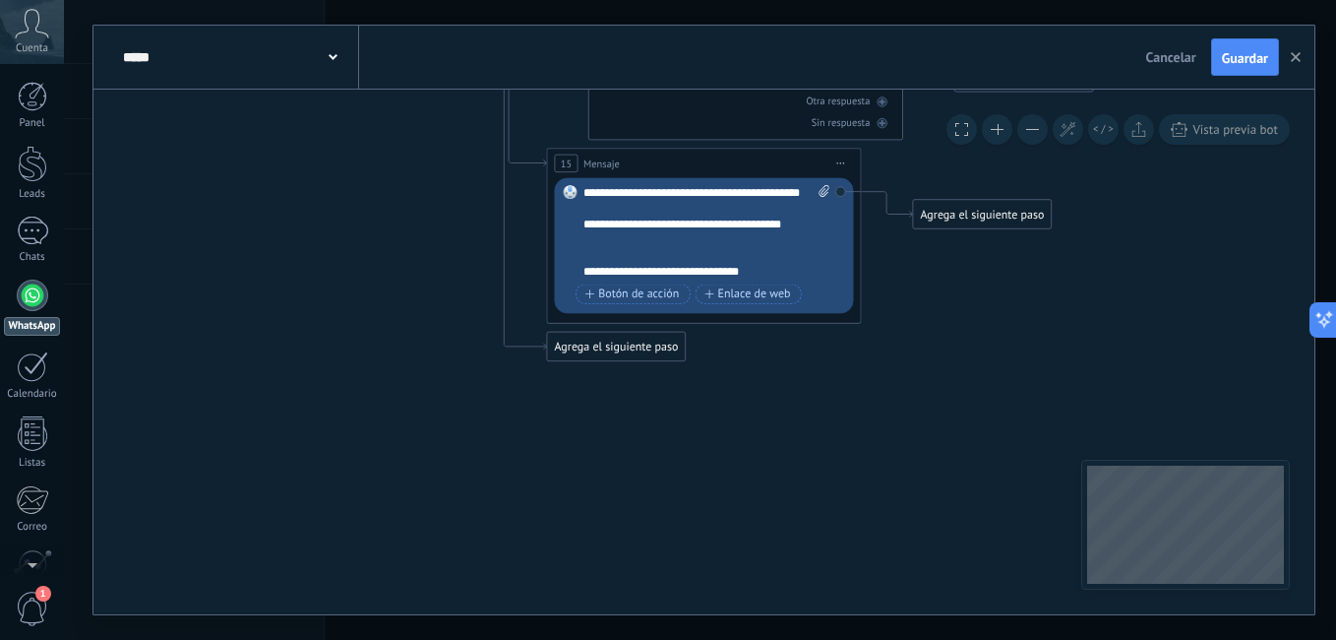
click at [757, 255] on div at bounding box center [698, 256] width 230 height 16
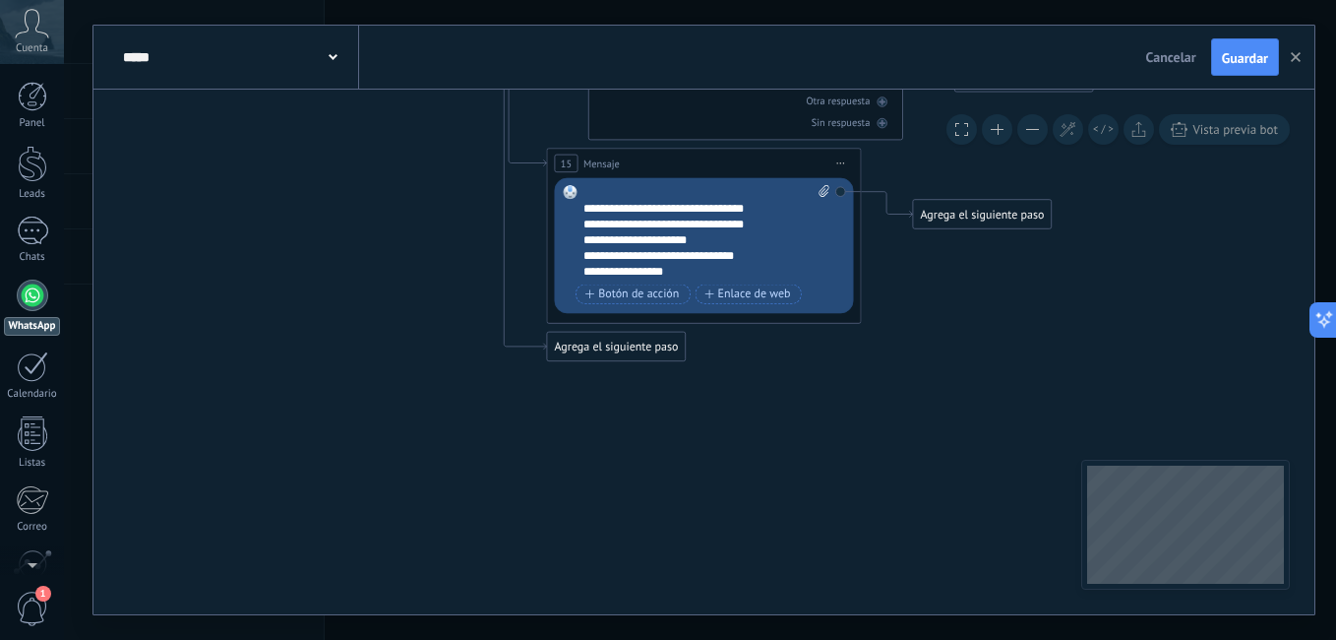
click at [732, 267] on div "**********" at bounding box center [692, 272] width 218 height 16
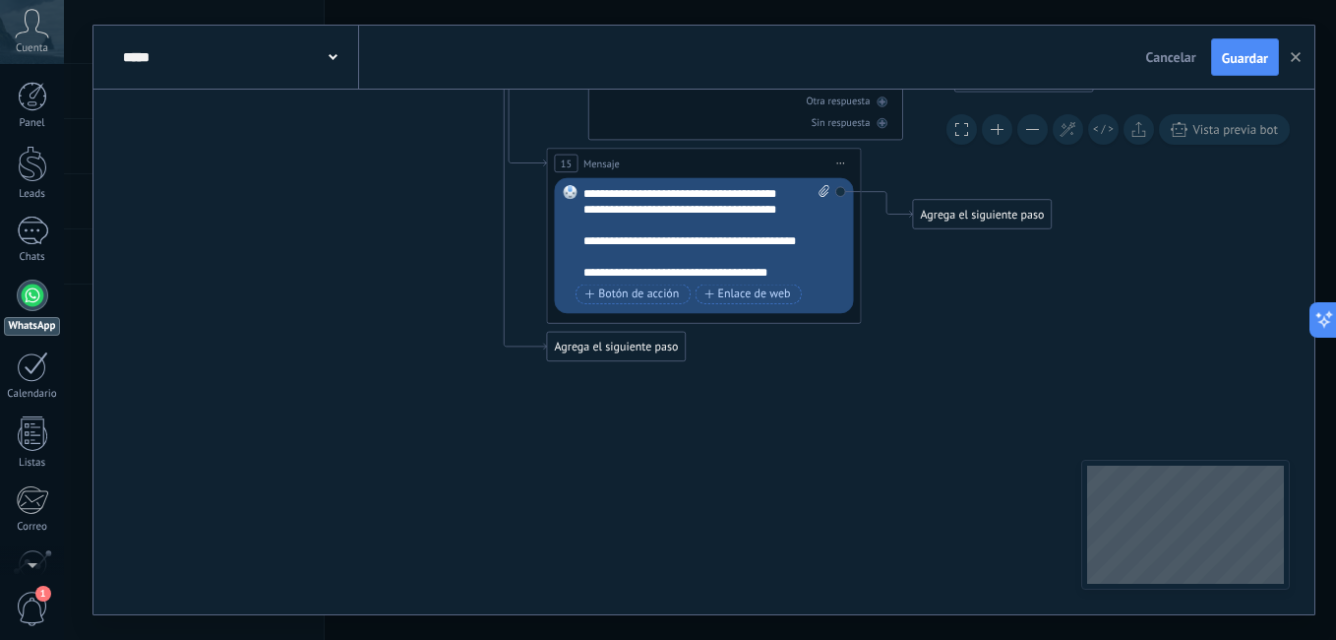
scroll to position [610, 0]
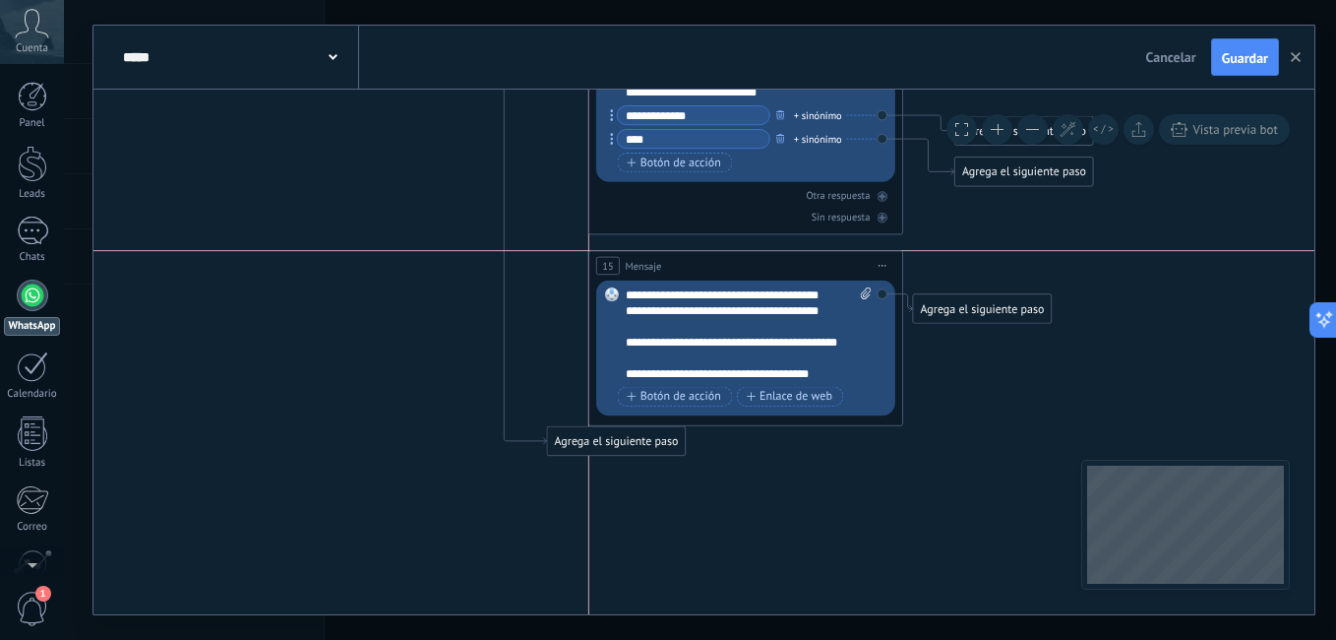
drag, startPoint x: 764, startPoint y: 261, endPoint x: 814, endPoint y: 275, distance: 51.4
click at [814, 275] on div "15 Mensaje ******* (a): Todos los contactos - canales seleccionados Todos los c…" at bounding box center [745, 266] width 313 height 30
click at [606, 458] on div "Agrega el siguiente paso" at bounding box center [616, 449] width 138 height 26
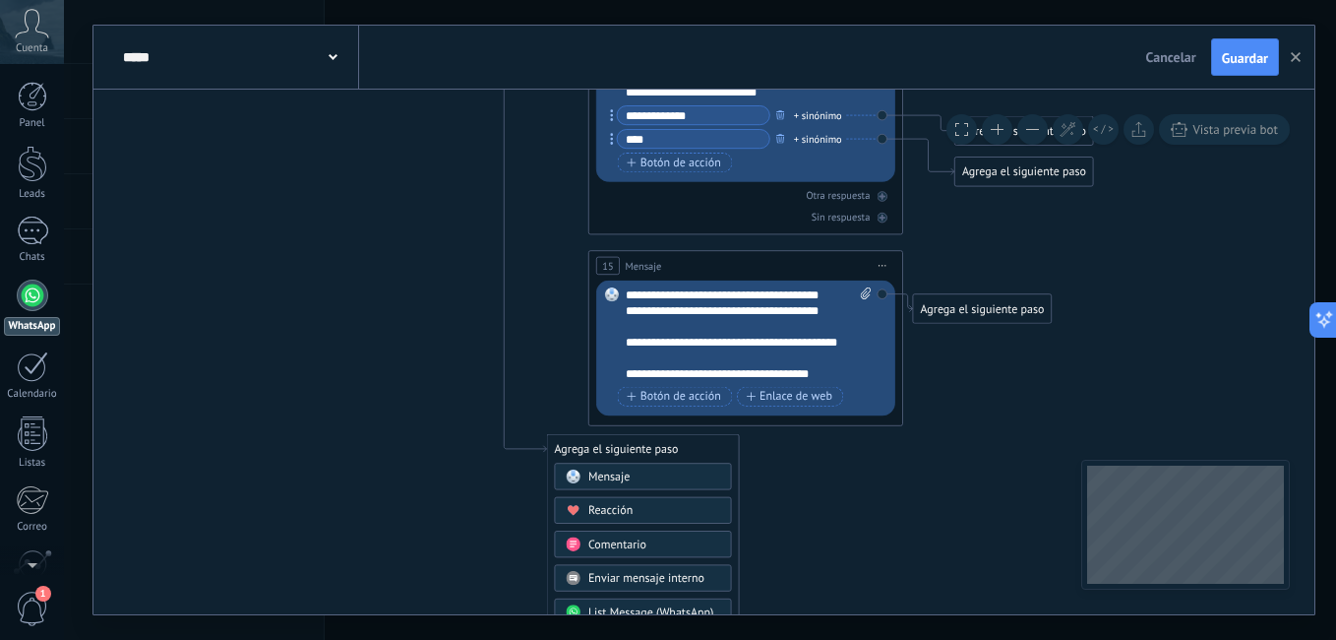
click at [616, 472] on span "Mensaje" at bounding box center [608, 476] width 41 height 15
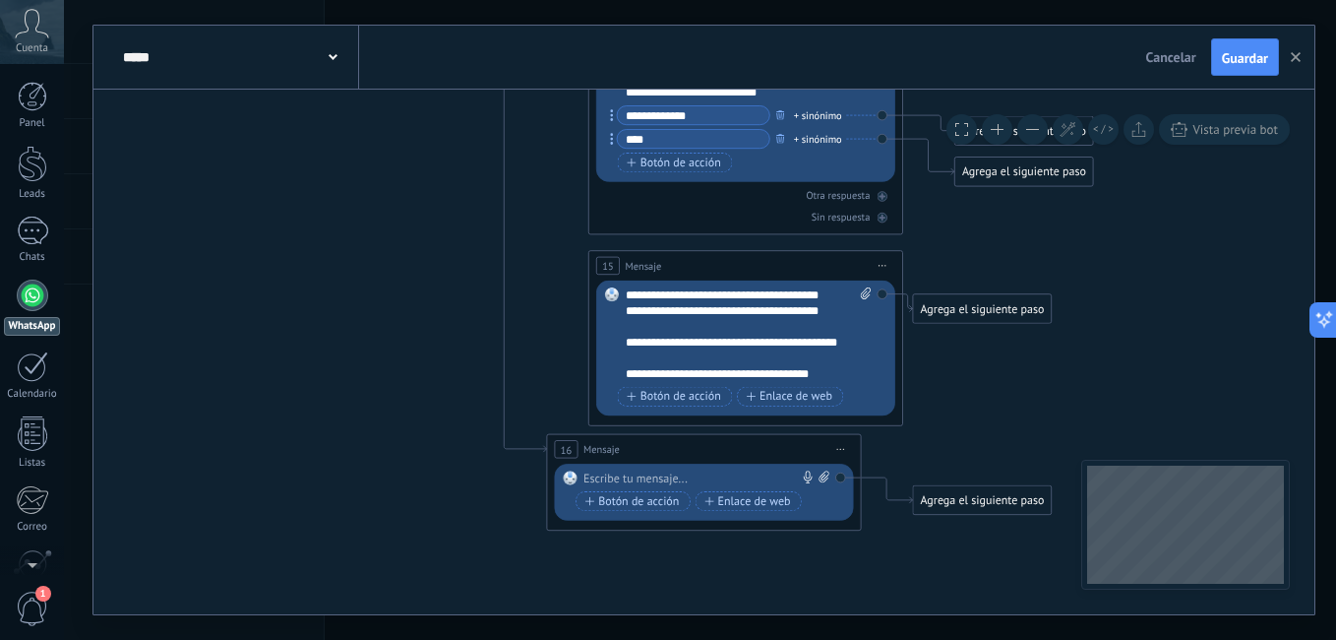
click at [629, 474] on div at bounding box center [700, 478] width 234 height 16
paste div
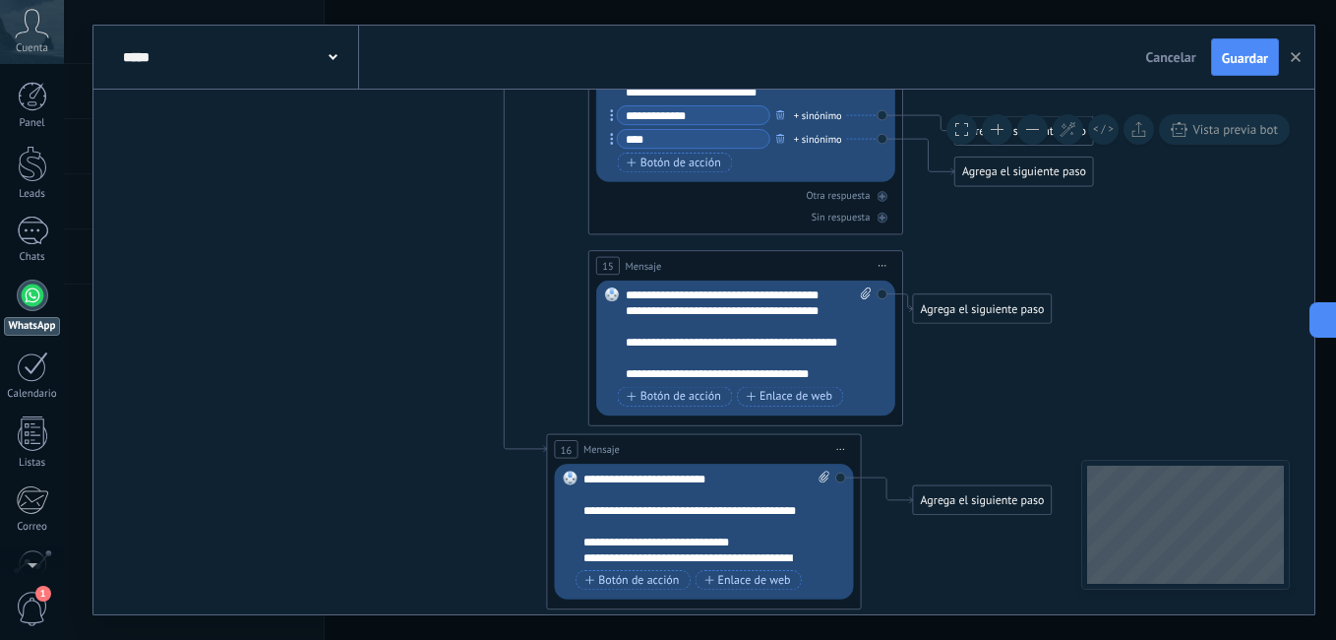
click at [738, 543] on div "**********" at bounding box center [692, 541] width 218 height 16
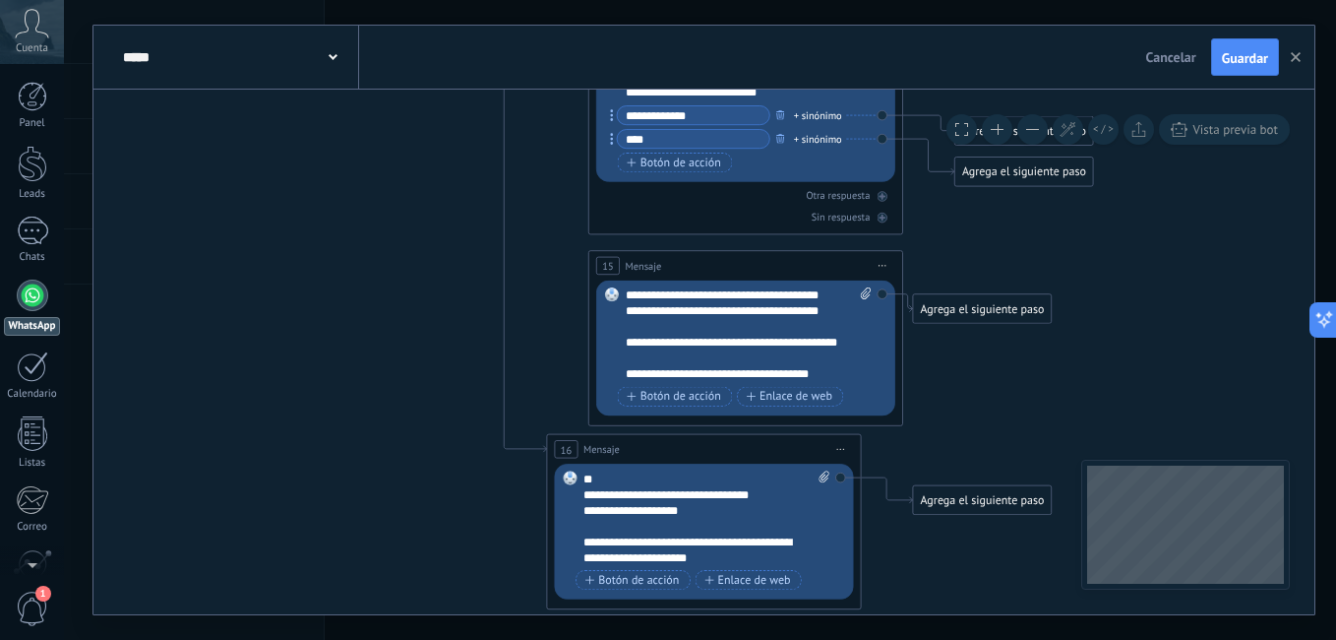
scroll to position [118, 0]
click at [740, 554] on div "**********" at bounding box center [692, 548] width 218 height 31
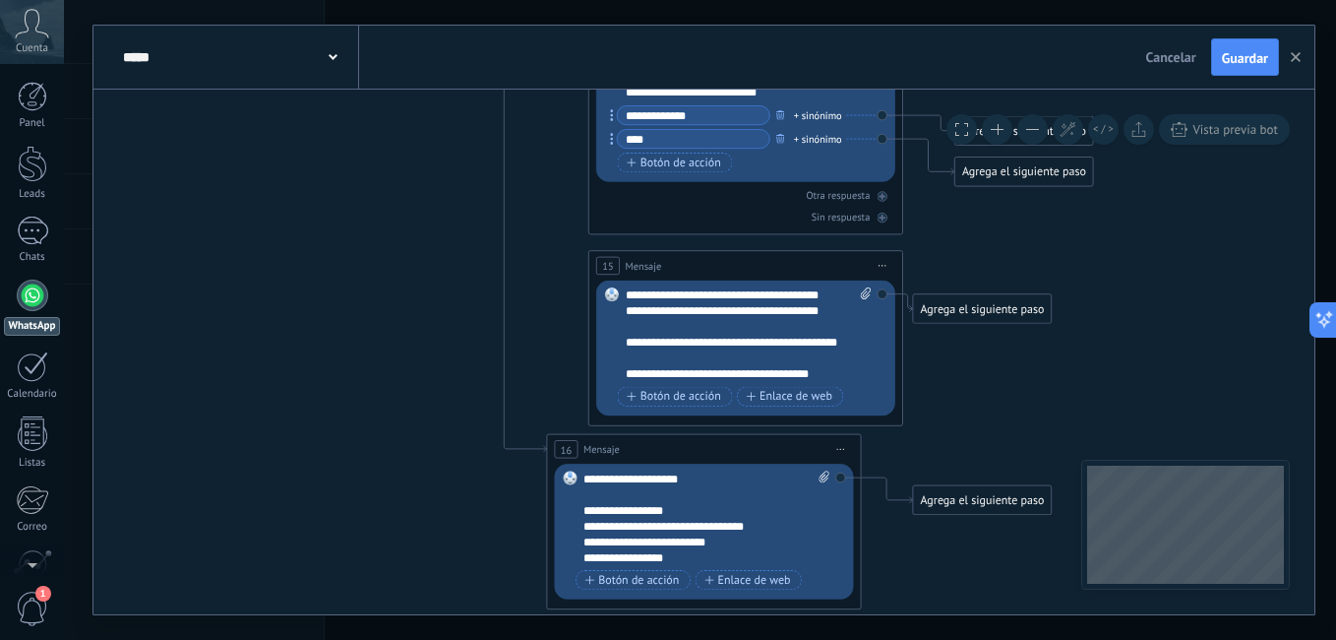
scroll to position [354, 0]
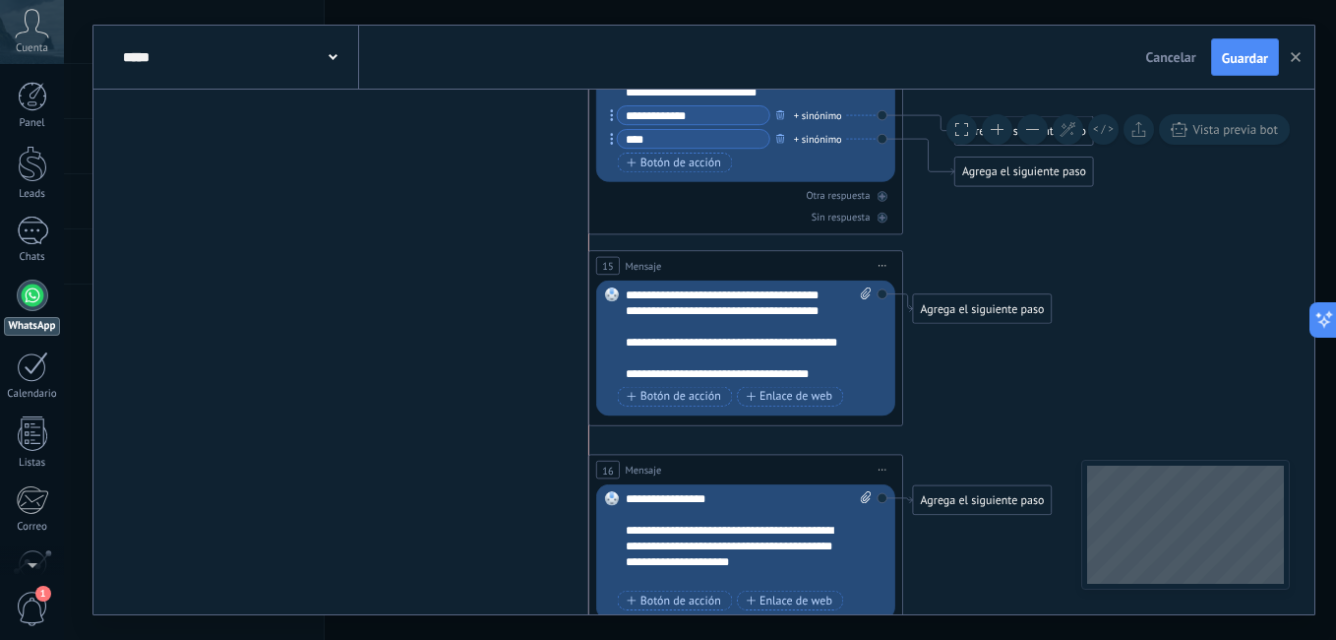
drag, startPoint x: 768, startPoint y: 445, endPoint x: 814, endPoint y: 465, distance: 49.7
click at [814, 465] on div "16 Mensaje ******* (a): Todos los contactos - canales seleccionados Todos los c…" at bounding box center [745, 470] width 313 height 30
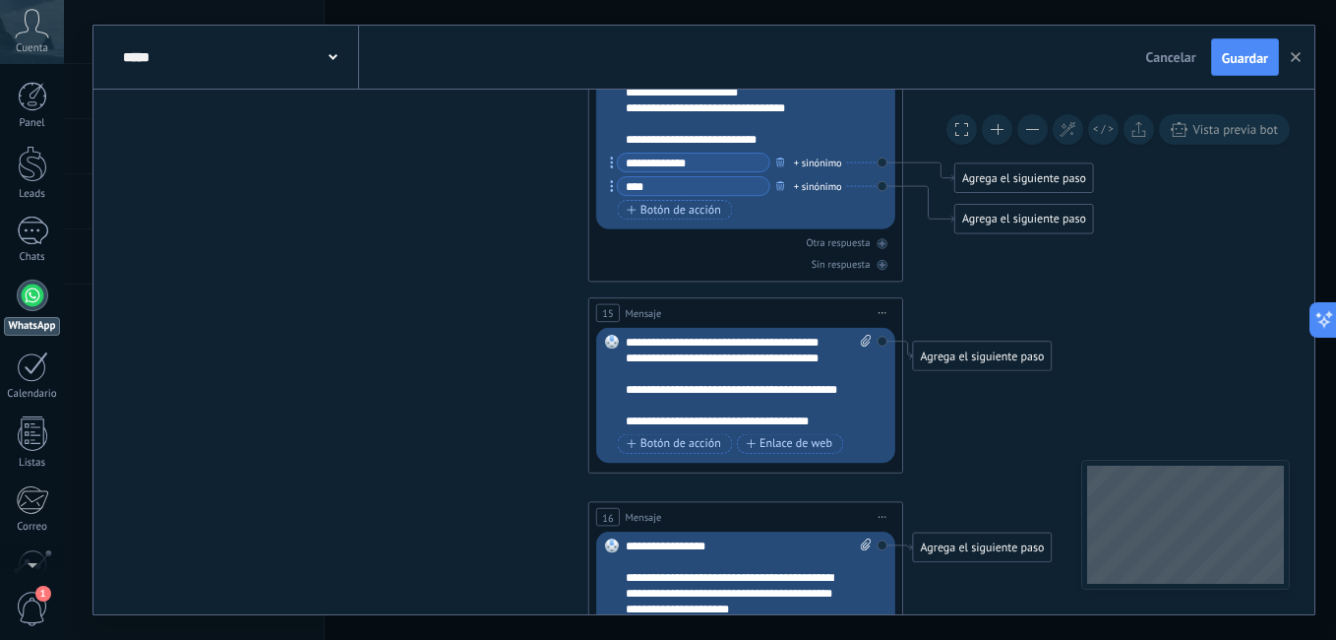
click at [720, 309] on div "15 Mensaje ******* (a): Todos los contactos - canales seleccionados Todos los c…" at bounding box center [745, 313] width 313 height 30
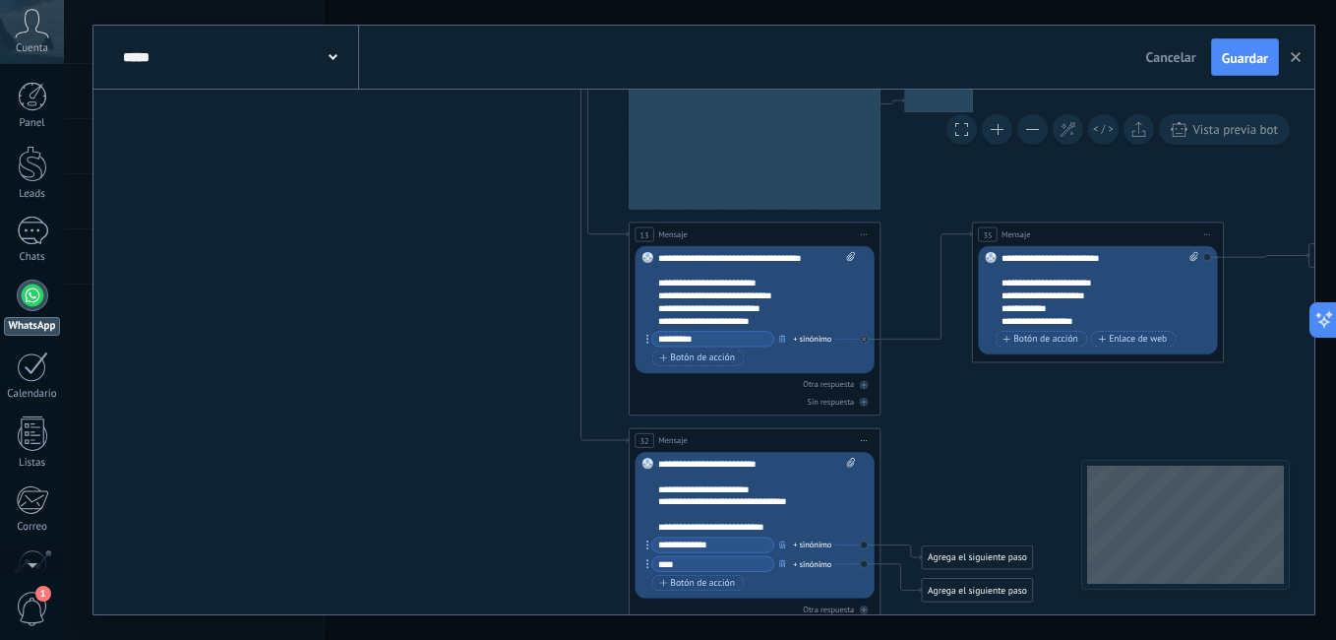
drag, startPoint x: 493, startPoint y: 378, endPoint x: 474, endPoint y: 306, distance: 74.2
click at [551, 639] on div "**********" at bounding box center [700, 320] width 1272 height 640
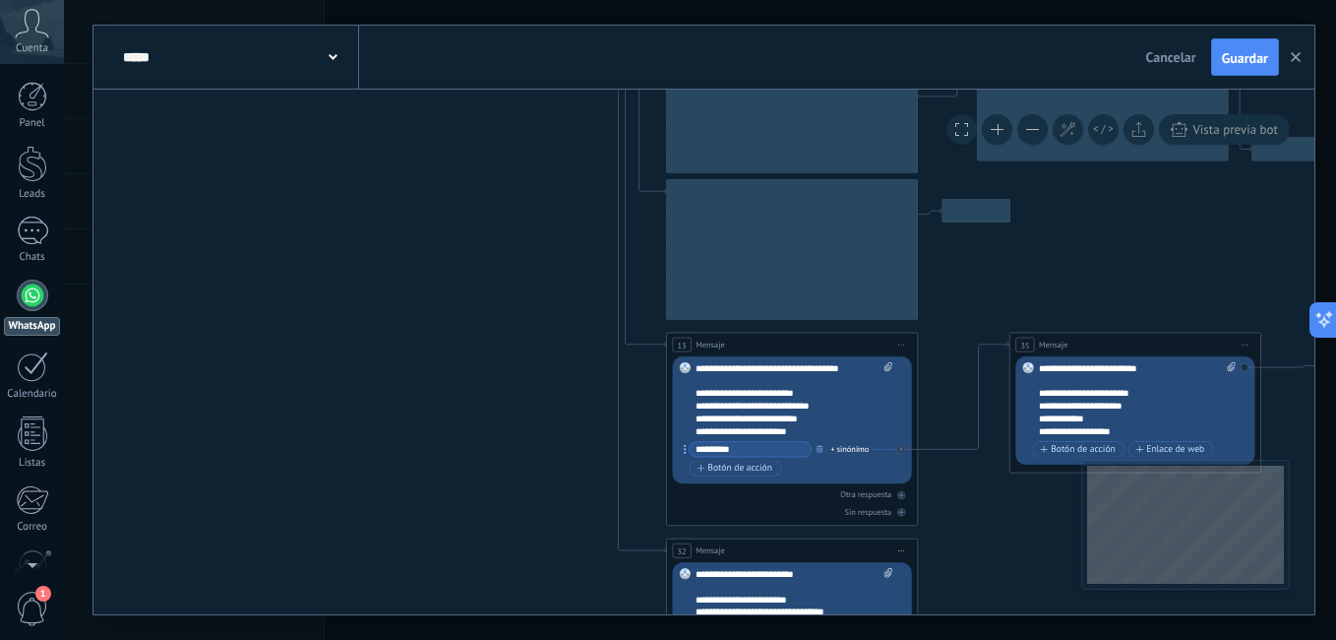
drag, startPoint x: 471, startPoint y: 373, endPoint x: 485, endPoint y: 407, distance: 37.1
click at [513, 528] on icon "15 Mensaje 16 Mensaje" at bounding box center [629, 152] width 2202 height 2459
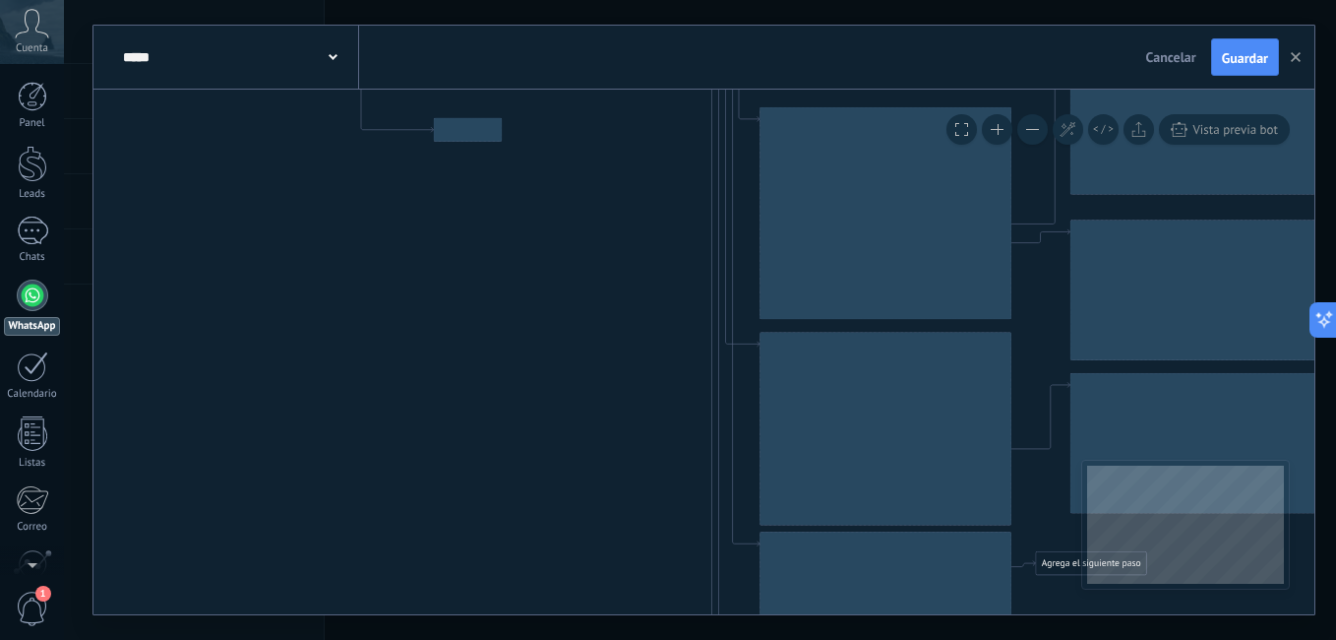
drag, startPoint x: 459, startPoint y: 294, endPoint x: 508, endPoint y: 497, distance: 208.3
click at [506, 498] on icon "15 Mensaje 16 Mensaje" at bounding box center [722, 504] width 2202 height 2459
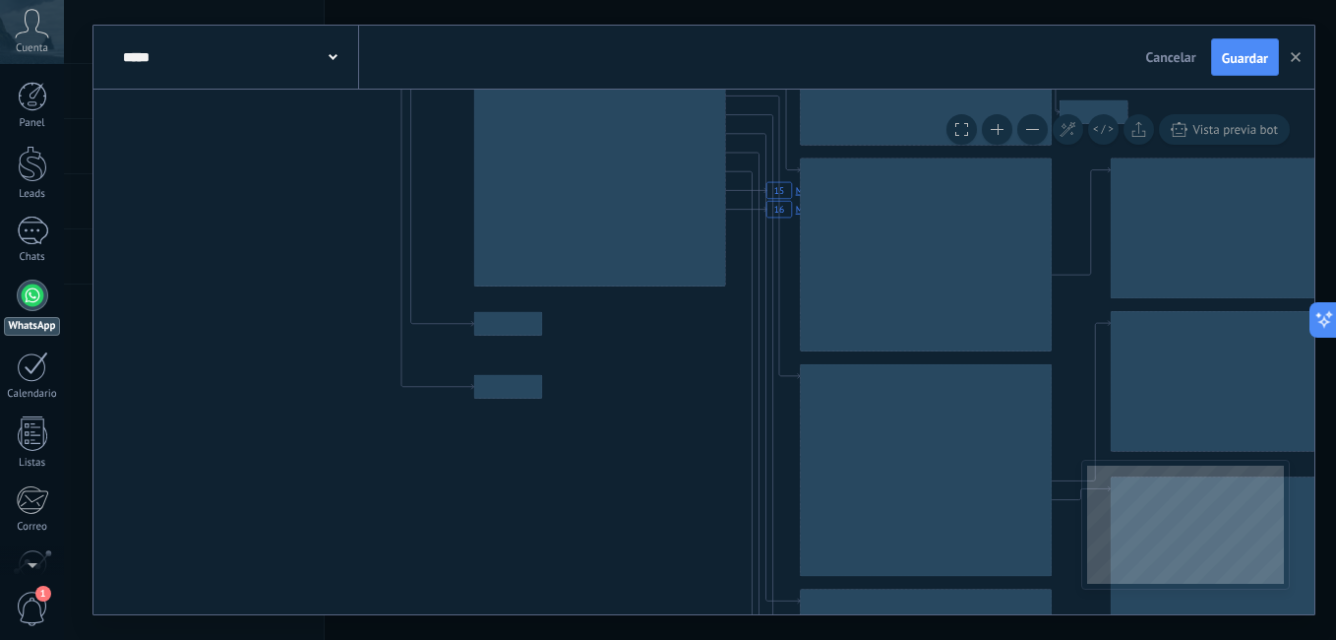
drag, startPoint x: 509, startPoint y: 392, endPoint x: 518, endPoint y: 448, distance: 56.8
click at [518, 398] on div at bounding box center [508, 387] width 69 height 24
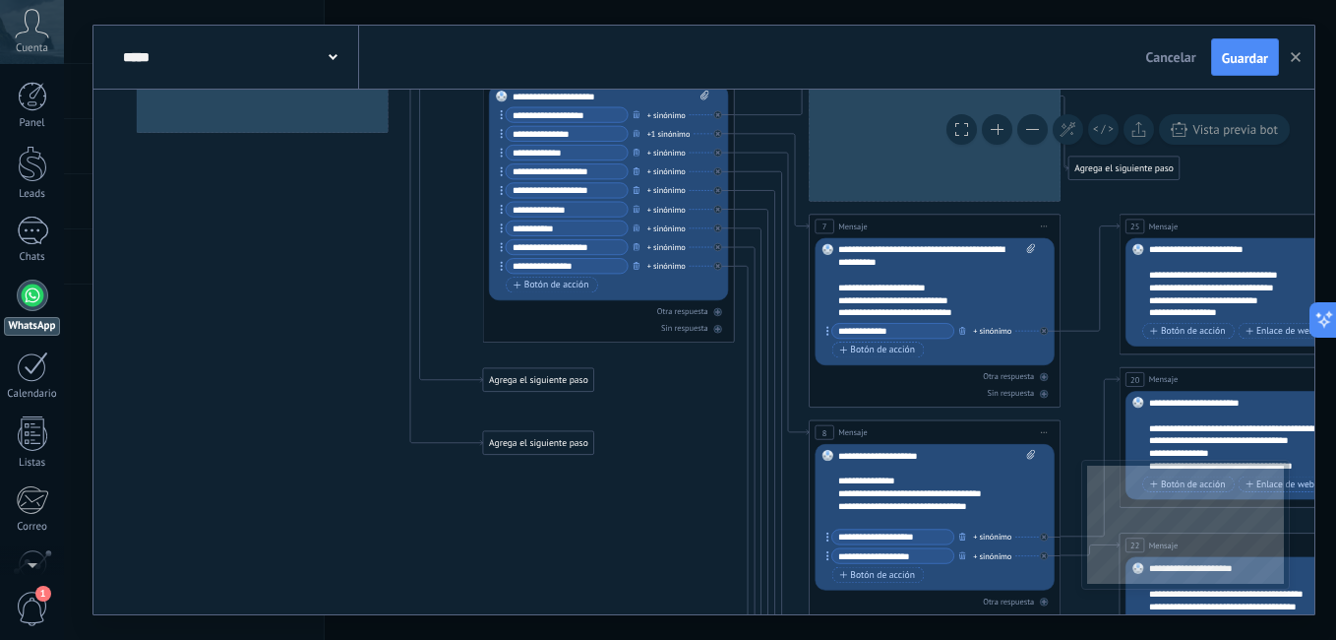
drag, startPoint x: 672, startPoint y: 520, endPoint x: 579, endPoint y: 138, distance: 393.7
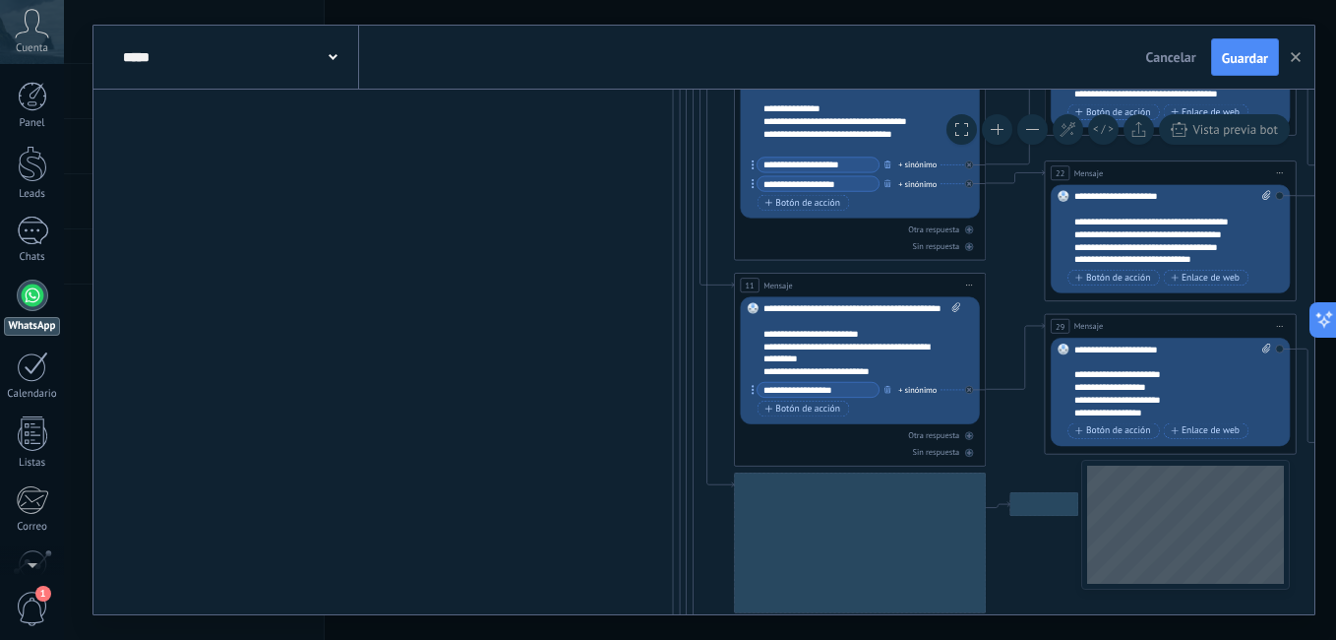
drag, startPoint x: 596, startPoint y: 389, endPoint x: 559, endPoint y: 178, distance: 213.8
click at [566, 179] on icon at bounding box center [697, 445] width 2202 height 2459
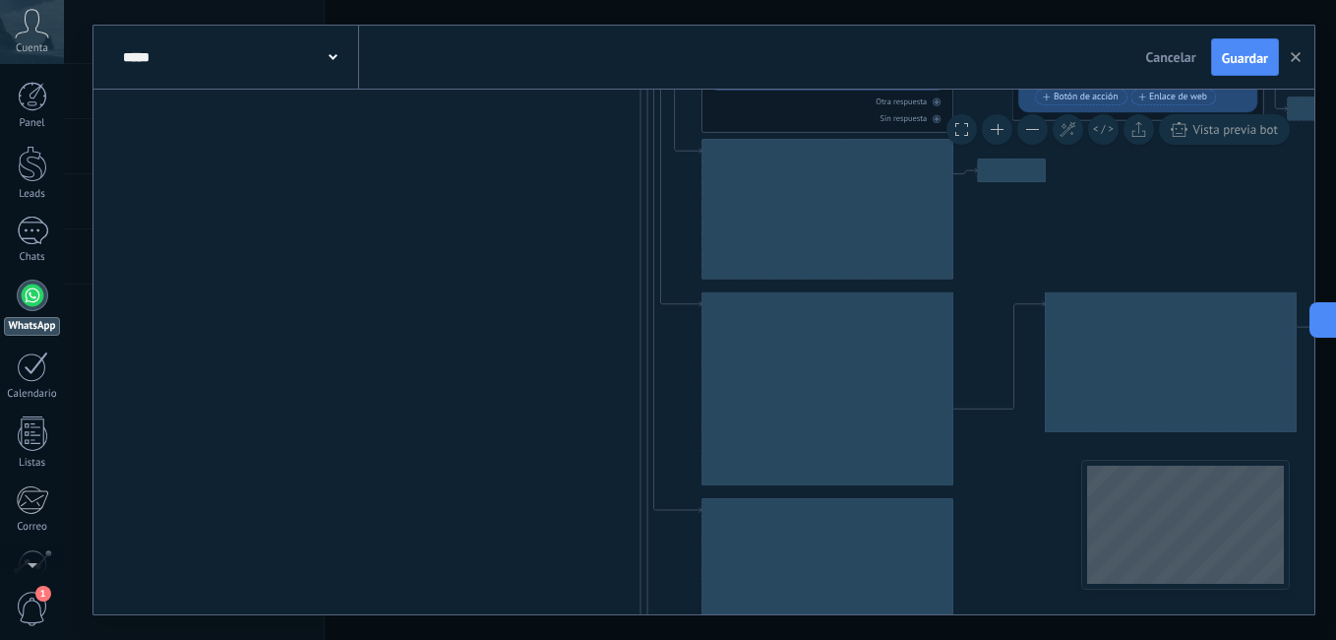
drag, startPoint x: 537, startPoint y: 242, endPoint x: 519, endPoint y: 386, distance: 144.7
click at [531, 202] on icon at bounding box center [664, 111] width 2202 height 2459
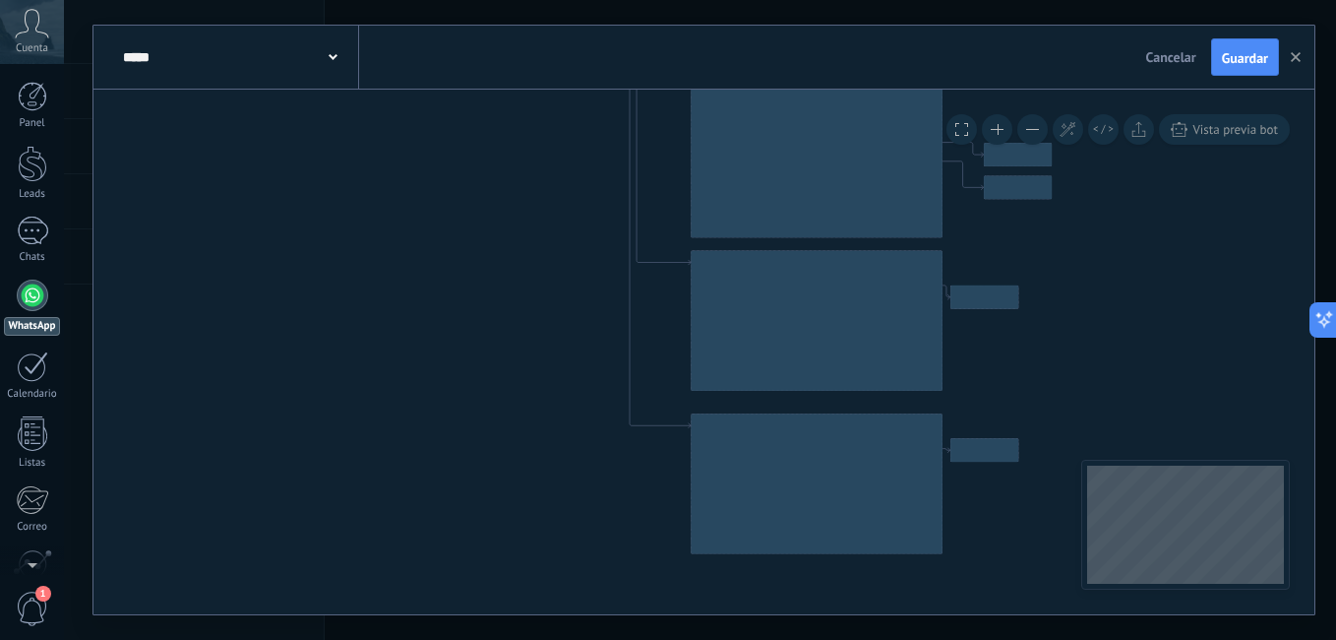
drag, startPoint x: 525, startPoint y: 168, endPoint x: 513, endPoint y: 173, distance: 13.7
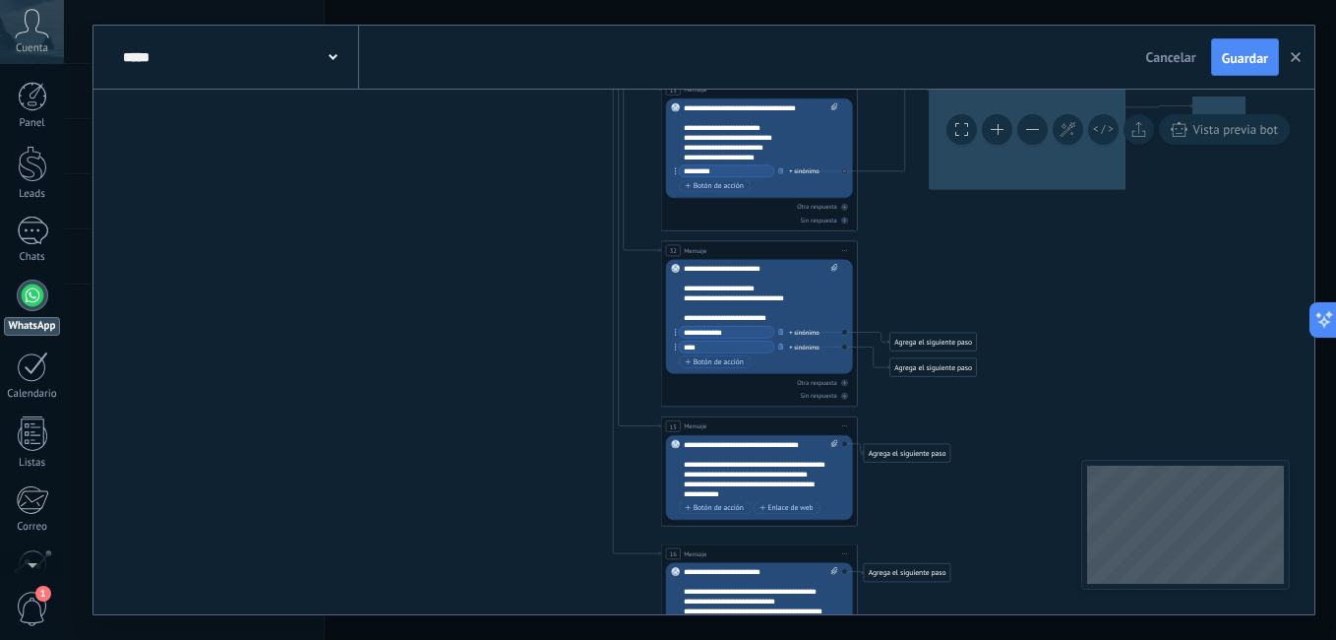
drag, startPoint x: 475, startPoint y: 386, endPoint x: 484, endPoint y: 507, distance: 121.3
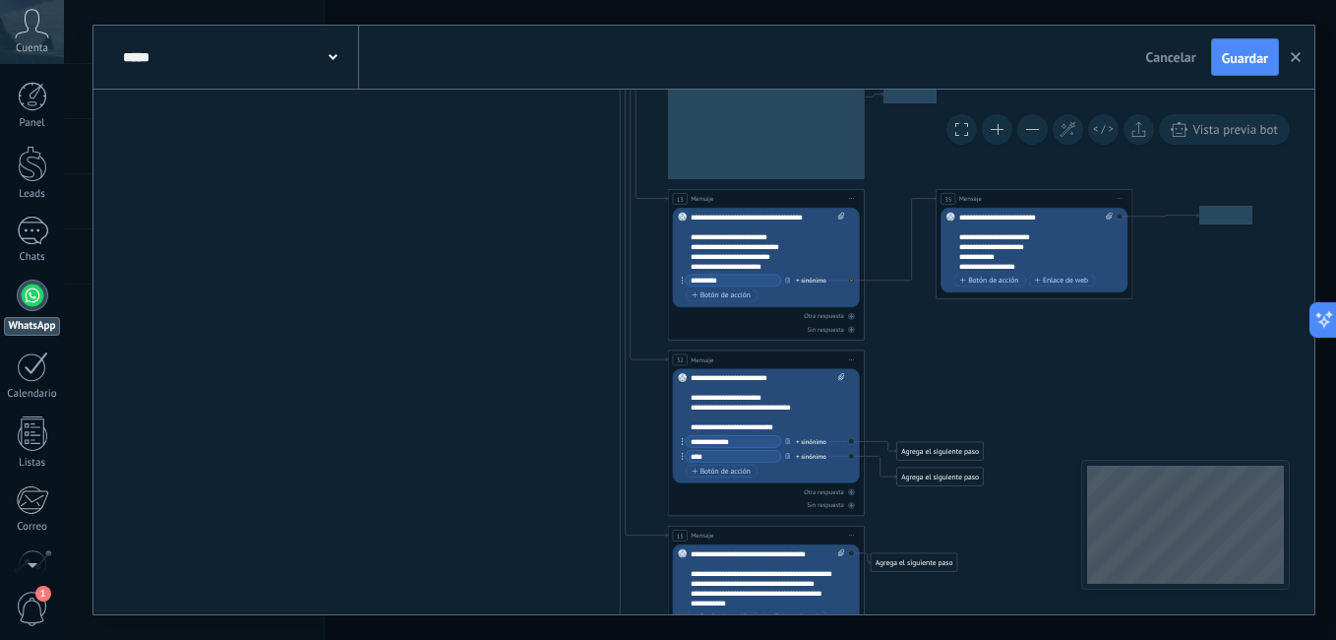
drag, startPoint x: 509, startPoint y: 419, endPoint x: 518, endPoint y: 530, distance: 111.5
click at [517, 533] on icon at bounding box center [639, 48] width 1721 height 1920
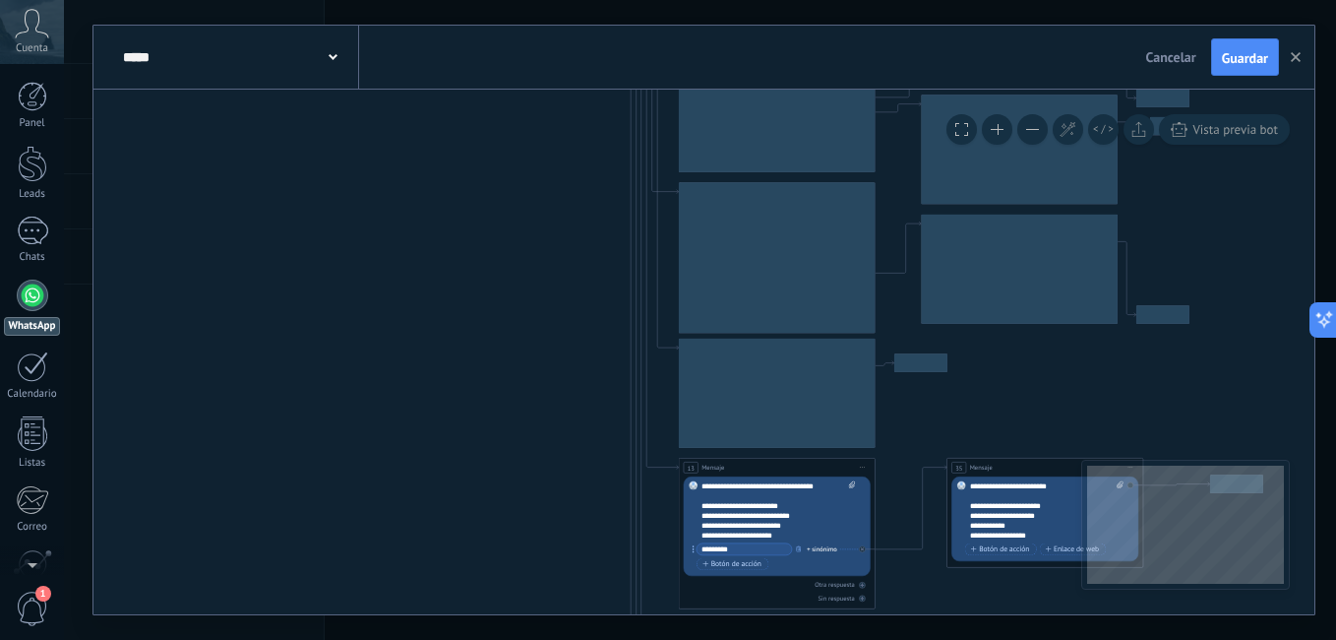
drag, startPoint x: 517, startPoint y: 531, endPoint x: 518, endPoint y: 422, distance: 109.2
click at [518, 551] on icon at bounding box center [649, 317] width 1721 height 1920
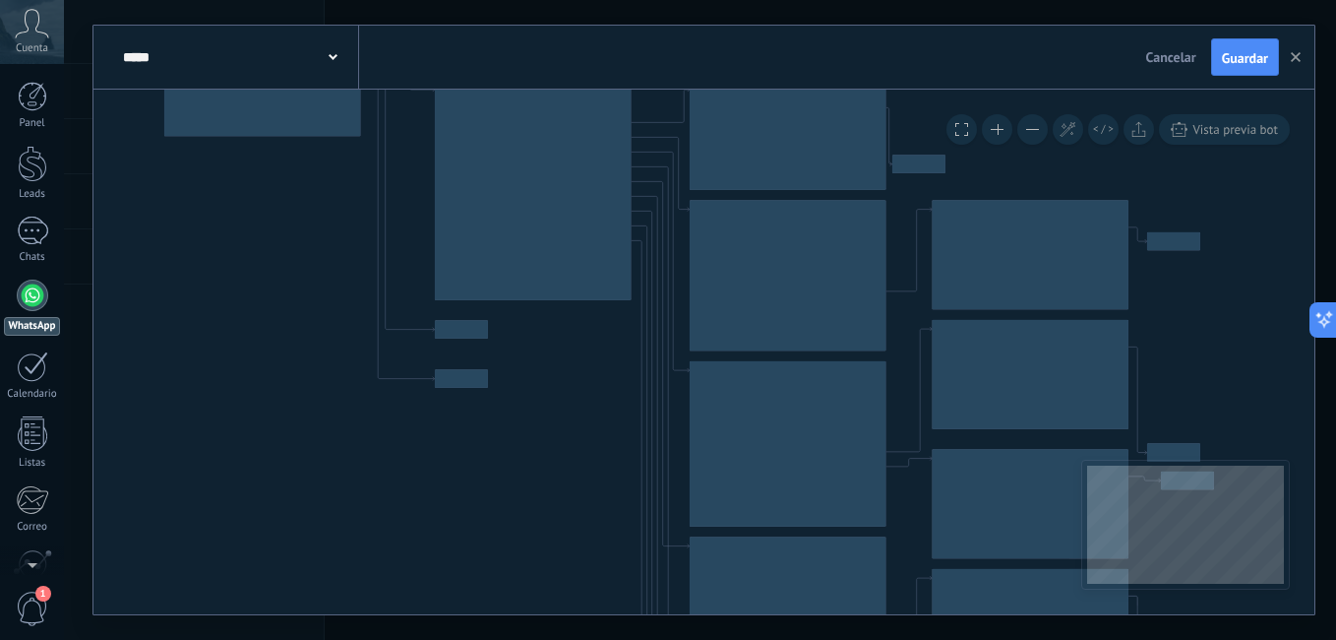
drag, startPoint x: 506, startPoint y: 336, endPoint x: 528, endPoint y: 494, distance: 159.0
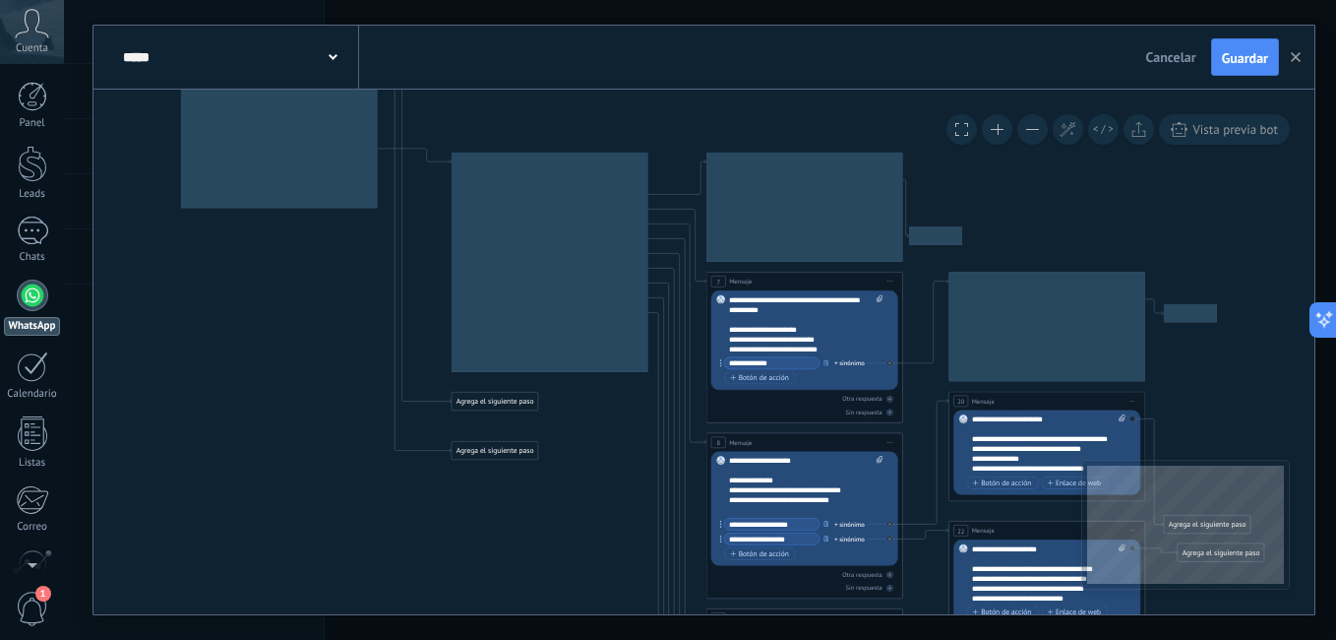
drag, startPoint x: 557, startPoint y: 362, endPoint x: 565, endPoint y: 407, distance: 45.9
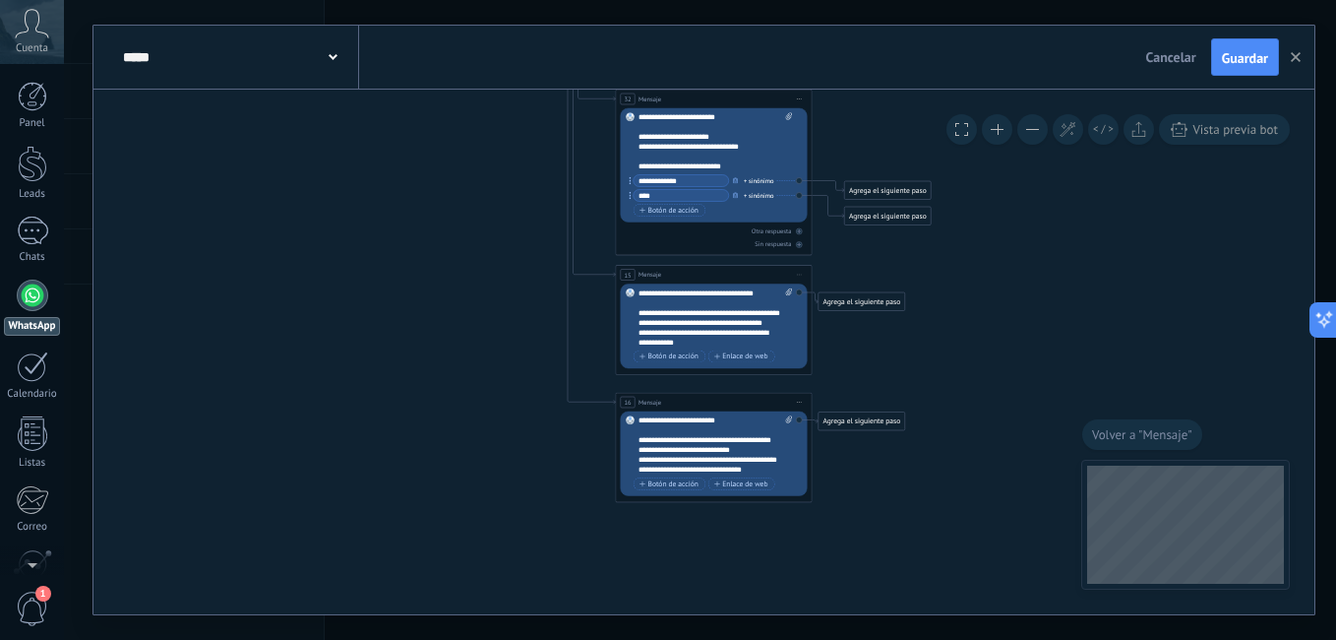
drag, startPoint x: 460, startPoint y: 192, endPoint x: 467, endPoint y: 267, distance: 75.1
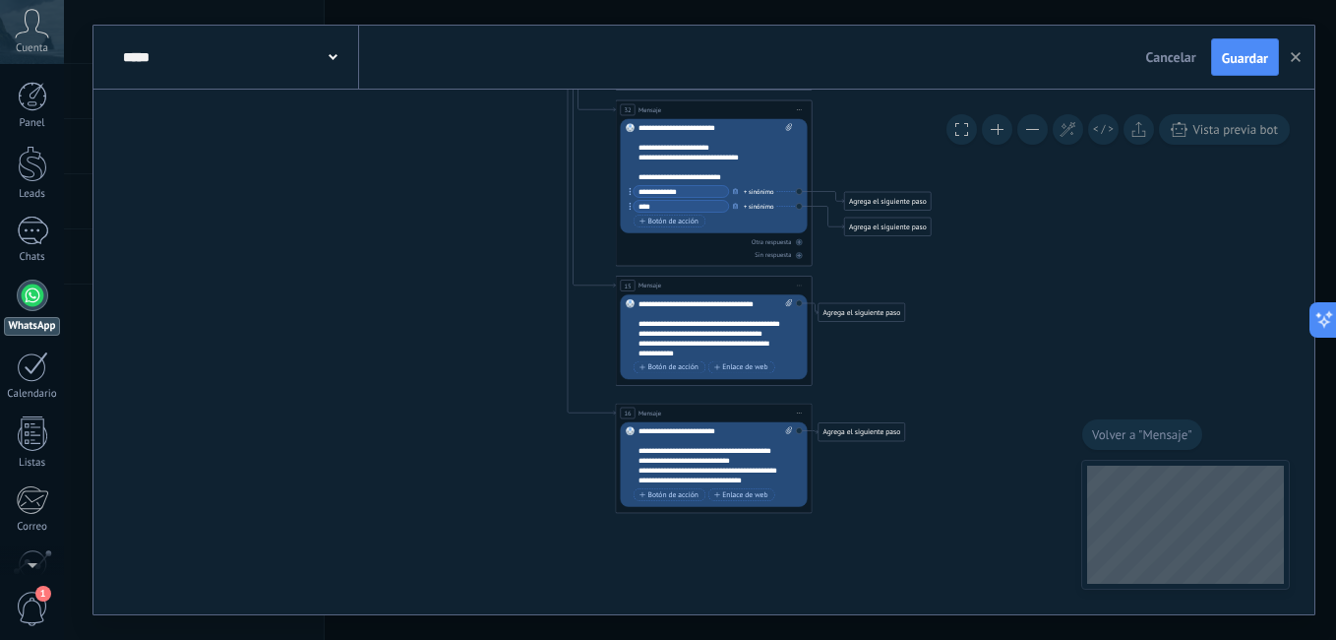
click at [717, 452] on div "**********" at bounding box center [716, 455] width 154 height 59
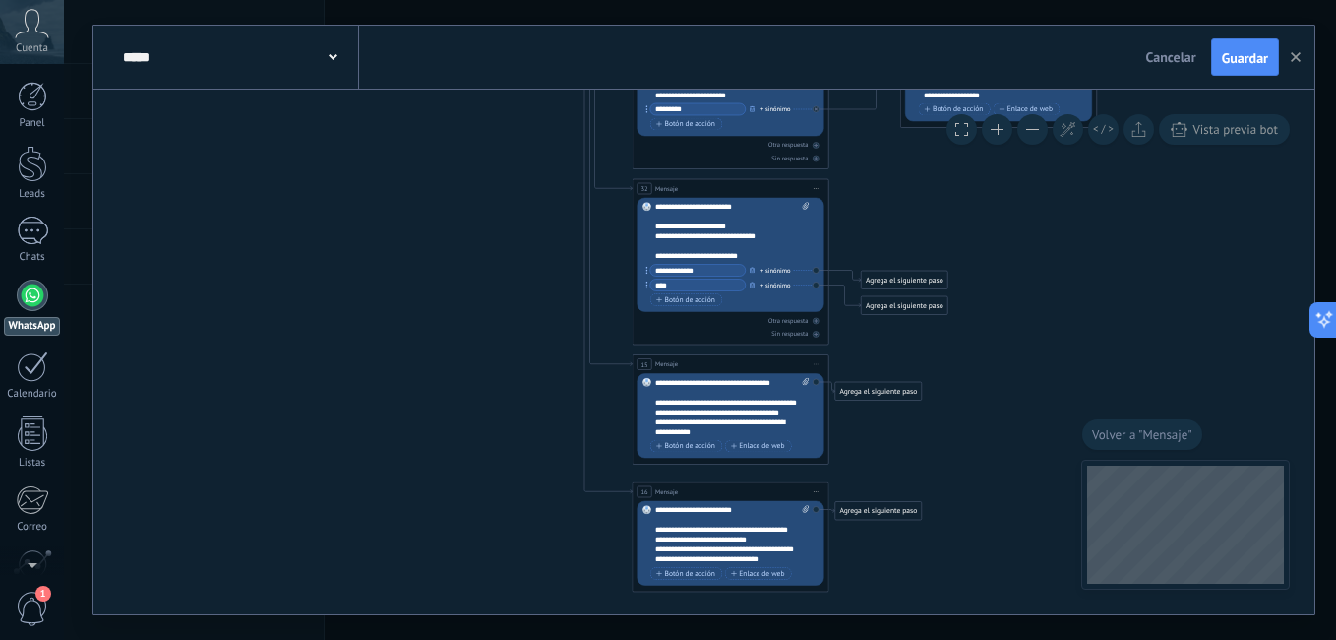
drag, startPoint x: 452, startPoint y: 188, endPoint x: 491, endPoint y: 382, distance: 197.8
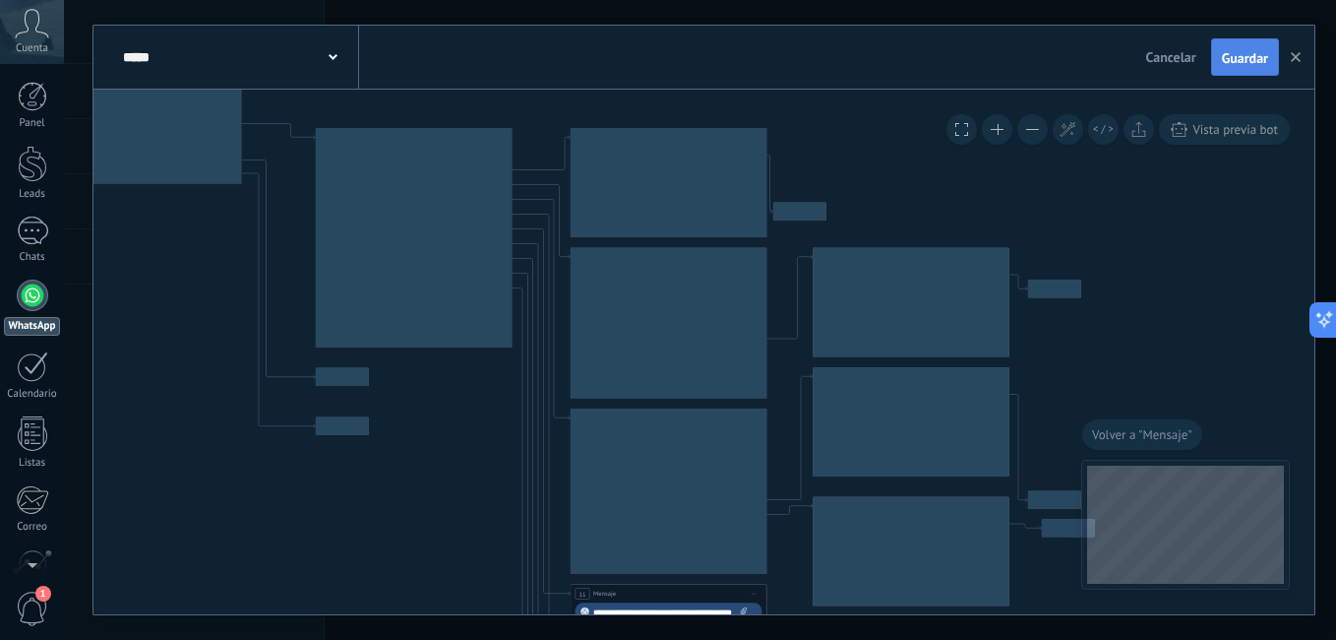
click at [1239, 60] on span "Guardar" at bounding box center [1245, 58] width 46 height 14
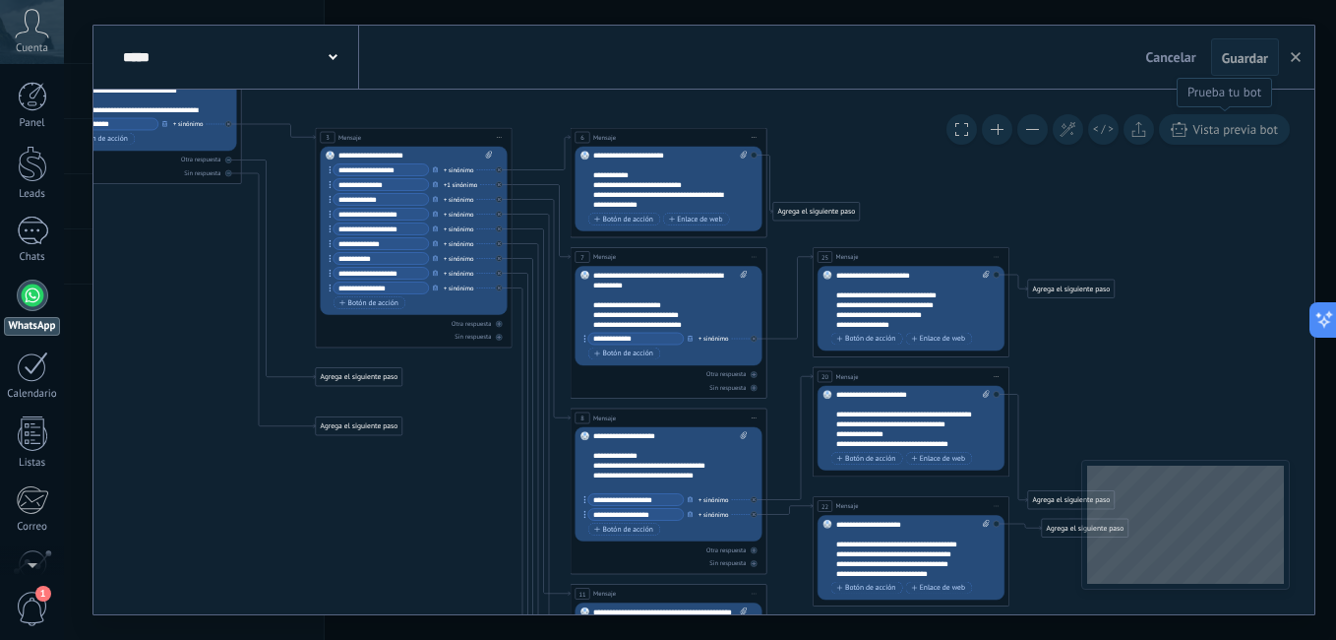
click at [1171, 133] on icon at bounding box center [1179, 129] width 17 height 15
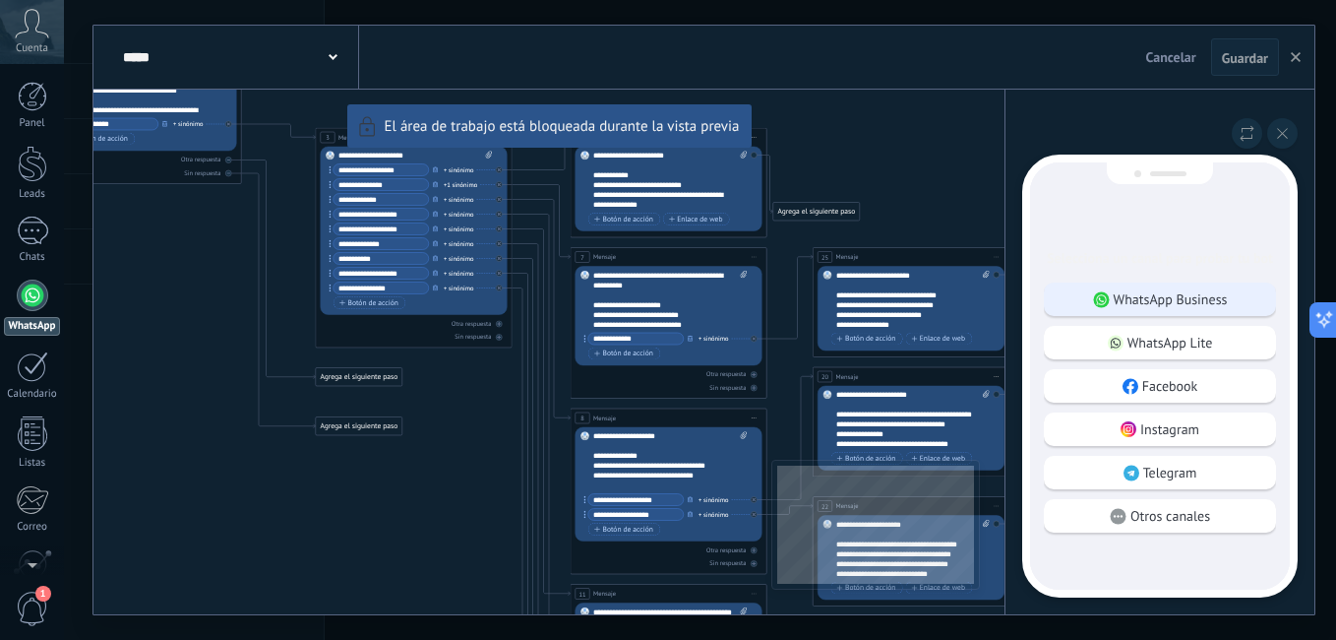
click at [1174, 298] on p "WhatsApp Business" at bounding box center [1171, 299] width 114 height 18
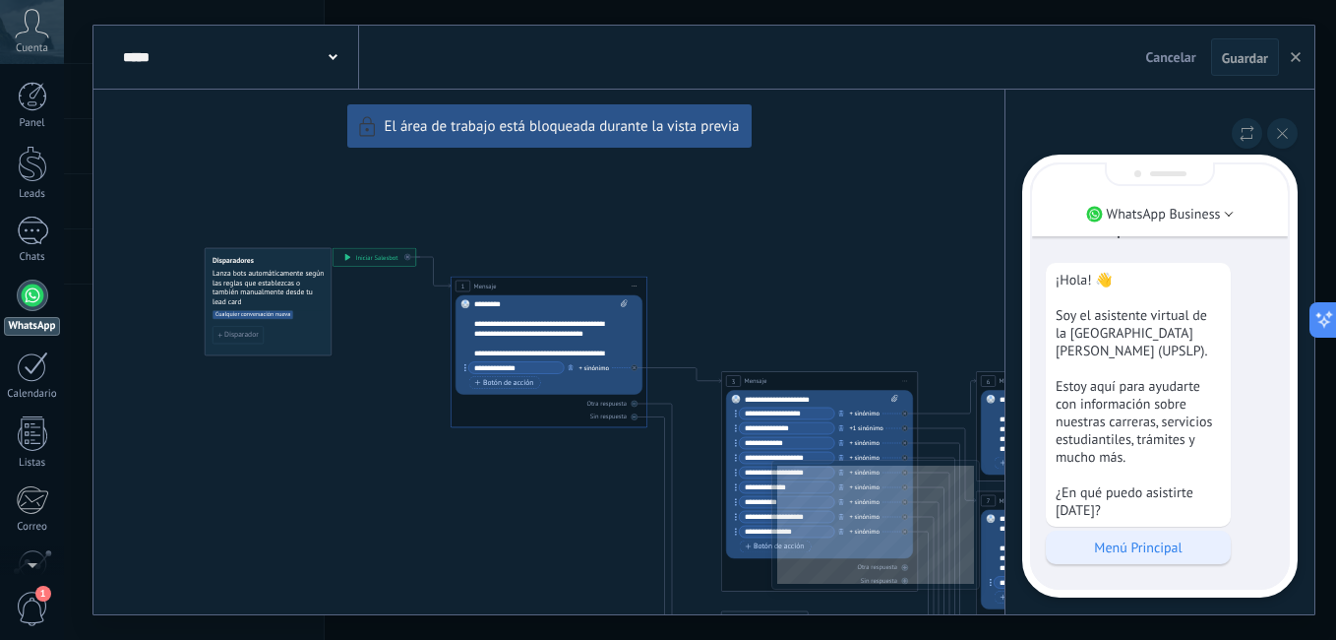
click at [1155, 541] on p "Menú Principal" at bounding box center [1138, 547] width 165 height 18
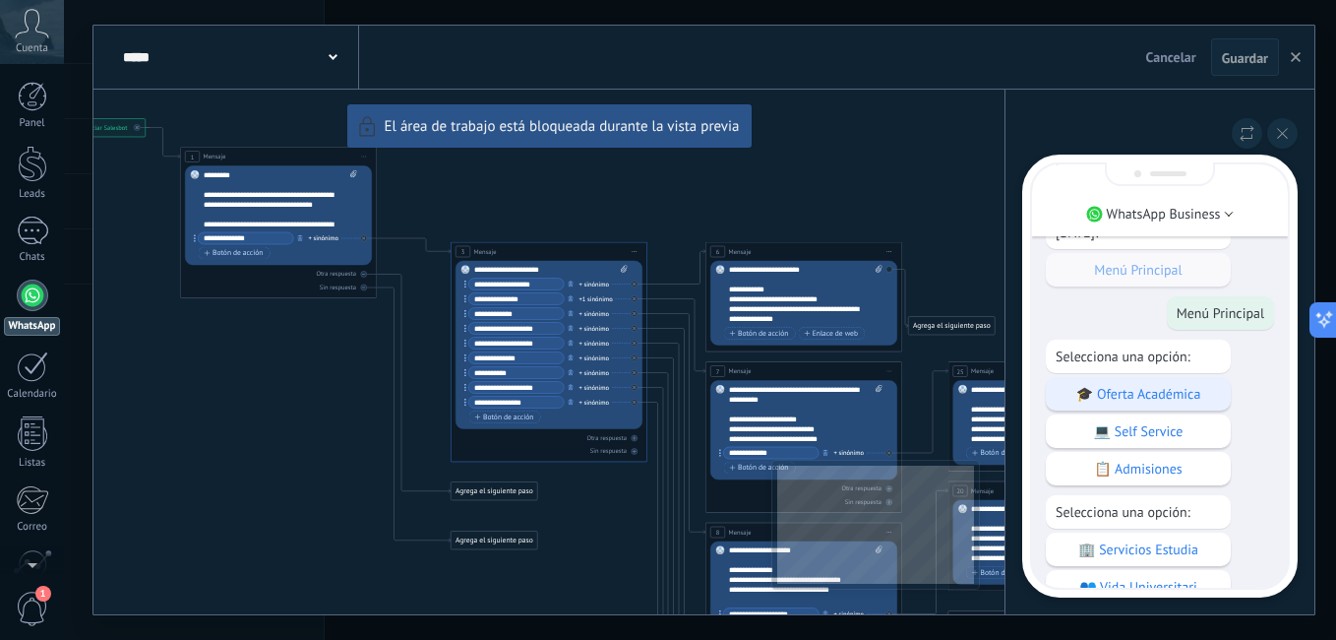
click at [1154, 390] on p "🎓 Oferta Académica" at bounding box center [1138, 394] width 165 height 18
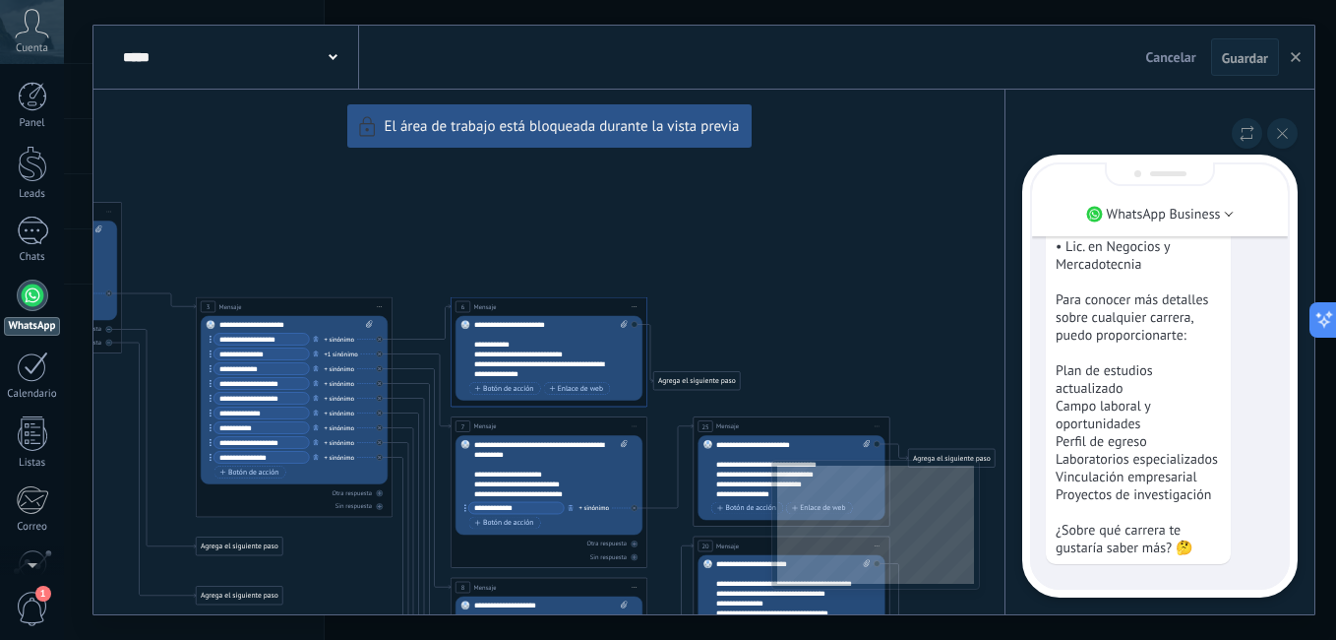
click at [904, 341] on div "**********" at bounding box center [703, 320] width 1221 height 588
click at [839, 356] on div "**********" at bounding box center [703, 320] width 1221 height 588
click at [1282, 139] on button at bounding box center [1282, 133] width 30 height 30
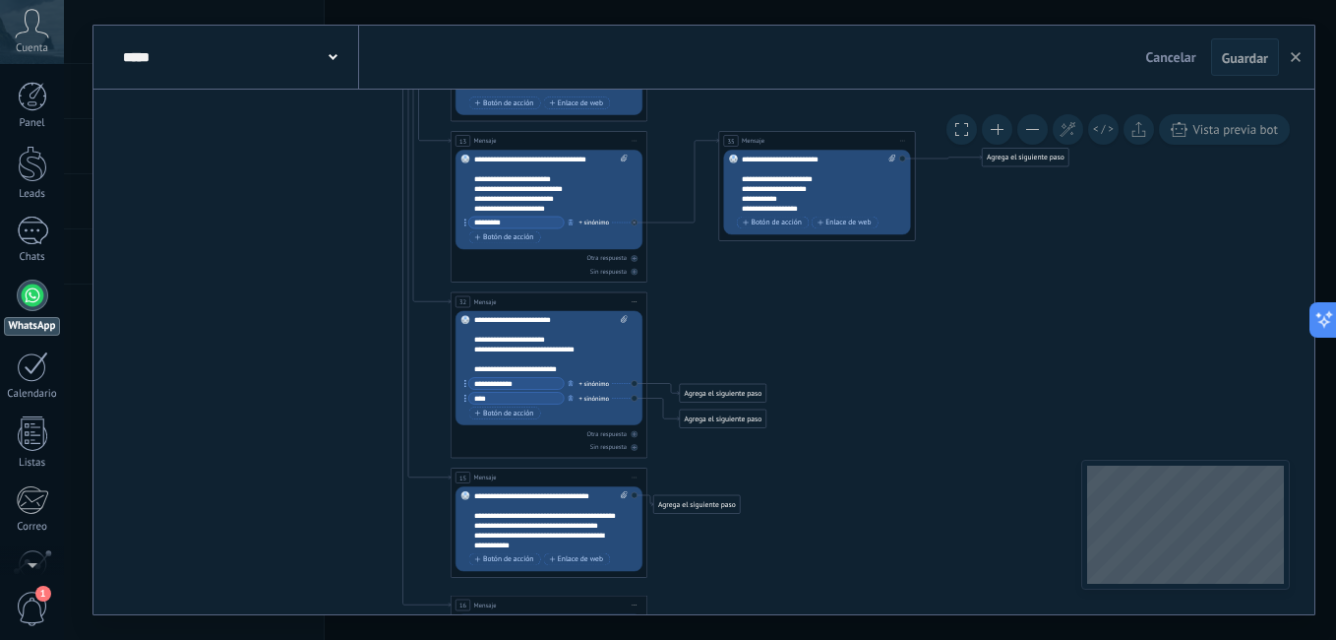
click at [531, 384] on input "**********" at bounding box center [516, 384] width 95 height 12
click at [573, 383] on icon "button" at bounding box center [571, 383] width 5 height 6
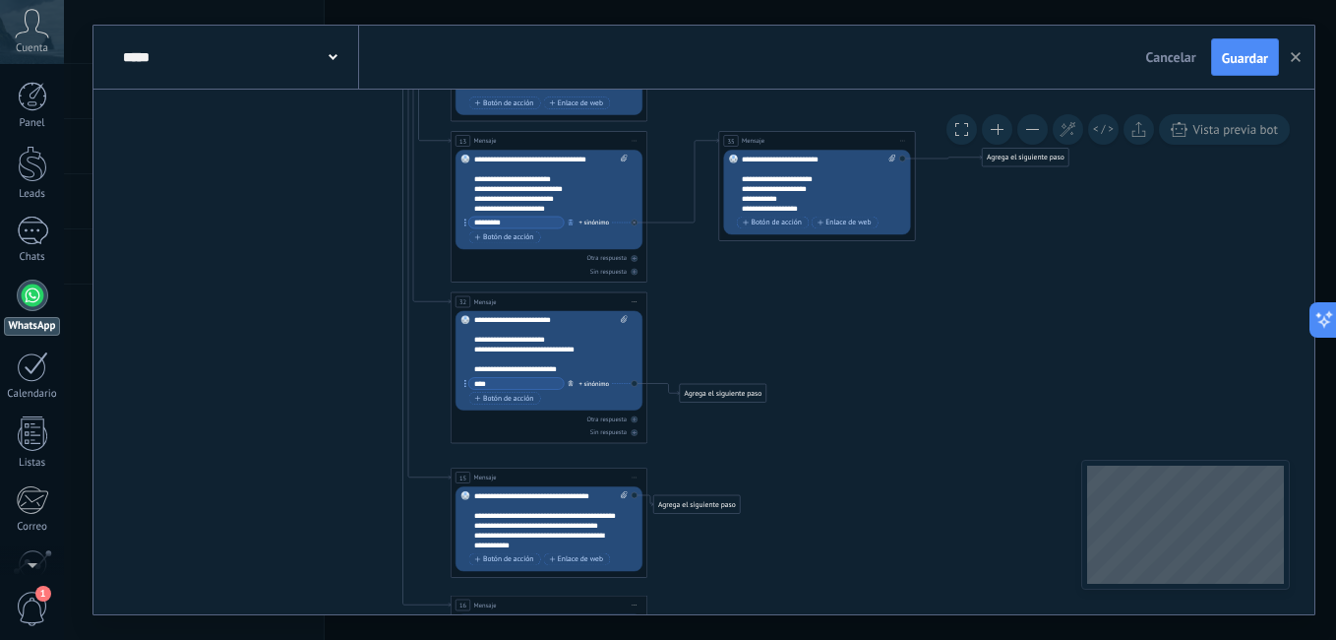
click at [572, 382] on icon "button" at bounding box center [571, 383] width 5 height 6
click at [576, 380] on span "Enlace de web" at bounding box center [576, 384] width 54 height 8
type input "*"
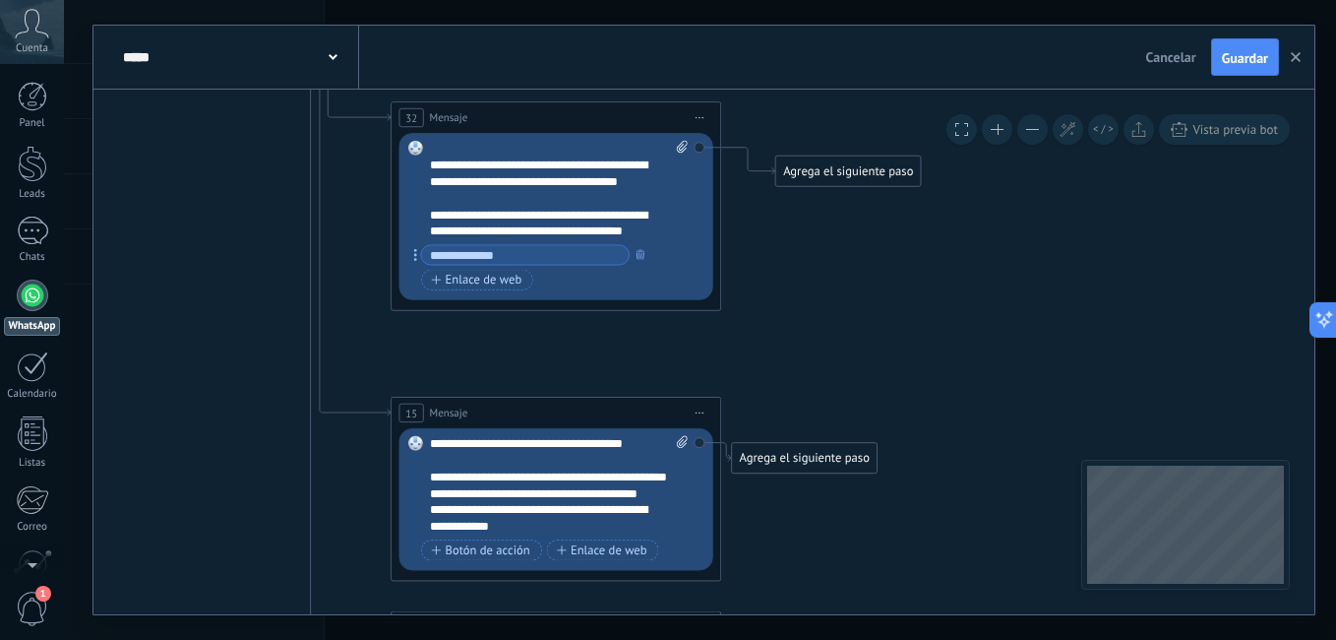
click at [533, 261] on input "text" at bounding box center [525, 254] width 208 height 19
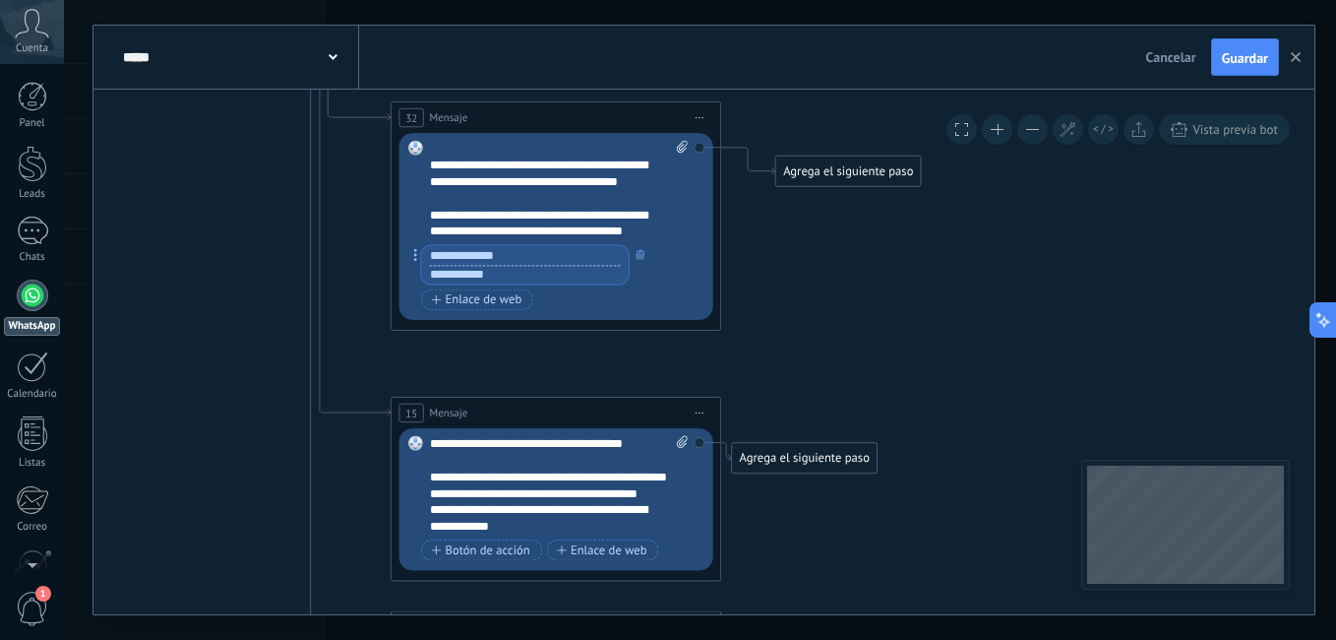
click at [537, 272] on input "text" at bounding box center [525, 275] width 208 height 20
click at [528, 252] on input "text" at bounding box center [525, 255] width 208 height 20
click at [532, 277] on input "text" at bounding box center [525, 275] width 208 height 20
paste input "**********"
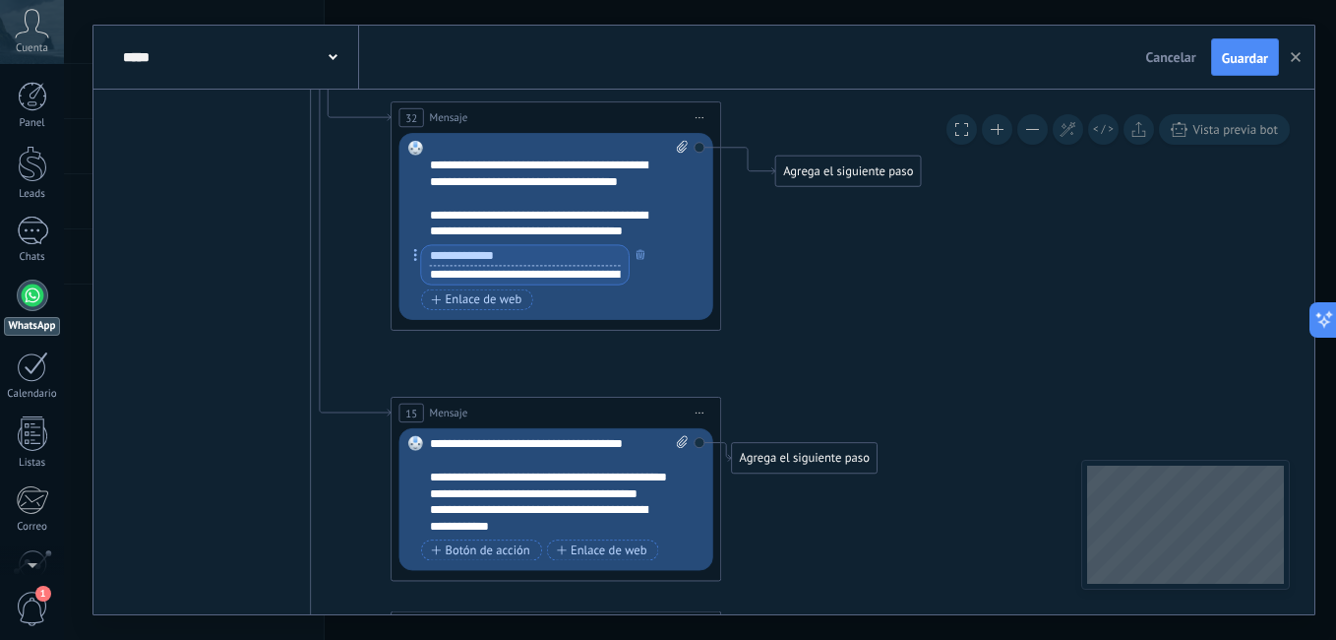
type input "**********"
click at [512, 270] on input "**********" at bounding box center [525, 275] width 208 height 20
paste input "**********"
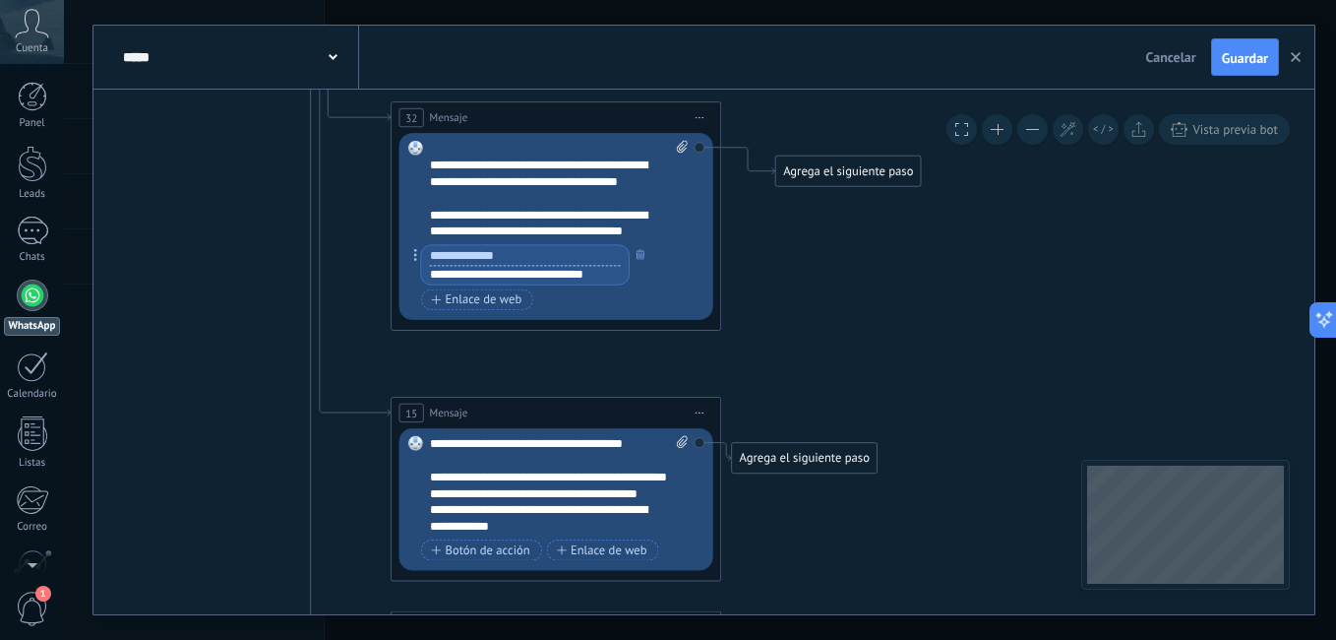
type input "**********"
click at [489, 261] on input "text" at bounding box center [525, 255] width 208 height 20
type input "**********"
click at [478, 308] on button "Enlace de web" at bounding box center [477, 299] width 112 height 21
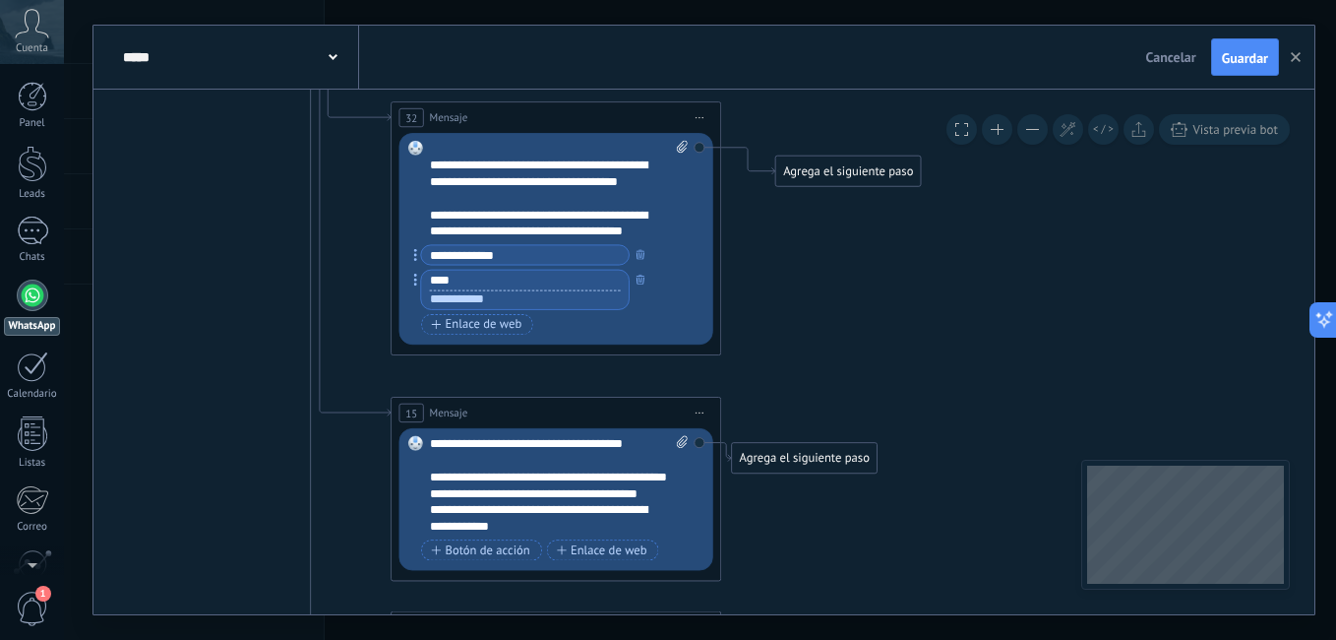
type input "****"
click at [488, 301] on input "text" at bounding box center [525, 299] width 208 height 20
paste input "**********"
type input "**********"
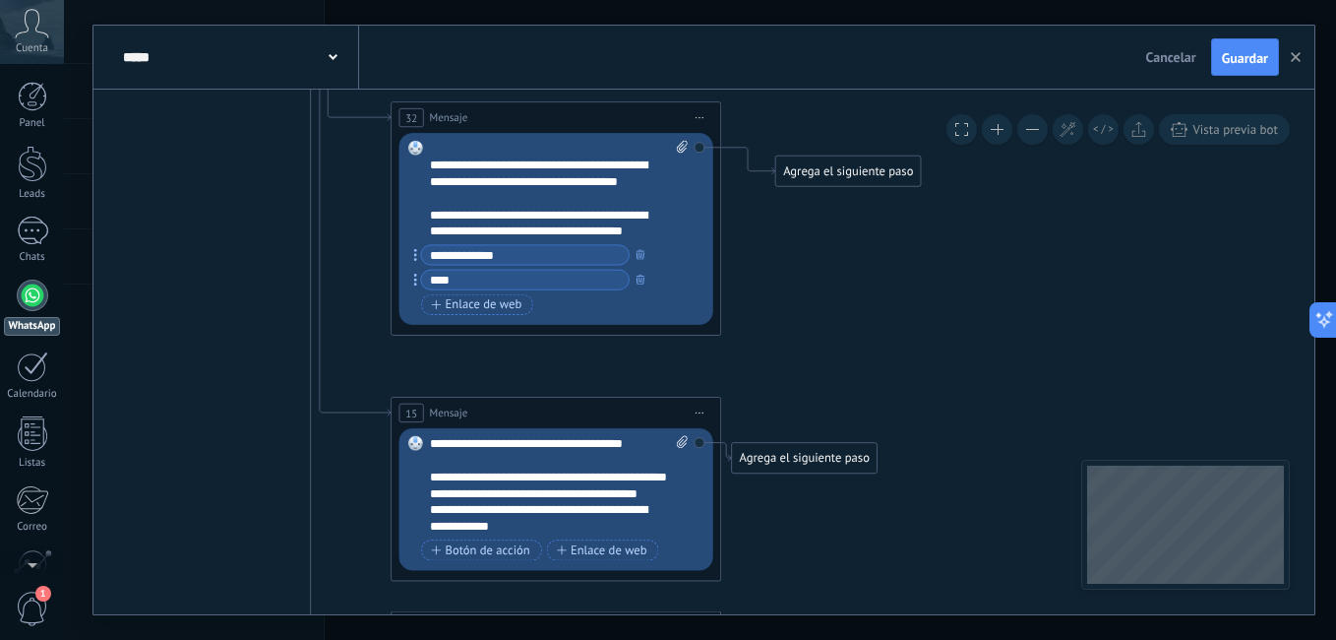
scroll to position [0, 0]
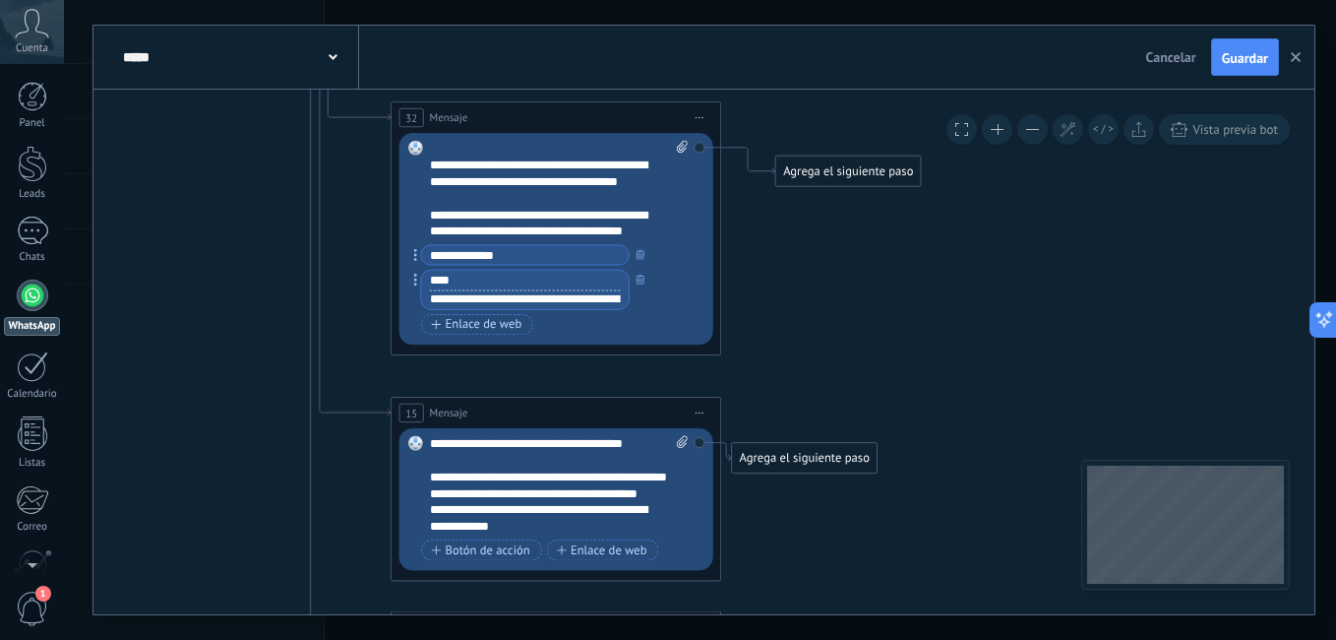
click at [577, 281] on input "****" at bounding box center [525, 281] width 208 height 20
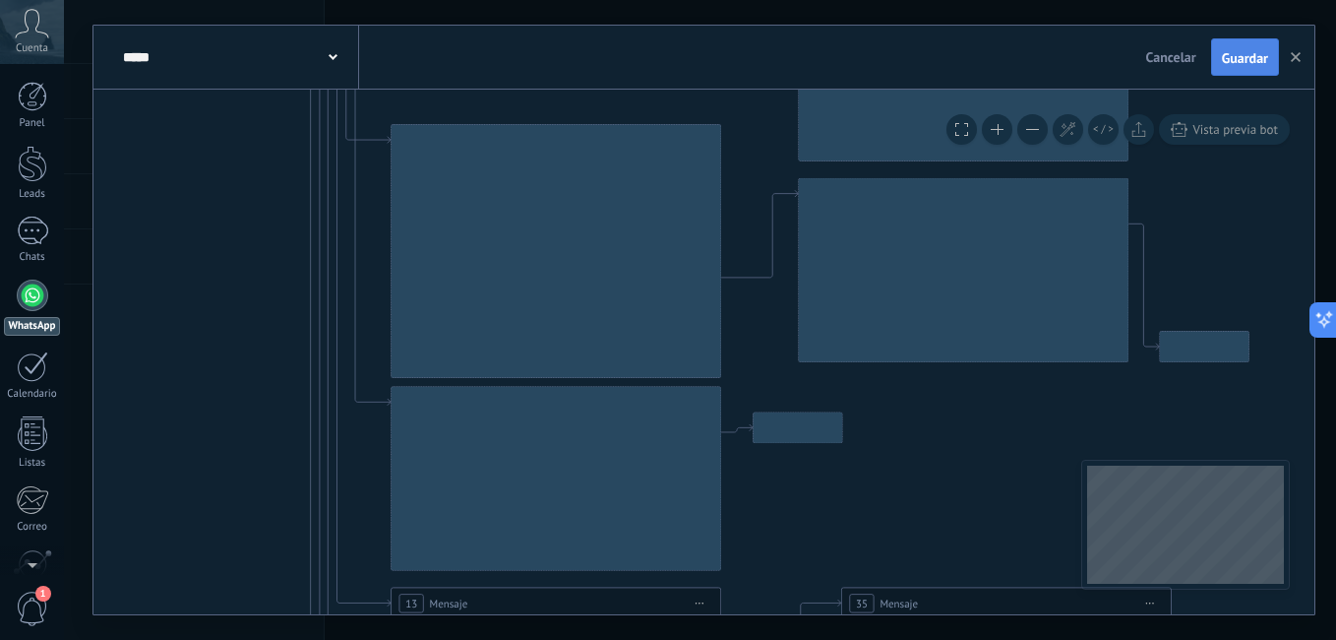
click at [1249, 65] on span "Guardar" at bounding box center [1245, 58] width 46 height 14
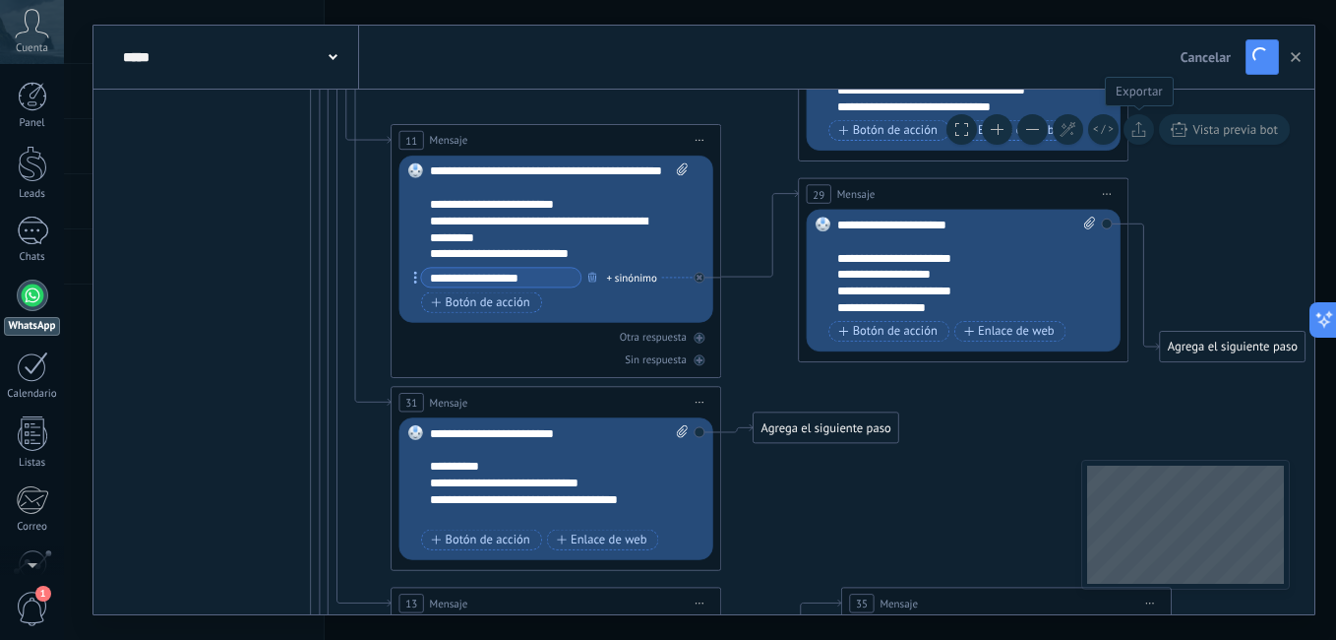
click at [1131, 132] on icon at bounding box center [1138, 129] width 15 height 16
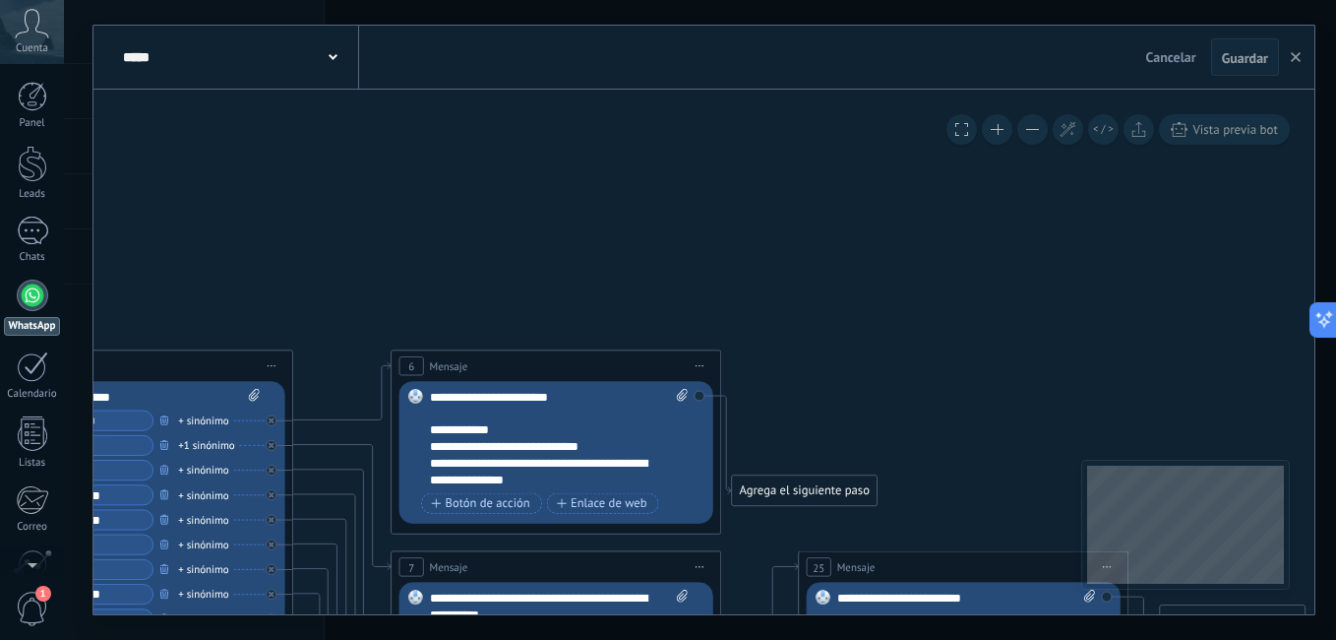
click at [970, 124] on button at bounding box center [961, 129] width 30 height 30
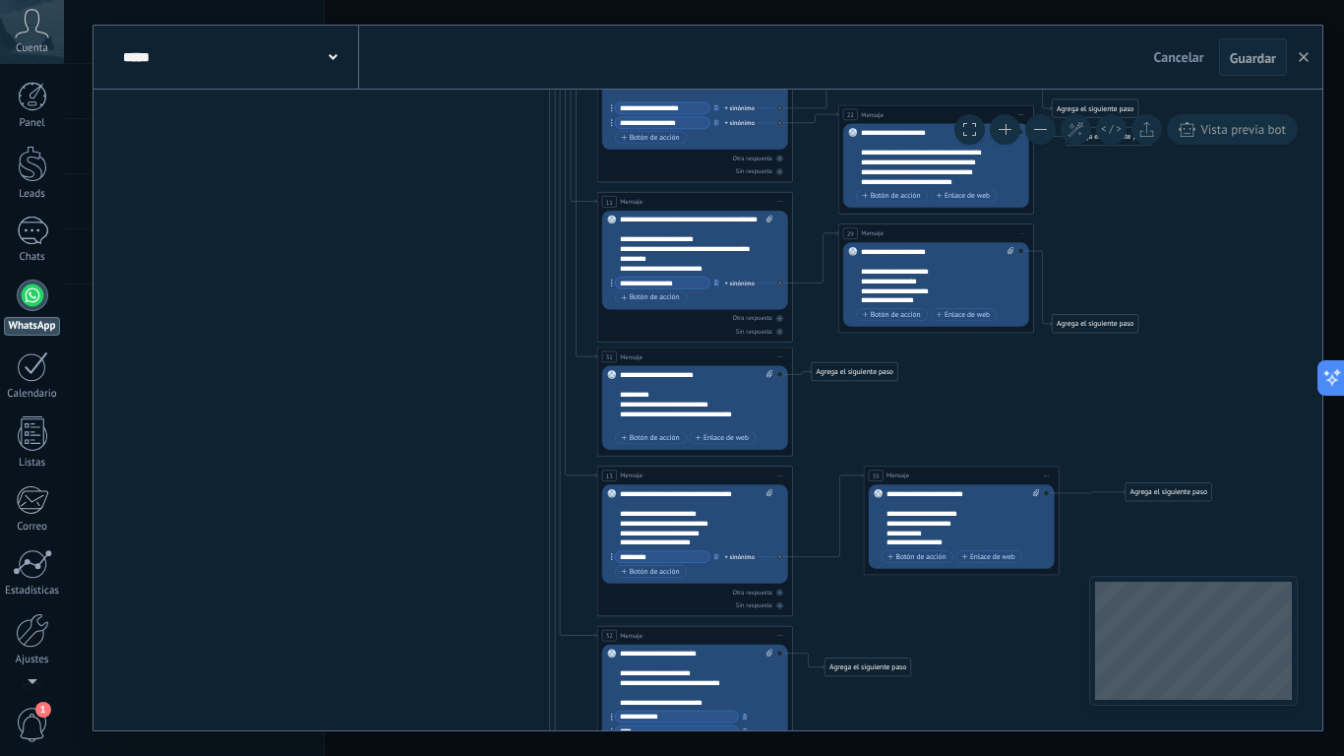
click at [778, 373] on div "Reemplazar Quitar Convertir a mensaje de voz Arrastre la imagen aquí para adjun…" at bounding box center [695, 408] width 186 height 84
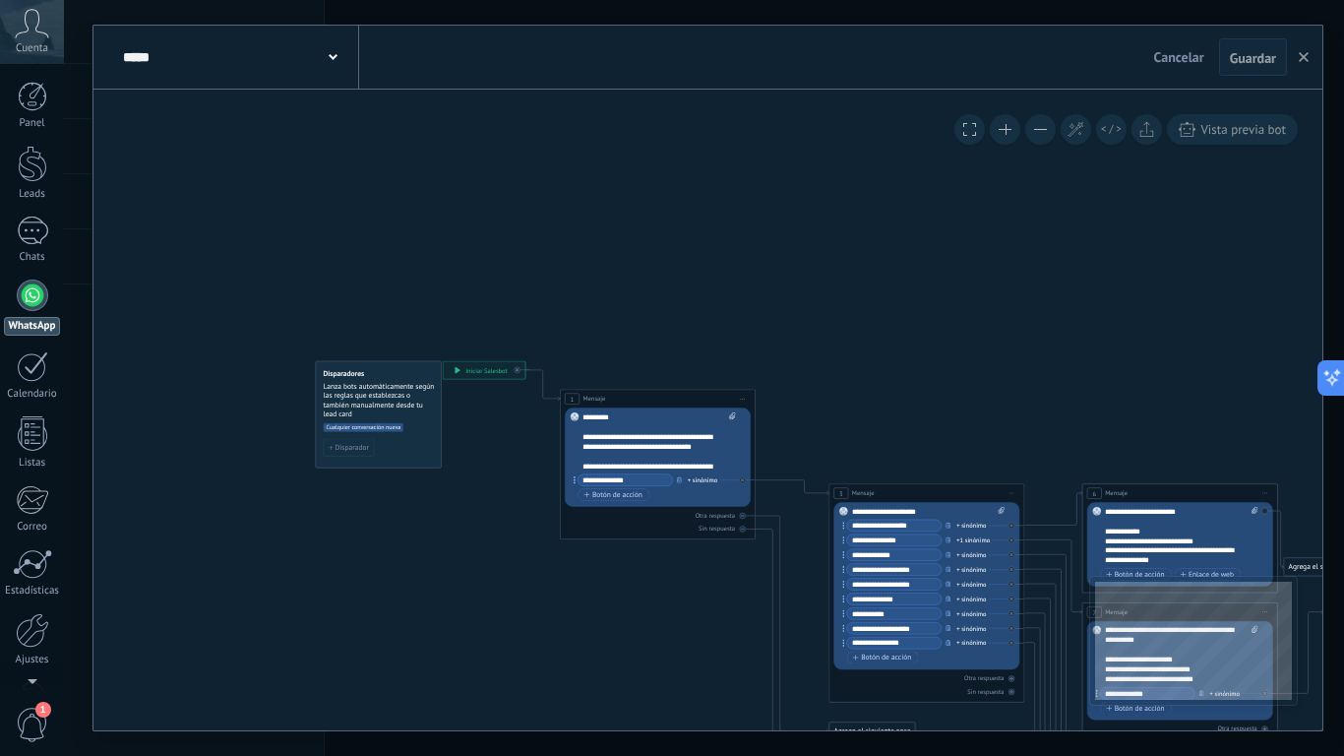
drag, startPoint x: 942, startPoint y: 386, endPoint x: 1122, endPoint y: 343, distance: 184.9
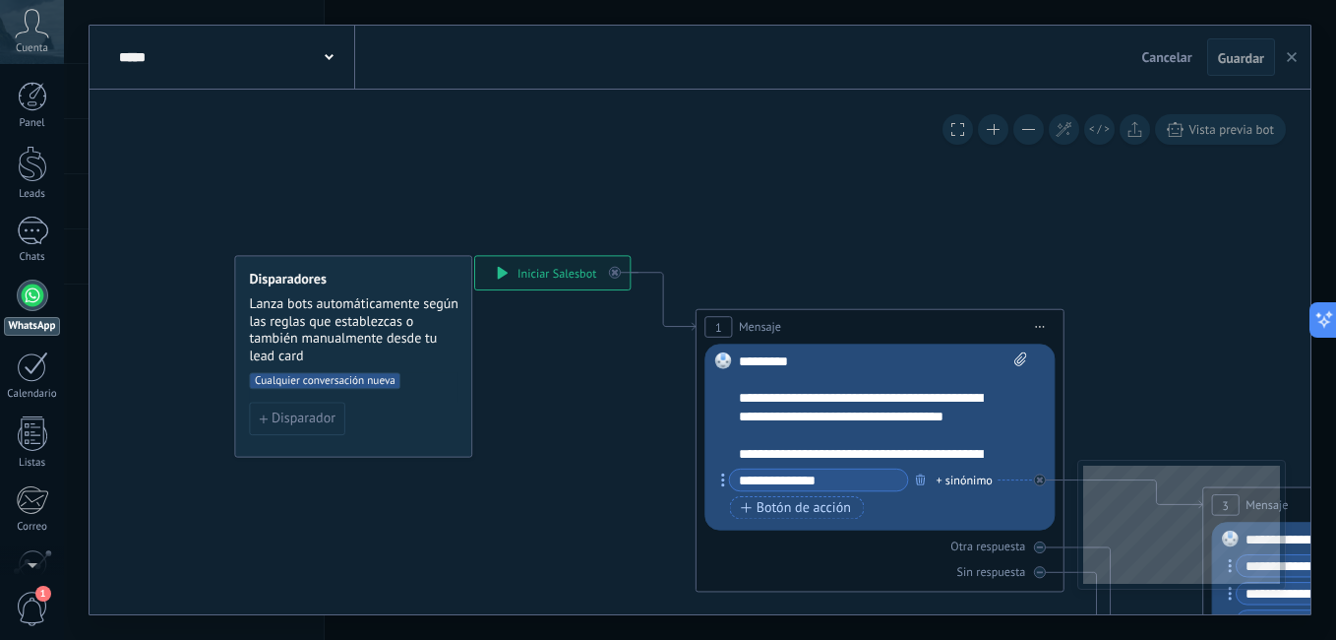
click at [1305, 58] on button "button" at bounding box center [1292, 56] width 30 height 37
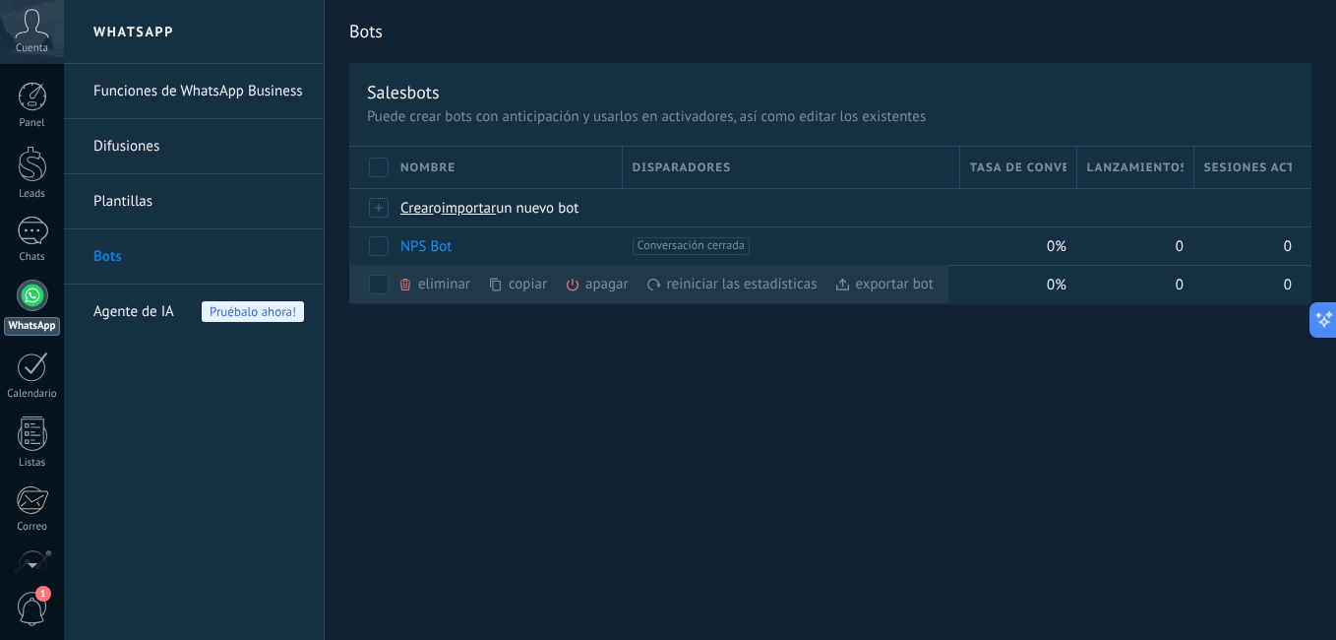
click at [662, 359] on div "Bots Salesbots Puede crear bots con anticipación y usarlos en activadores, así …" at bounding box center [830, 320] width 1011 height 640
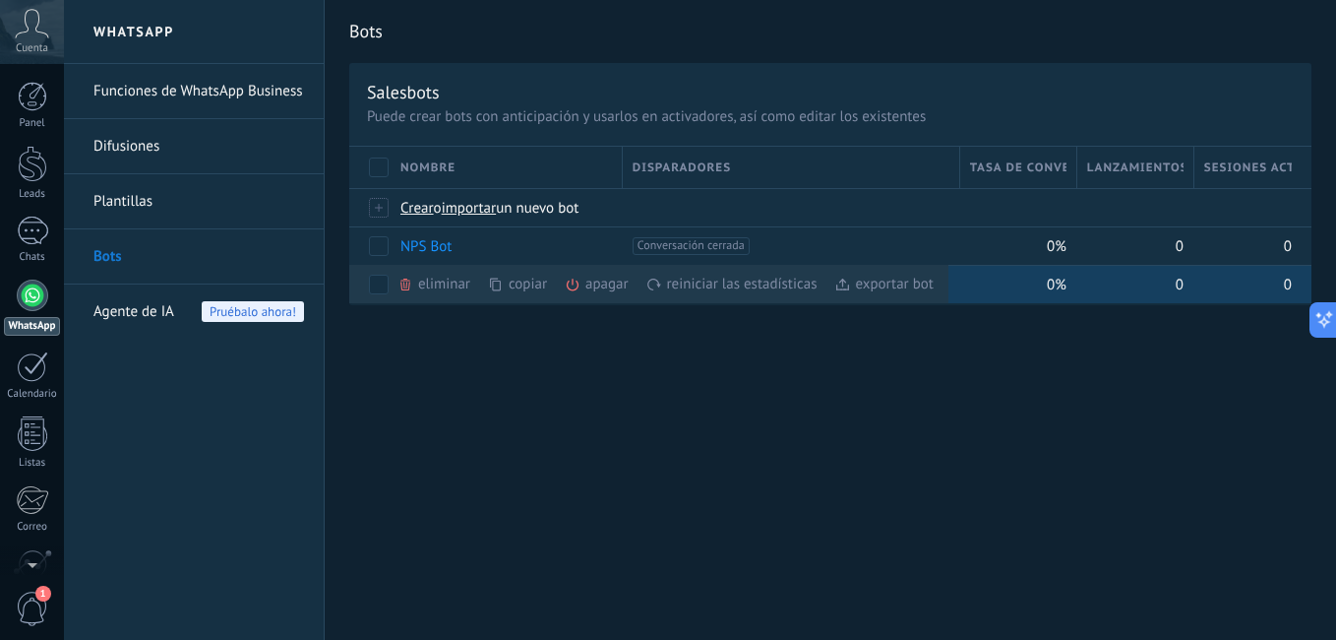
click at [1083, 273] on div "0" at bounding box center [1130, 284] width 107 height 37
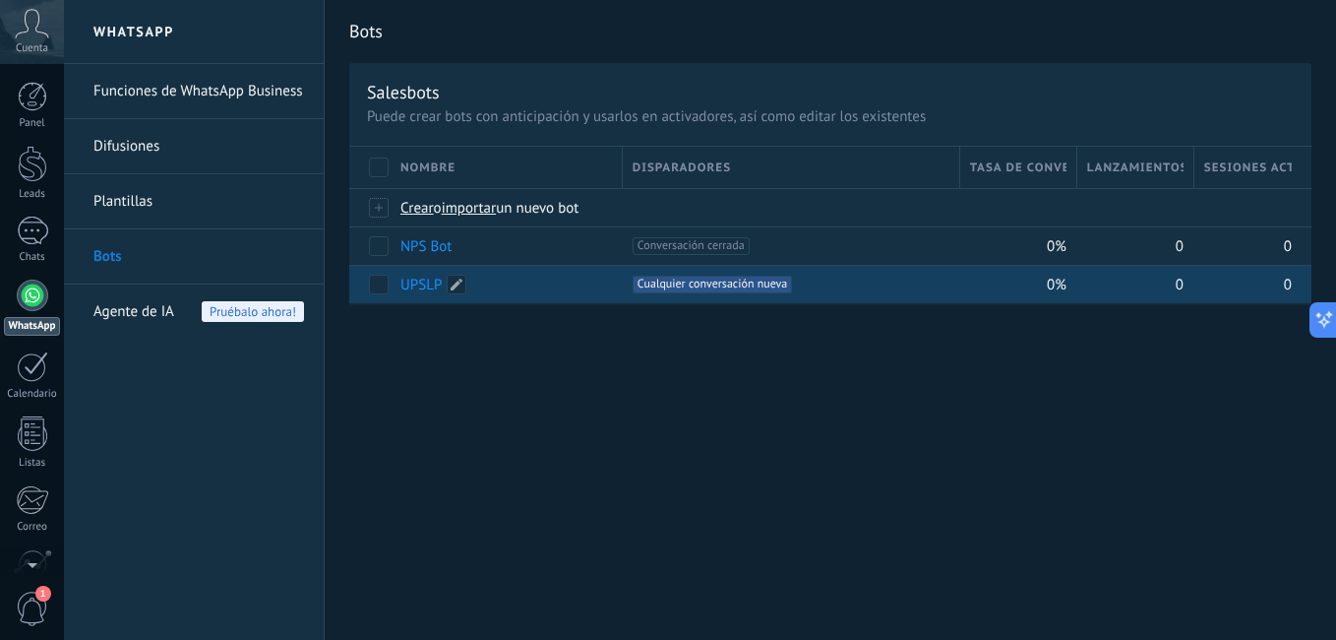
click at [419, 286] on link "UPSLP" at bounding box center [420, 284] width 41 height 19
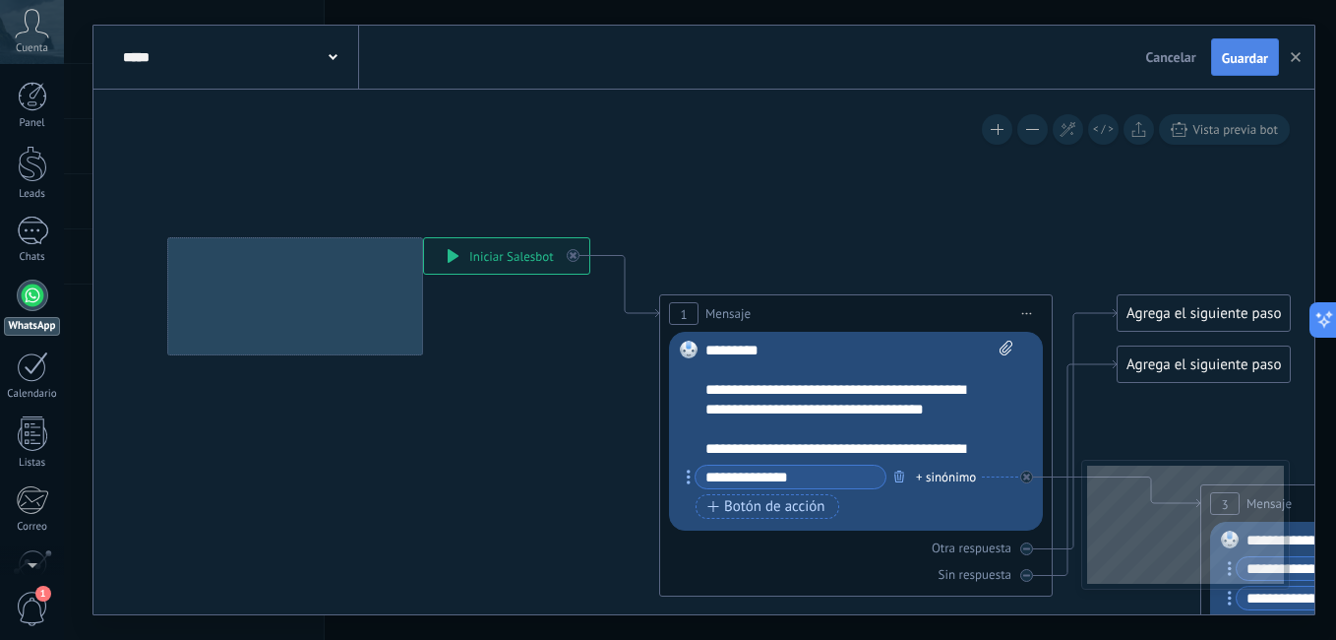
click at [1242, 59] on span "Guardar" at bounding box center [1245, 58] width 46 height 14
click at [1220, 132] on span "Vista previa bot" at bounding box center [1235, 129] width 86 height 17
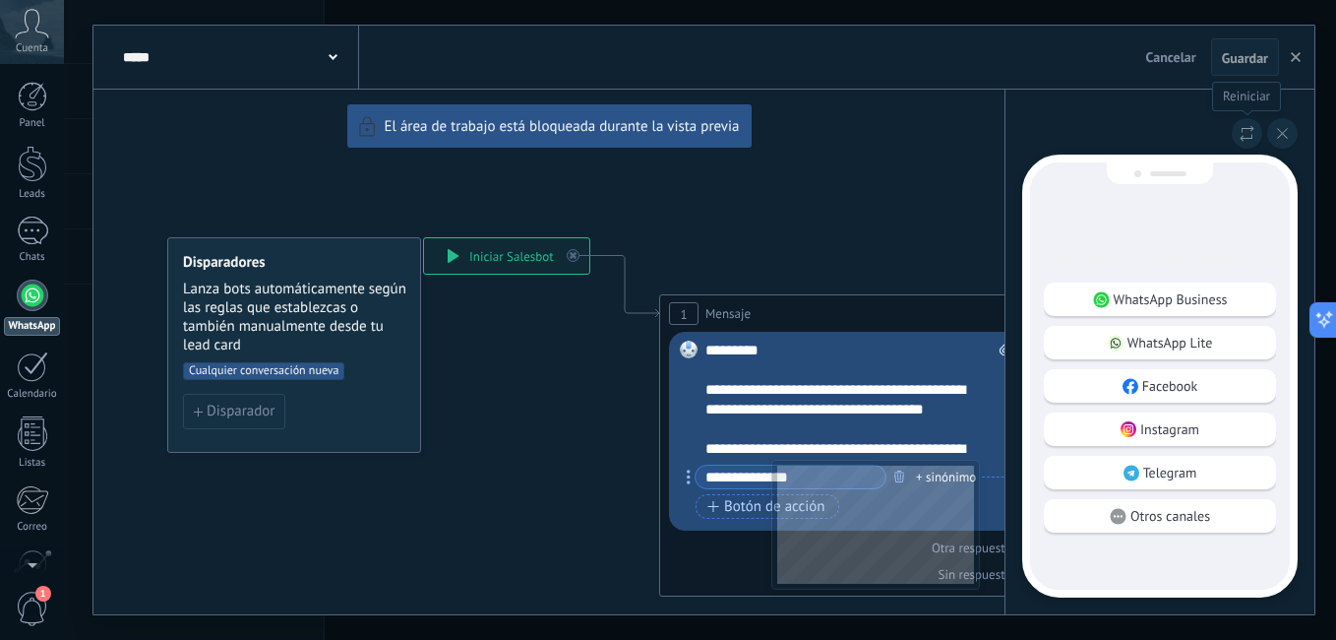
click at [1245, 140] on icon at bounding box center [1247, 133] width 15 height 17
click at [1287, 135] on icon at bounding box center [1282, 133] width 11 height 11
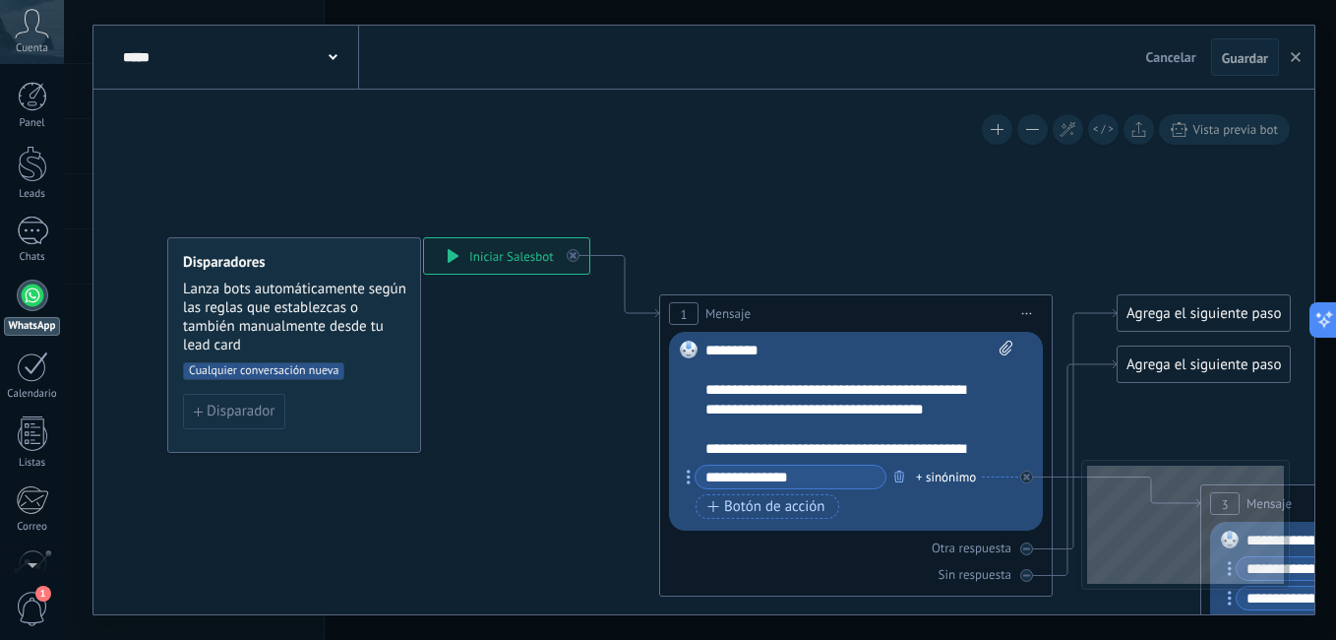
click at [30, 297] on div at bounding box center [32, 294] width 31 height 31
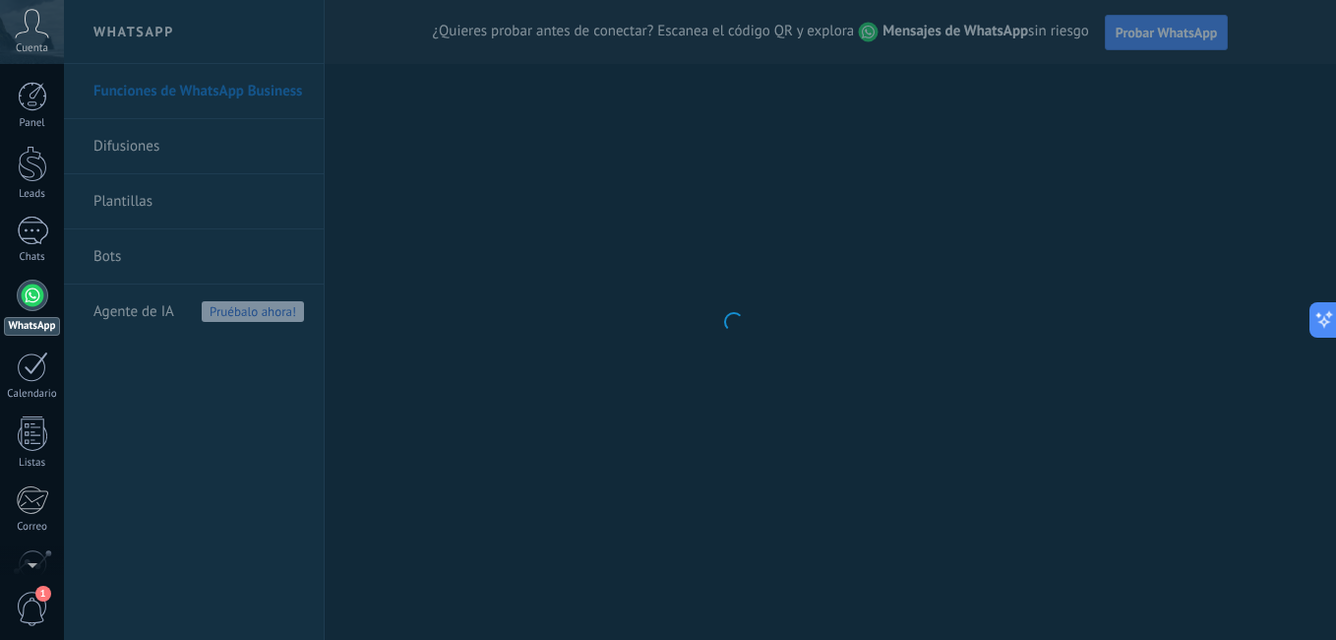
click at [120, 248] on body ".abccls-1,.abccls-2{fill-rule:evenodd}.abccls-2{fill:#fff} .abfcls-1{fill:none}…" at bounding box center [668, 320] width 1336 height 640
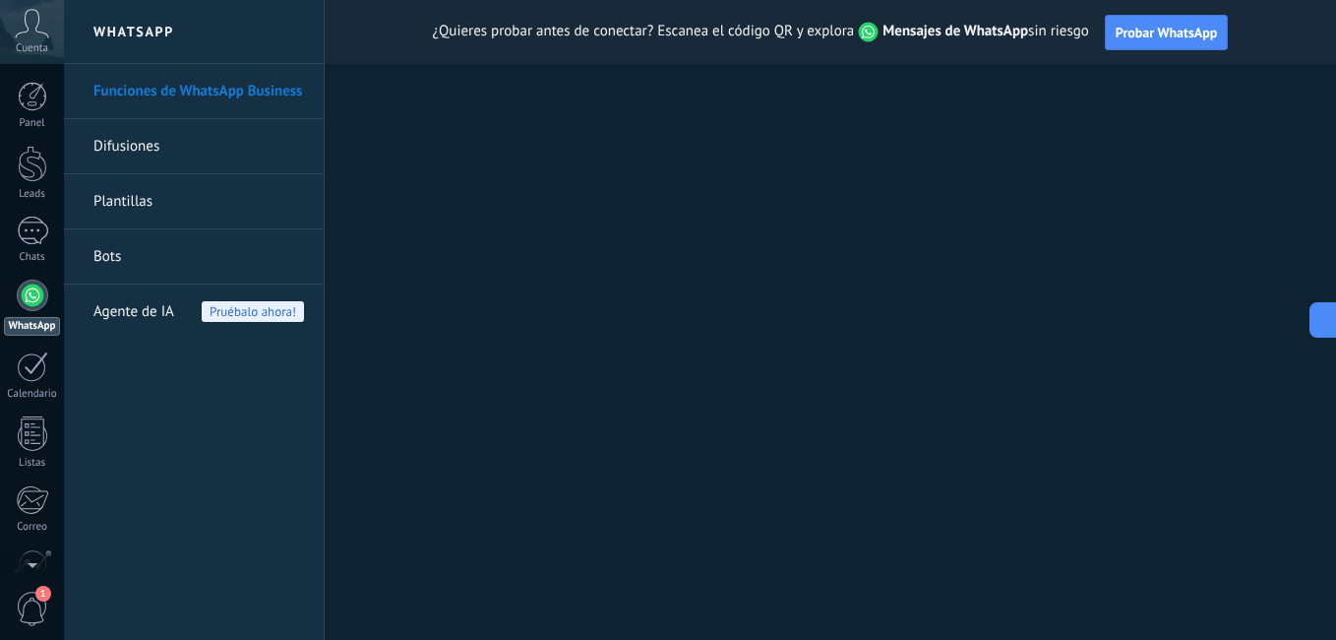
click at [108, 259] on link "Bots" at bounding box center [198, 256] width 211 height 55
